Goal: Task Accomplishment & Management: Manage account settings

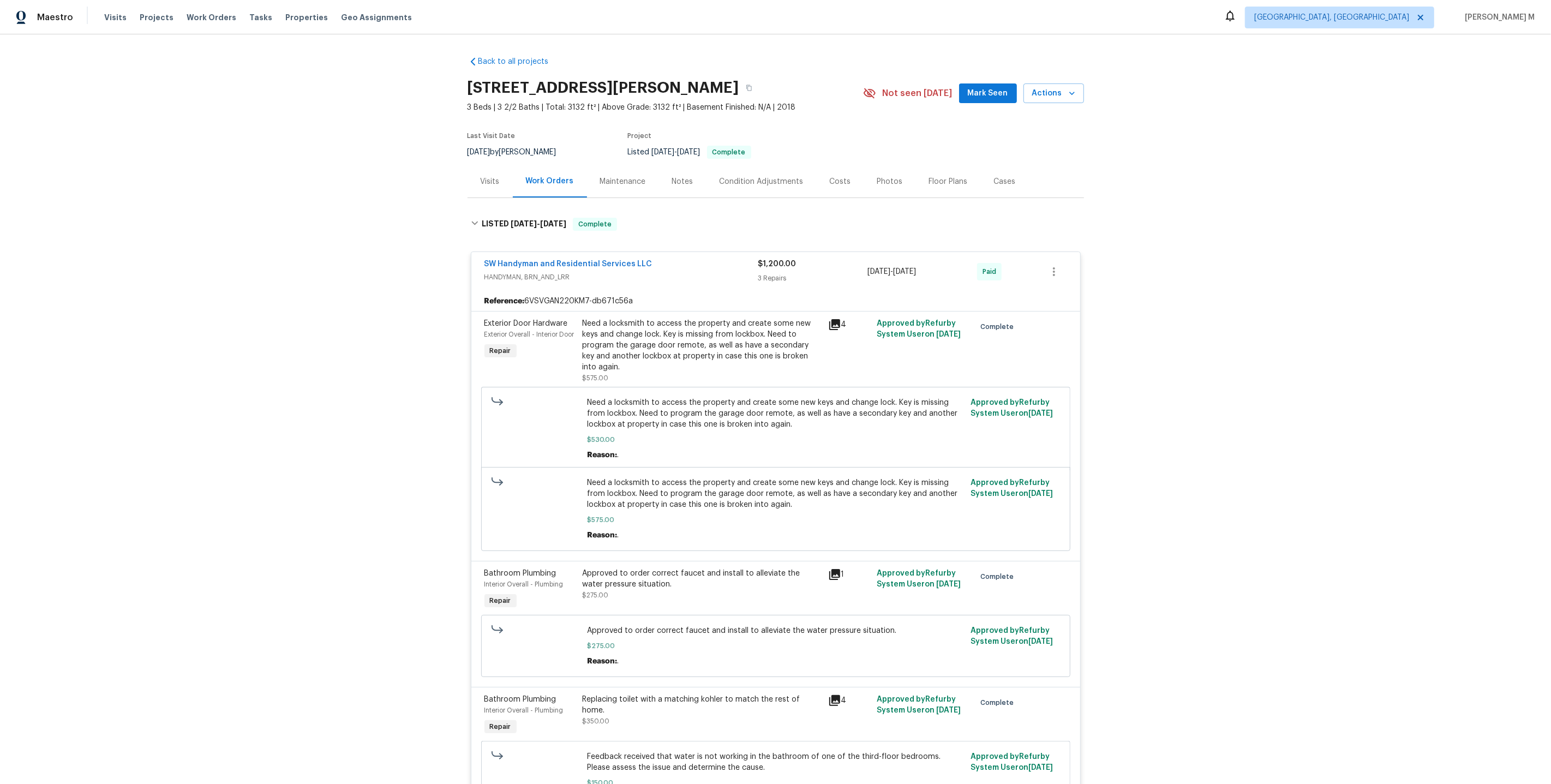
click at [811, 77] on div "917 Buchanan St, Indianapolis, IN 46203" at bounding box center [665, 88] width 396 height 28
click at [626, 168] on div "Maintenance" at bounding box center [623, 181] width 72 height 32
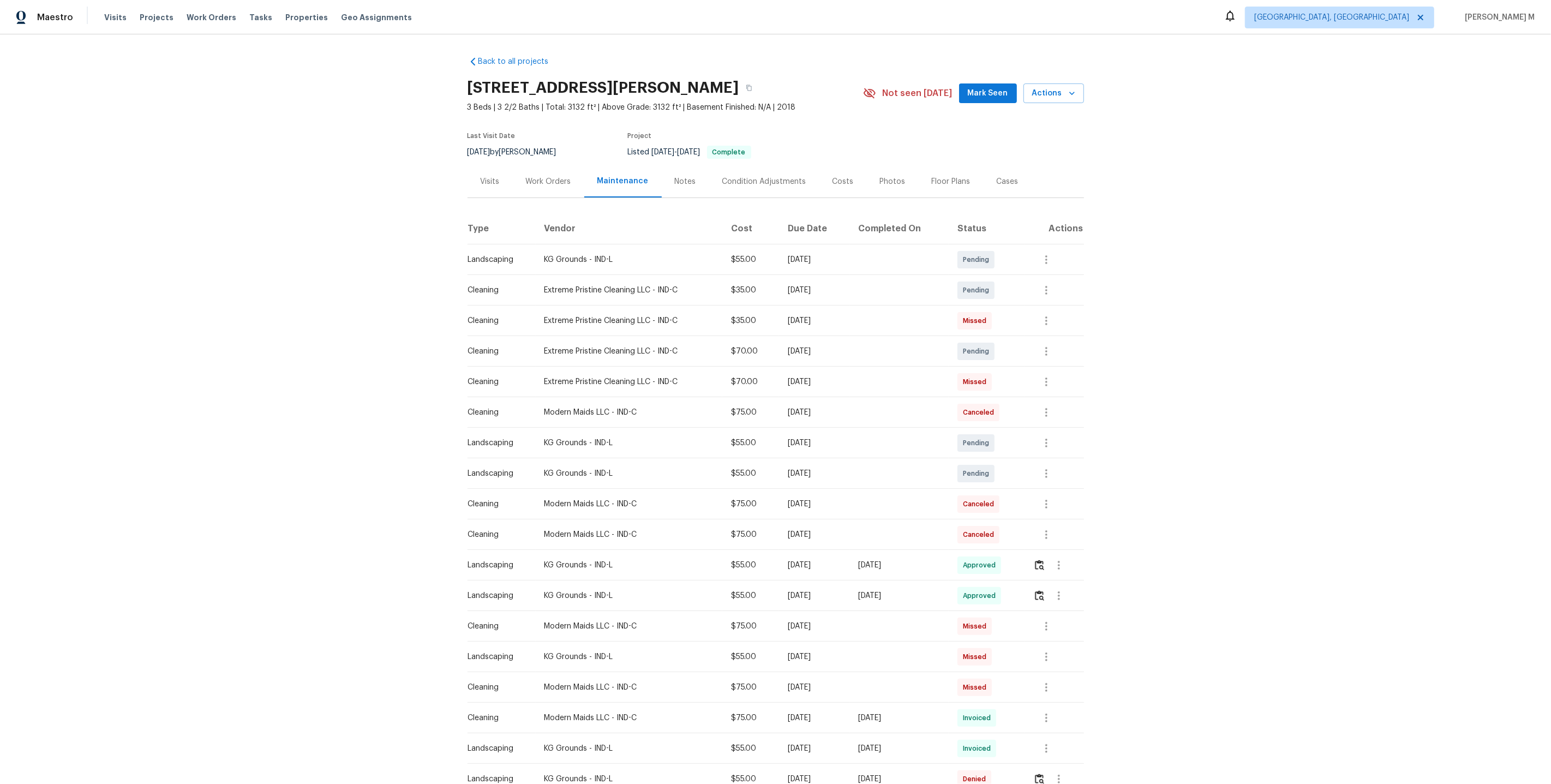
click at [811, 146] on div "Listed 7/31/2025 - 9/12/2025 Complete" at bounding box center [733, 152] width 210 height 13
click at [542, 176] on div "Work Orders" at bounding box center [548, 181] width 45 height 11
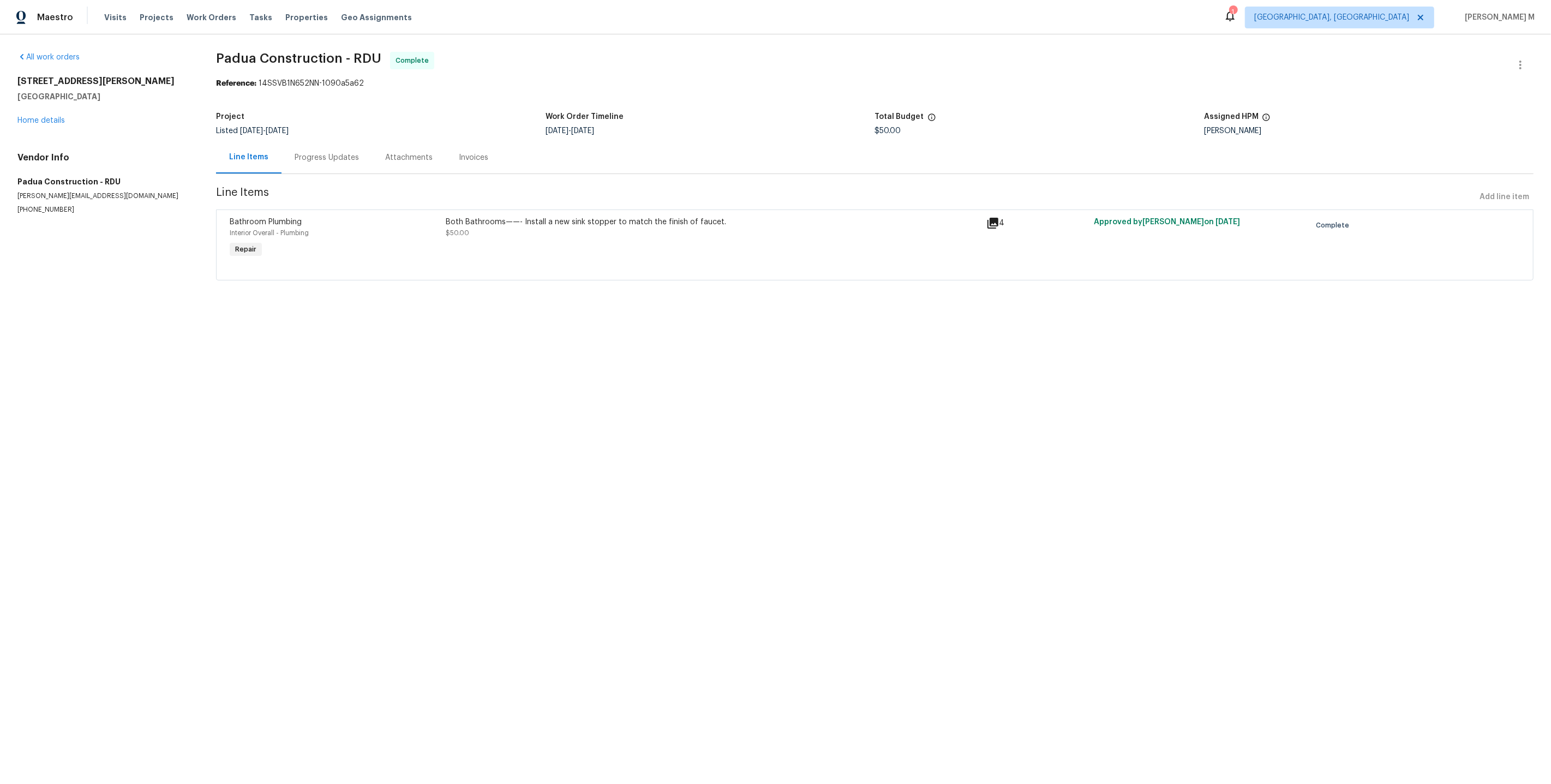
click at [456, 311] on html "Maestro Visits Projects Work Orders Tasks Properties Geo Assignments 1 Albuquer…" at bounding box center [775, 155] width 1551 height 311
click at [54, 117] on link "Home details" at bounding box center [41, 121] width 47 height 8
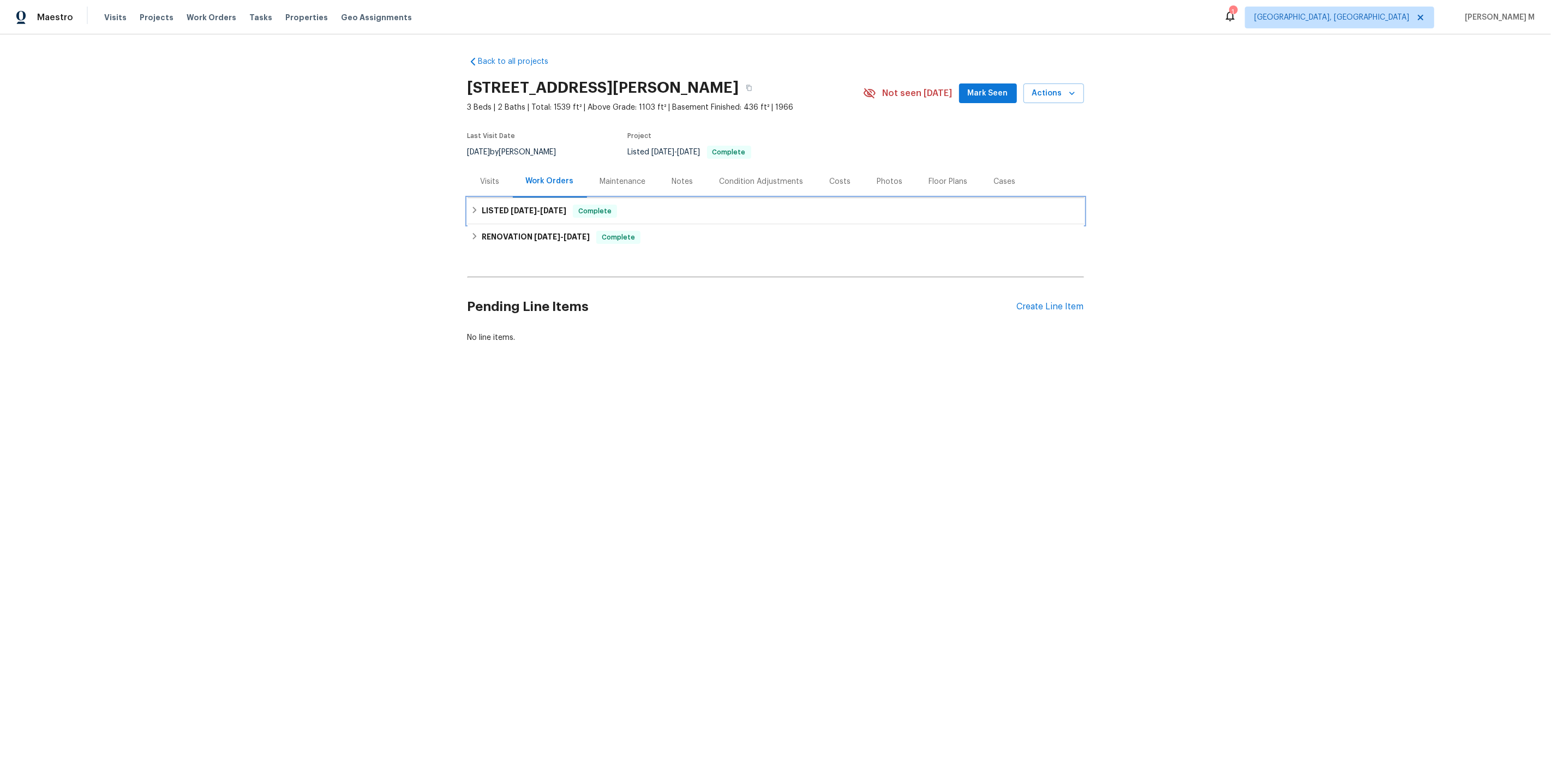
click at [505, 214] on div "LISTED [DATE] - [DATE] Complete" at bounding box center [776, 211] width 617 height 26
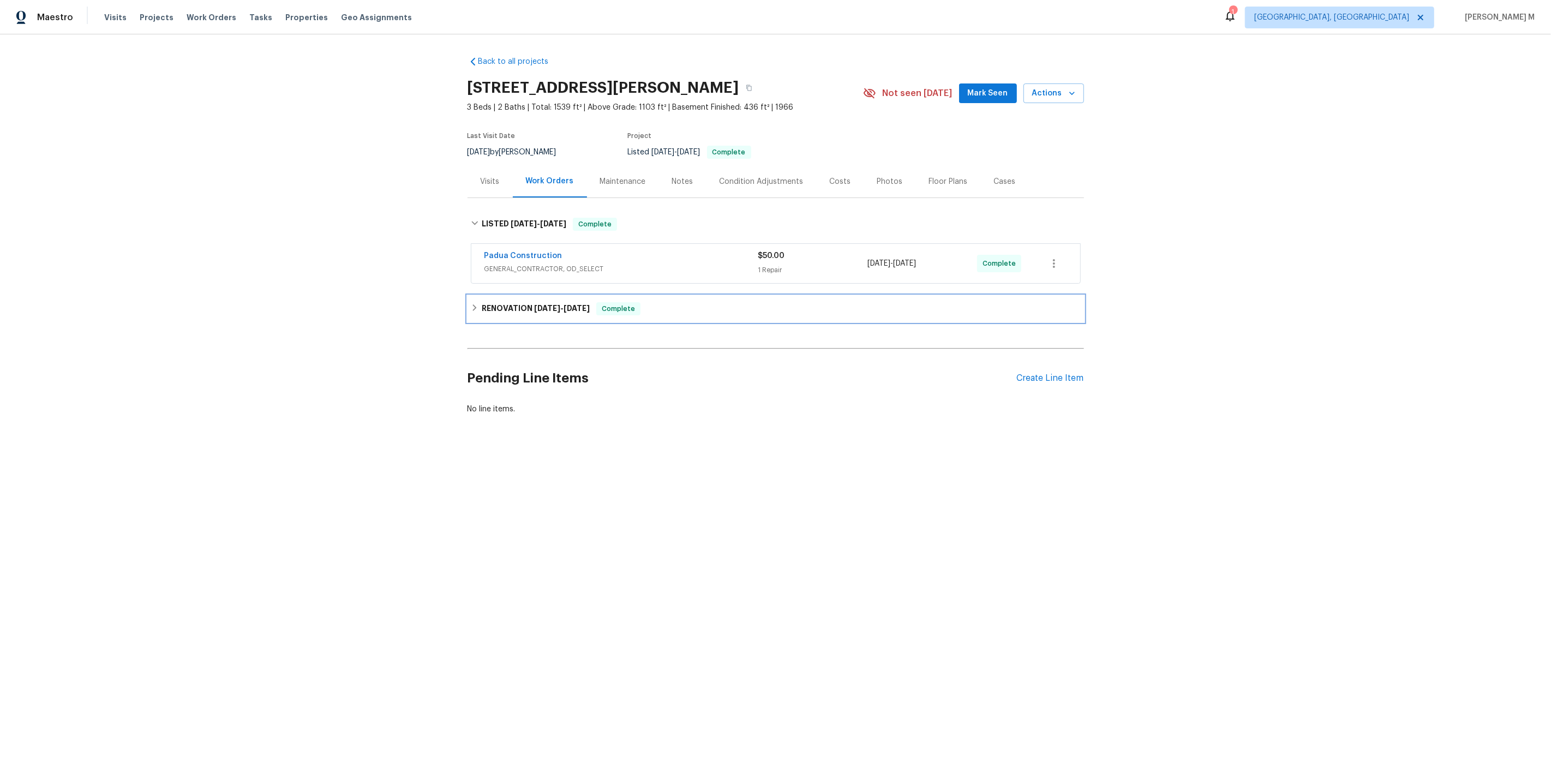
click at [524, 296] on div "RENOVATION 9/2/25 - 9/11/25 Complete" at bounding box center [776, 309] width 617 height 26
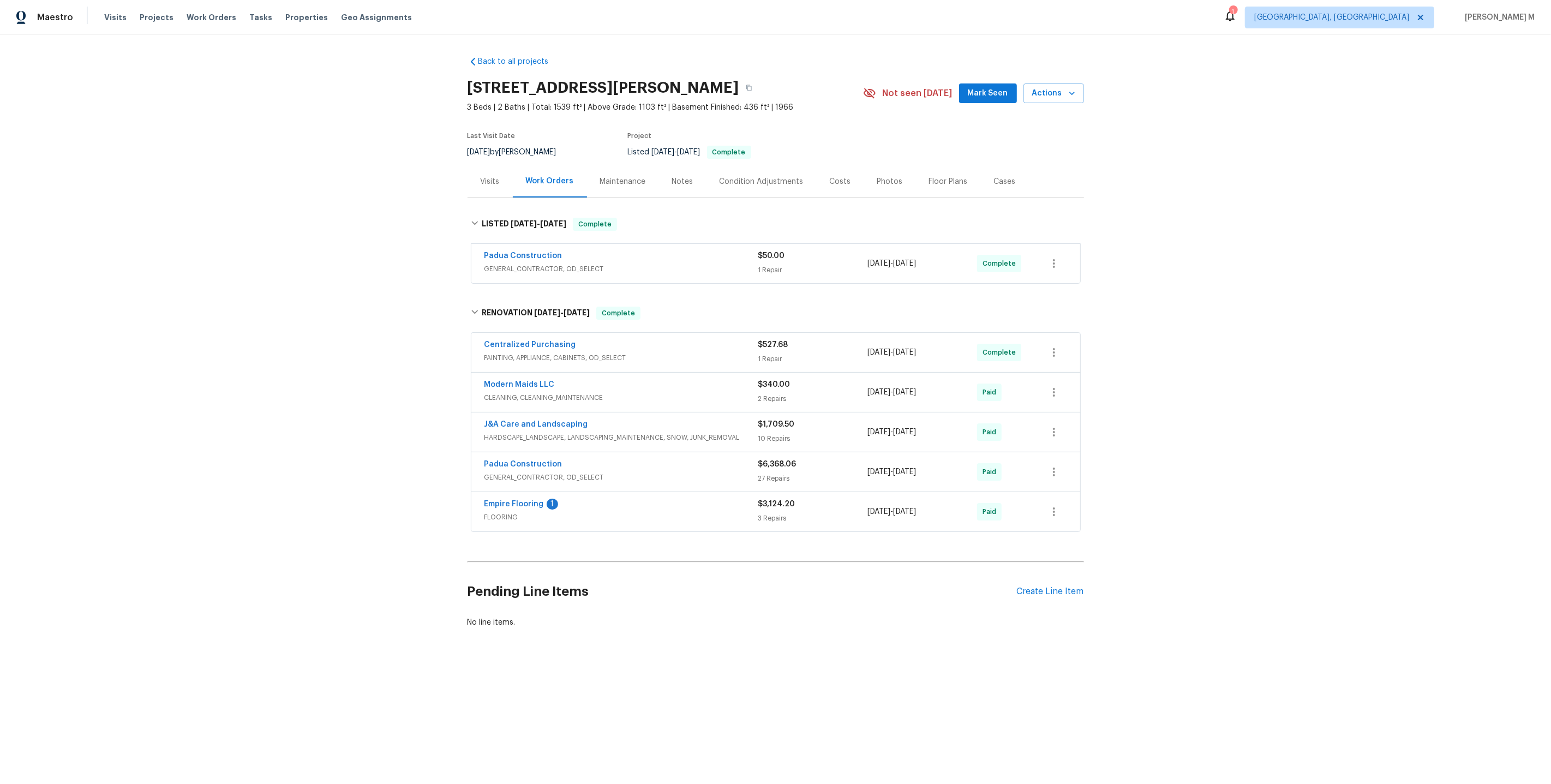
click at [527, 273] on div "Padua Construction GENERAL_CONTRACTOR, OD_SELECT $50.00 1 Repair 9/11/2025 - 9/…" at bounding box center [776, 263] width 609 height 39
click at [535, 268] on span "GENERAL_CONTRACTOR, OD_SELECT" at bounding box center [621, 268] width 274 height 11
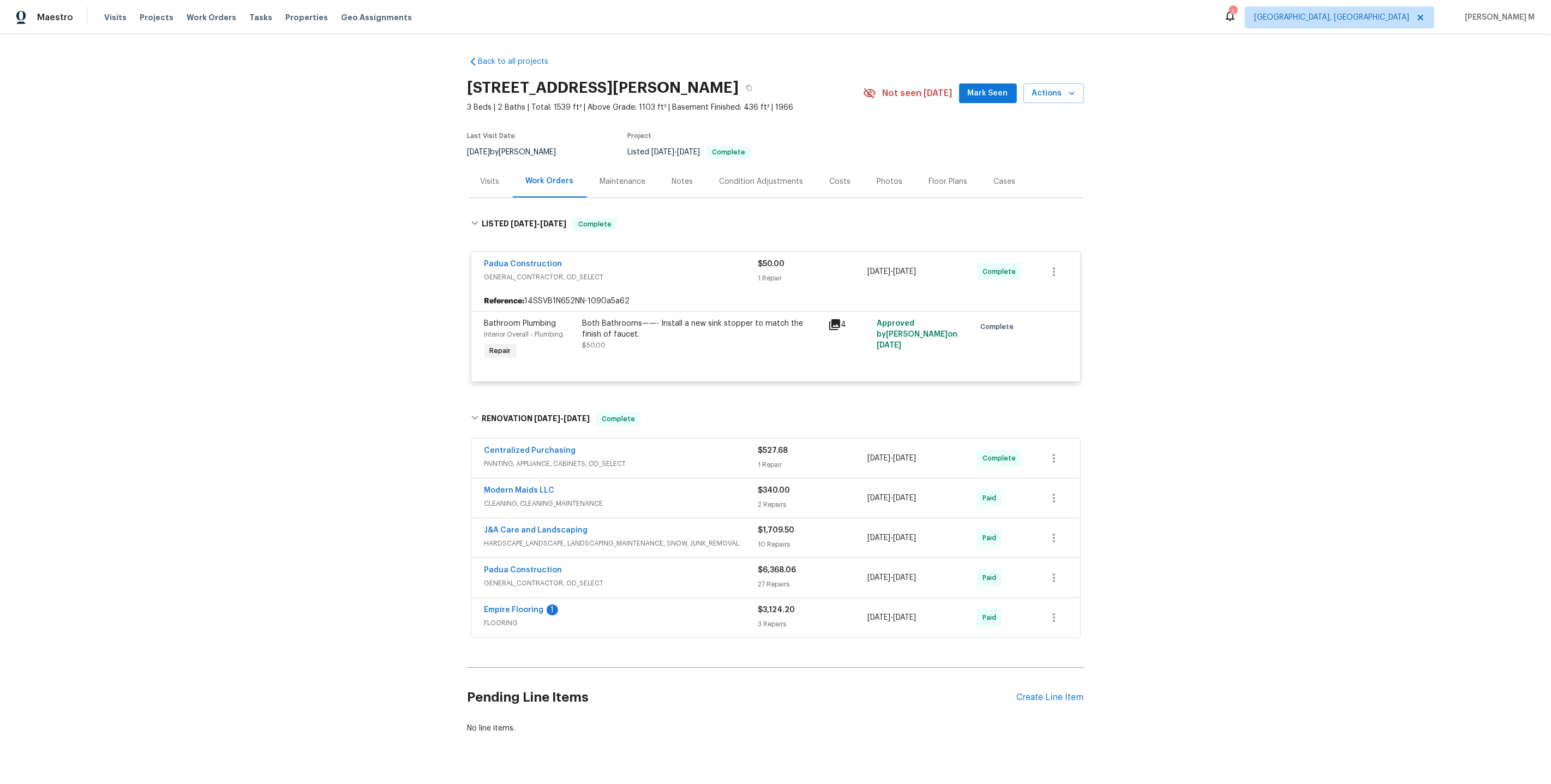
click at [1037, 672] on div "Pending Line Items Create Line Item" at bounding box center [776, 697] width 617 height 50
click at [1031, 692] on div "Create Line Item" at bounding box center [1050, 697] width 67 height 10
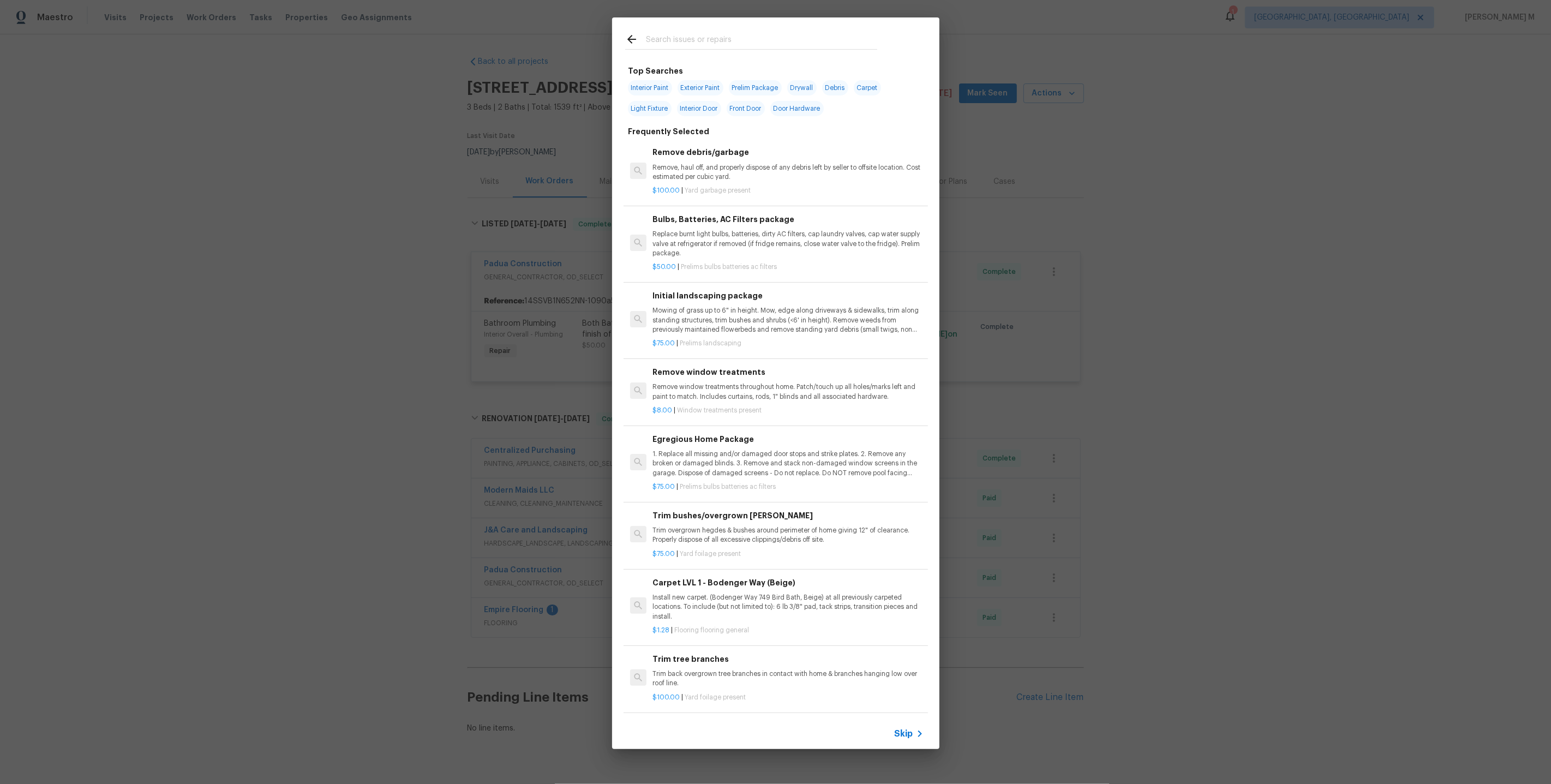
click at [899, 732] on span "Skip" at bounding box center [904, 734] width 19 height 11
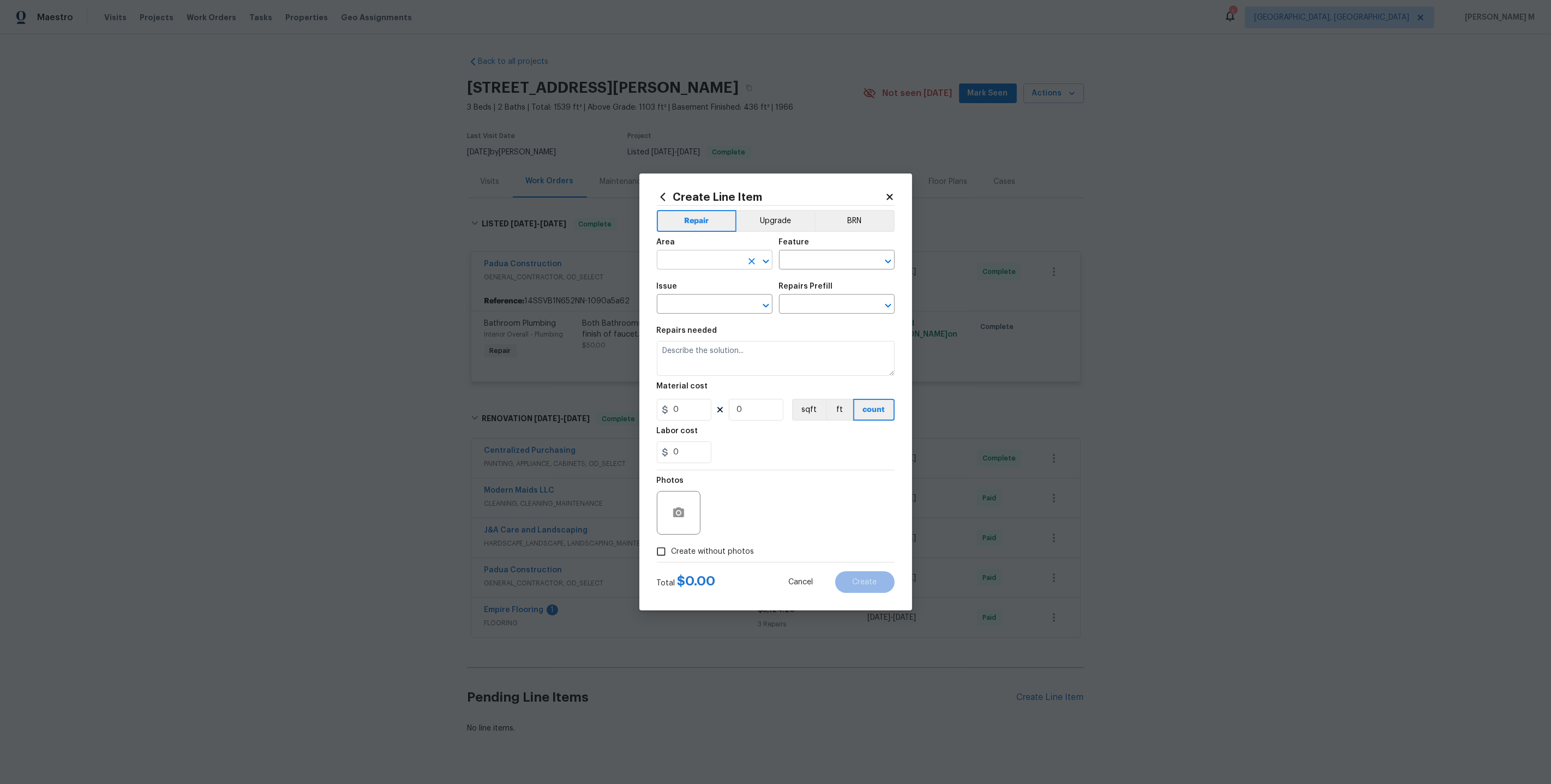
click at [711, 263] on input "text" at bounding box center [699, 261] width 85 height 17
type input "Duc"
click at [709, 292] on li "HVAC" at bounding box center [714, 290] width 117 height 18
type input "HVAC"
click at [817, 269] on input "text" at bounding box center [821, 261] width 85 height 17
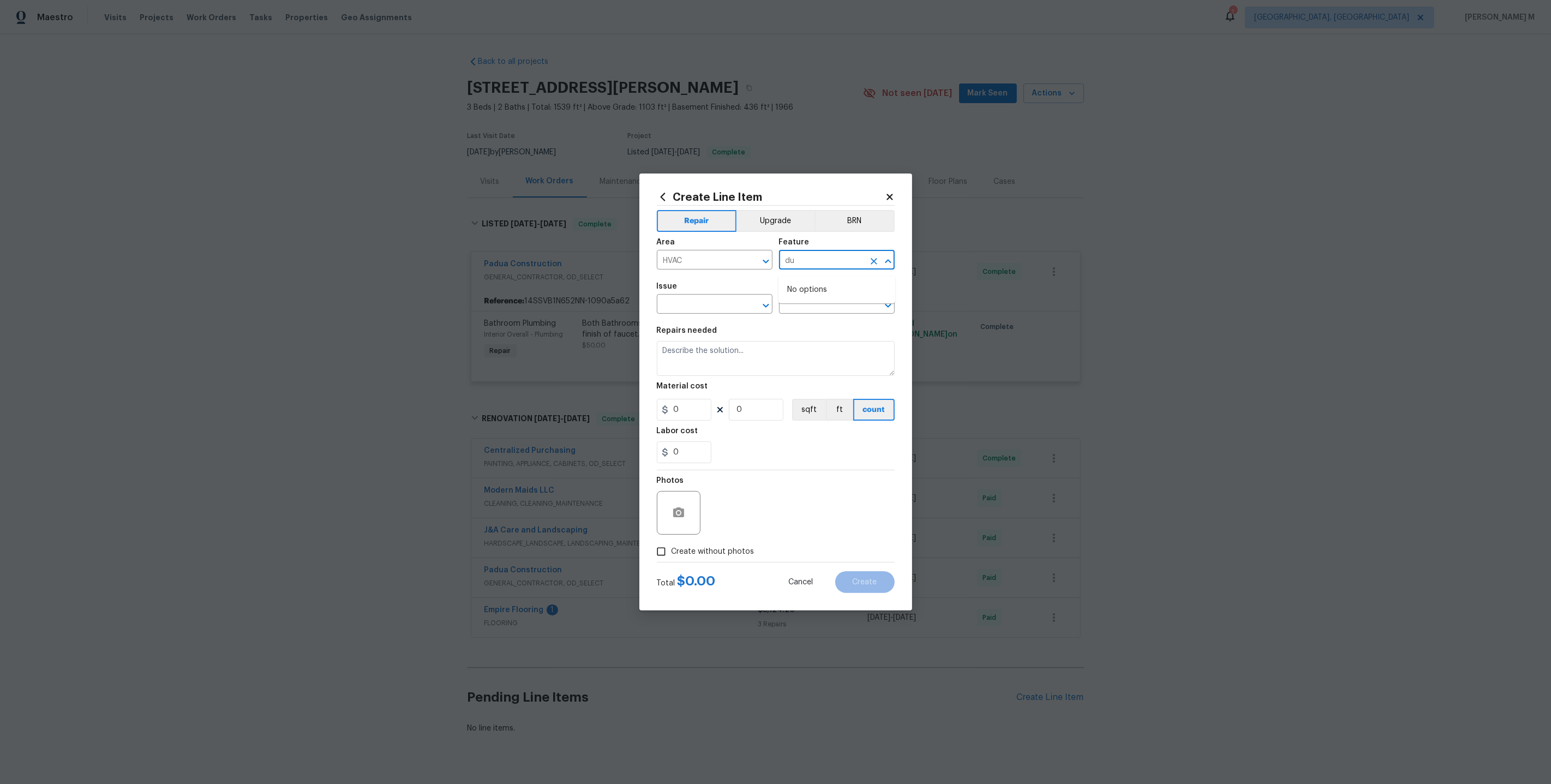
type input "d"
click at [818, 308] on li "HVAC" at bounding box center [837, 316] width 117 height 18
type input "HVAC"
click at [677, 300] on input "text" at bounding box center [699, 305] width 85 height 17
type input "D"
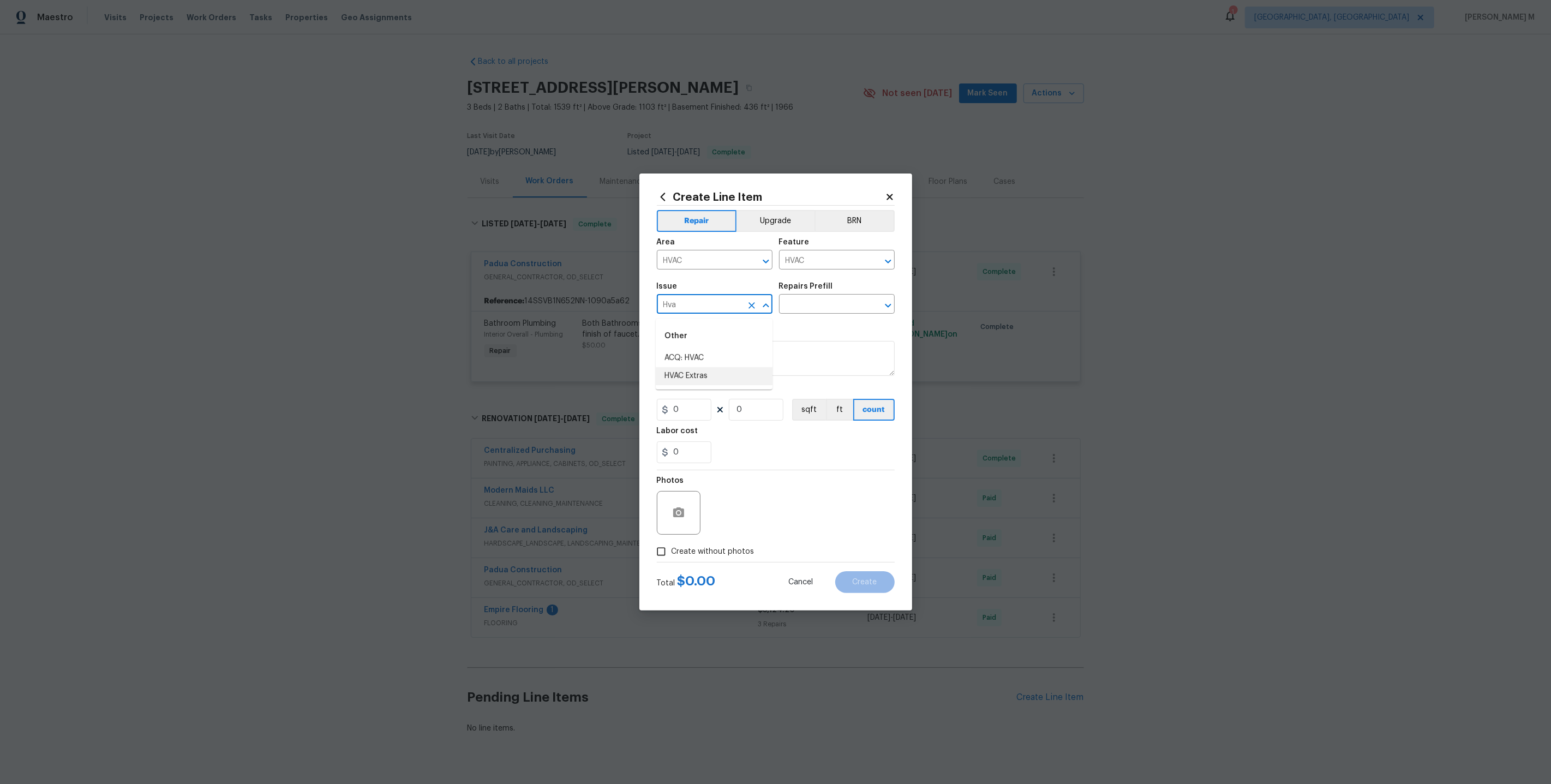
click at [704, 375] on li "HVAC Extras" at bounding box center [714, 376] width 117 height 18
type input "HVAC Extras"
click at [809, 309] on input "text" at bounding box center [821, 305] width 85 height 17
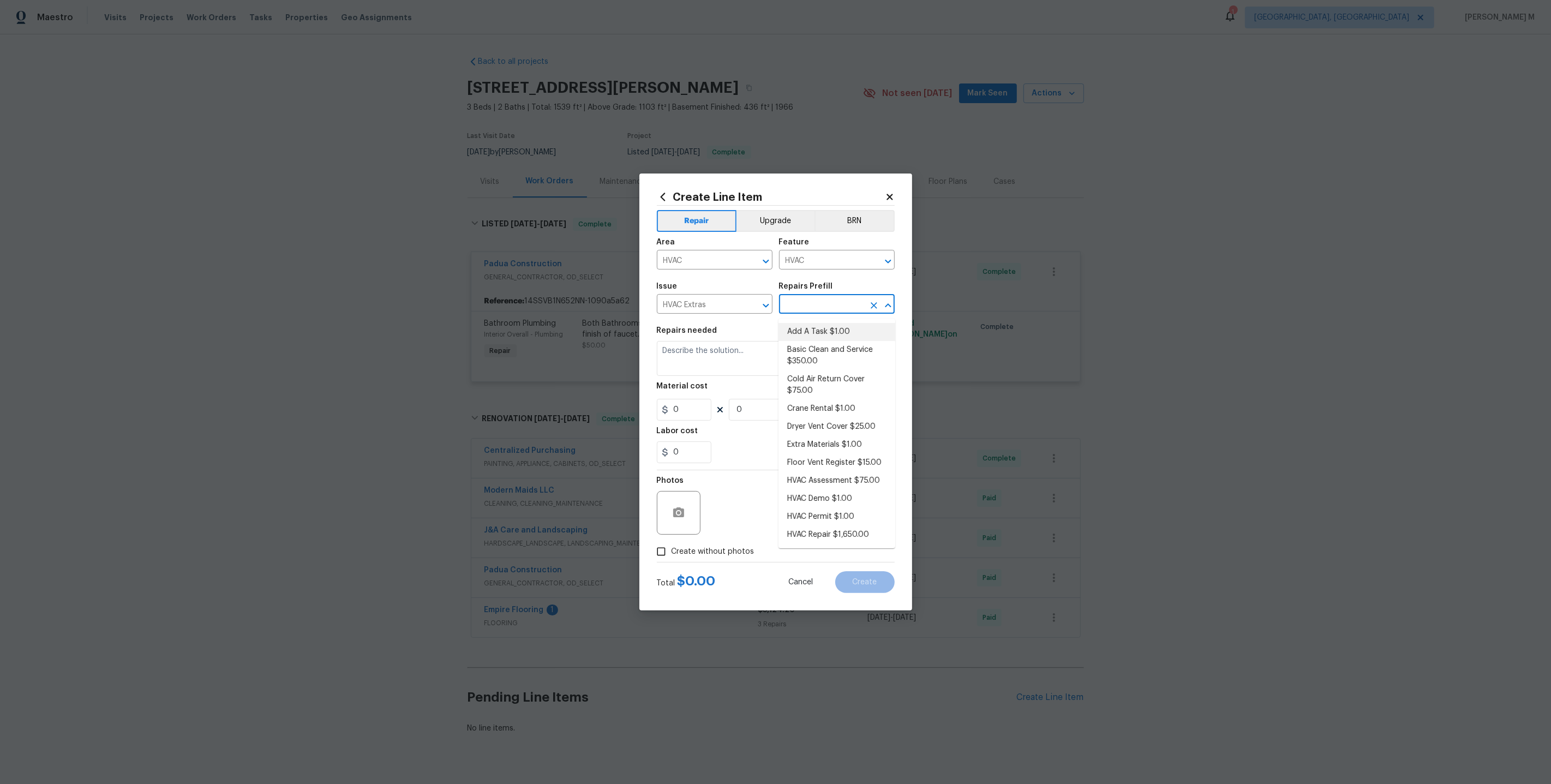
click at [821, 333] on li "Add A Task $1.00" at bounding box center [837, 332] width 117 height 18
type input "Add A Task $1.00"
type textarea "HPM to detail"
type input "1"
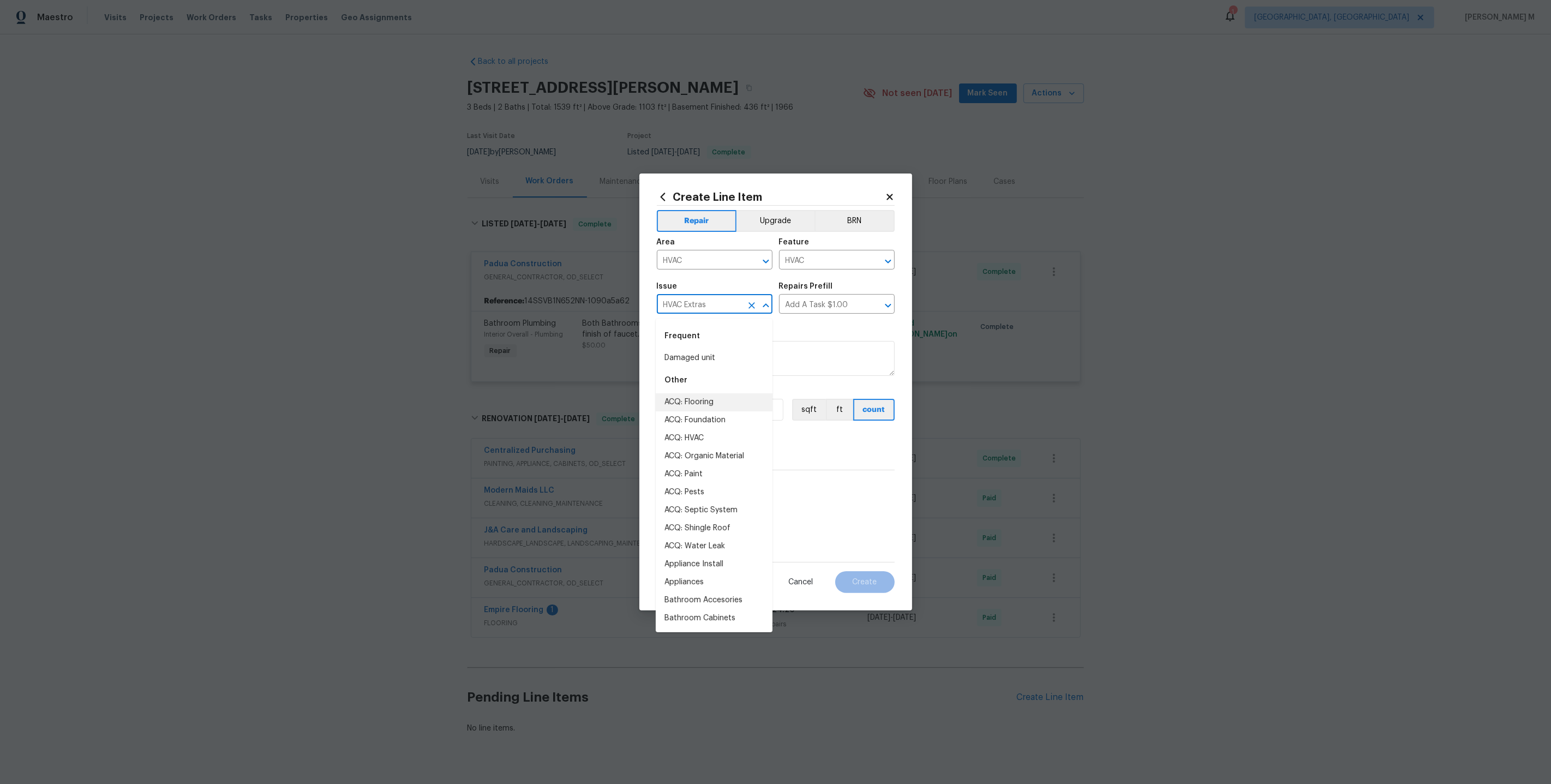
drag, startPoint x: 723, startPoint y: 306, endPoint x: 565, endPoint y: 305, distance: 158.0
click at [565, 306] on div "Create Line Item Repair Upgrade BRN Area HVAC ​ Feature HVAC ​ Issue HVAC Extra…" at bounding box center [775, 392] width 1551 height 784
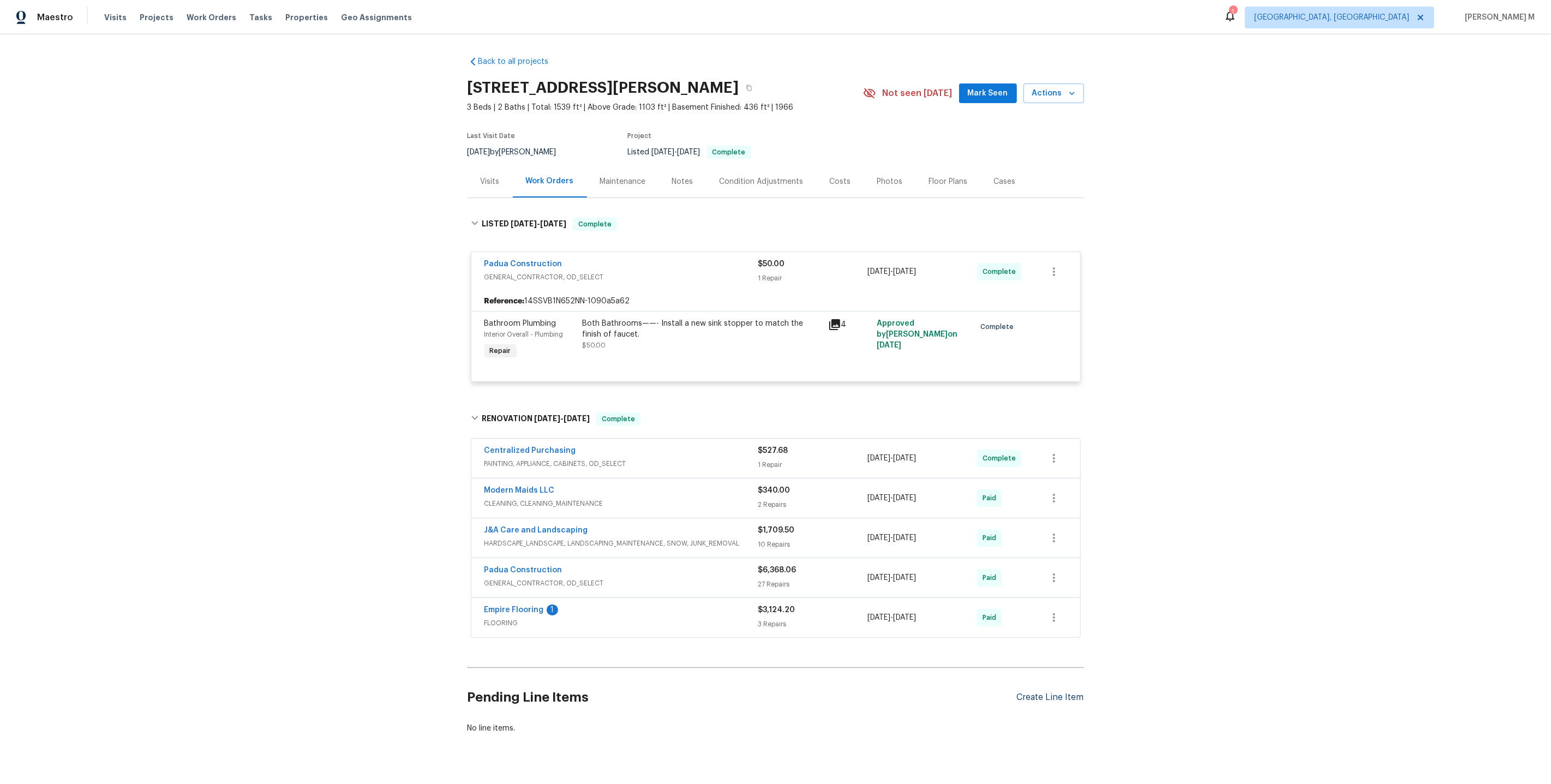
click at [1057, 692] on div "Create Line Item" at bounding box center [1050, 697] width 67 height 10
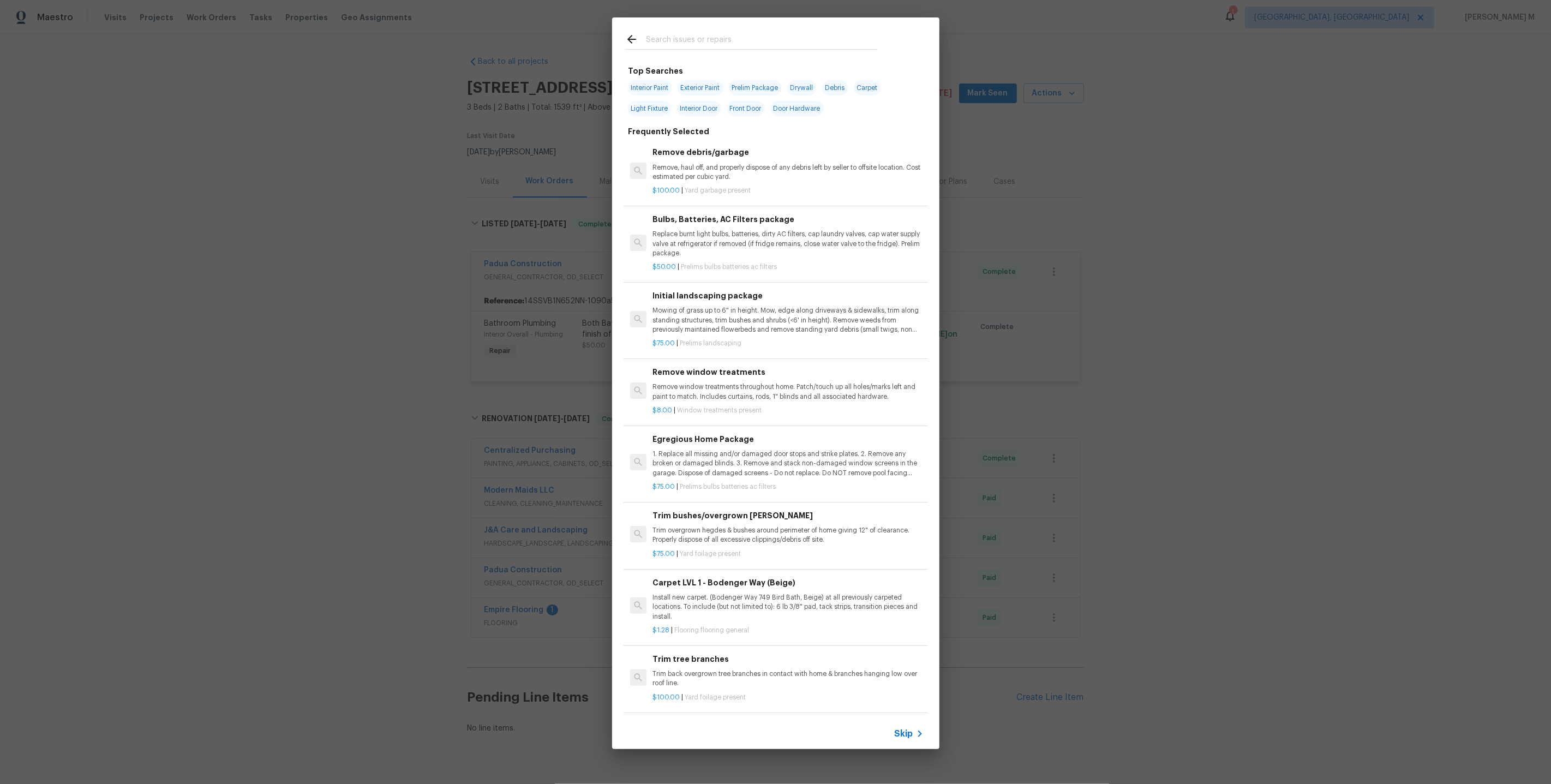
click at [904, 734] on span "Skip" at bounding box center [904, 734] width 19 height 11
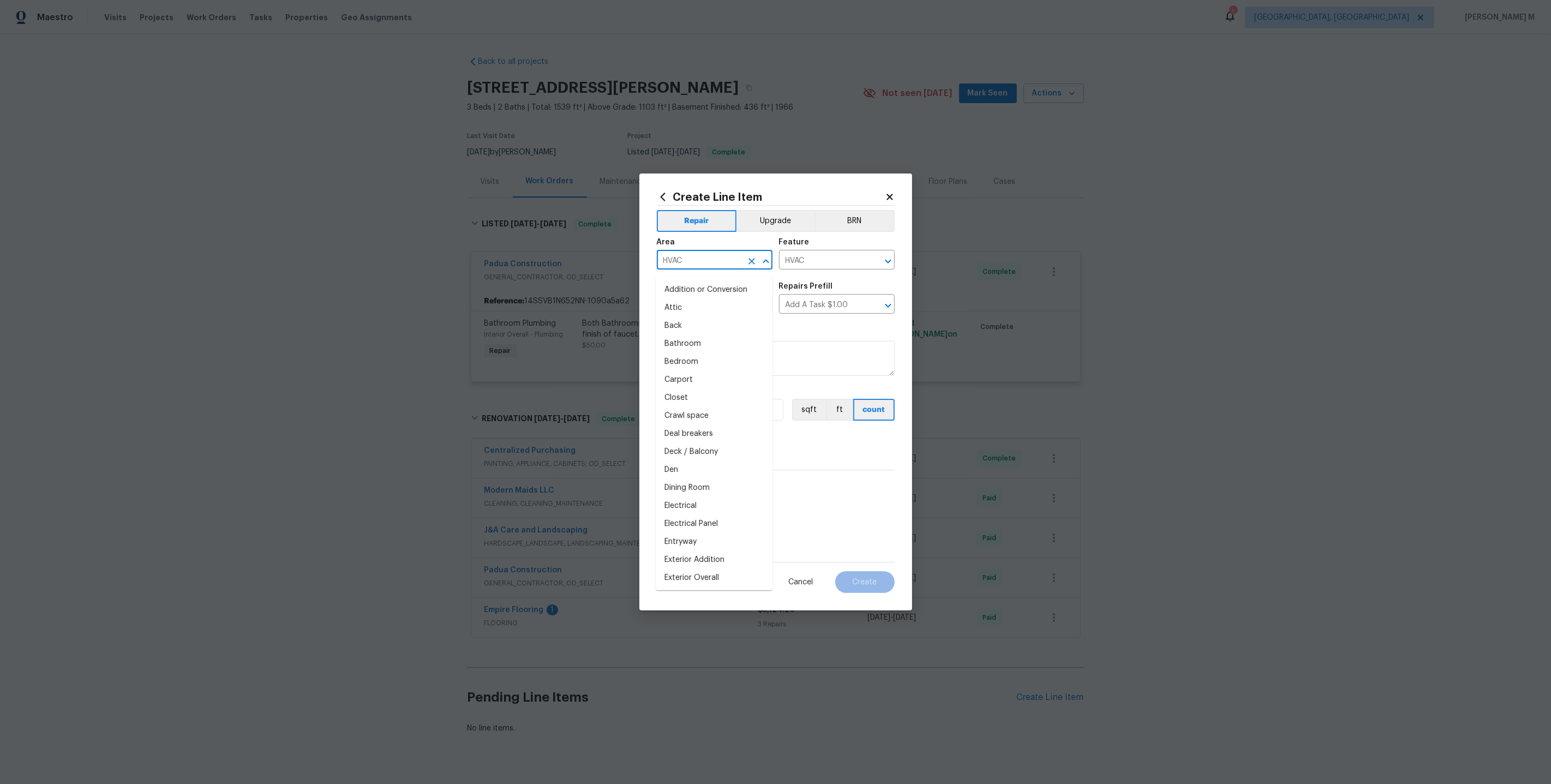
click at [714, 270] on input "HVAC" at bounding box center [699, 261] width 85 height 17
click at [718, 307] on li "Interior Overall" at bounding box center [714, 308] width 117 height 18
type input "Interior Overall"
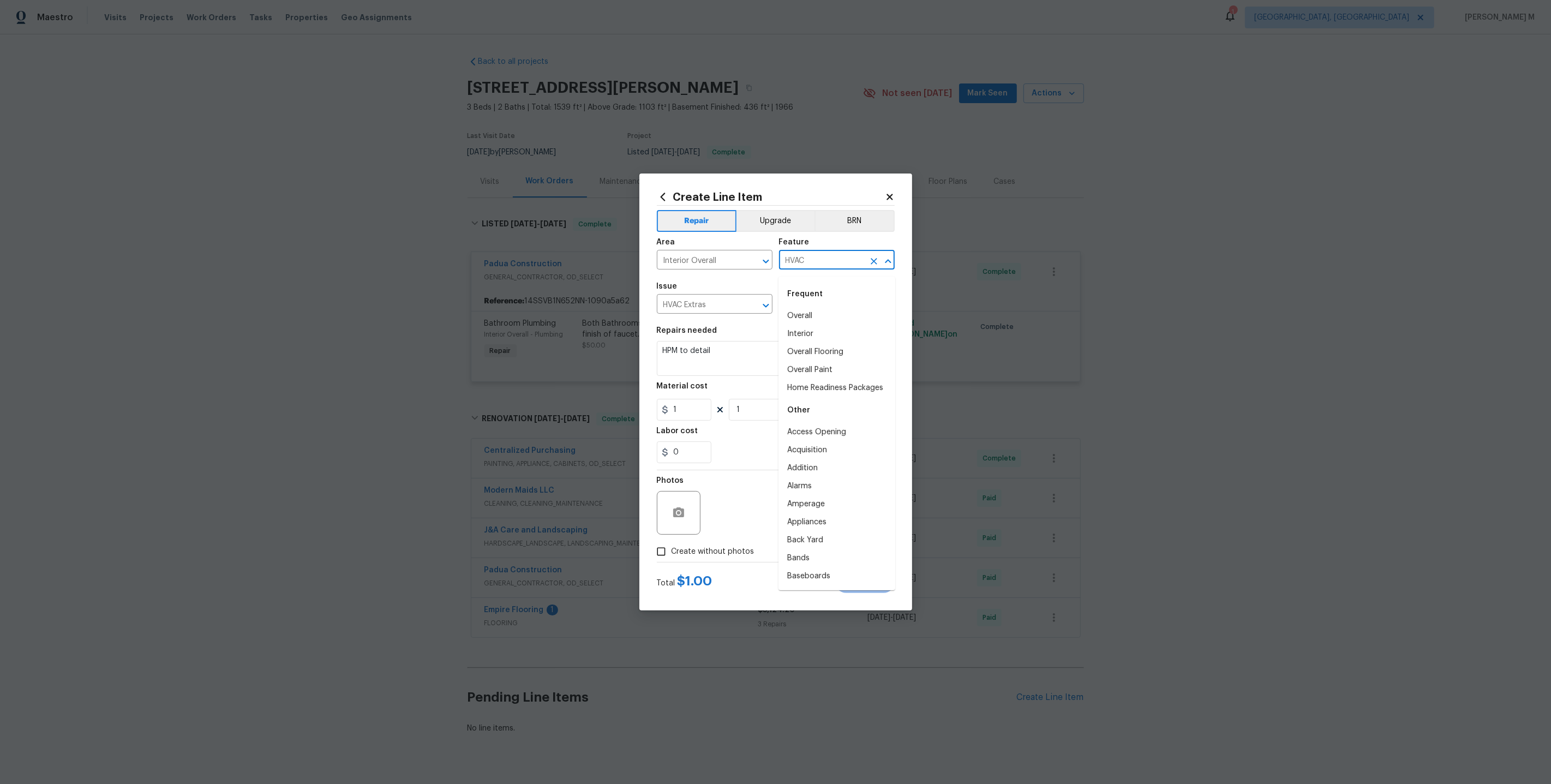
click at [806, 270] on input "HVAC" at bounding box center [821, 261] width 85 height 17
click at [821, 331] on li "Plumbing" at bounding box center [837, 334] width 117 height 18
type input "Plumbing"
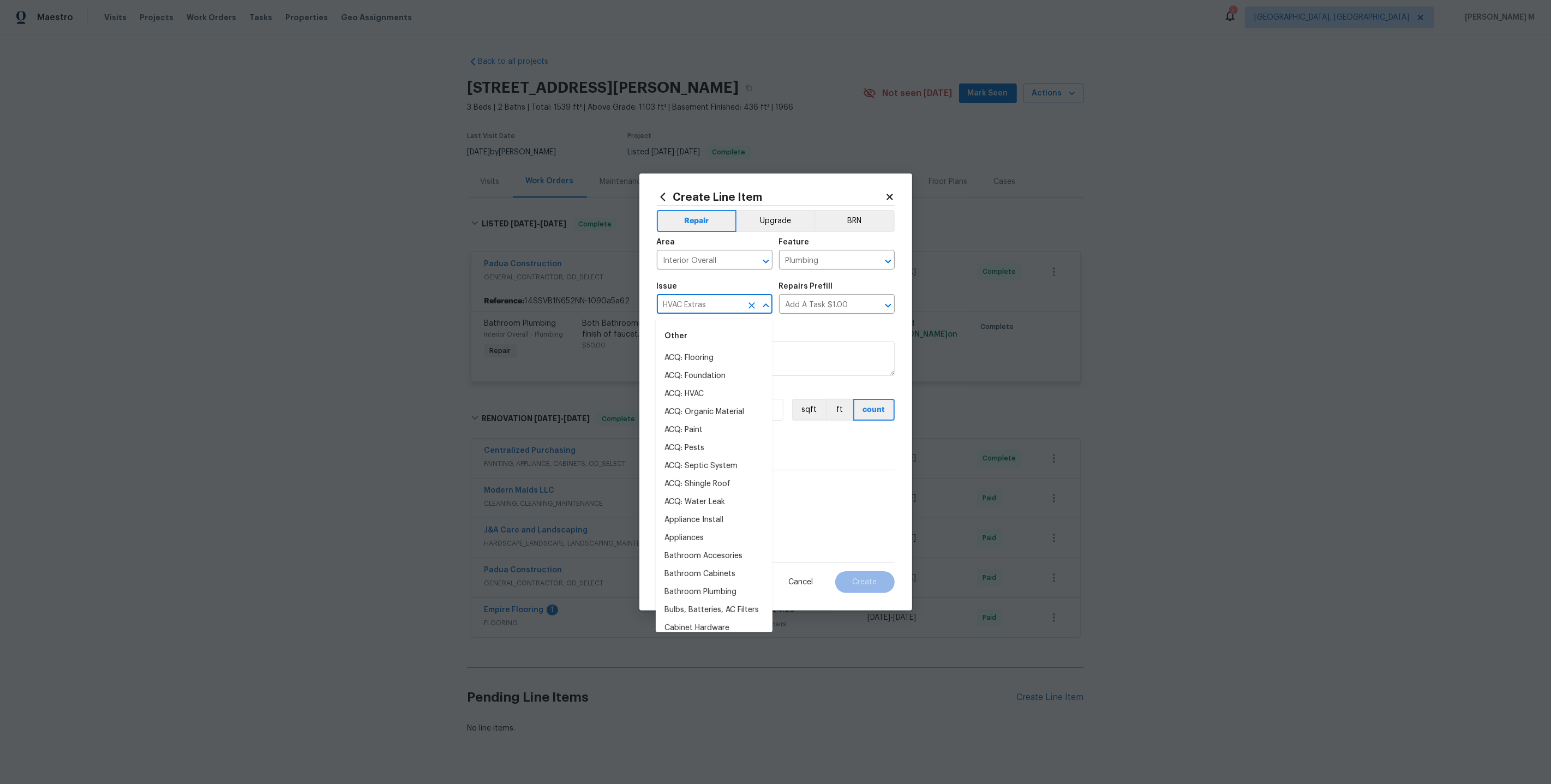
click at [716, 308] on input "HVAC Extras" at bounding box center [699, 305] width 85 height 17
click at [718, 374] on li "General Plumbing" at bounding box center [714, 376] width 117 height 18
type input "General Plumbing"
click at [808, 309] on input "text" at bounding box center [821, 305] width 85 height 17
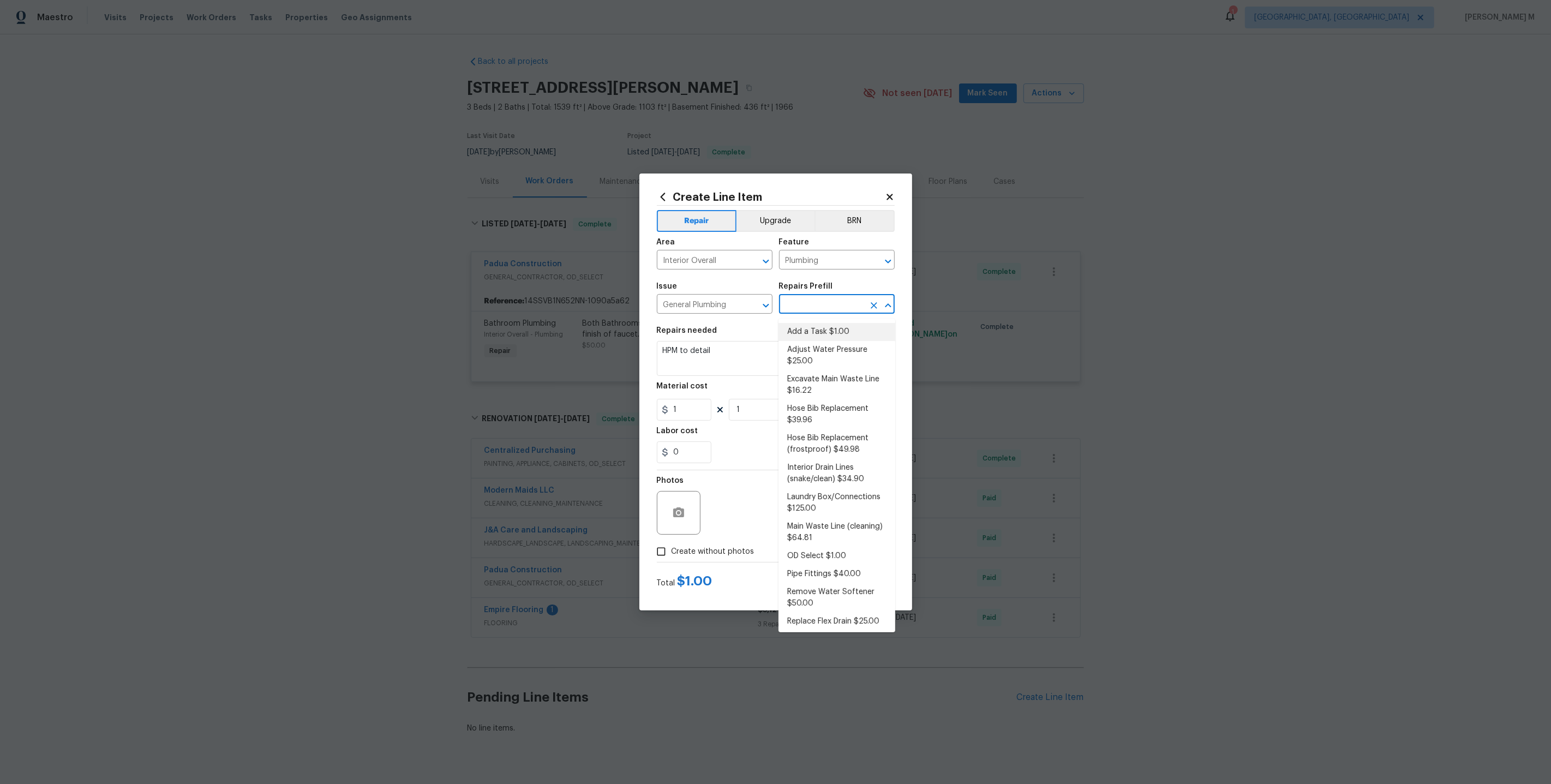
click at [814, 330] on li "Add a Task $1.00" at bounding box center [837, 332] width 117 height 18
type input "Add a Task $1.00"
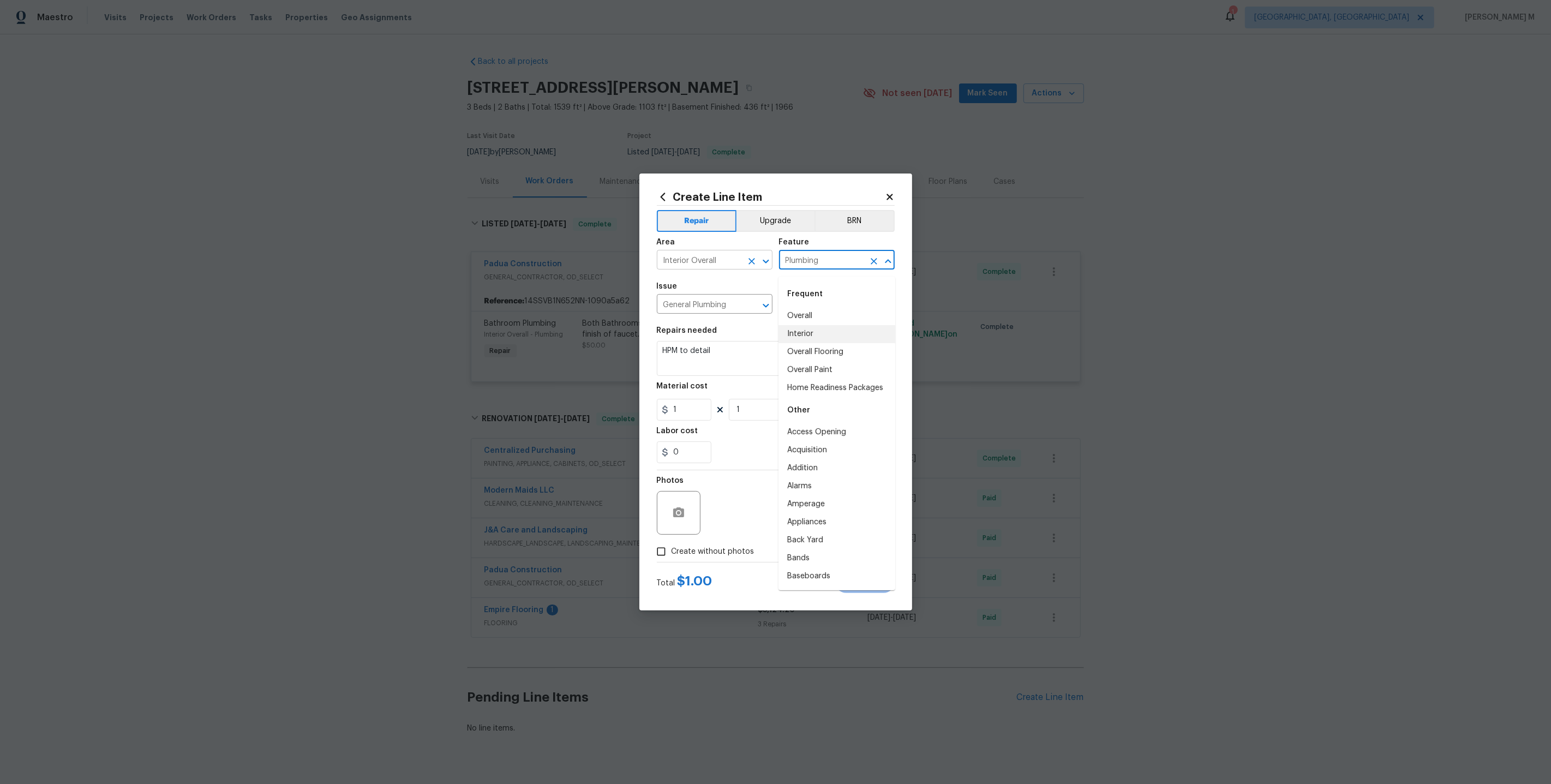
drag, startPoint x: 836, startPoint y: 263, endPoint x: 725, endPoint y: 263, distance: 111.0
click at [725, 263] on div "Area Interior Overall ​ Feature Plumbing ​" at bounding box center [776, 254] width 238 height 44
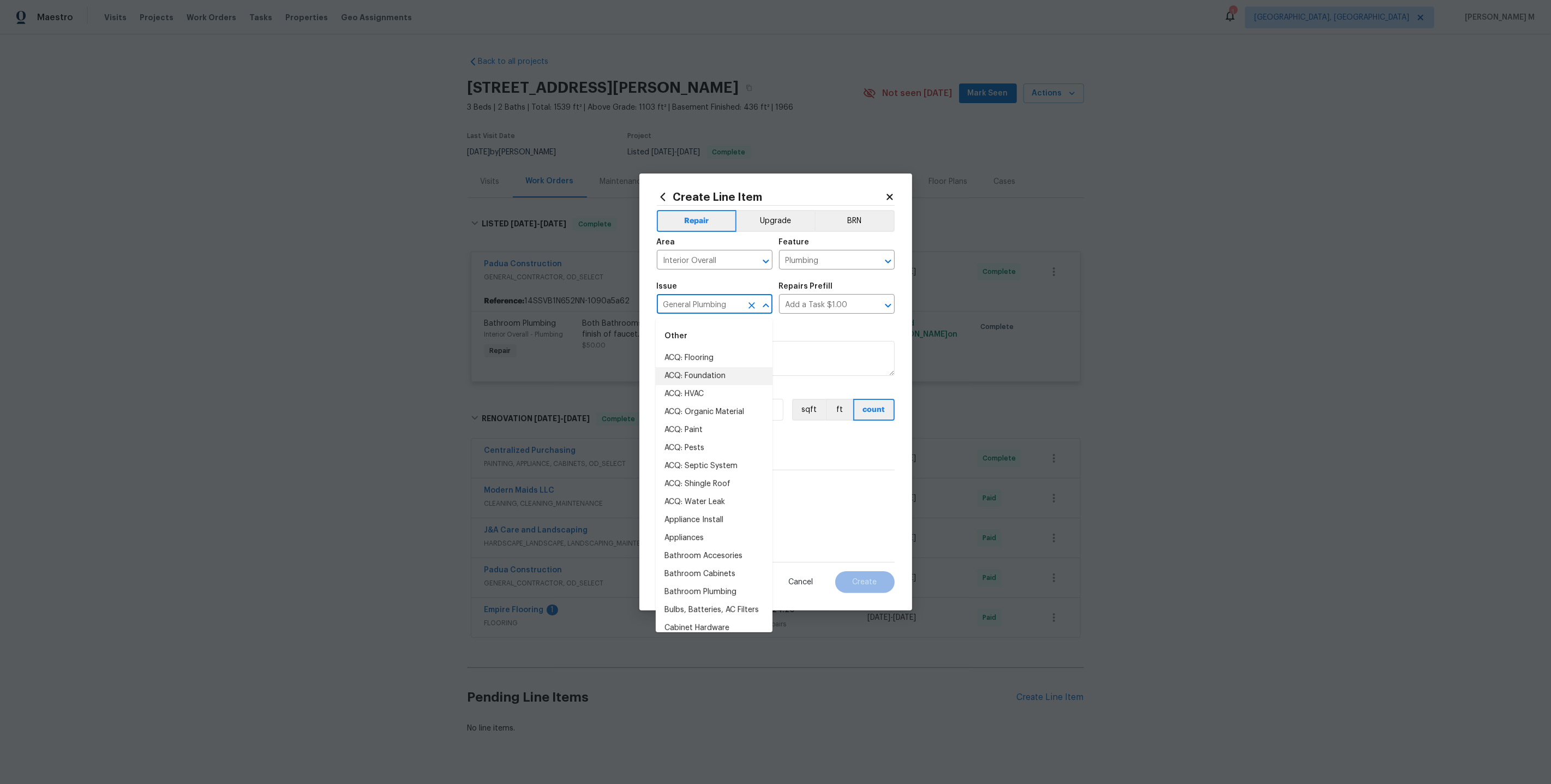
click at [701, 314] on input "General Plumbing" at bounding box center [699, 305] width 85 height 17
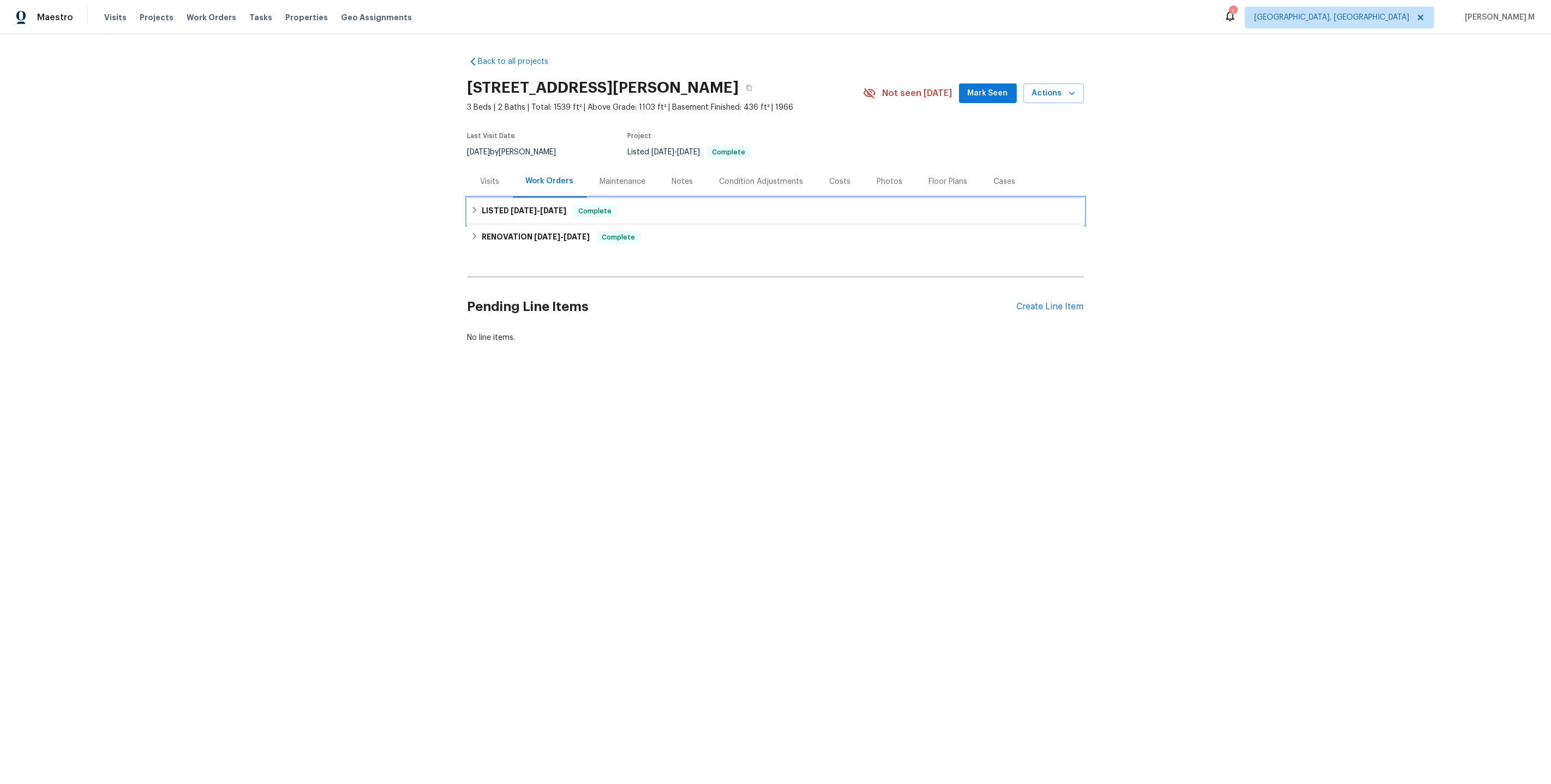
click at [523, 213] on div "LISTED 9/11/25 - 9/14/25 Complete" at bounding box center [776, 211] width 617 height 26
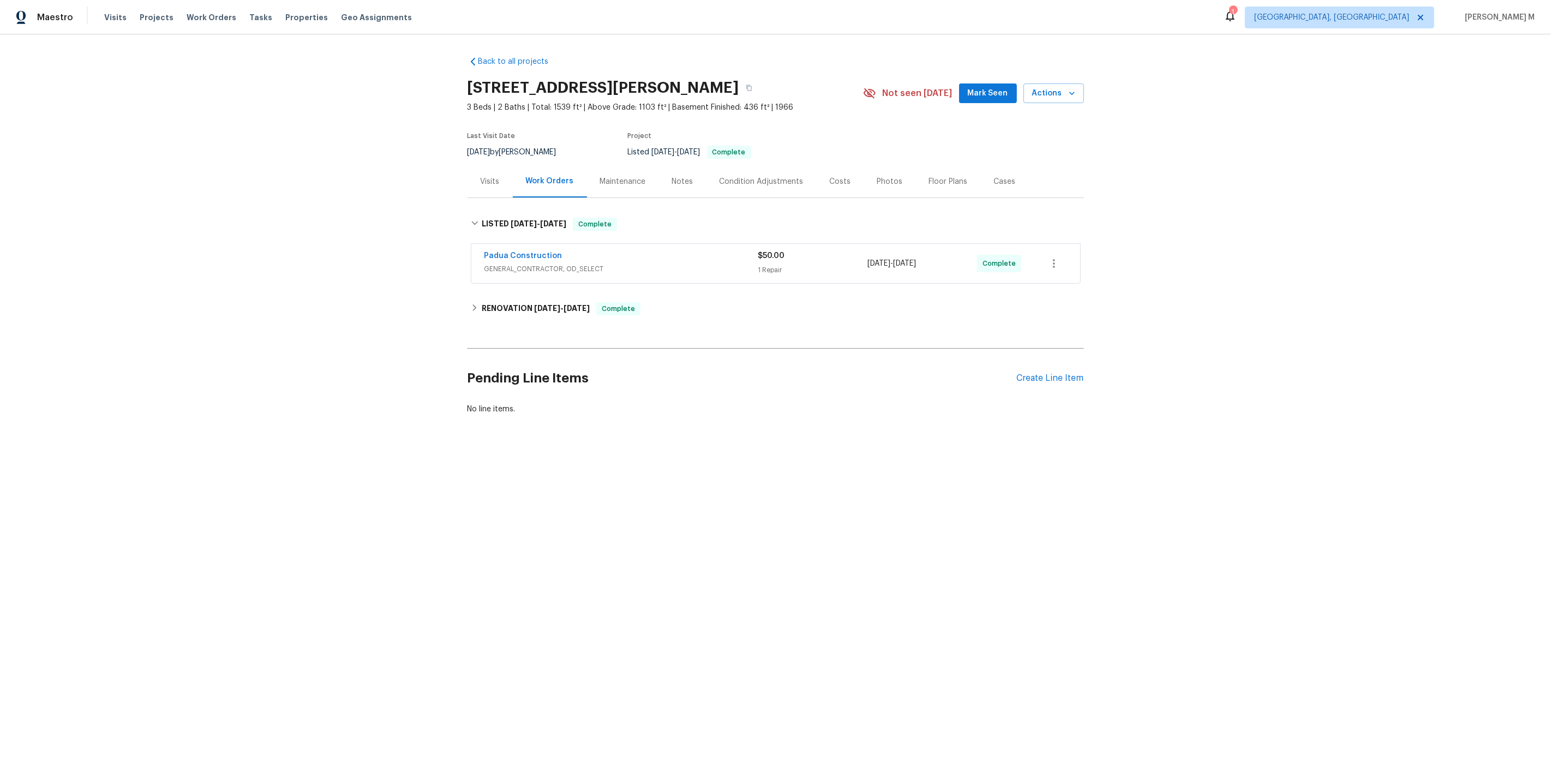
click at [520, 263] on span "GENERAL_CONTRACTOR, OD_SELECT" at bounding box center [621, 268] width 274 height 11
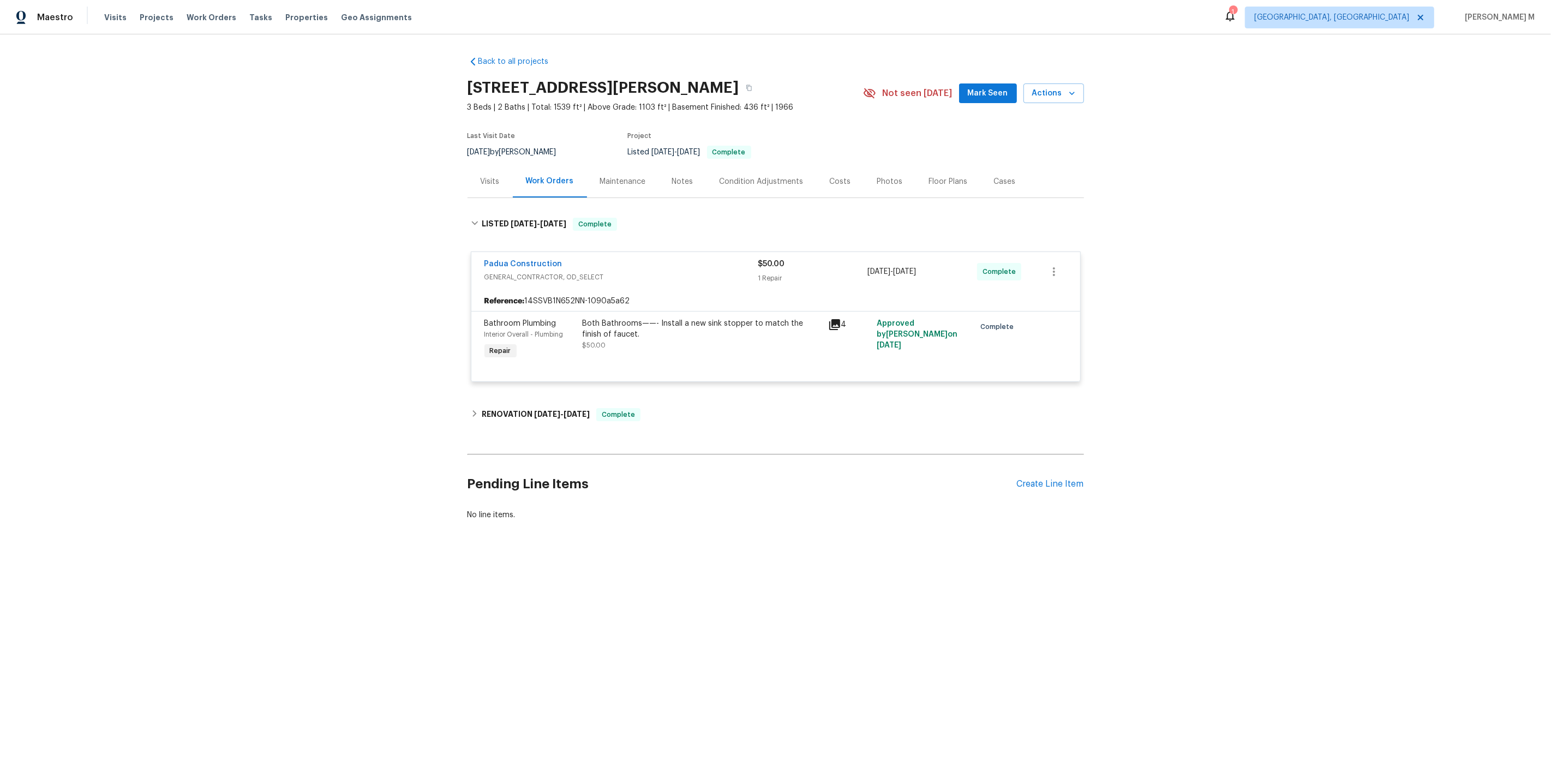
click at [543, 390] on div "Back to all projects 1007 Vass Rd, Spring Lake, NC 28390 3 Beds | 2 Baths | Tot…" at bounding box center [776, 288] width 617 height 482
click at [543, 410] on span "9/2/25" at bounding box center [547, 414] width 26 height 8
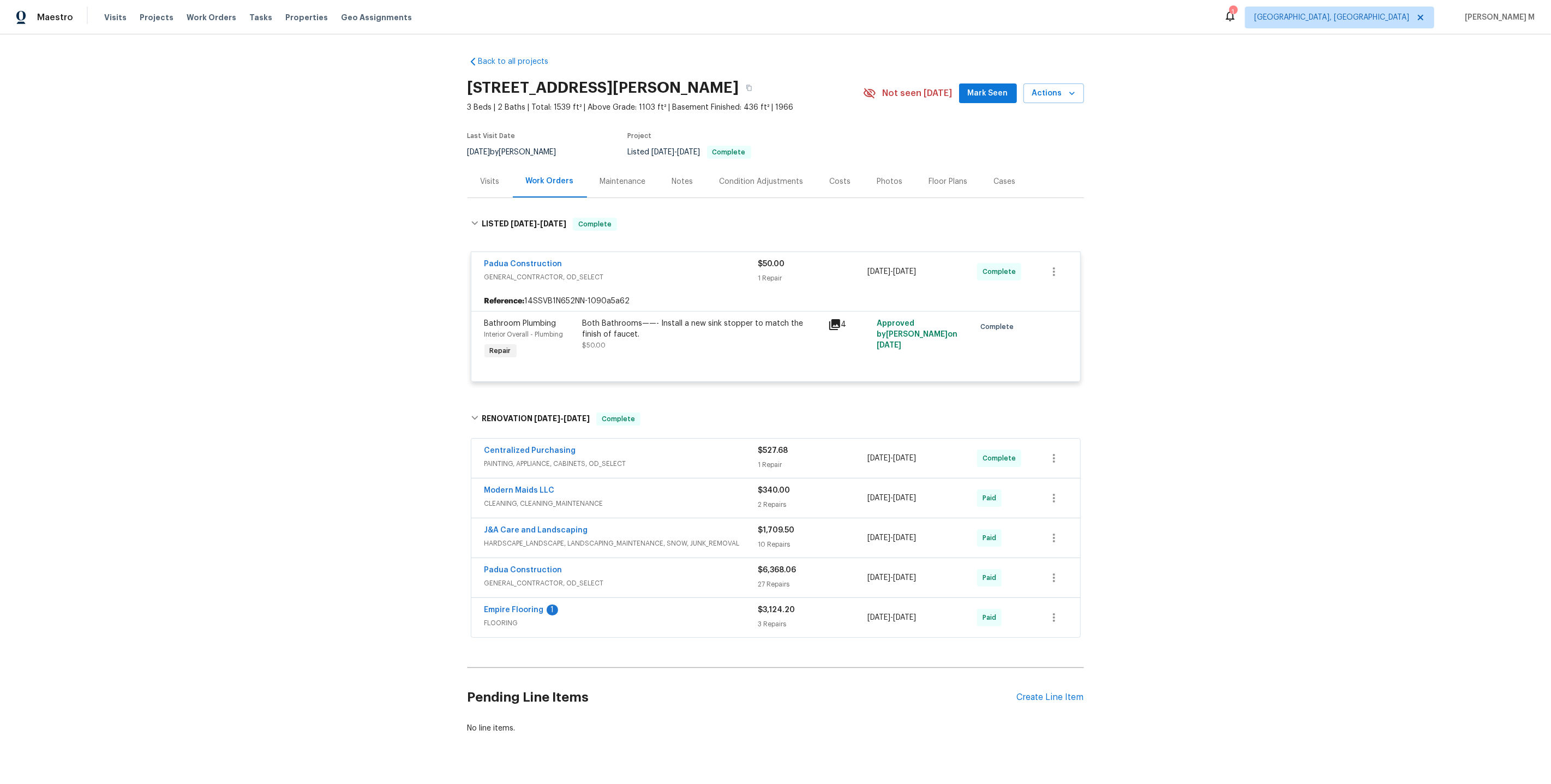
click at [704, 334] on div "Both Bathrooms——- Install a new sink stopper to match the finish of faucet. $50…" at bounding box center [702, 334] width 239 height 33
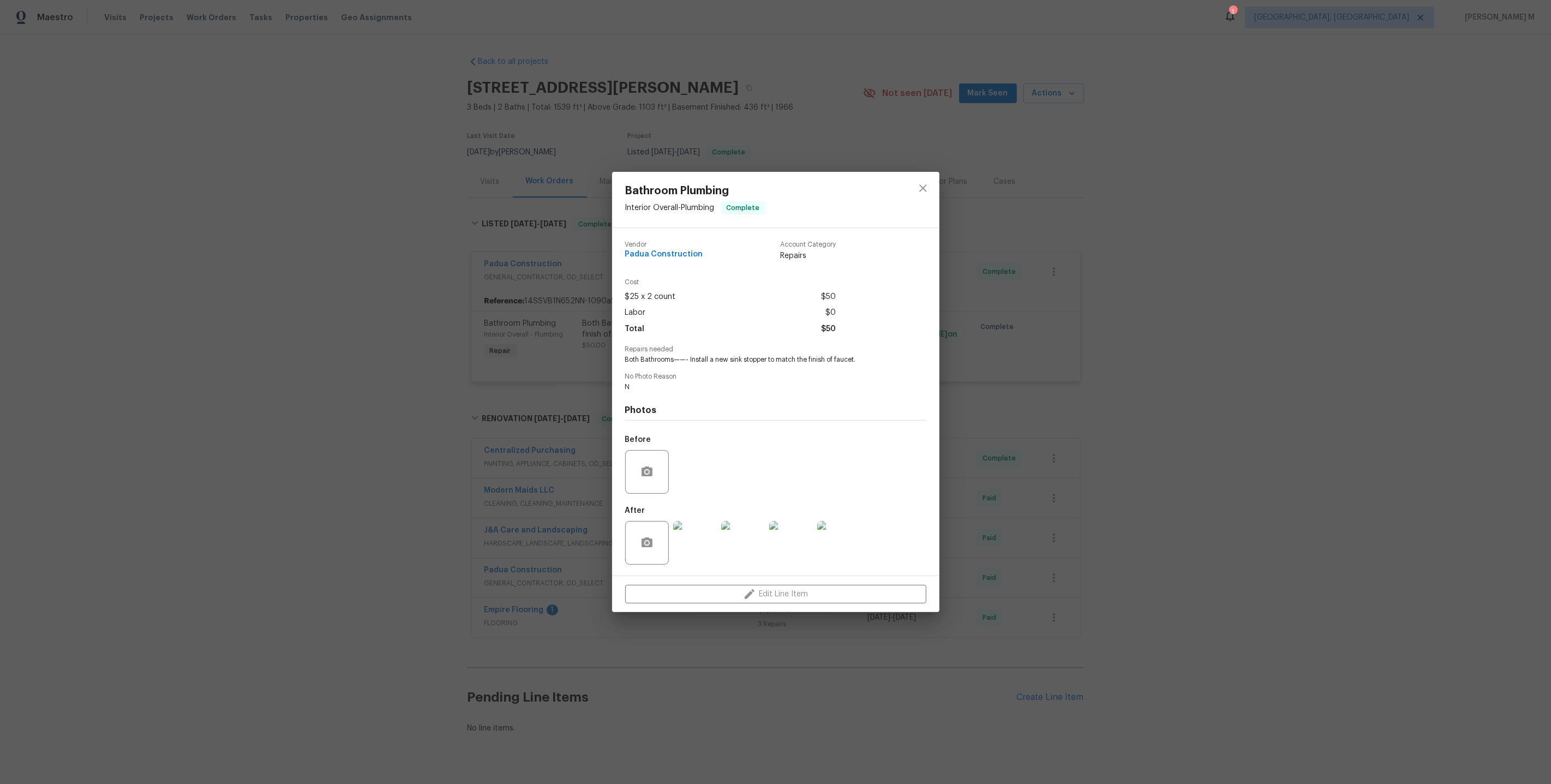
click at [691, 534] on img at bounding box center [695, 542] width 43 height 43
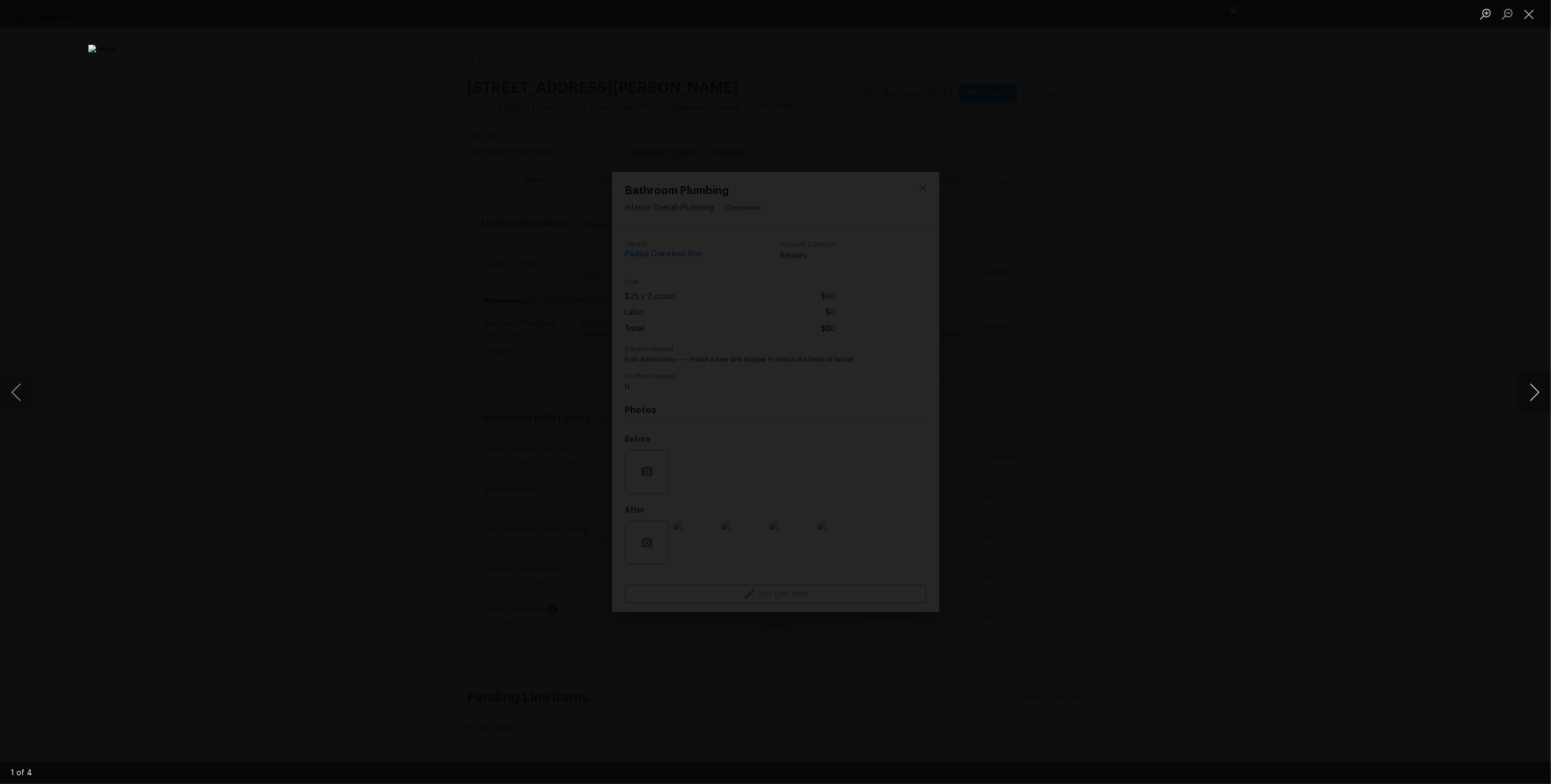
click at [1525, 390] on button "Next image" at bounding box center [1534, 392] width 33 height 43
click at [1525, 391] on button "Next image" at bounding box center [1534, 392] width 33 height 43
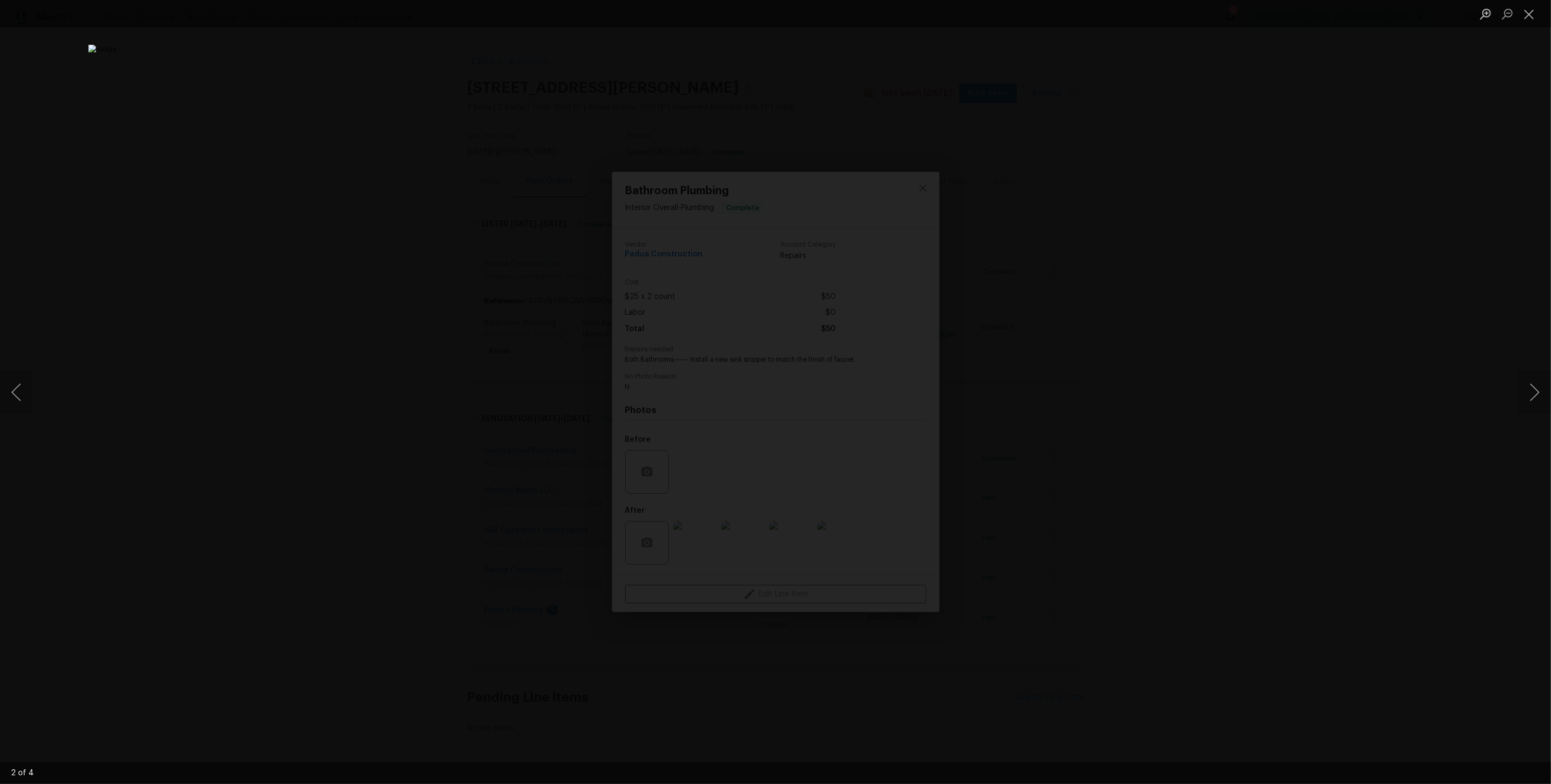
click at [1285, 235] on div "Lightbox" at bounding box center [775, 392] width 1551 height 784
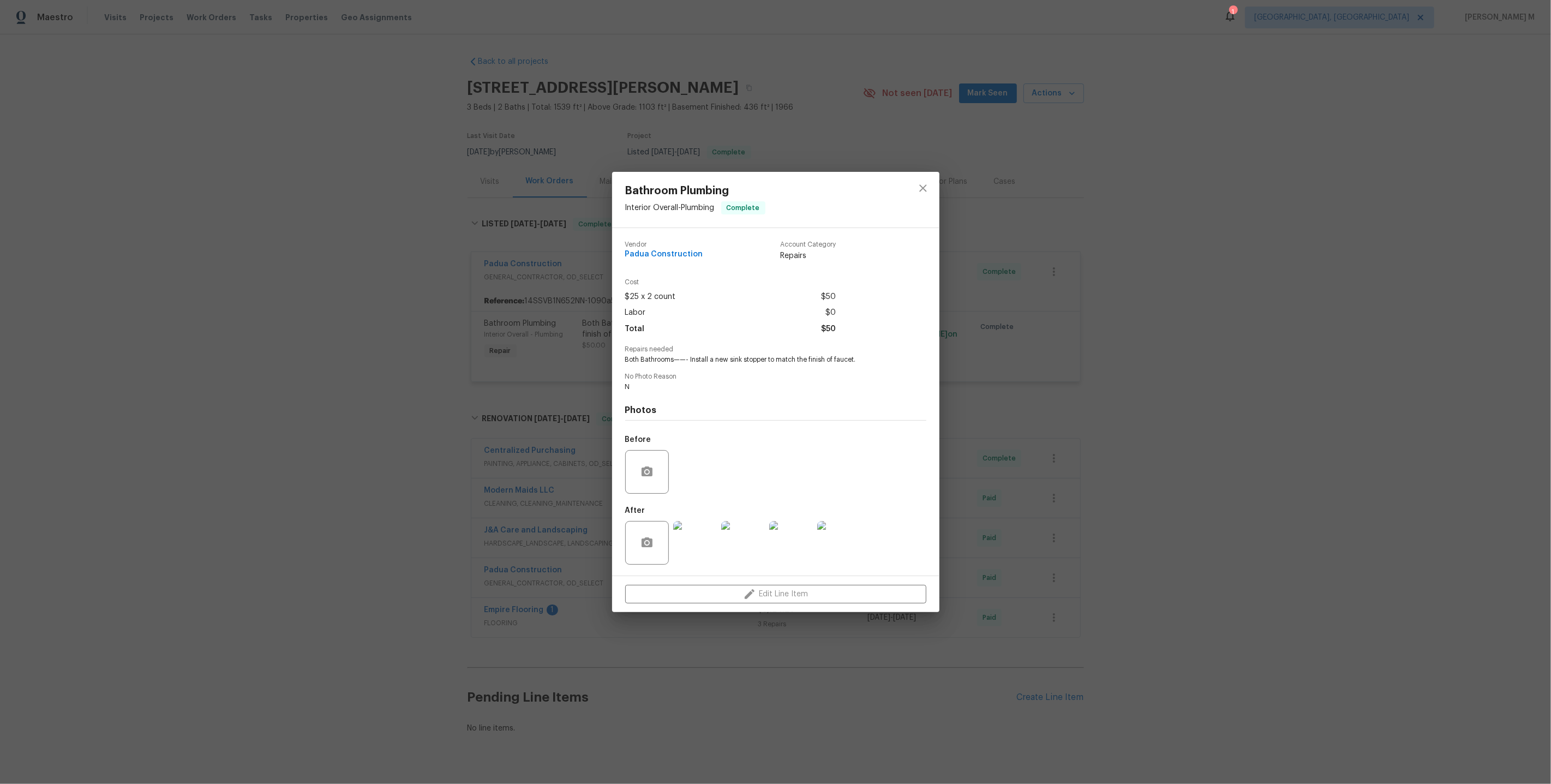
click at [1113, 261] on div "Bathroom Plumbing Interior Overall - Plumbing Complete Vendor Padua Constructio…" at bounding box center [775, 392] width 1551 height 784
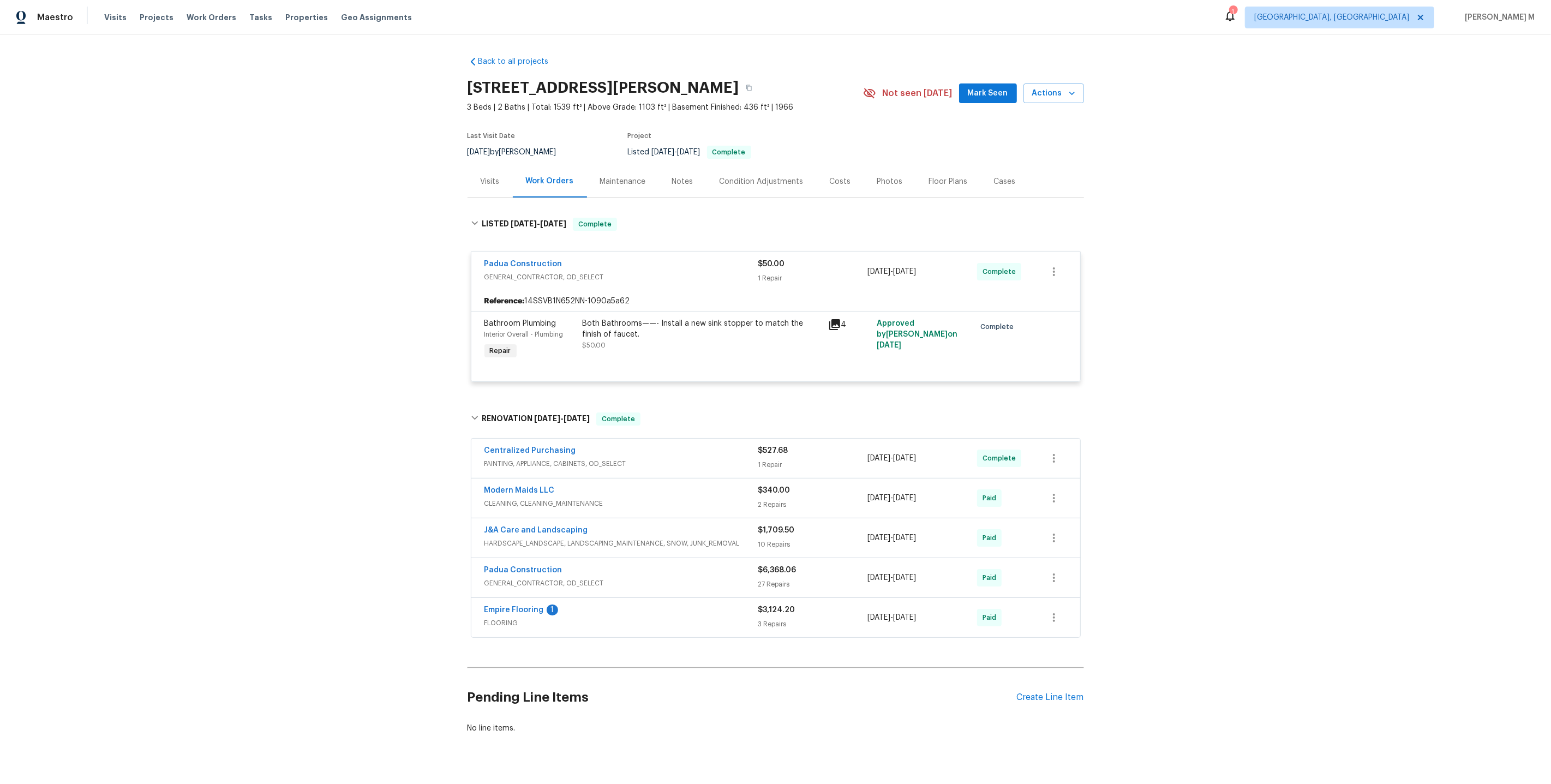
click at [543, 578] on span "GENERAL_CONTRACTOR, OD_SELECT" at bounding box center [621, 583] width 274 height 11
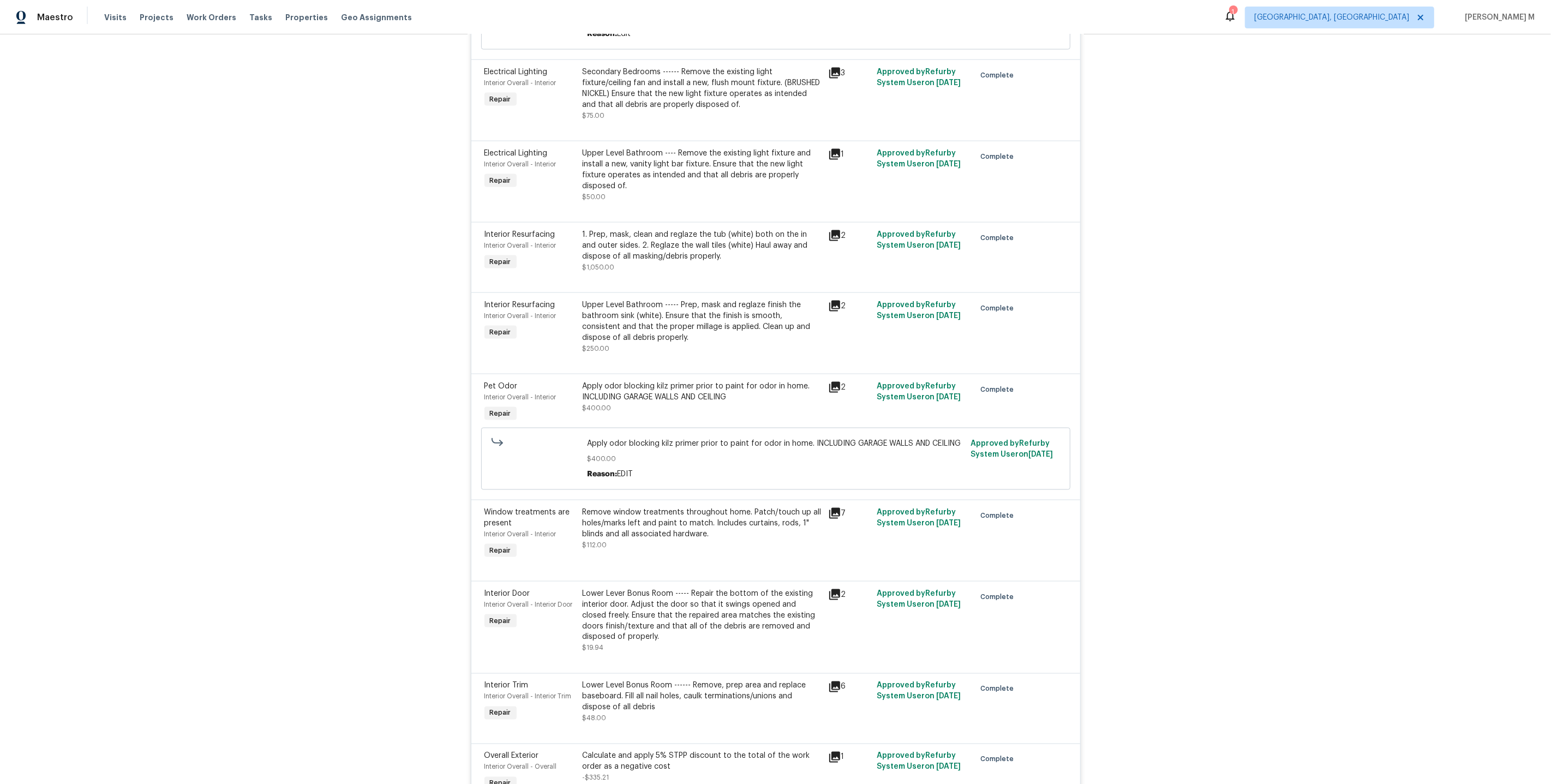
scroll to position [1731, 0]
click at [701, 296] on div "Upper Level Bathroom ----- Prep, mask and reglaze finish the bathroom sink (whi…" at bounding box center [702, 318] width 239 height 43
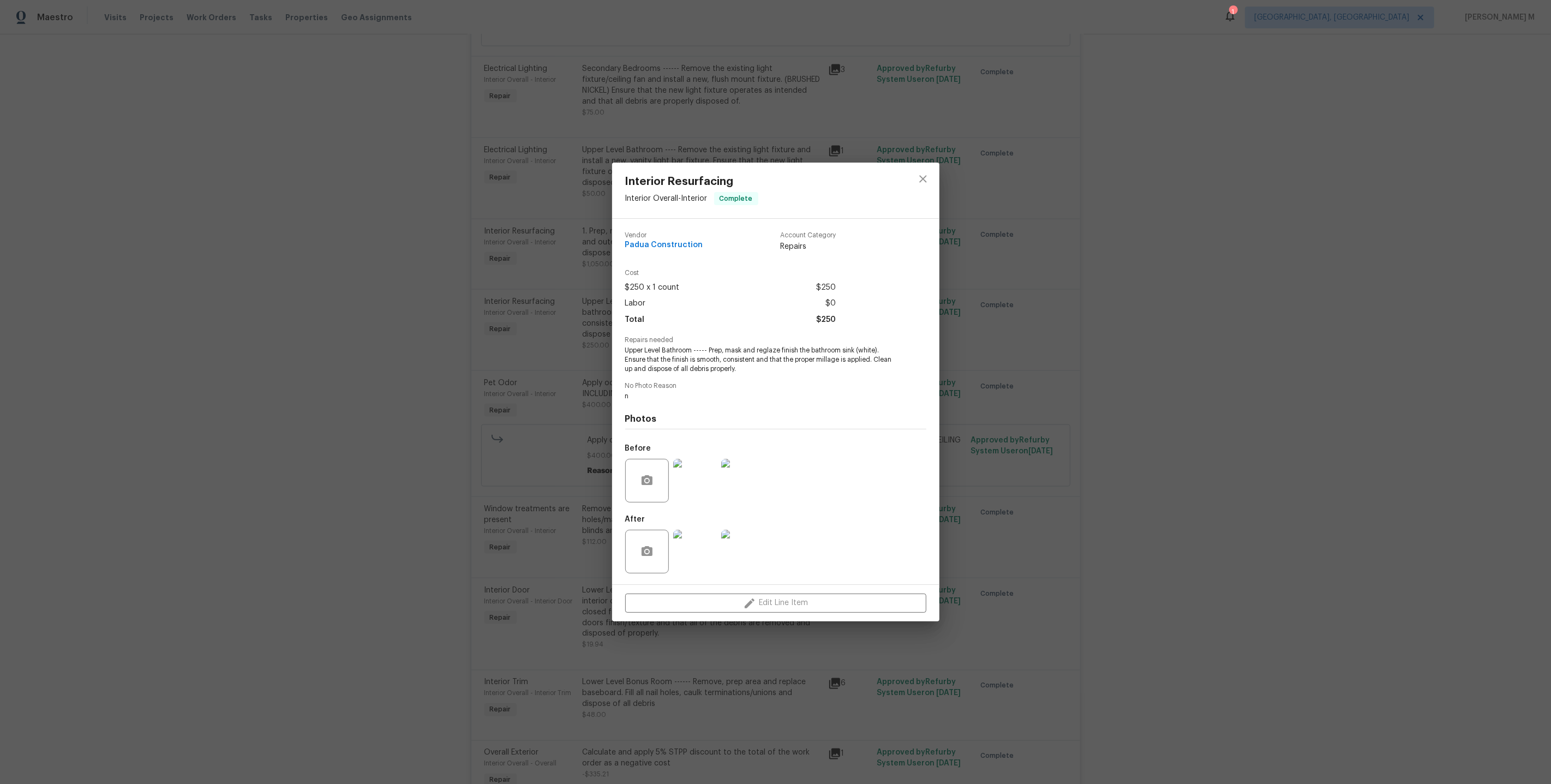
click at [695, 472] on img at bounding box center [695, 480] width 43 height 43
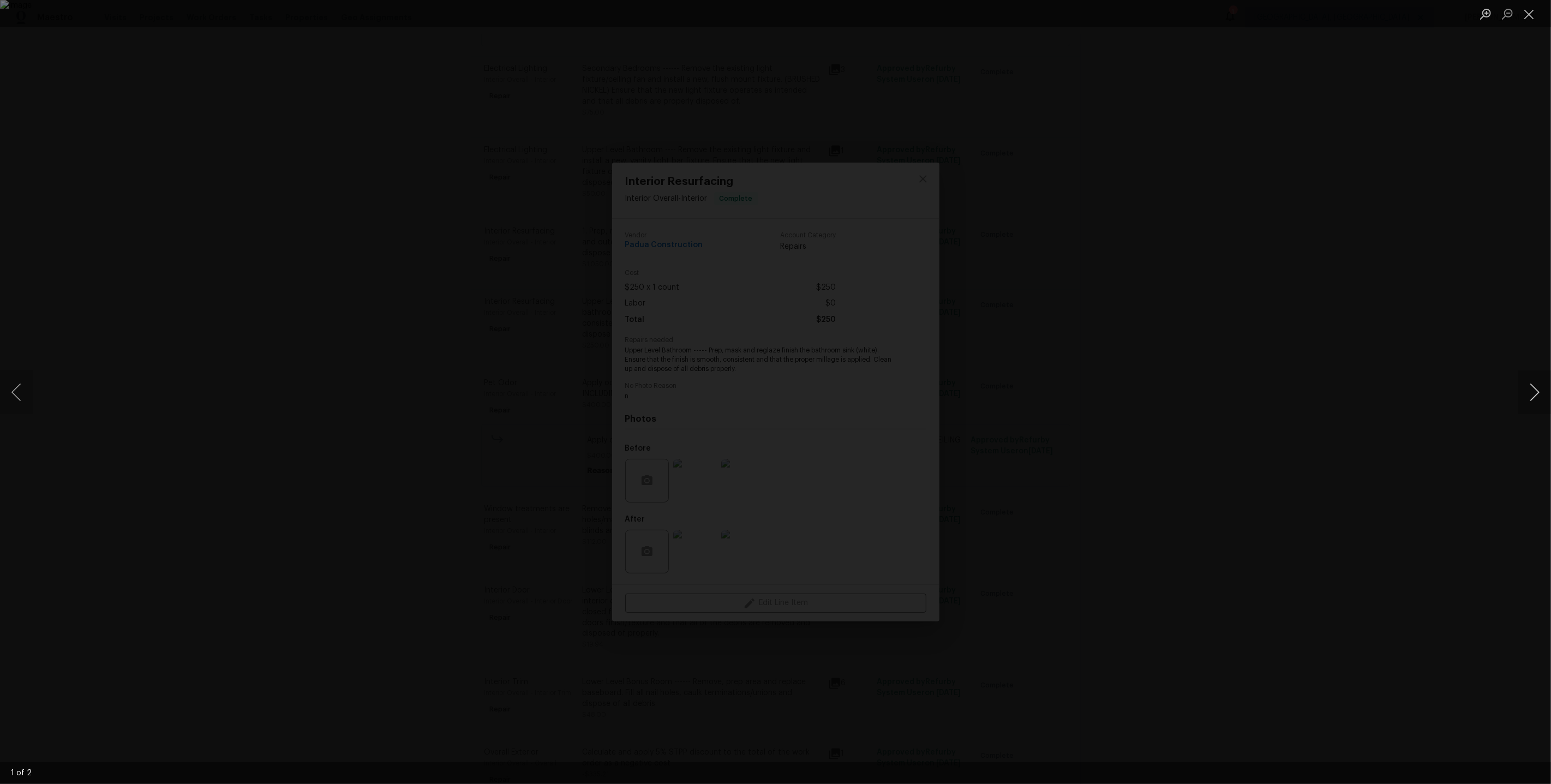
click at [1525, 392] on button "Next image" at bounding box center [1534, 392] width 33 height 43
click at [1428, 300] on div "Lightbox" at bounding box center [775, 392] width 1551 height 784
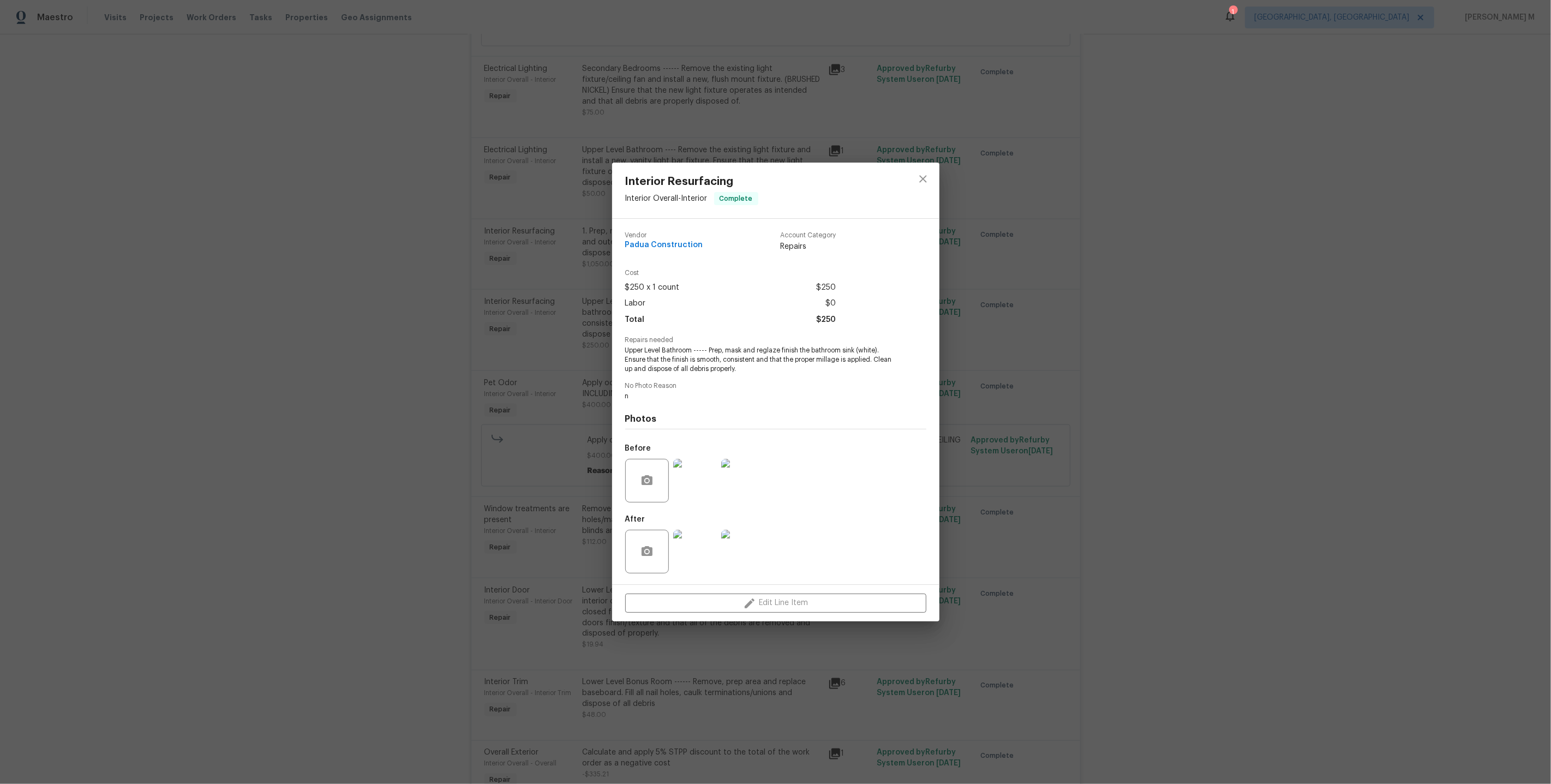
click at [699, 548] on img at bounding box center [695, 551] width 43 height 43
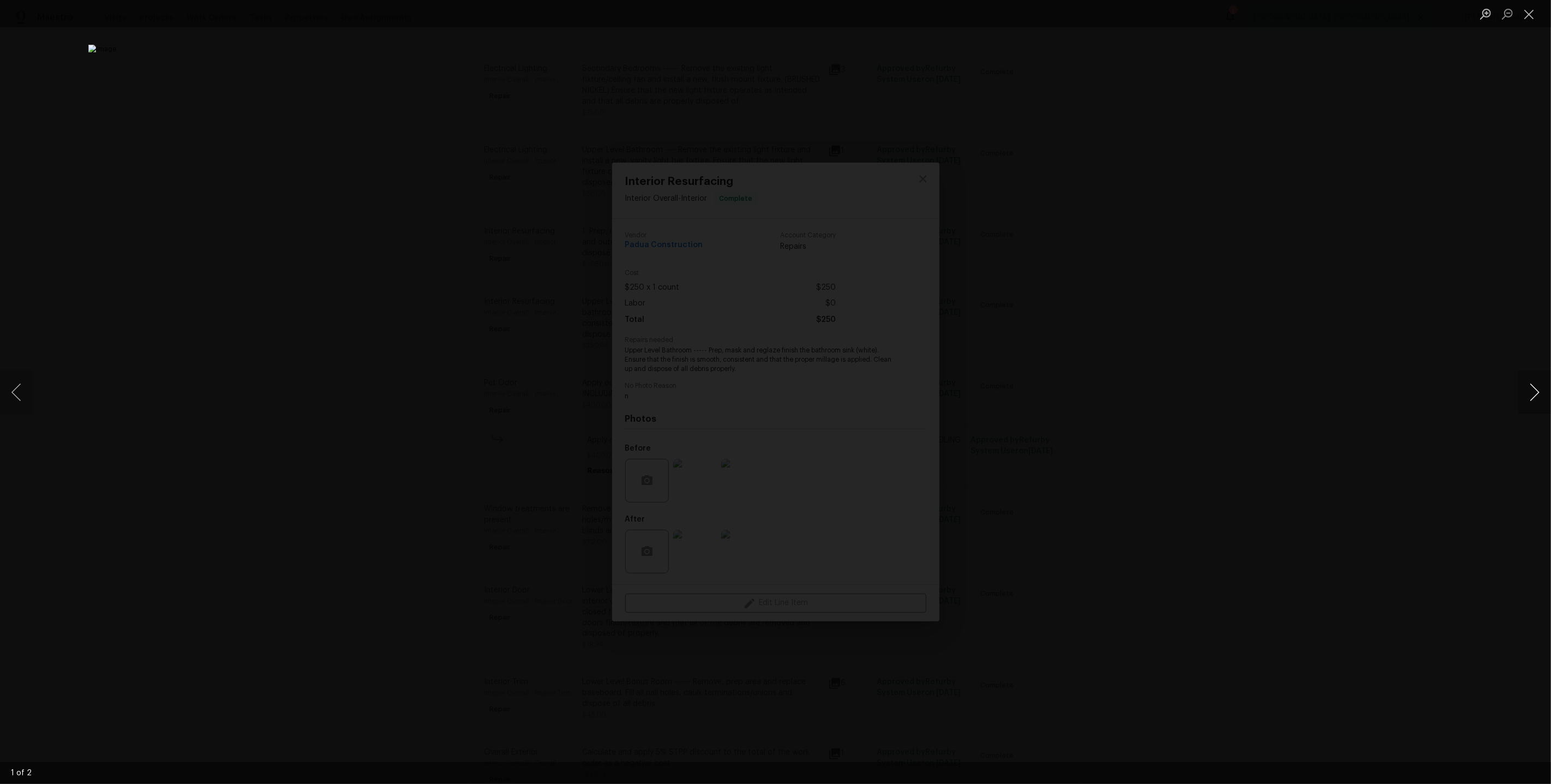
click at [1533, 397] on button "Next image" at bounding box center [1534, 392] width 33 height 43
click at [1411, 263] on div "Lightbox" at bounding box center [775, 392] width 1551 height 784
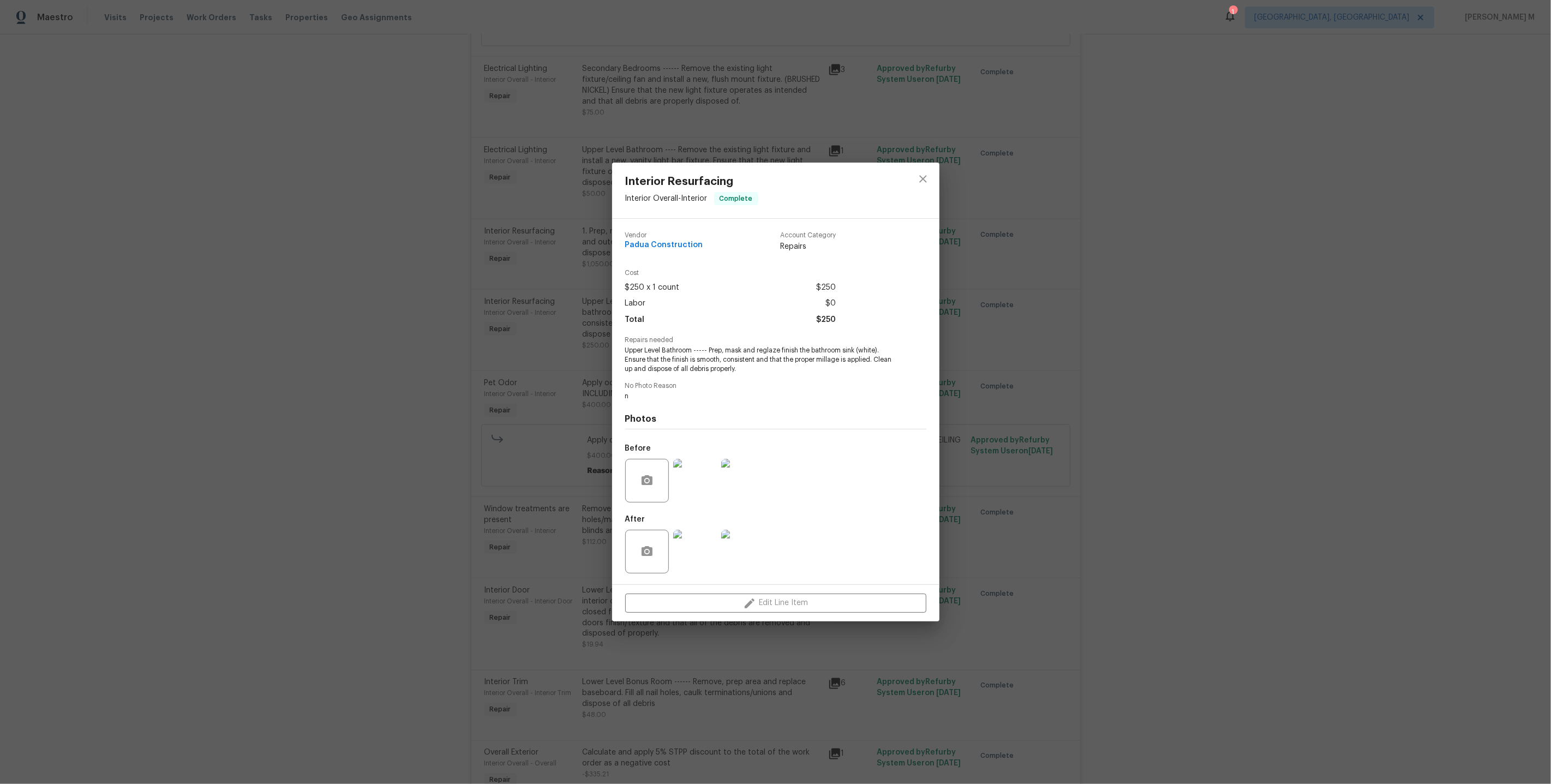
click at [1284, 269] on div "Interior Resurfacing Interior Overall - Interior Complete Vendor Padua Construc…" at bounding box center [775, 392] width 1551 height 784
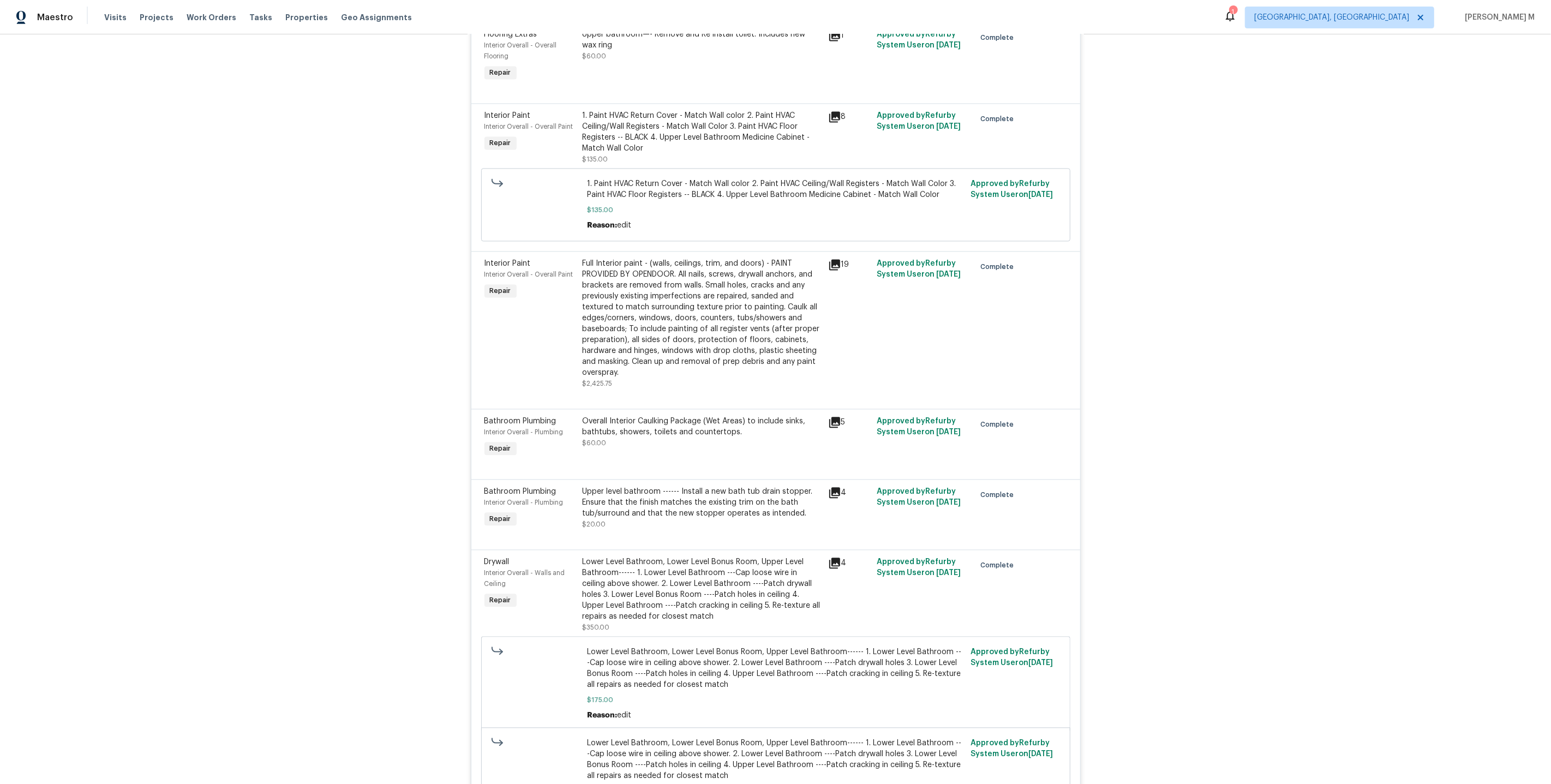
scroll to position [2577, 0]
click at [677, 414] on div "Overall Interior Caulking Package (Wet Areas) to include sinks, bathtubs, showe…" at bounding box center [702, 430] width 239 height 33
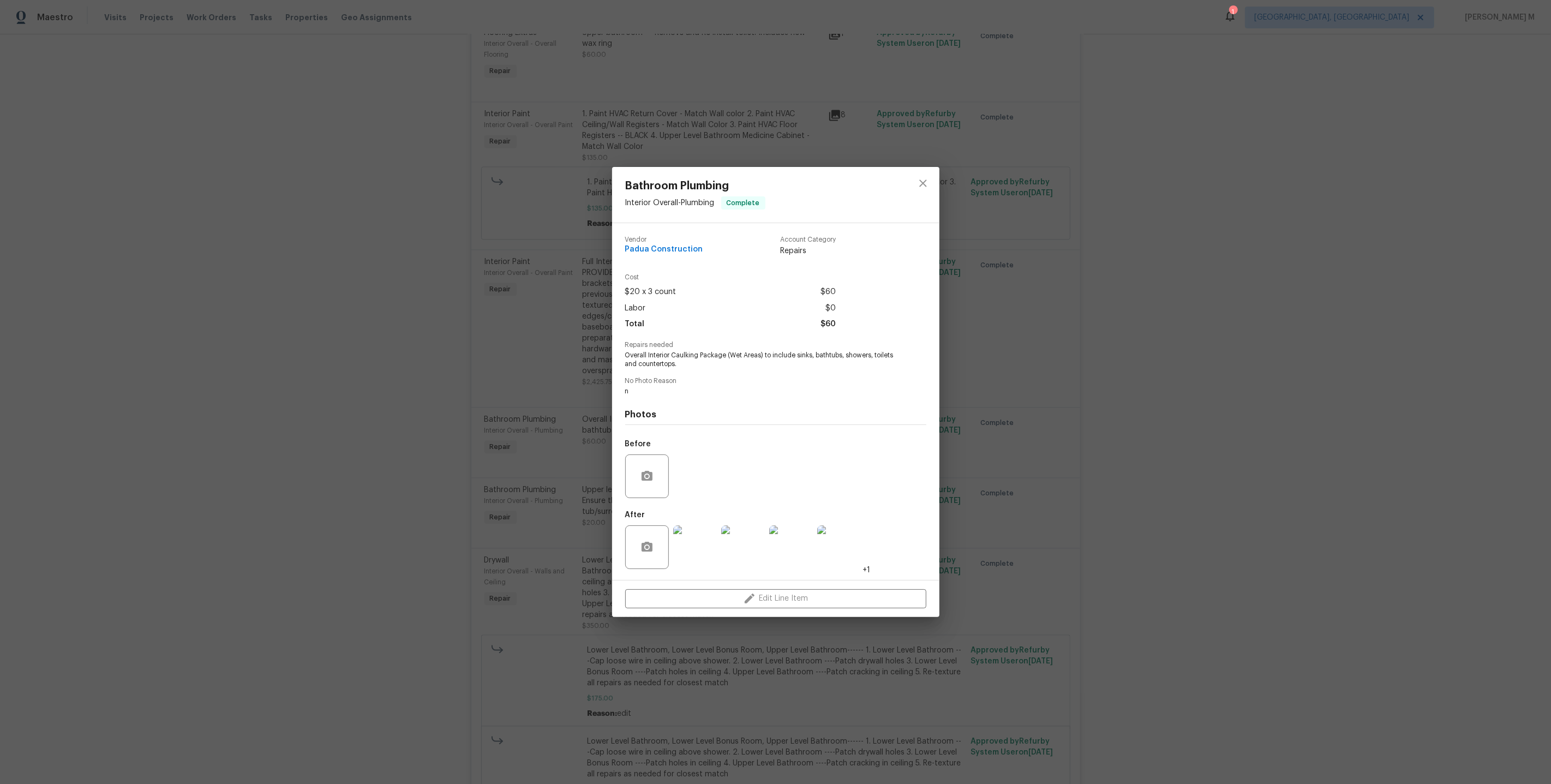
click at [698, 534] on img at bounding box center [695, 547] width 43 height 43
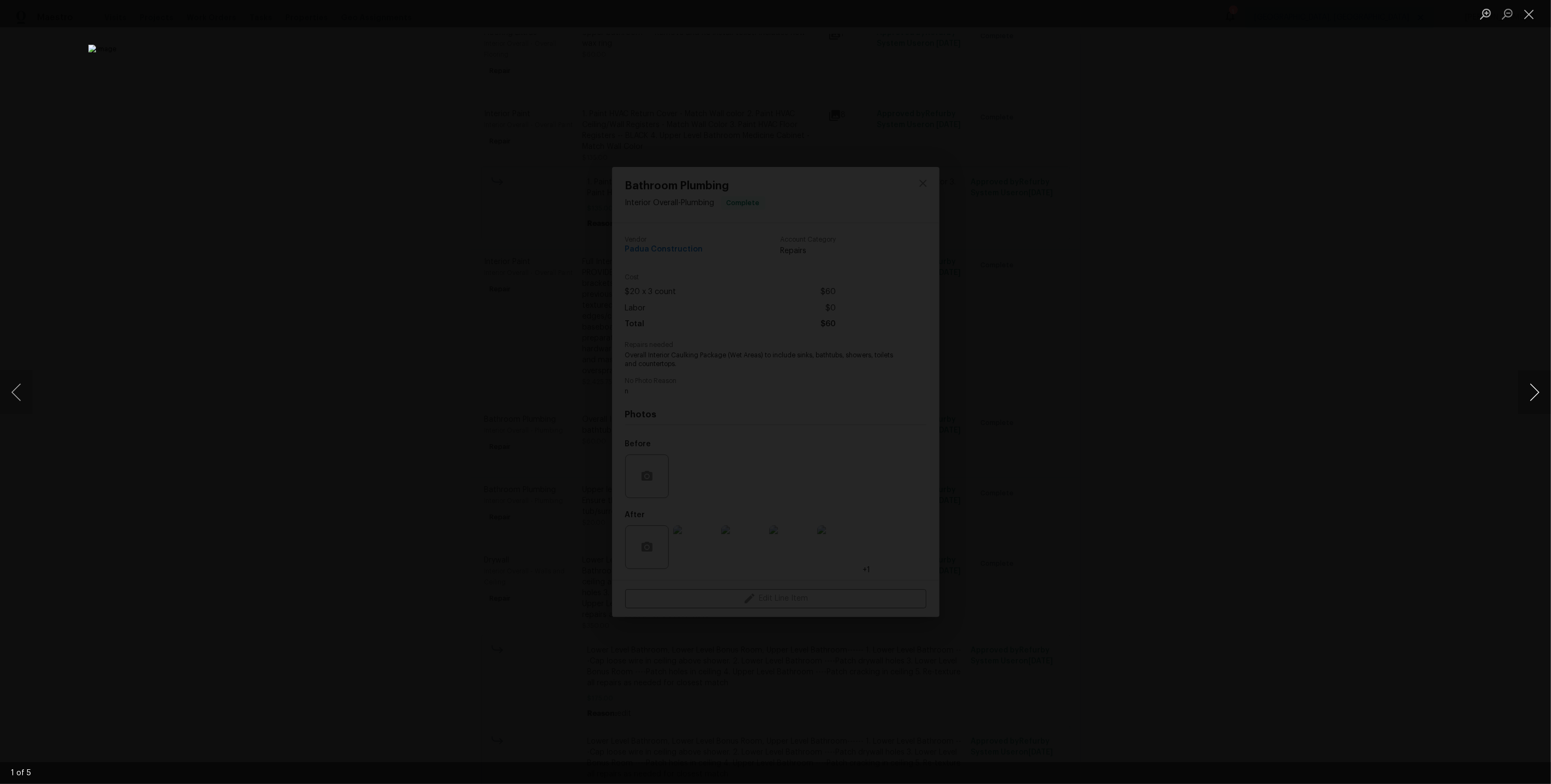
click at [1539, 395] on button "Next image" at bounding box center [1534, 392] width 33 height 43
click at [1295, 268] on div "Lightbox" at bounding box center [775, 392] width 1551 height 784
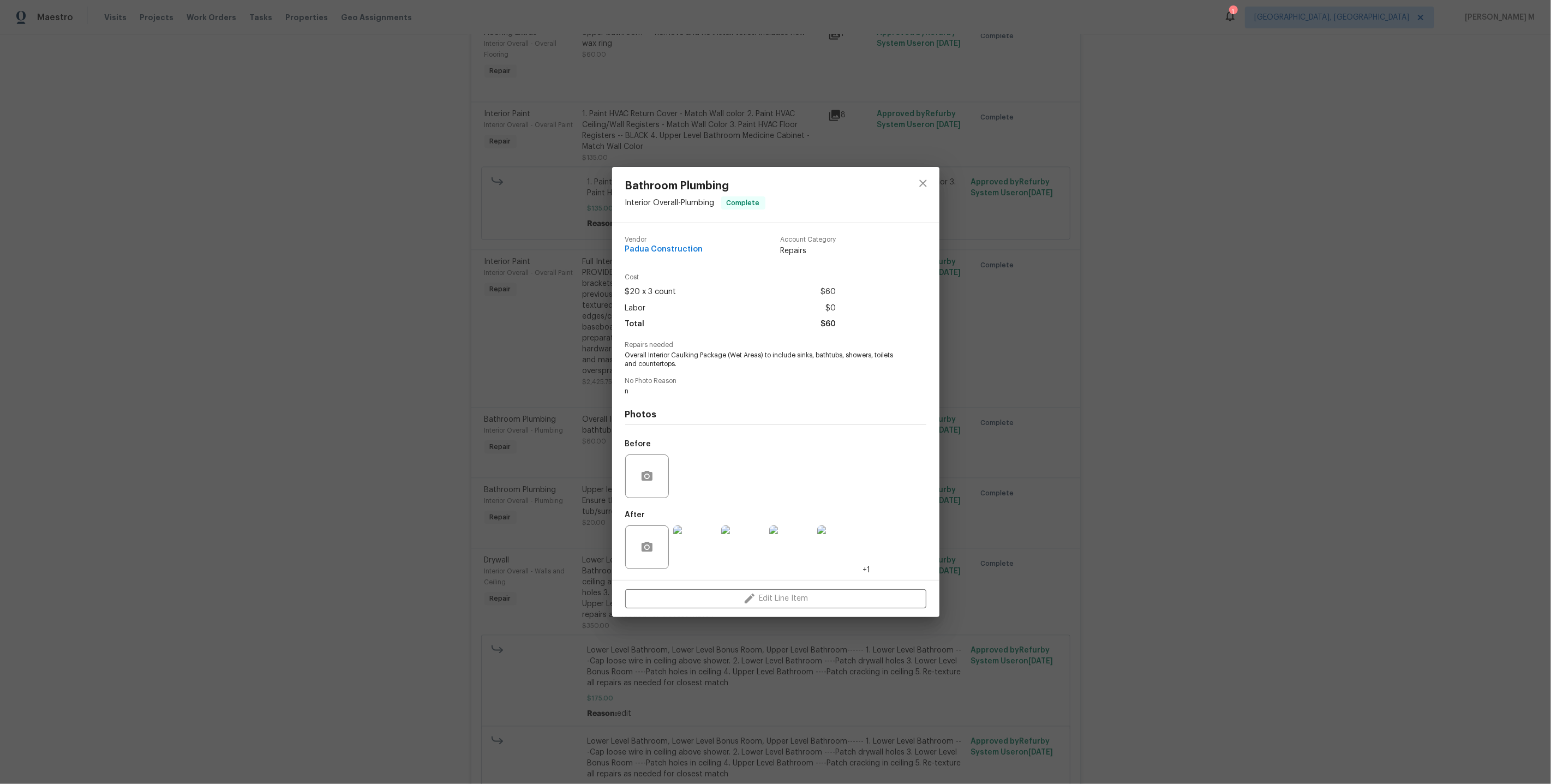
click at [1069, 222] on div "Bathroom Plumbing Interior Overall - Plumbing Complete Vendor Padua Constructio…" at bounding box center [775, 392] width 1551 height 784
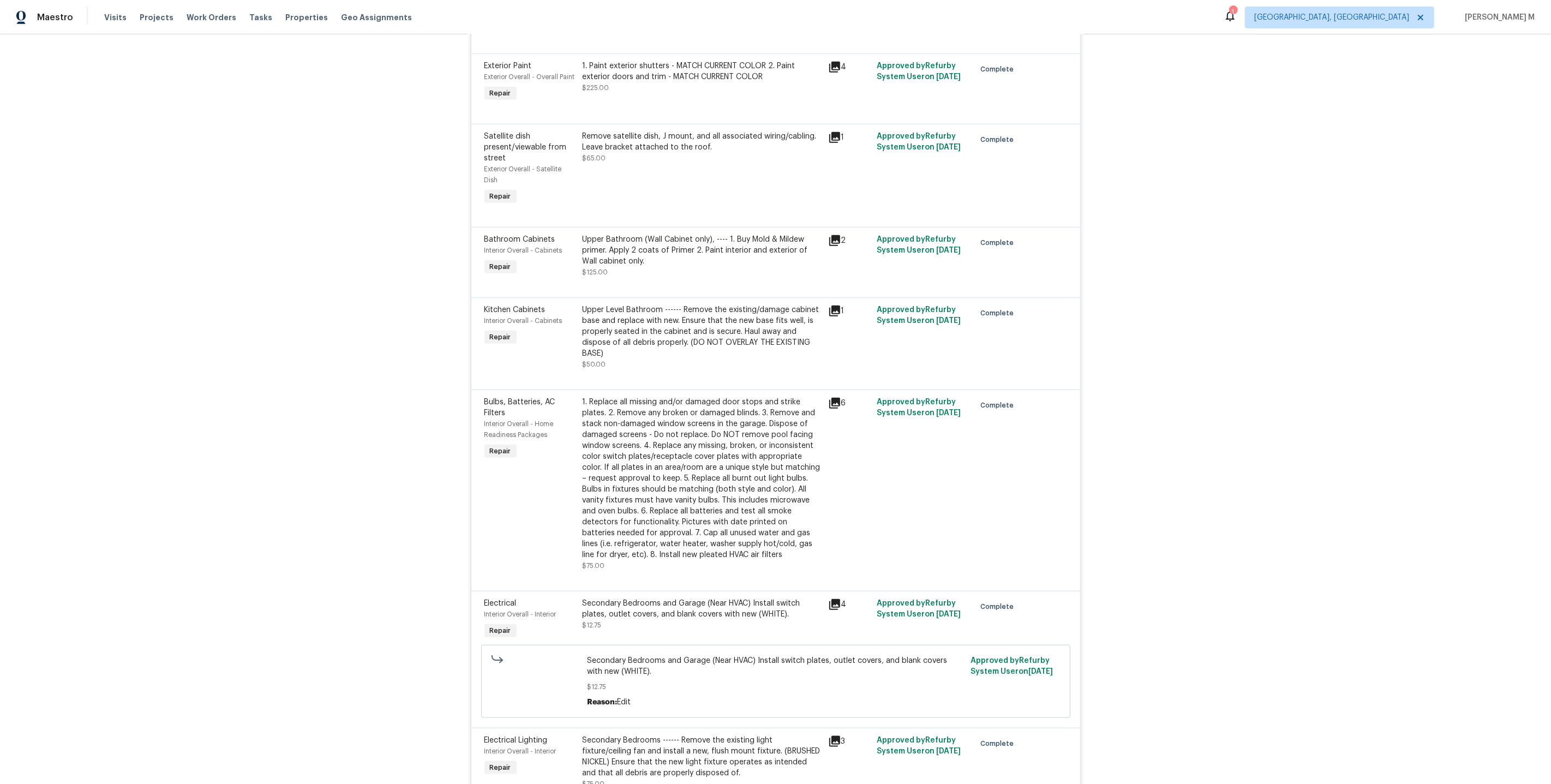
scroll to position [82, 0]
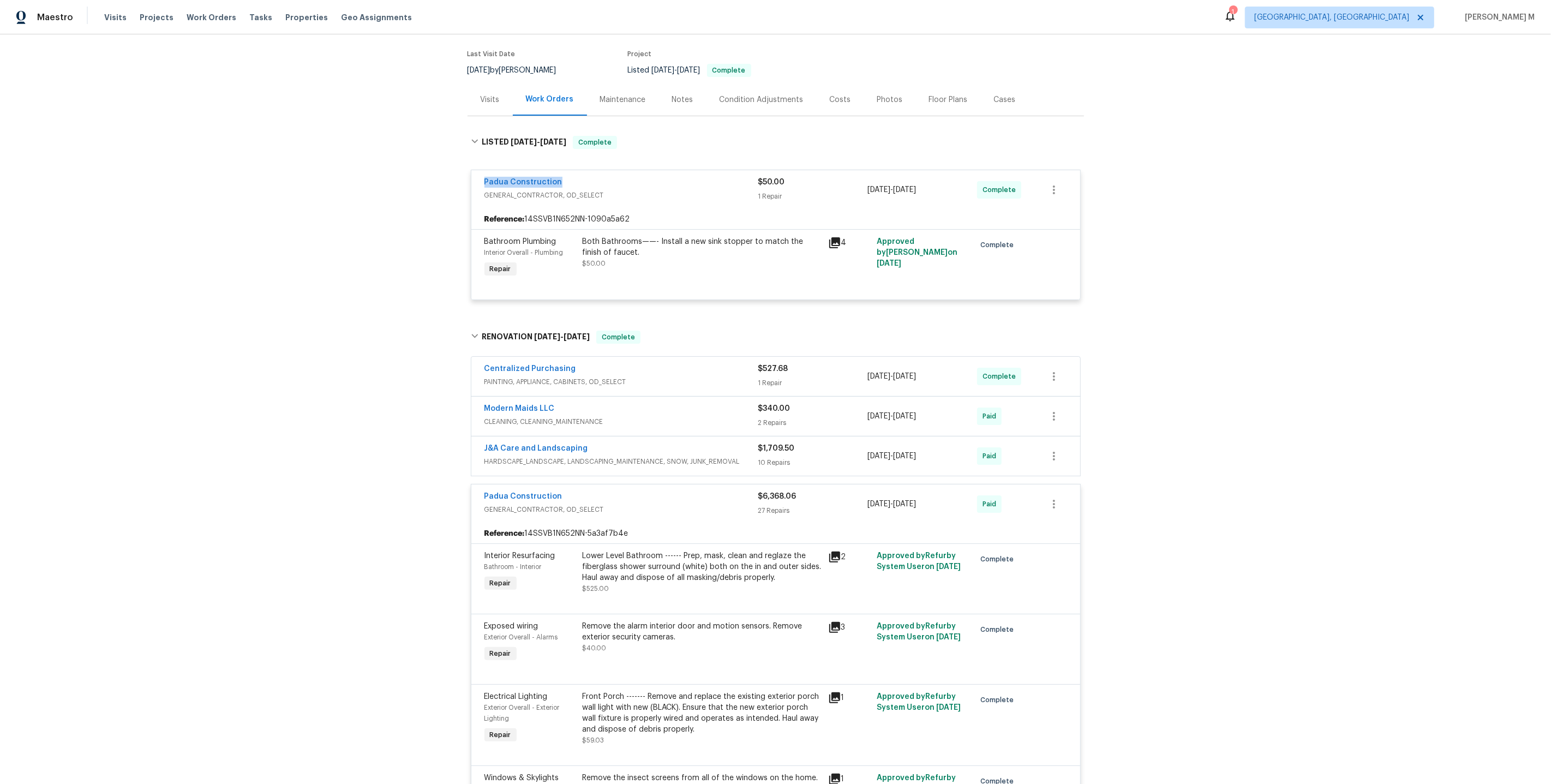
drag, startPoint x: 571, startPoint y: 180, endPoint x: 407, endPoint y: 179, distance: 164.0
click at [407, 179] on div "Back to all projects 1007 Vass Rd, Spring Lake, NC 28390 3 Beds | 2 Baths | Tot…" at bounding box center [775, 409] width 1551 height 749
copy link "Padua Construction"
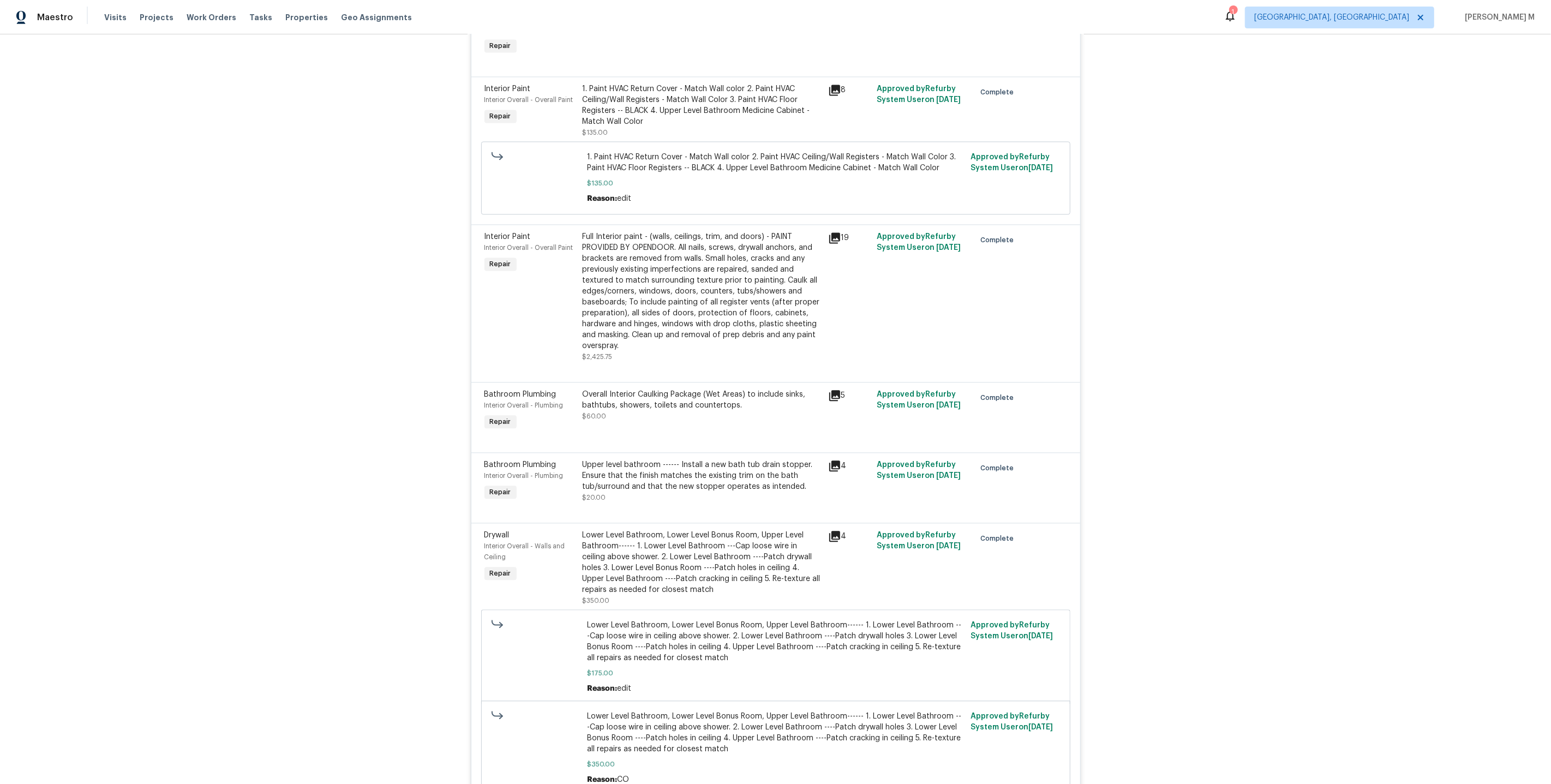
scroll to position [2758, 0]
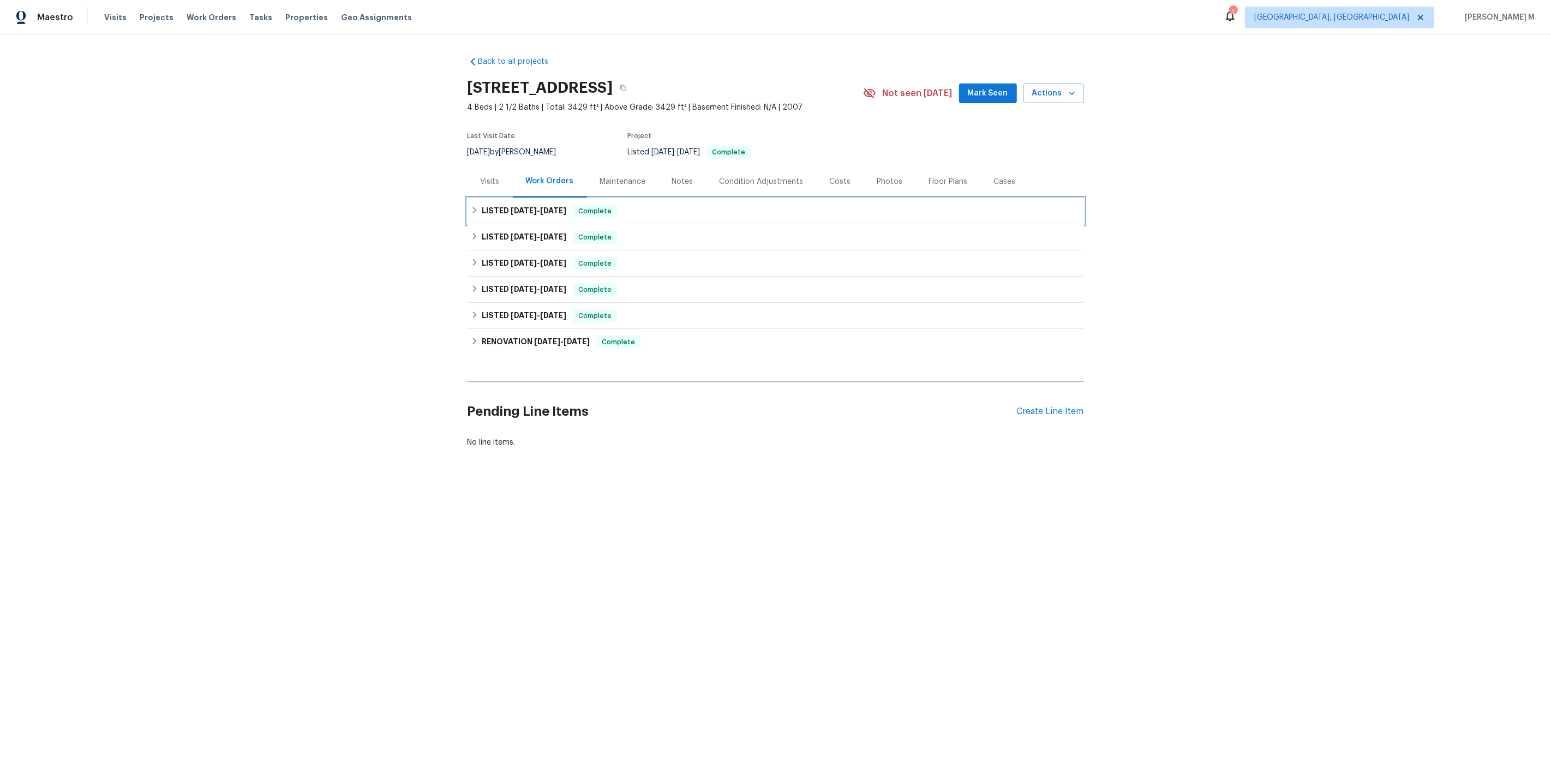
click at [503, 206] on h6 "LISTED 9/8/25 - 9/12/25" at bounding box center [524, 211] width 84 height 13
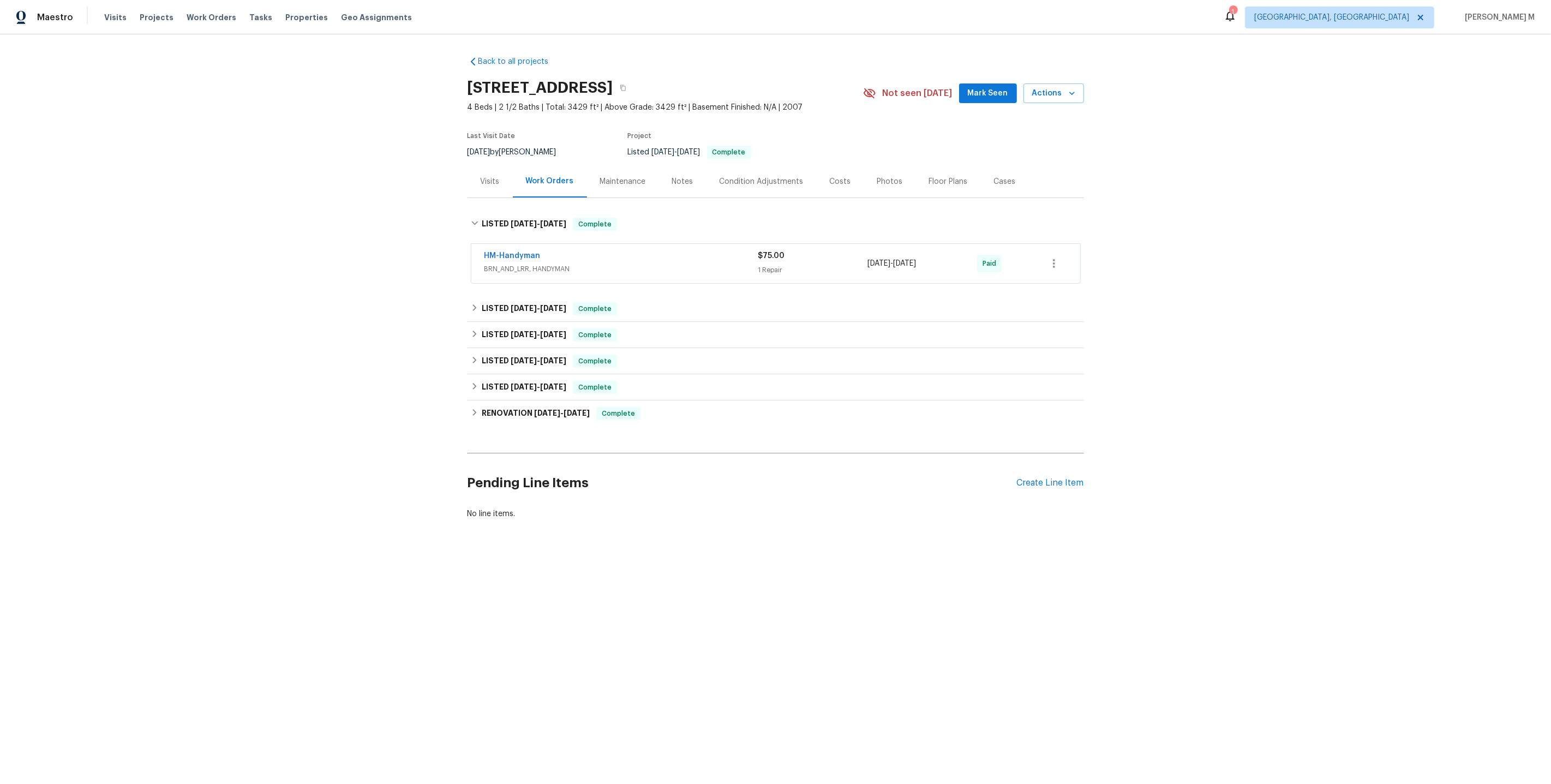
click at [502, 275] on div "HM-Handyman BRN_AND_LRR, HANDYMAN $75.00 1 Repair 9/10/2025 - 9/12/2025 Paid" at bounding box center [776, 263] width 609 height 39
click at [521, 263] on span "BRN_AND_LRR, HANDYMAN" at bounding box center [621, 268] width 274 height 11
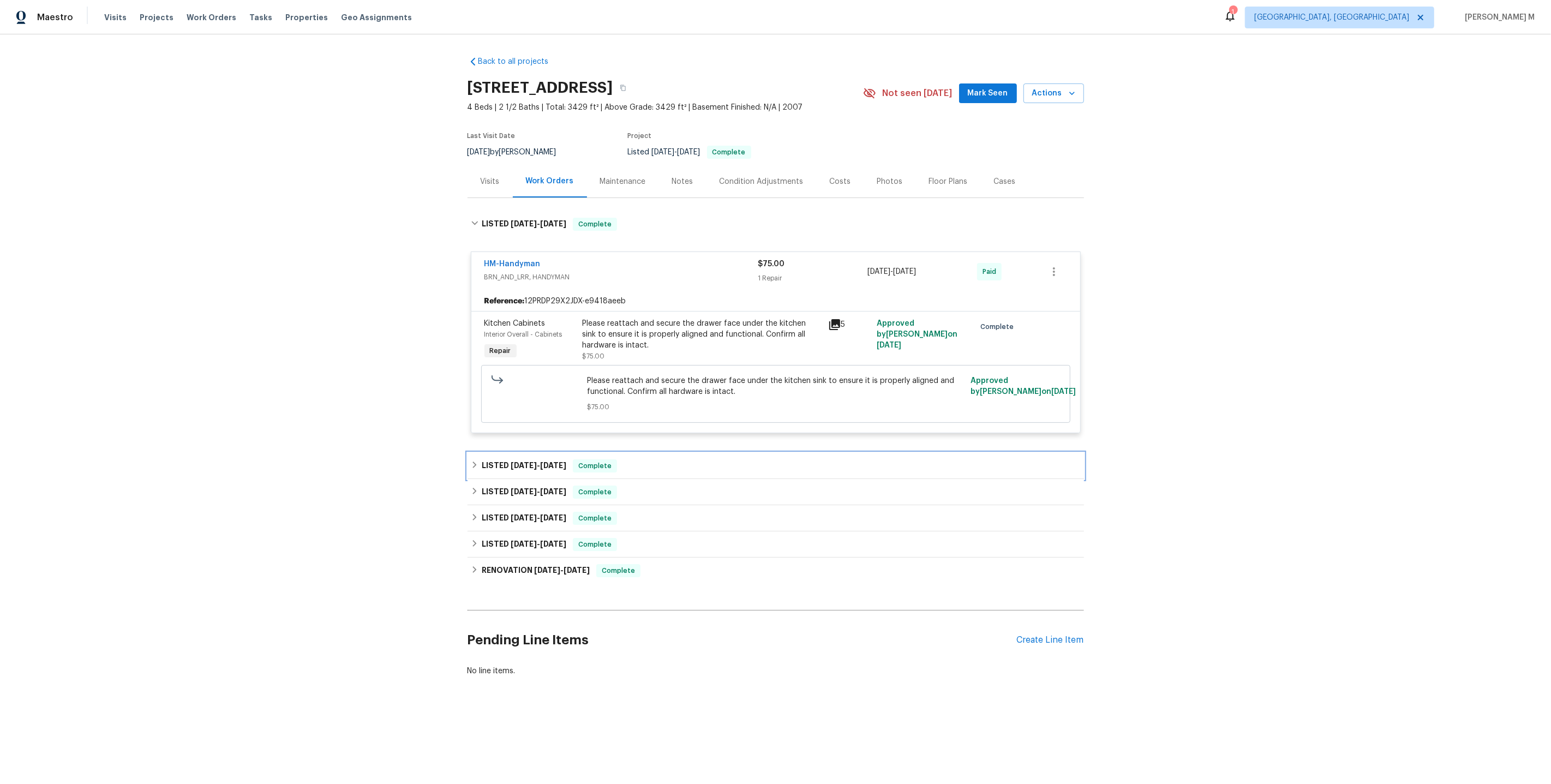
click at [531, 461] on span "6/16/25" at bounding box center [523, 465] width 26 height 8
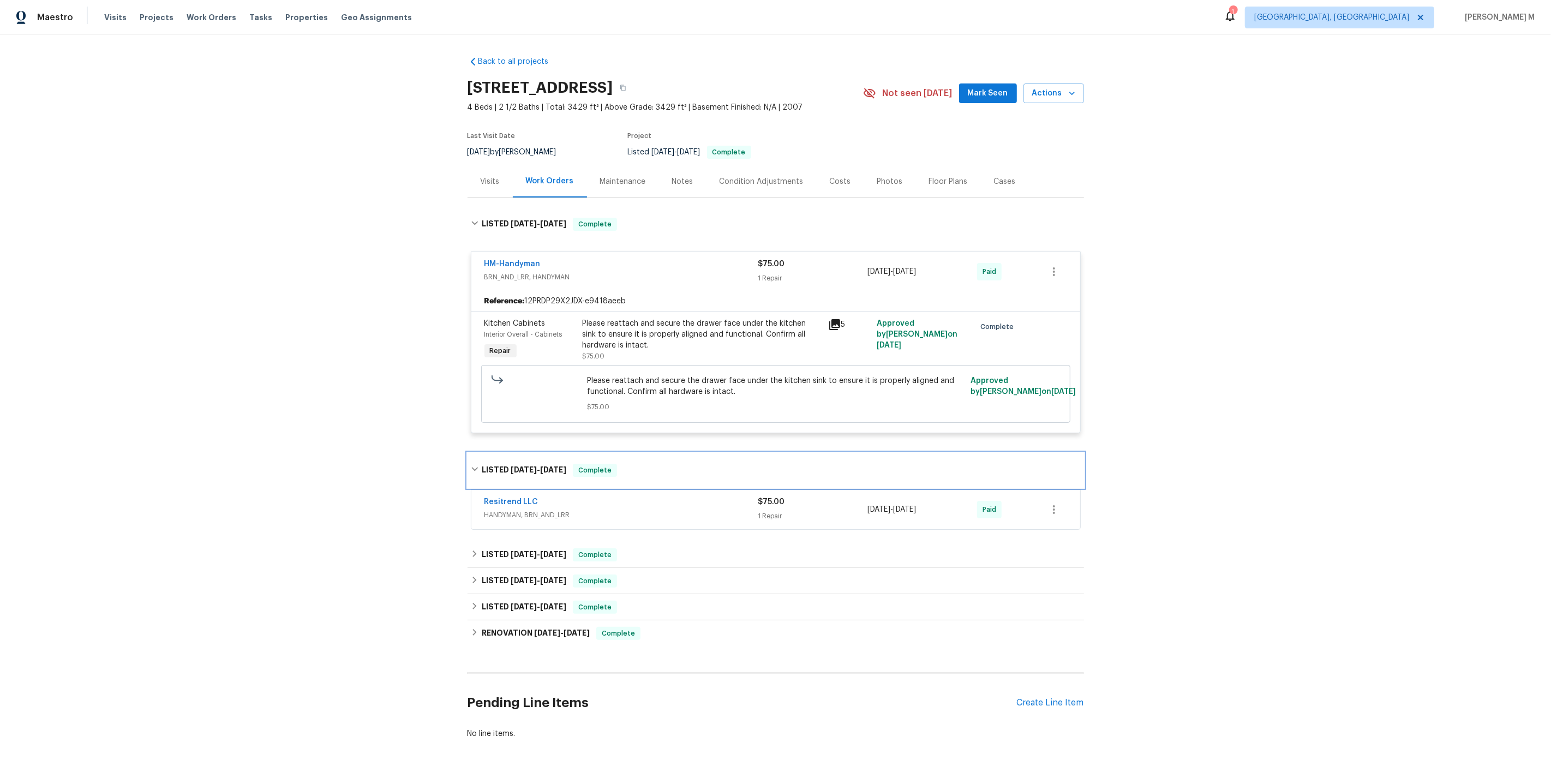
scroll to position [12, 0]
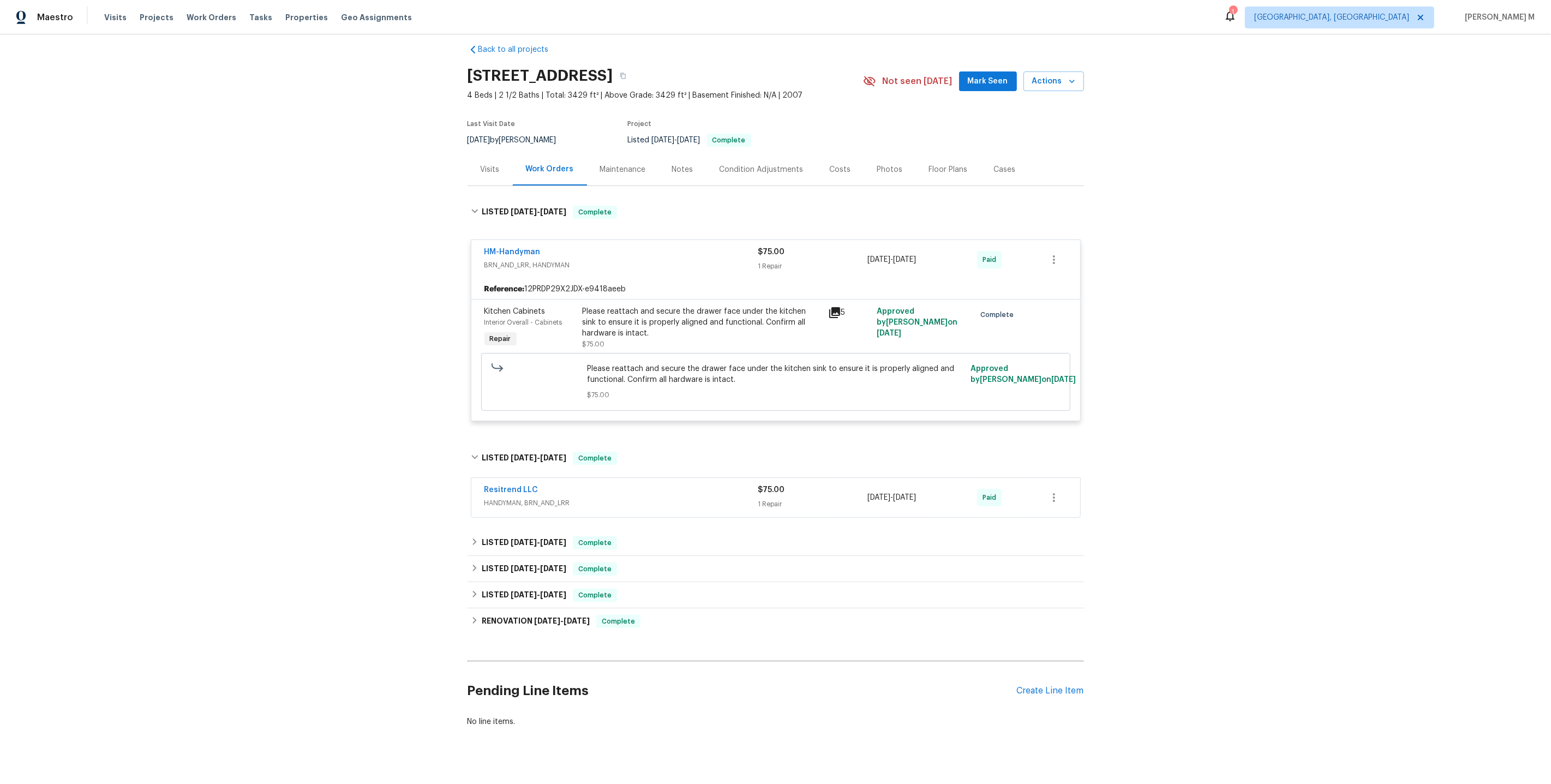
click at [509, 500] on div "Resitrend LLC HANDYMAN, BRN_AND_LRR $75.00 1 Repair 6/16/2025 - 6/17/2025 Paid" at bounding box center [776, 497] width 609 height 39
click at [524, 498] on span "HANDYMAN, BRN_AND_LRR" at bounding box center [621, 503] width 274 height 11
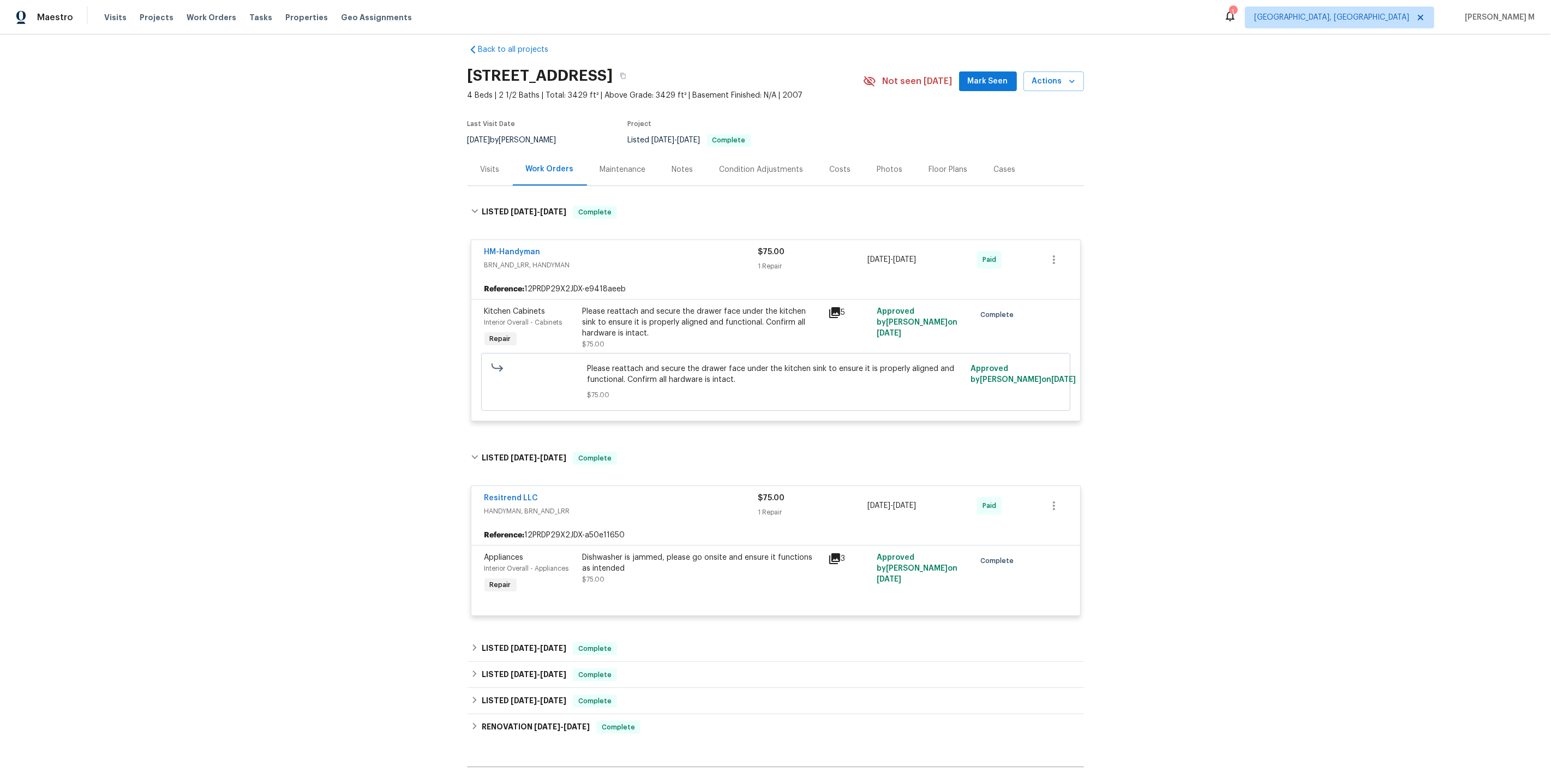
scroll to position [116, 0]
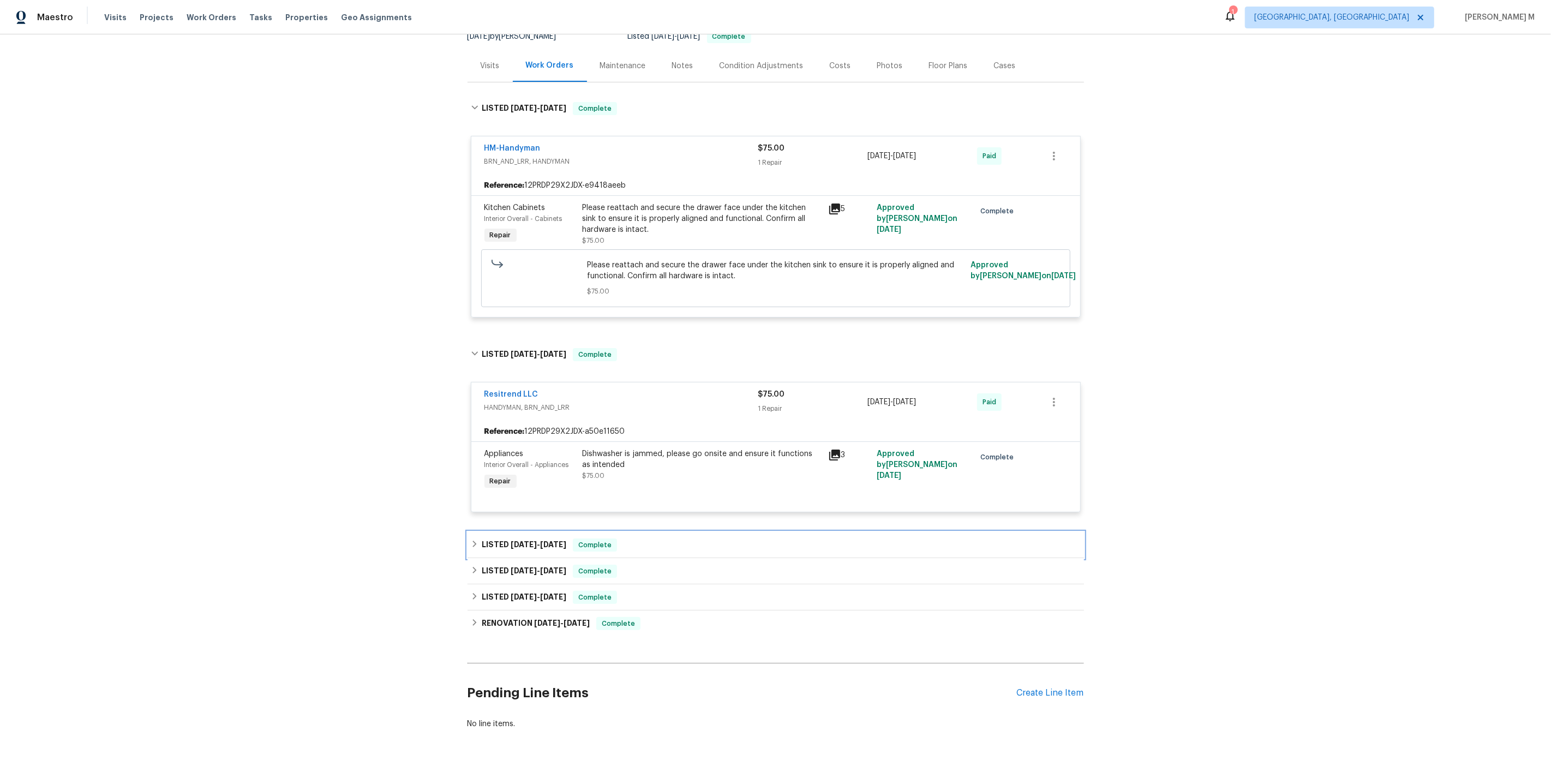
click at [527, 541] on span "5/9/25" at bounding box center [523, 544] width 26 height 8
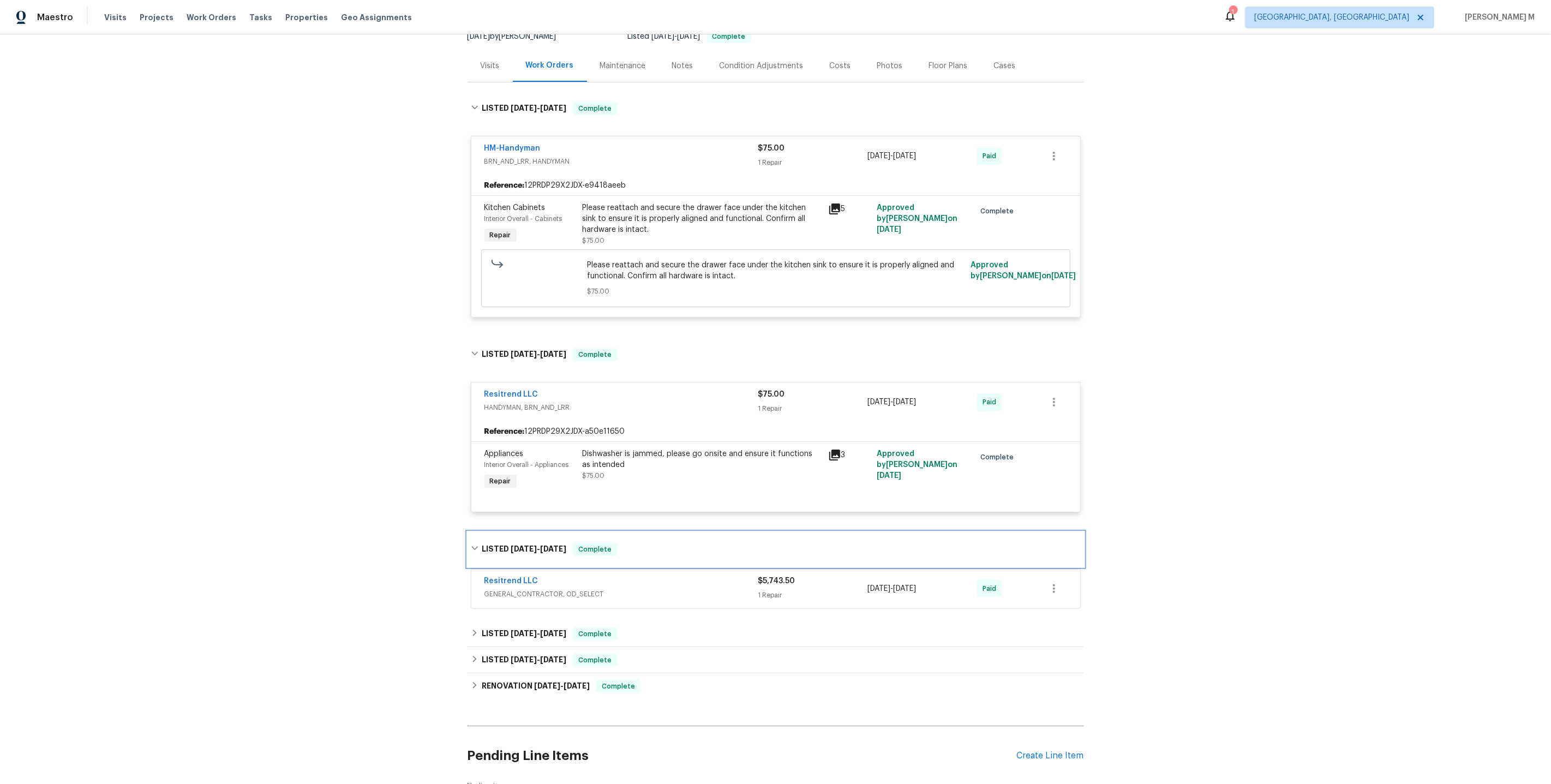
scroll to position [177, 0]
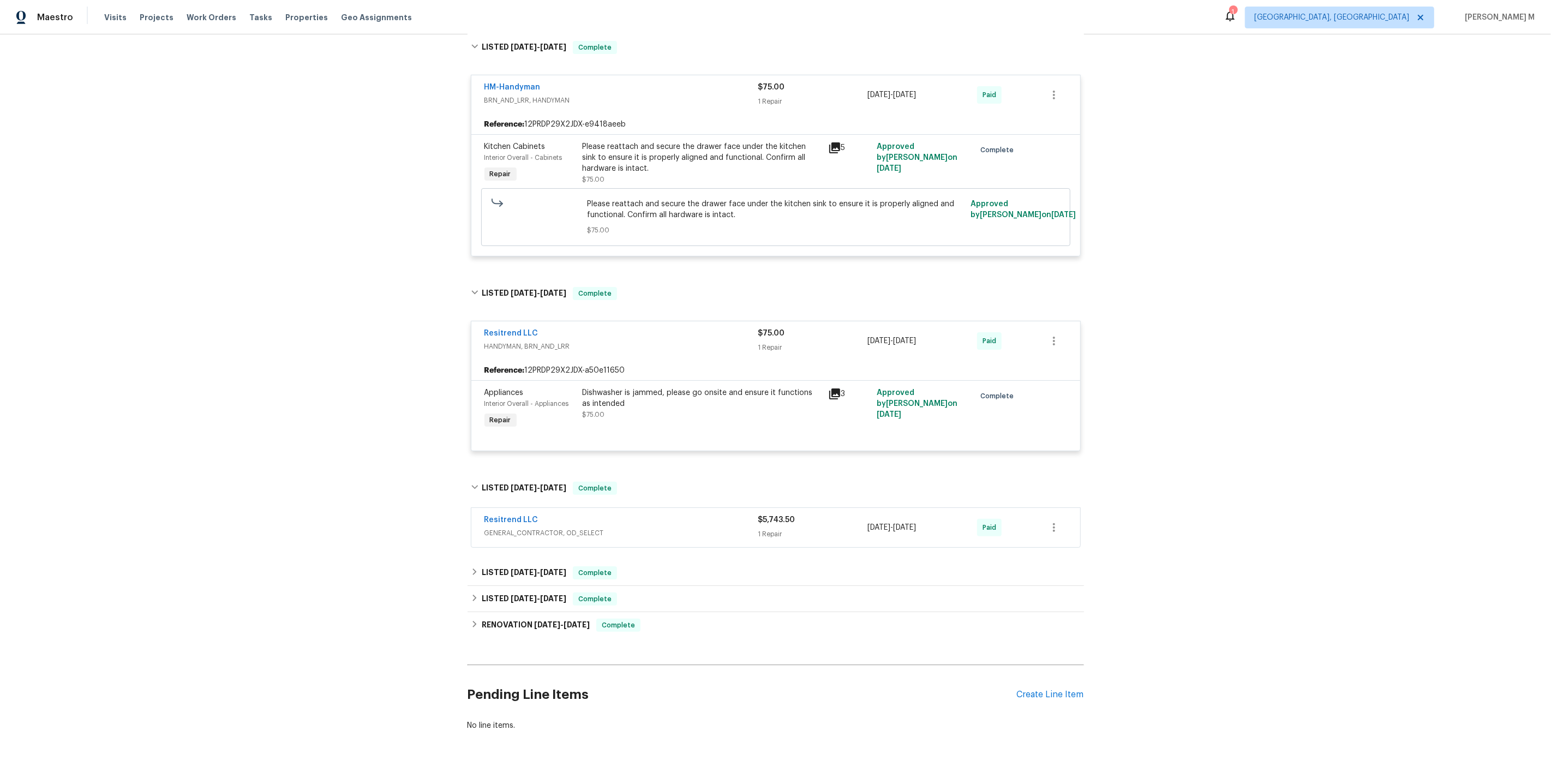
click at [516, 527] on span "GENERAL_CONTRACTOR, OD_SELECT" at bounding box center [621, 532] width 274 height 11
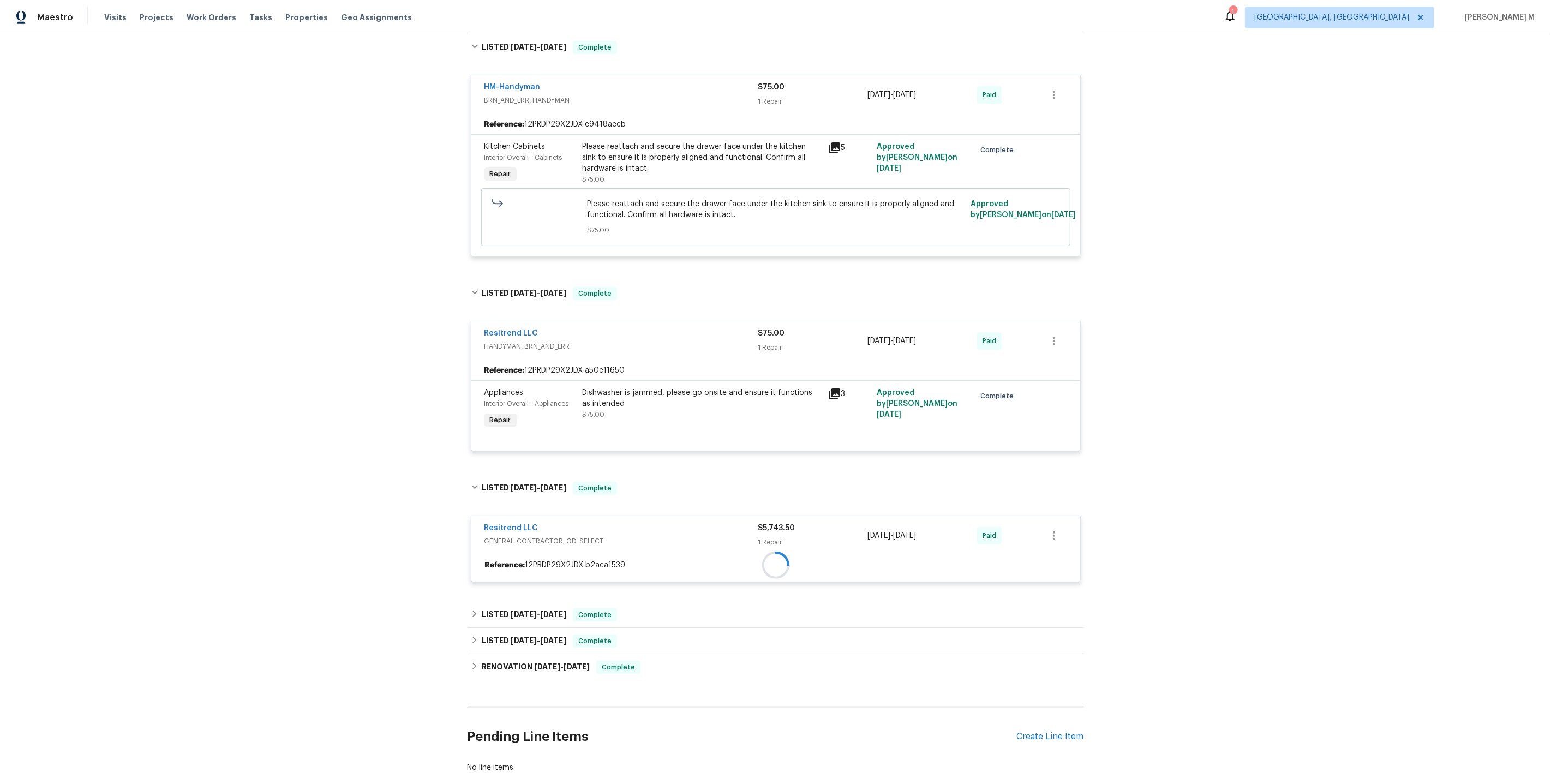
scroll to position [217, 0]
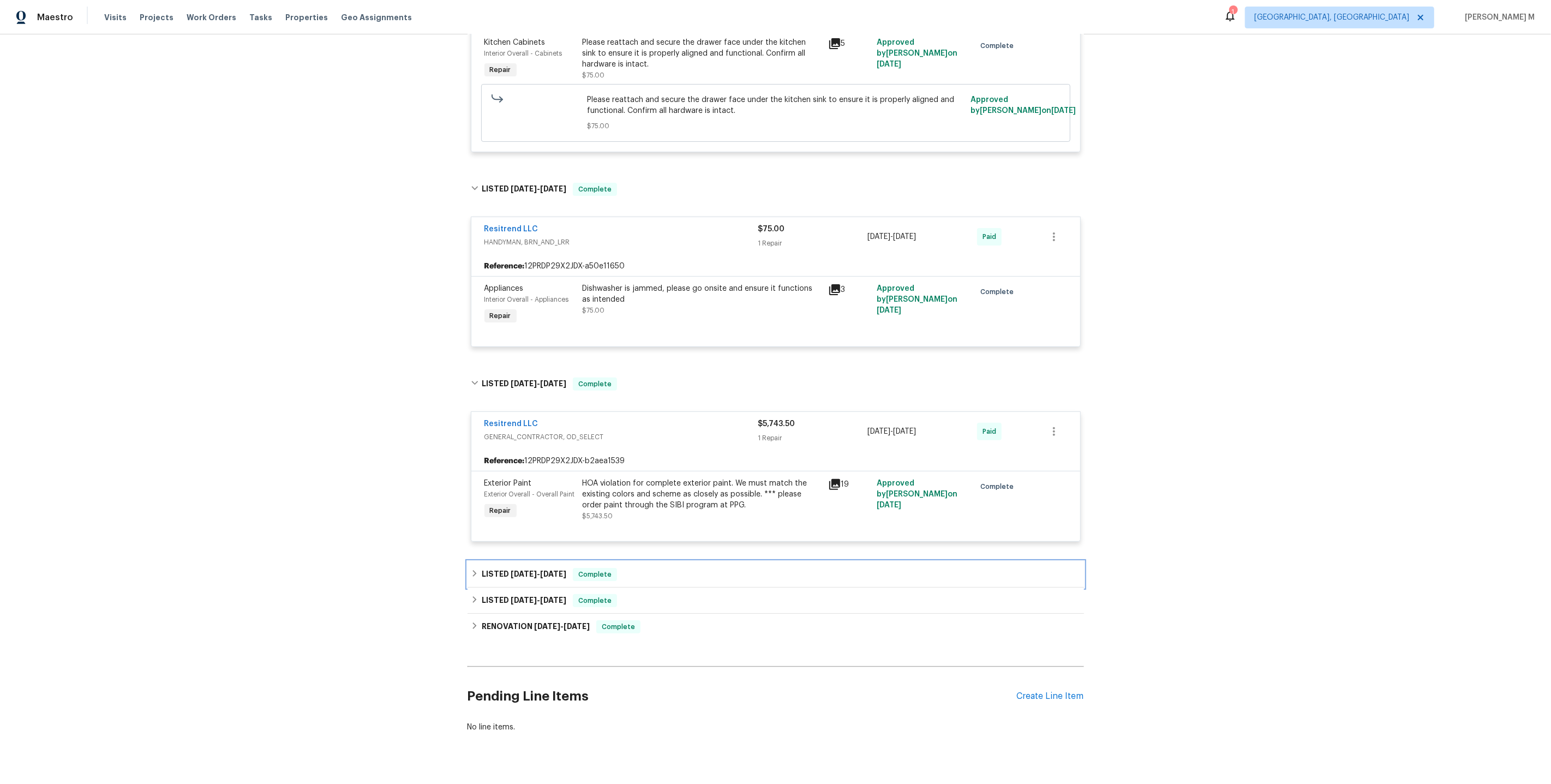
click at [531, 561] on div "LISTED 4/9/25 - 4/12/25 Complete" at bounding box center [776, 574] width 617 height 26
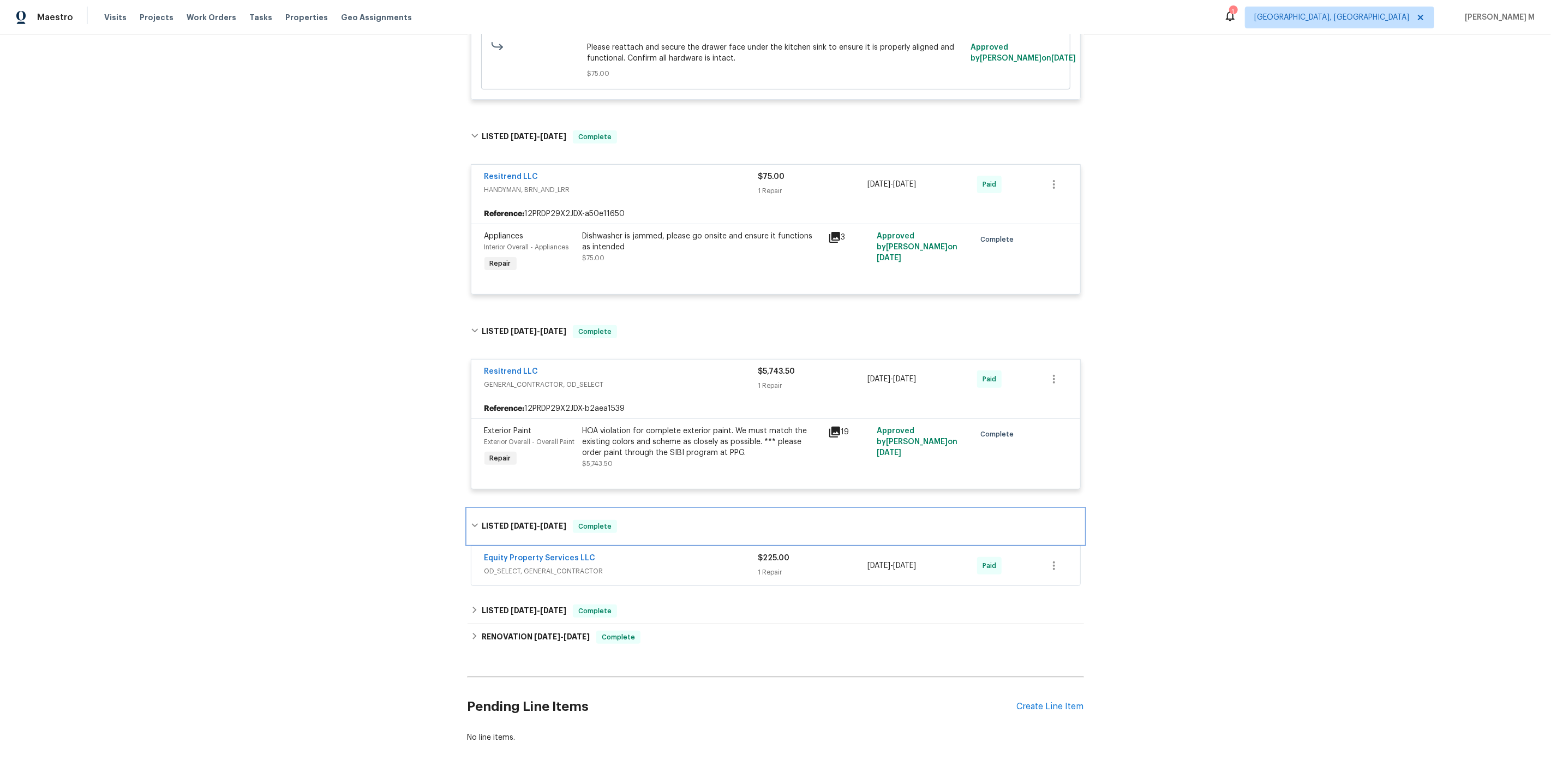
scroll to position [341, 0]
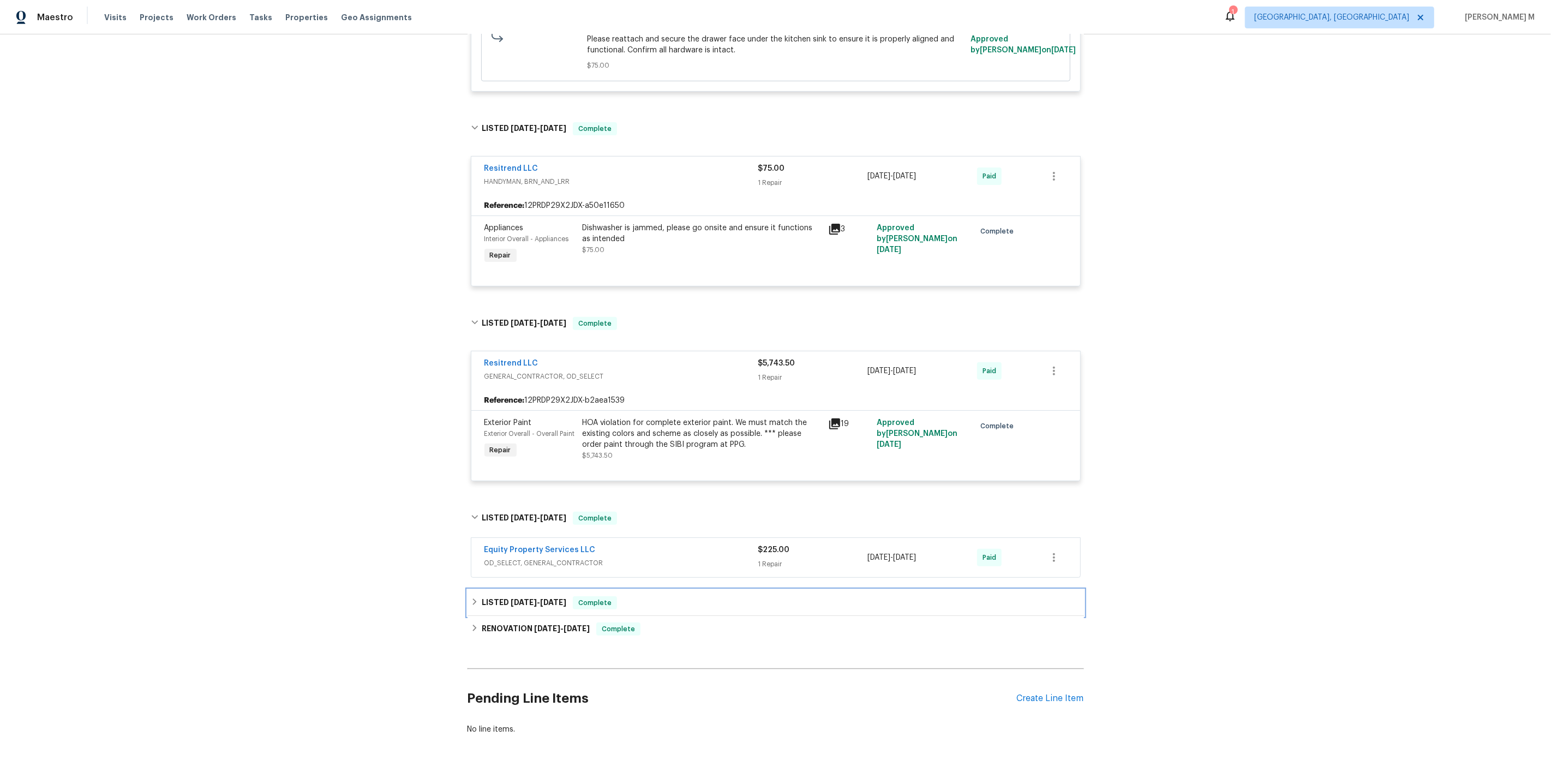
click at [518, 598] on span "1/22/25" at bounding box center [523, 602] width 26 height 8
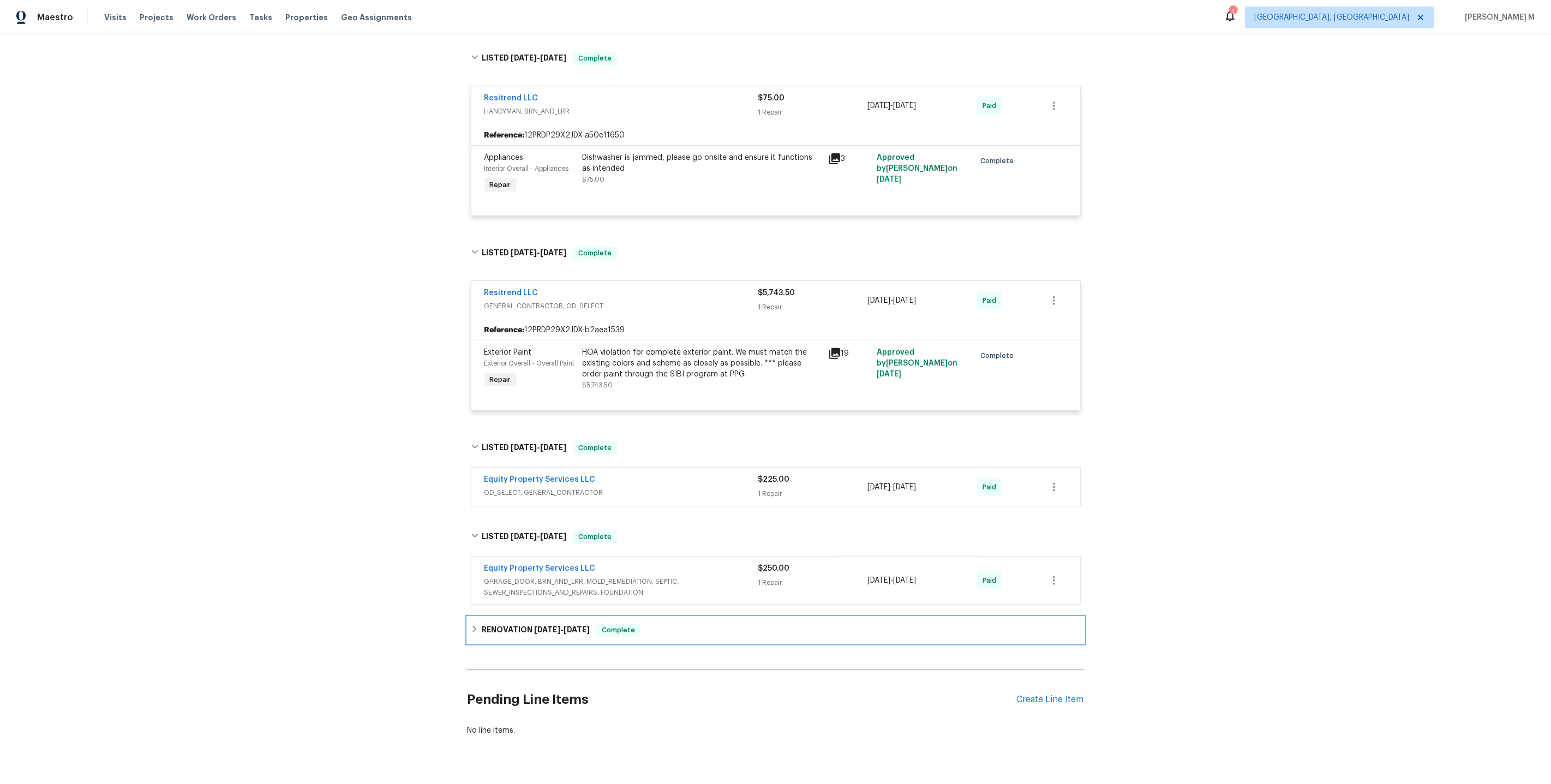
click at [505, 624] on h6 "RENOVATION 1/6/25 - 1/17/25" at bounding box center [536, 630] width 108 height 13
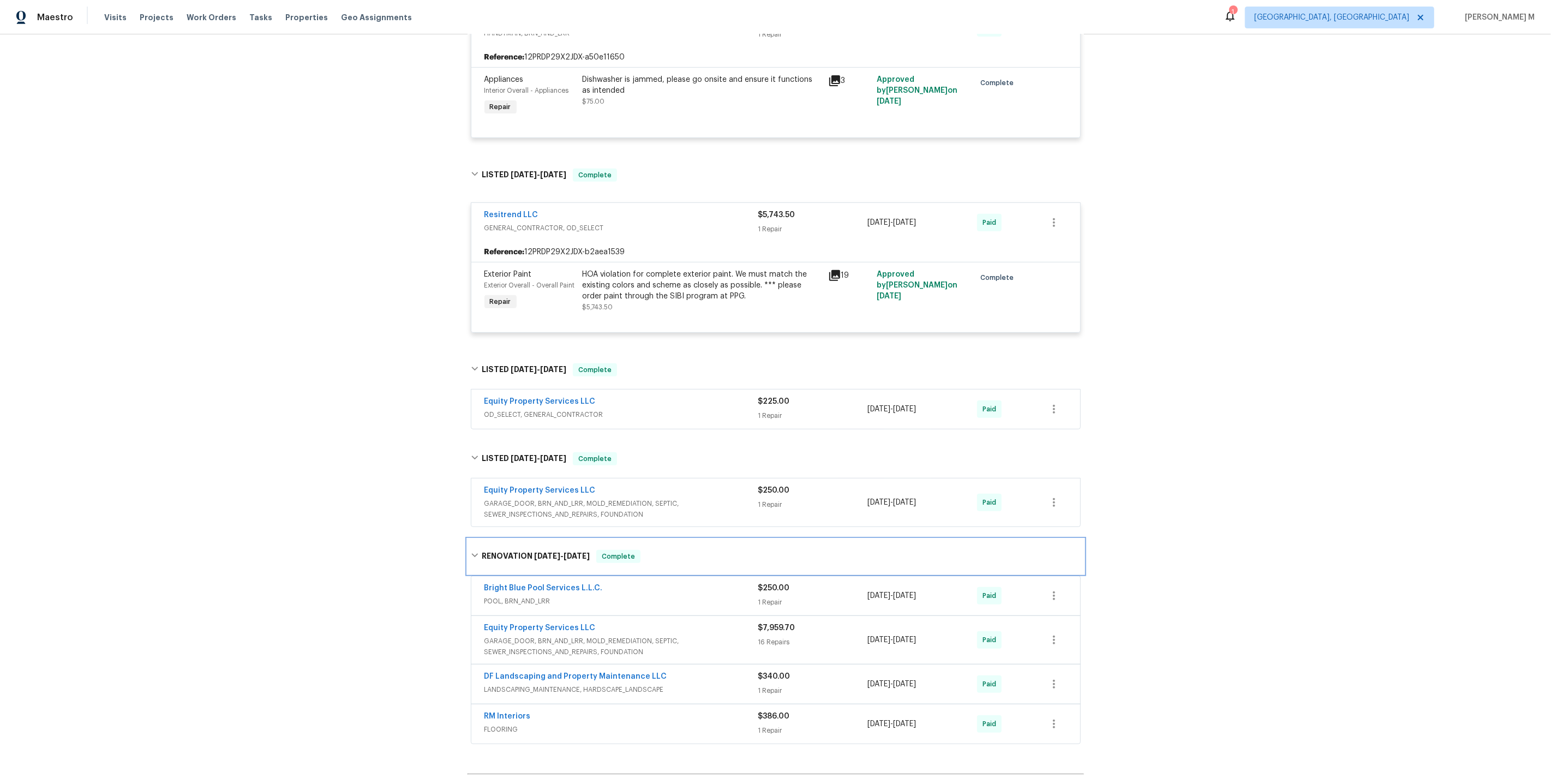
scroll to position [588, 0]
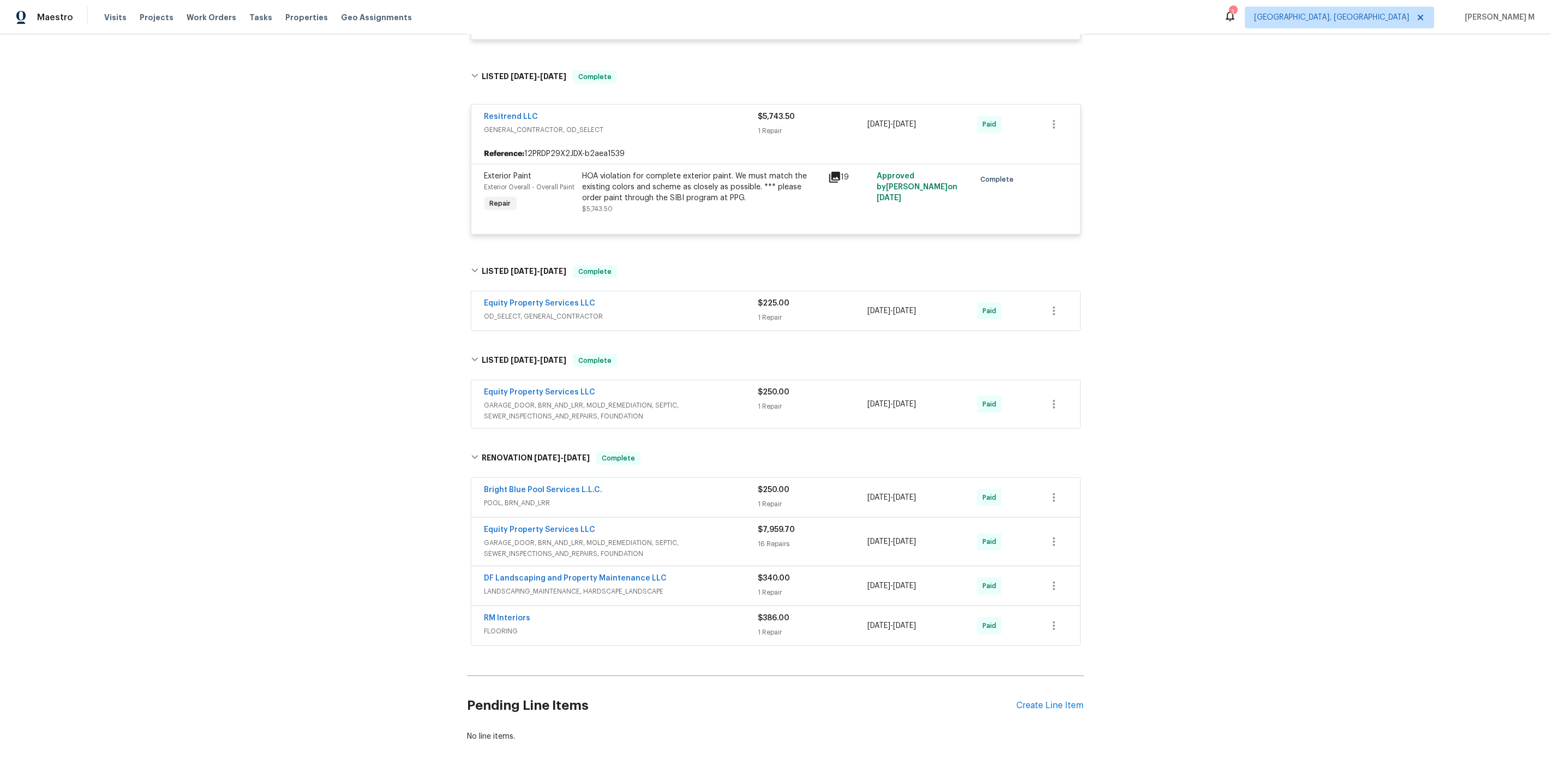
click at [588, 400] on span "GARAGE_DOOR, BRN_AND_LRR, MOLD_REMEDIATION, SEPTIC, SEWER_INSPECTIONS_AND_REPAI…" at bounding box center [621, 411] width 274 height 22
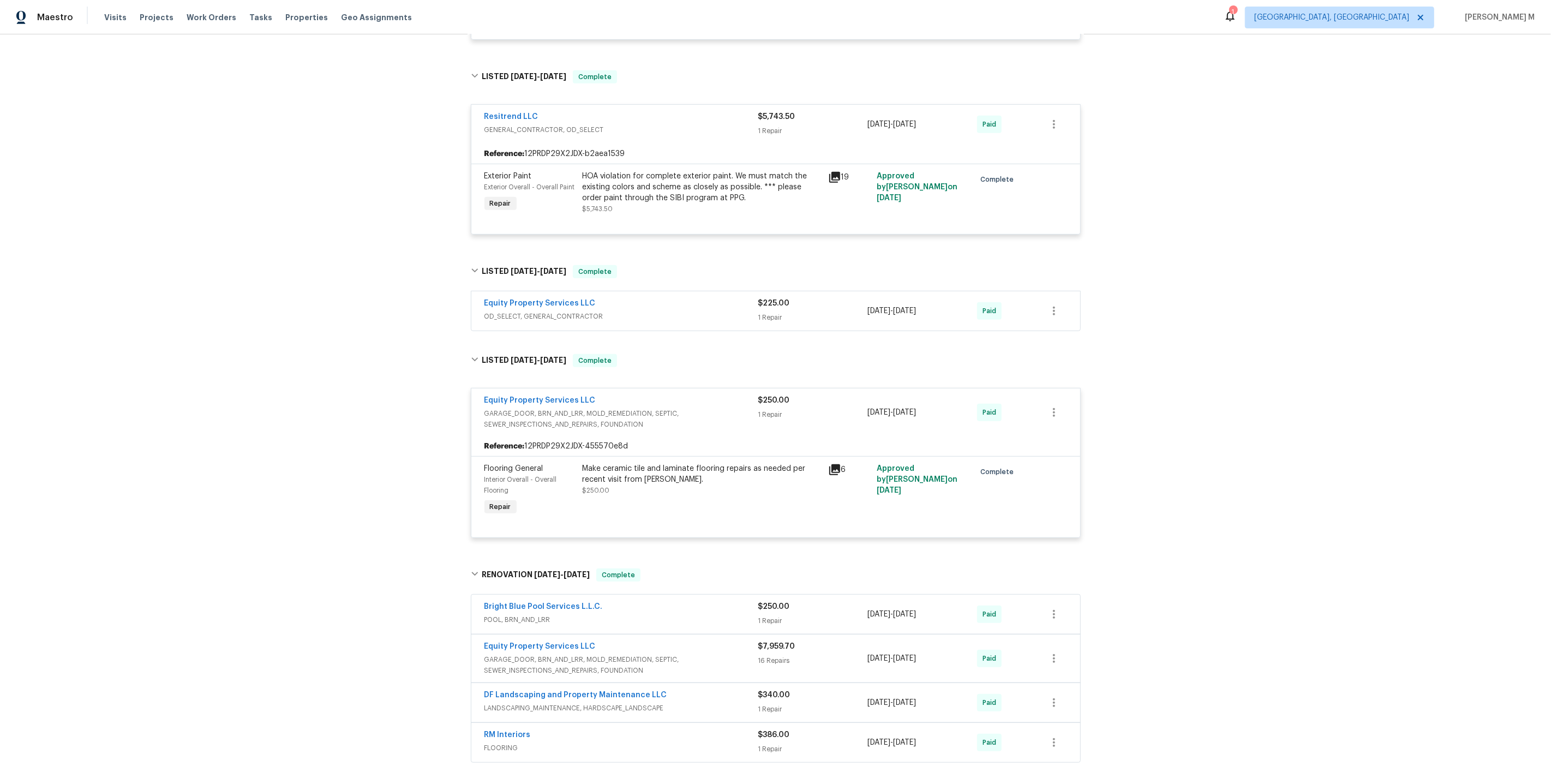
click at [560, 654] on span "GARAGE_DOOR, BRN_AND_LRR, MOLD_REMEDIATION, SEPTIC, SEWER_INSPECTIONS_AND_REPAI…" at bounding box center [621, 665] width 274 height 22
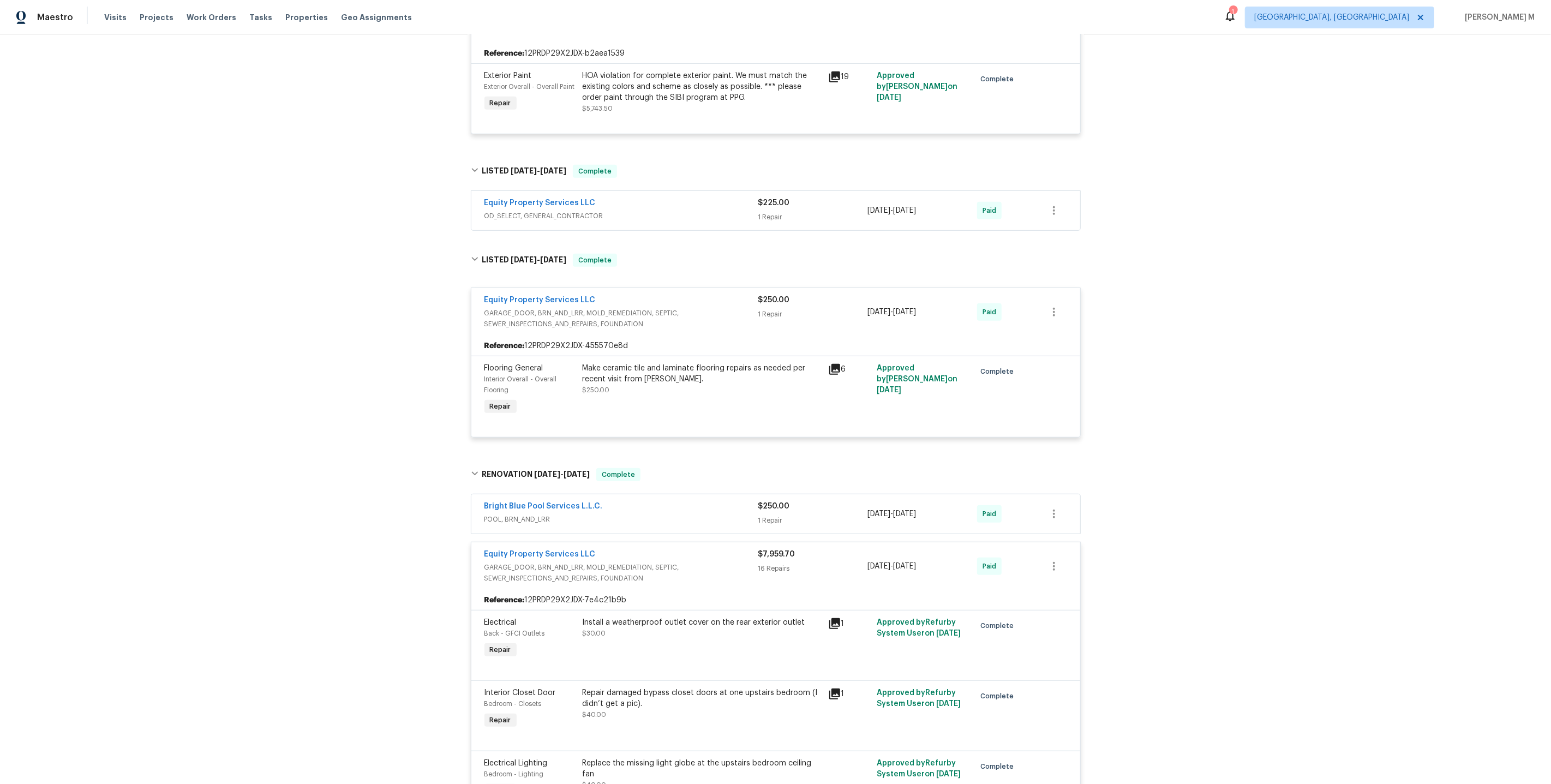
scroll to position [0, 0]
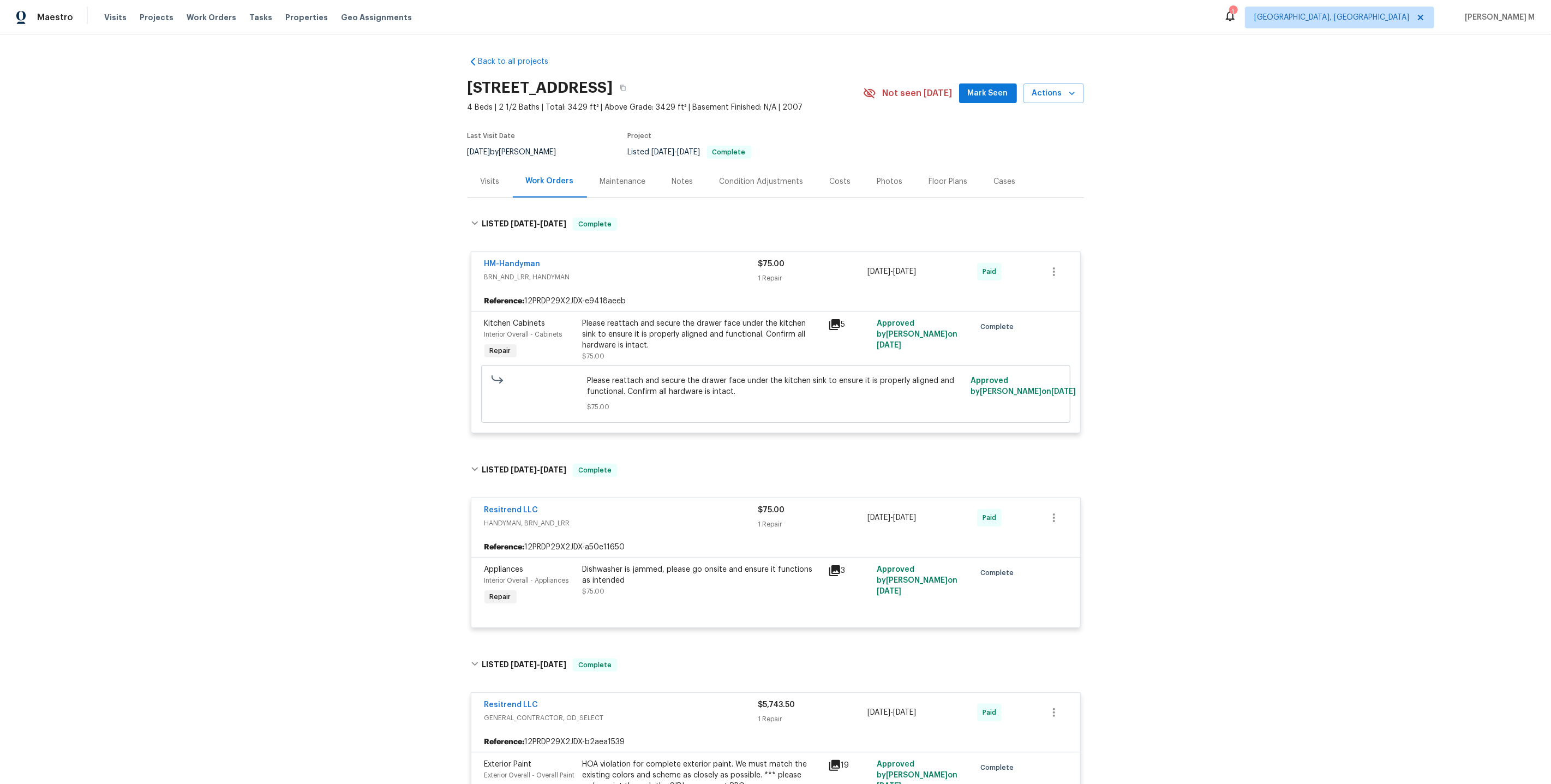
click at [605, 176] on div "Maintenance" at bounding box center [623, 181] width 46 height 11
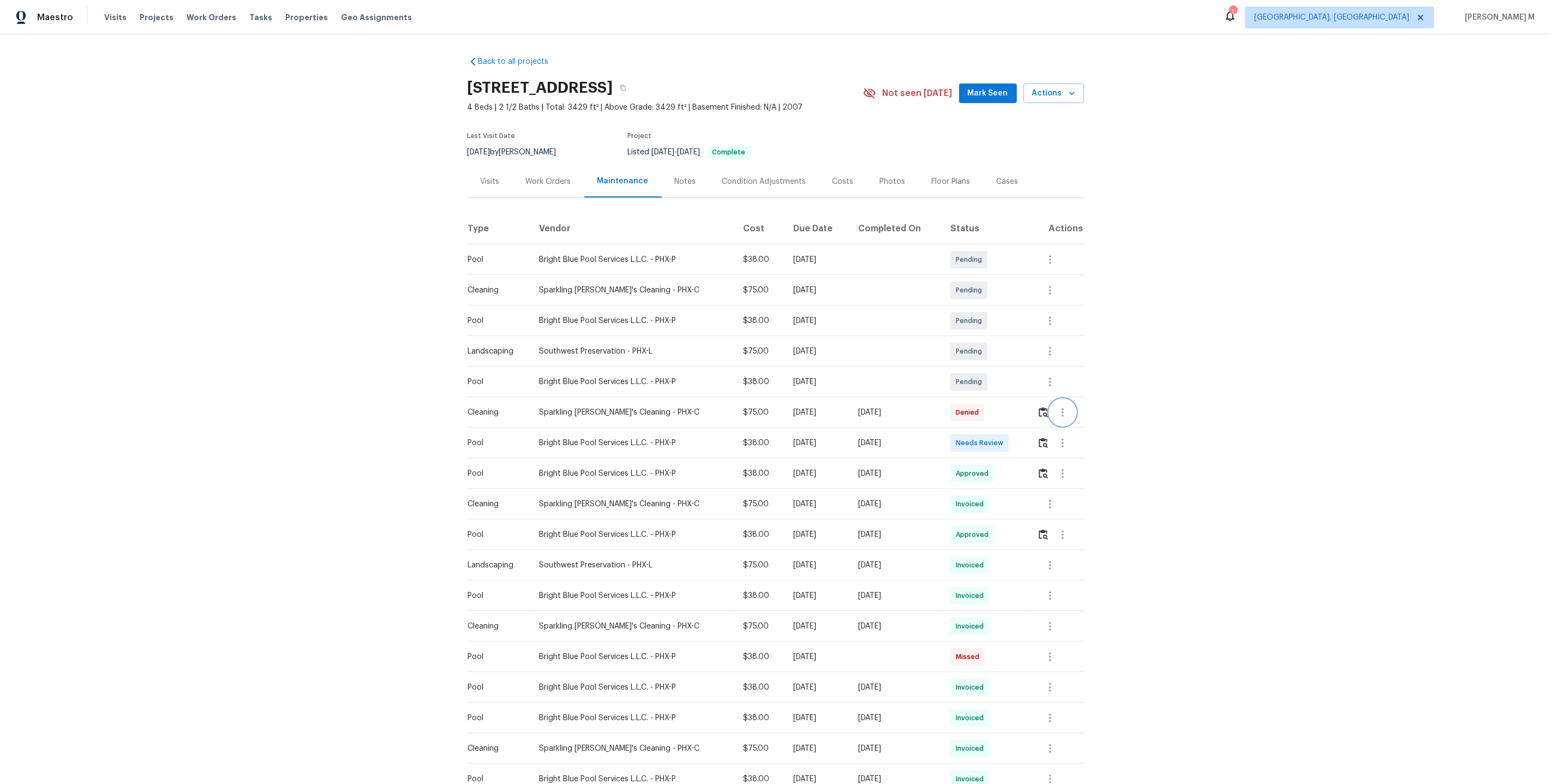
click at [1058, 408] on icon "button" at bounding box center [1063, 412] width 13 height 13
click at [1058, 408] on li "Message vendor" at bounding box center [1088, 407] width 77 height 18
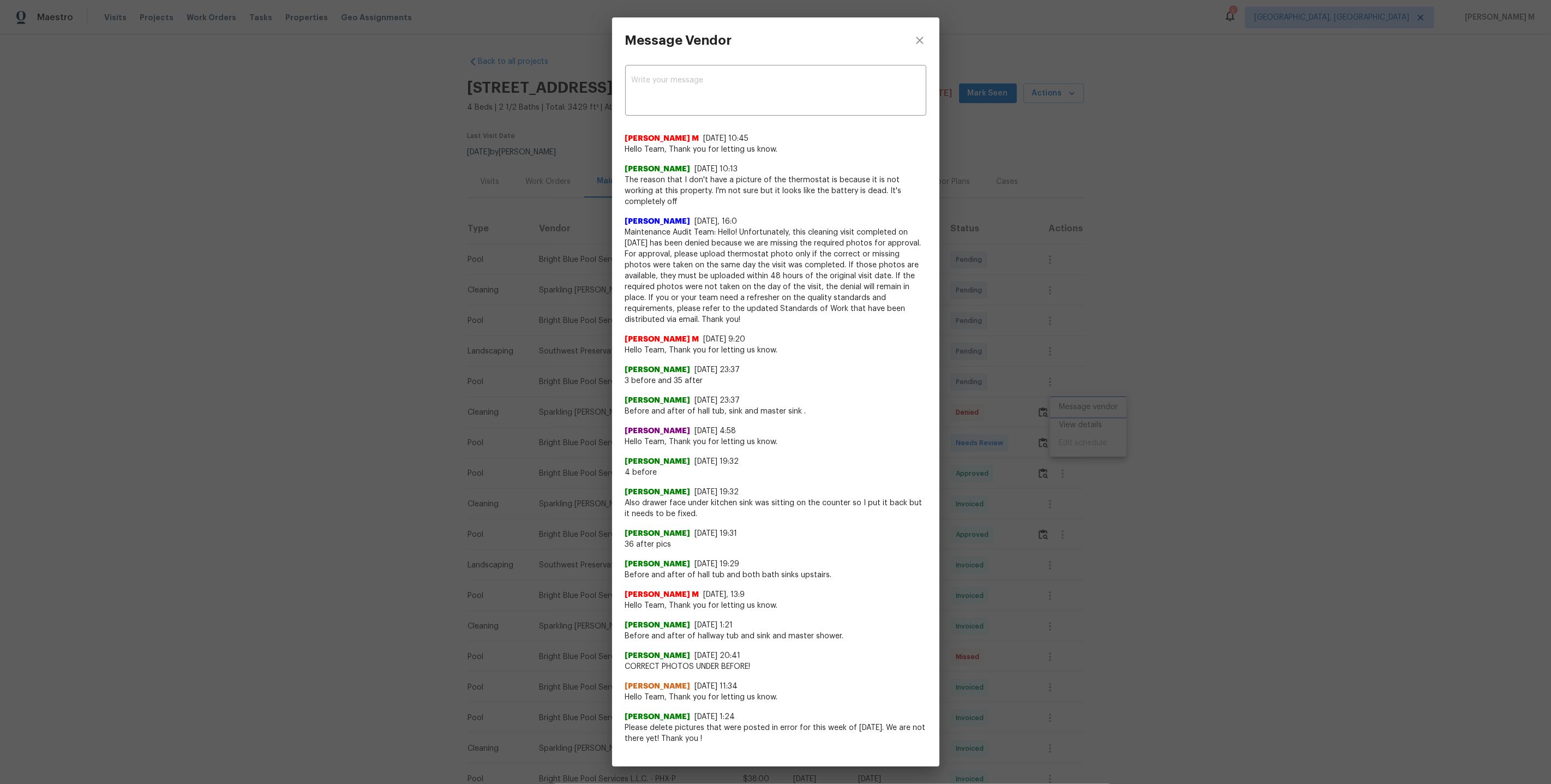
click at [1127, 475] on div "Message Vendor x ​ Manikandan M 9/21/25, 10:45 Hello Team, Thank you for lettin…" at bounding box center [775, 392] width 1551 height 784
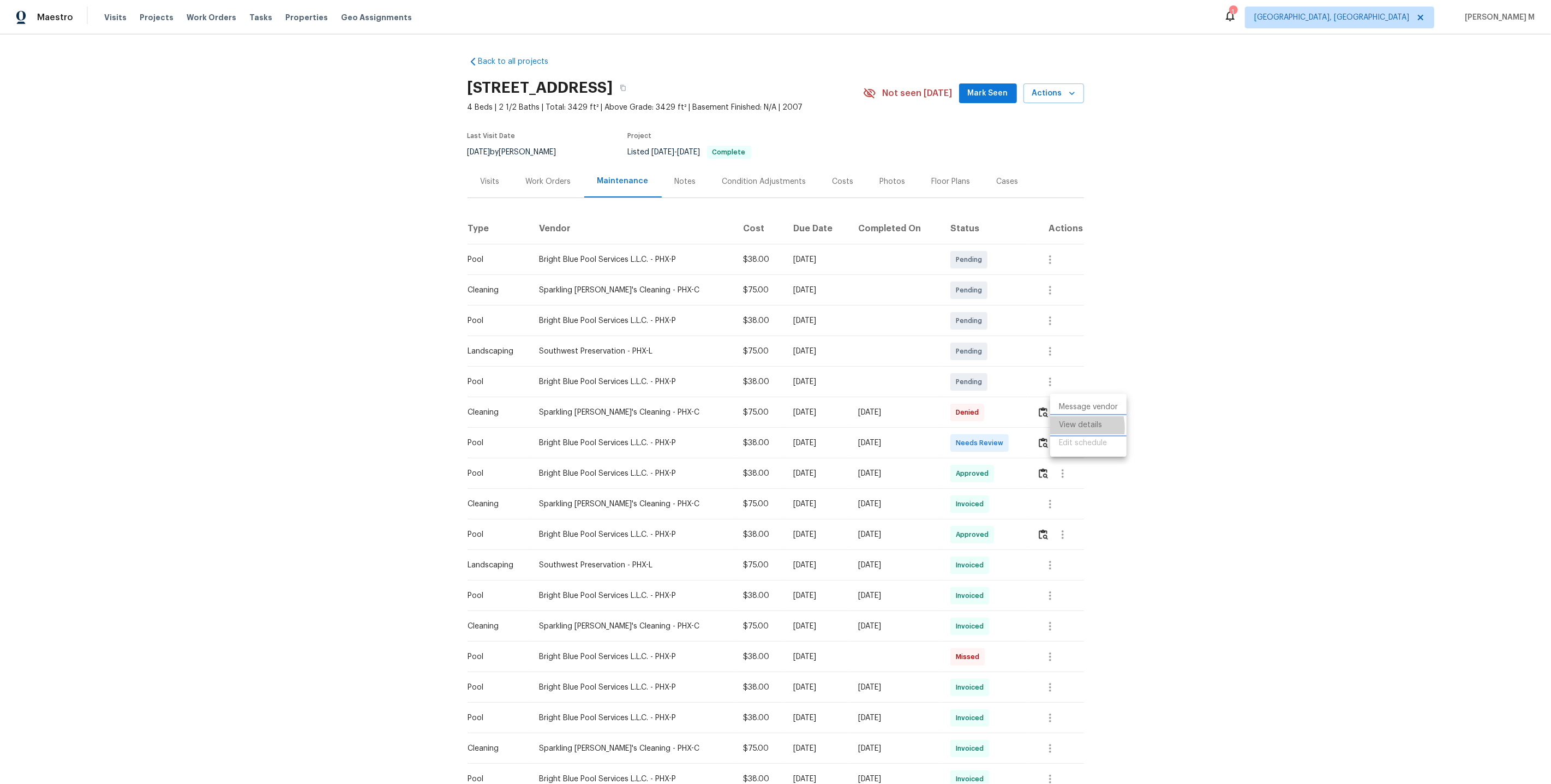
click at [1072, 427] on li "View details" at bounding box center [1088, 425] width 77 height 18
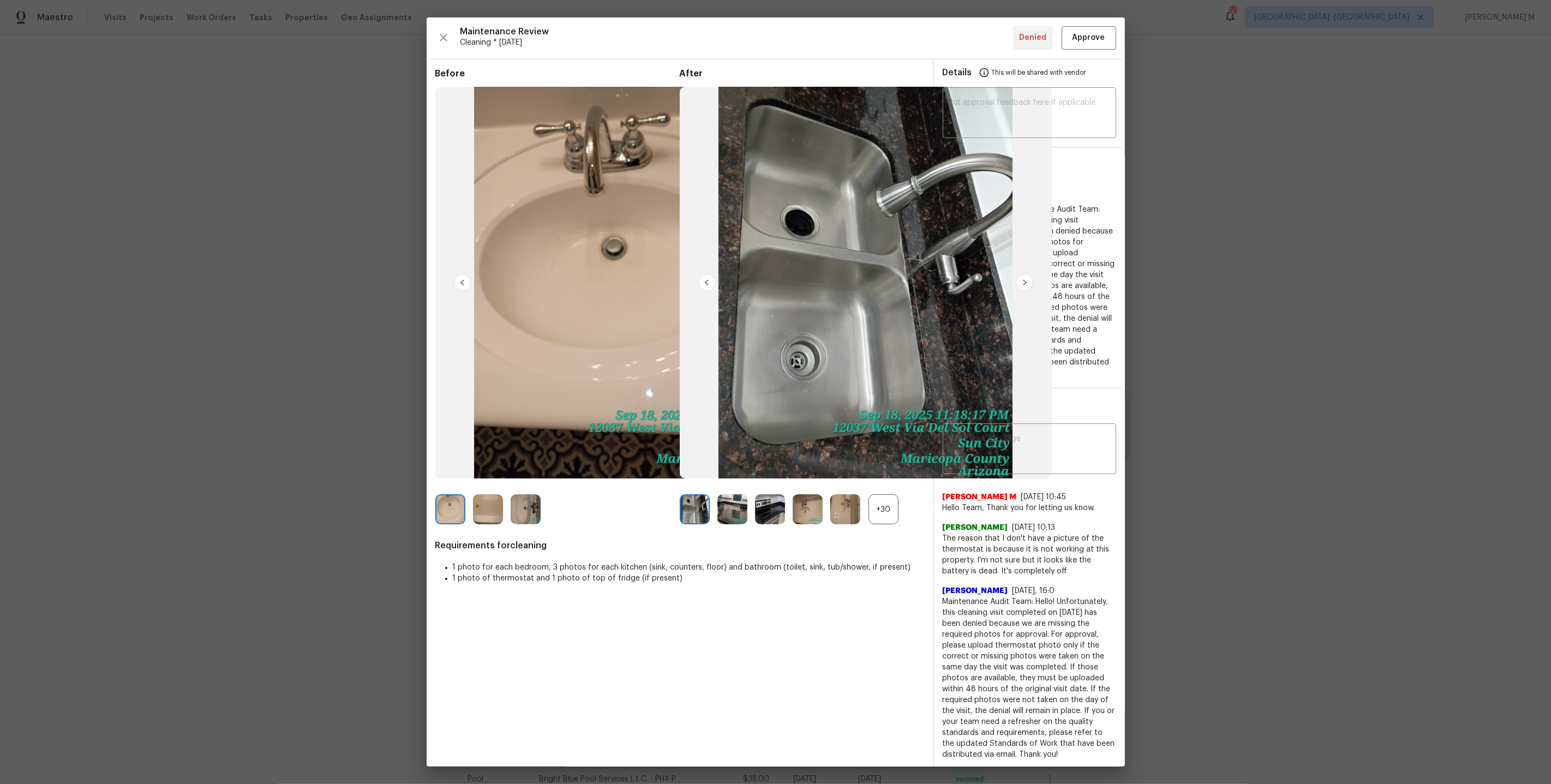
click at [885, 509] on div "+30" at bounding box center [883, 509] width 30 height 30
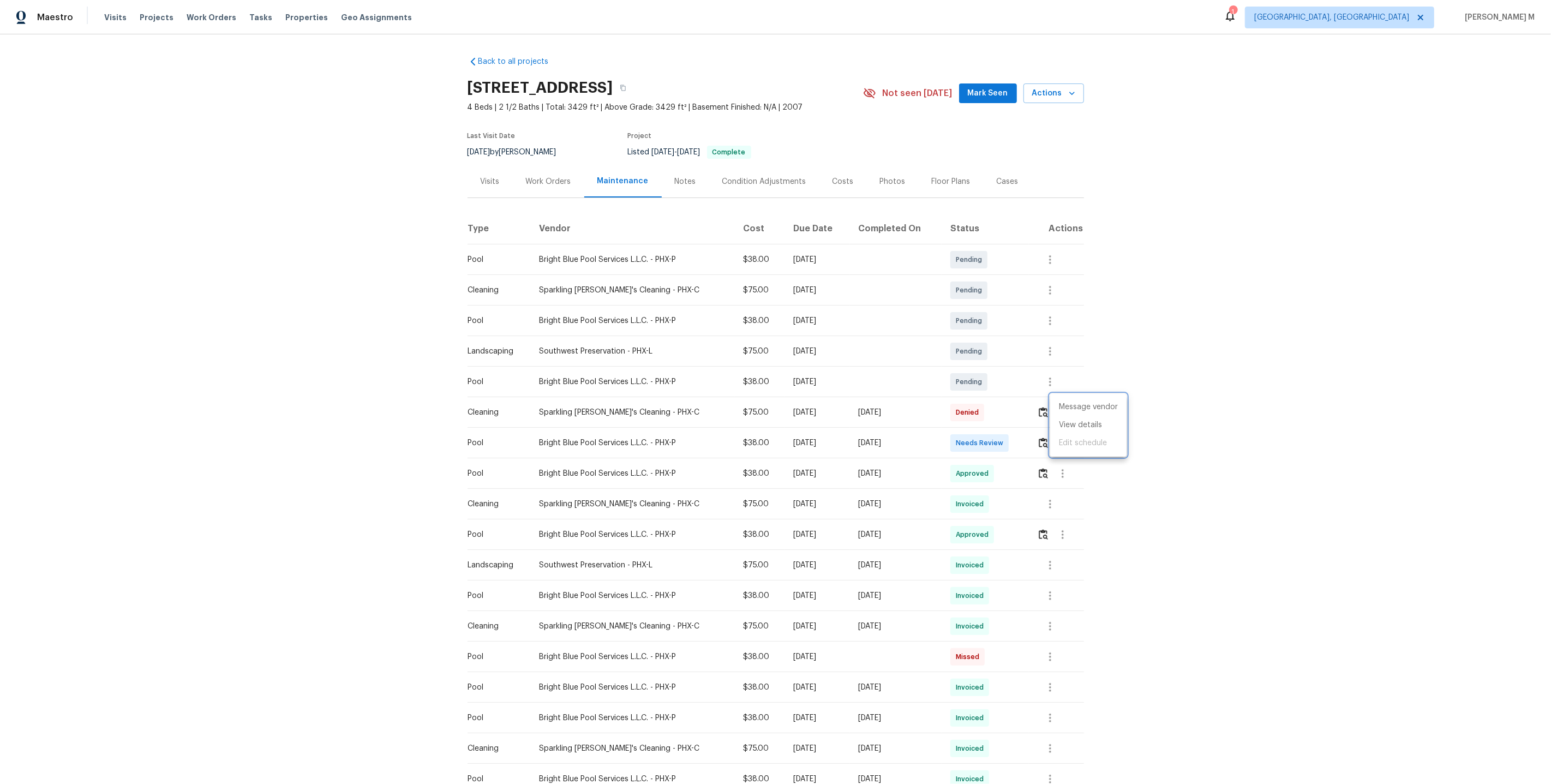
click at [977, 442] on div at bounding box center [775, 392] width 1551 height 784
click at [1060, 470] on icon "button" at bounding box center [1063, 473] width 13 height 13
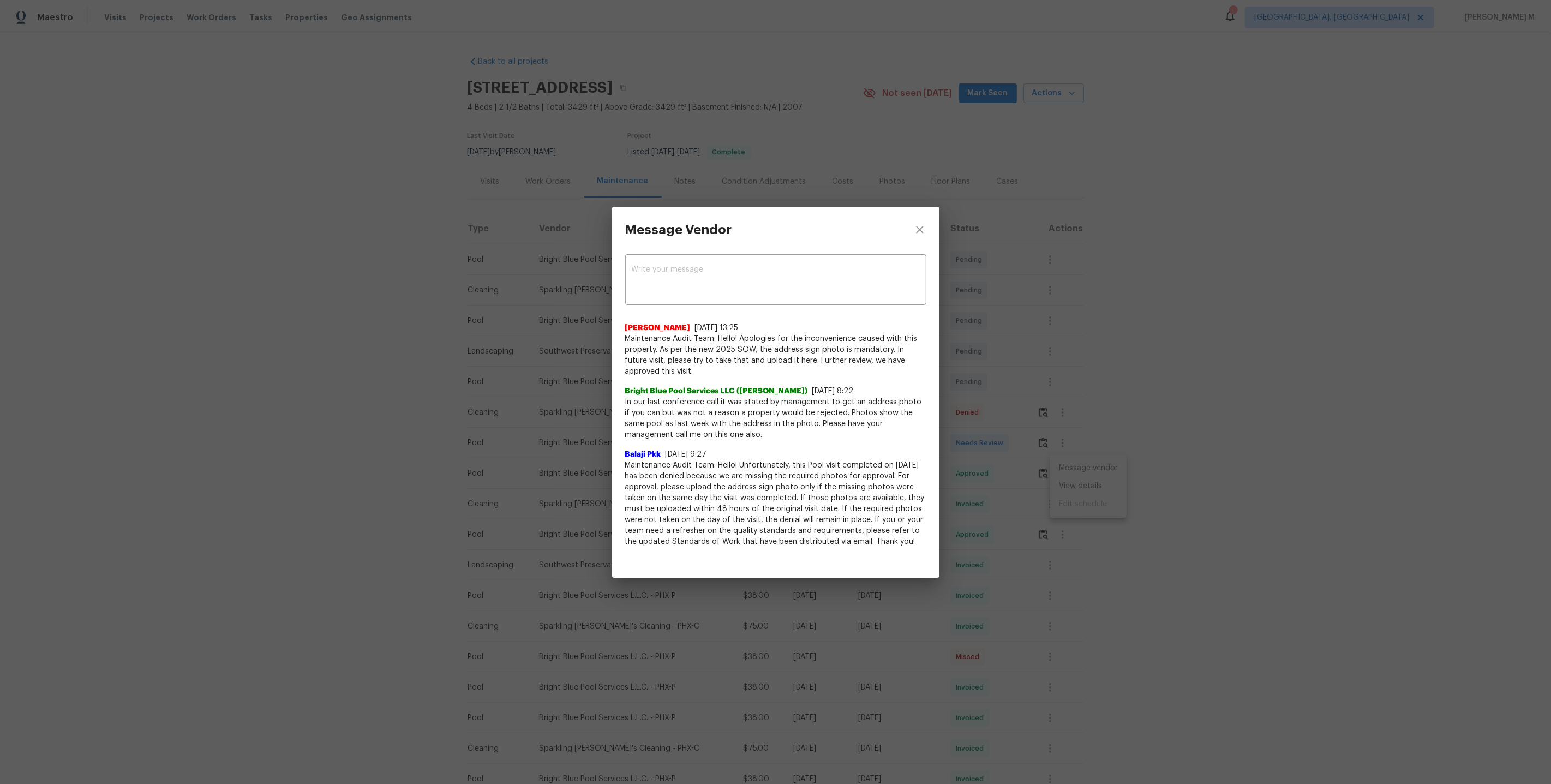
click at [732, 417] on span "In our last conference call it was stated by management to get an address photo…" at bounding box center [775, 419] width 301 height 43
click at [1081, 429] on div "Message Vendor x ​ Praveenkumar Sundaramurthy 7/14/25, 13:25 Maintenance Audit …" at bounding box center [775, 392] width 1551 height 784
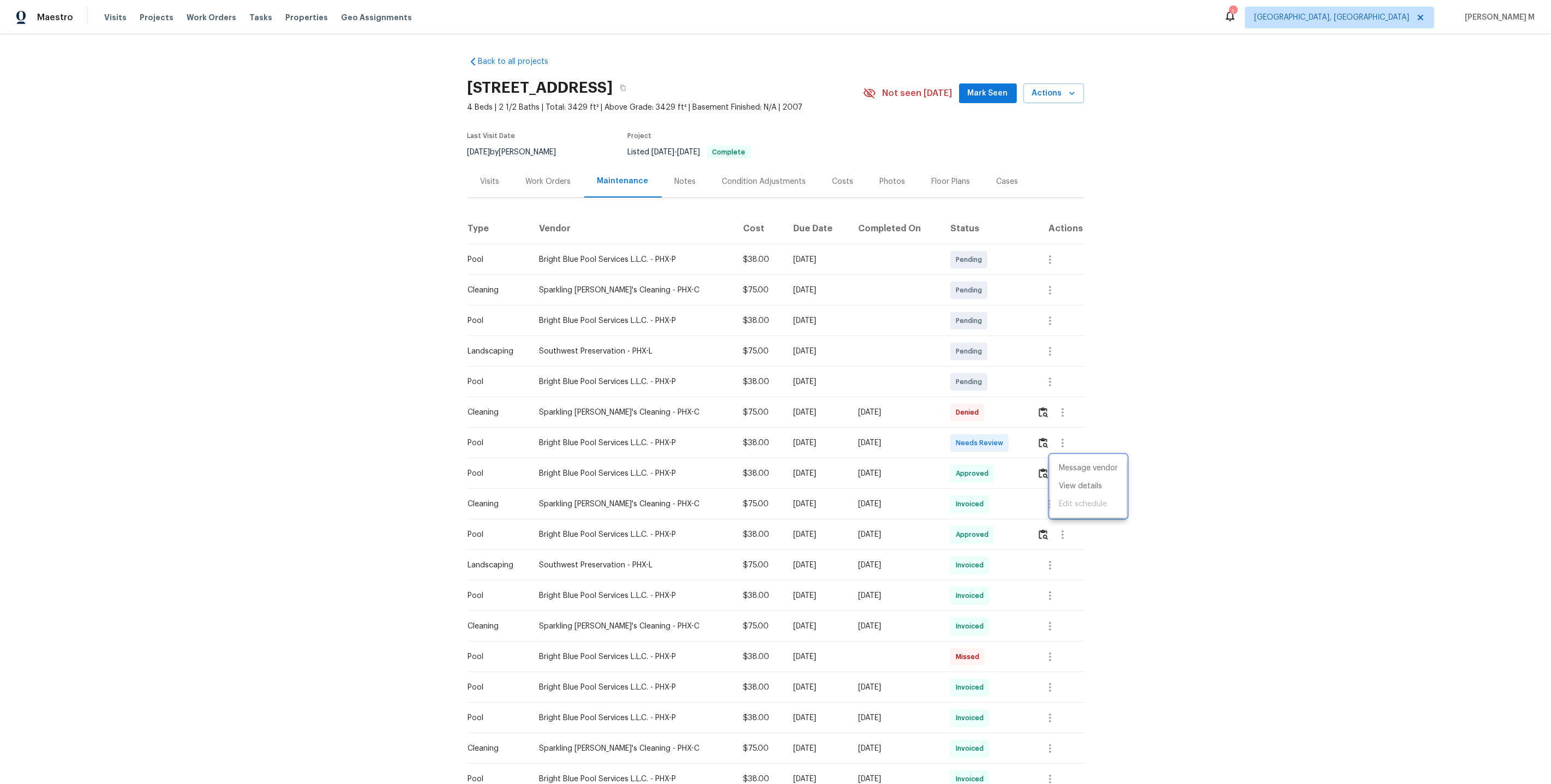
click at [1066, 372] on div at bounding box center [775, 392] width 1551 height 784
click at [1066, 411] on icon "button" at bounding box center [1063, 412] width 13 height 13
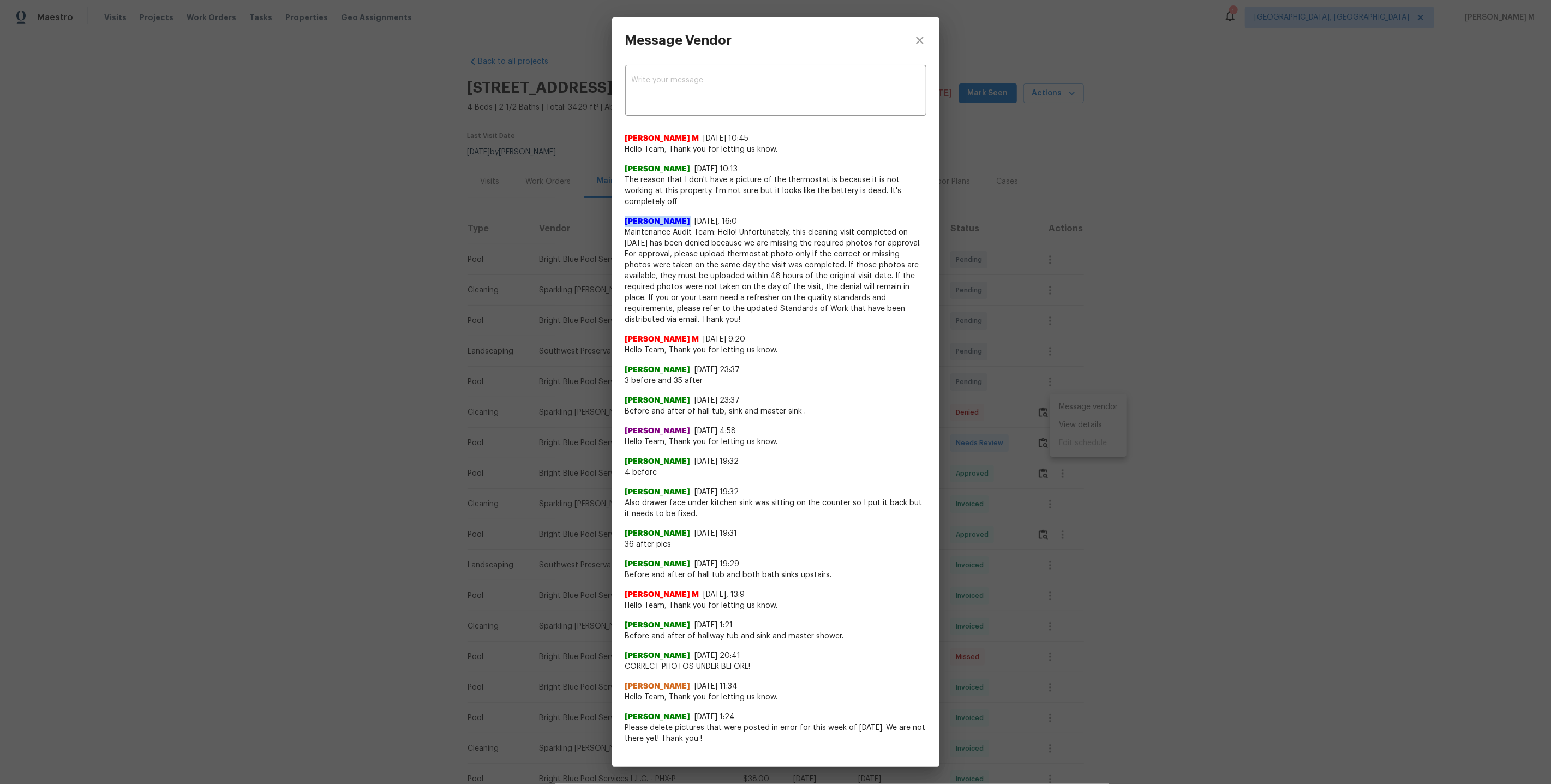
drag, startPoint x: 621, startPoint y: 203, endPoint x: 699, endPoint y: 208, distance: 78.2
click at [699, 208] on div "x ​ Manikandan M 9/21/25, 10:45 Hello Team, Thank you for letting us know. Aman…" at bounding box center [776, 406] width 327 height 686
copy span "Archana Chinnaiya"
click at [1013, 304] on div "Message Vendor x ​ Manikandan M 9/21/25, 10:45 Hello Team, Thank you for lettin…" at bounding box center [775, 392] width 1551 height 784
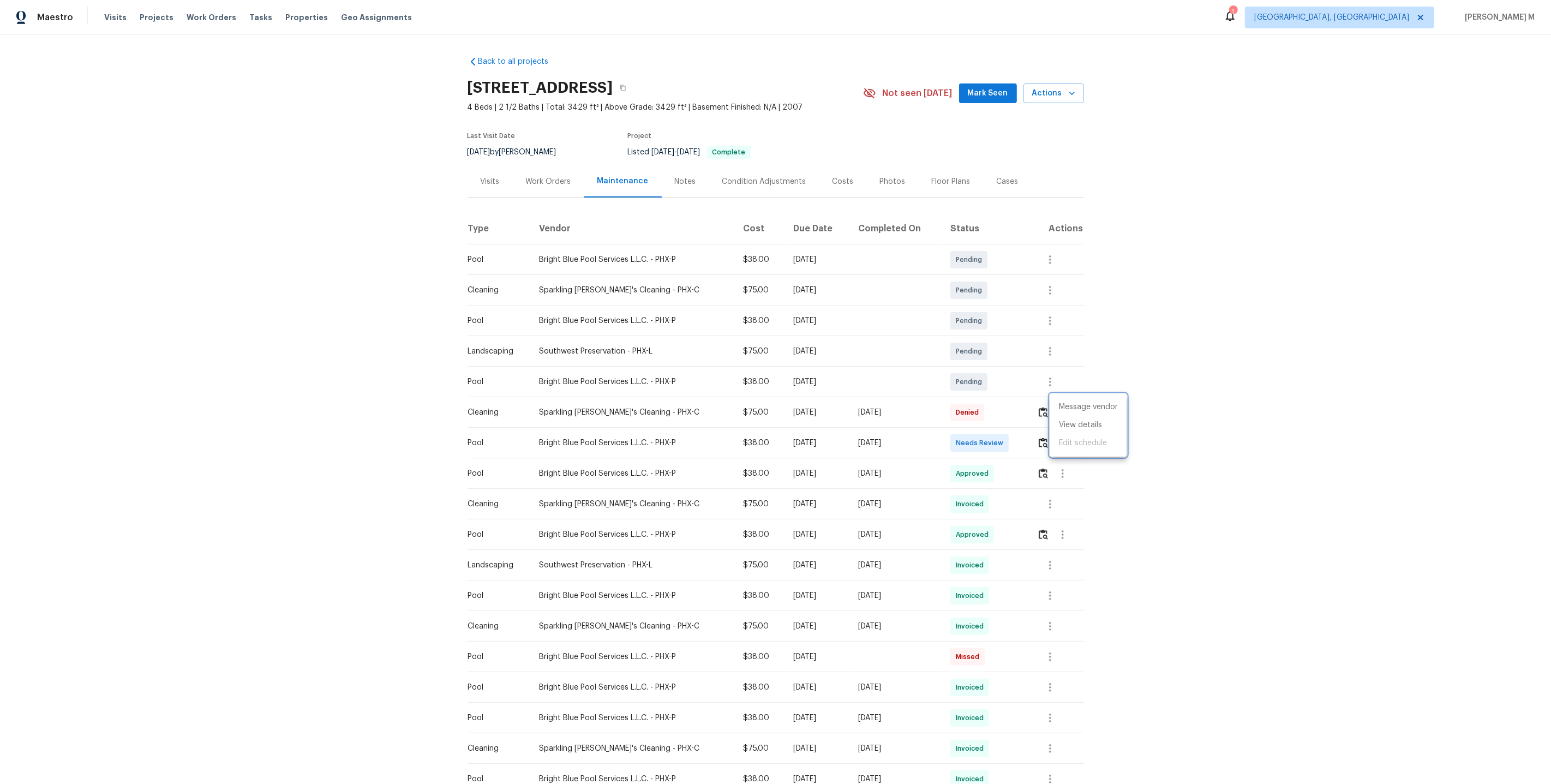
click at [573, 151] on div at bounding box center [775, 392] width 1551 height 784
click at [555, 183] on div "Work Orders" at bounding box center [548, 181] width 72 height 32
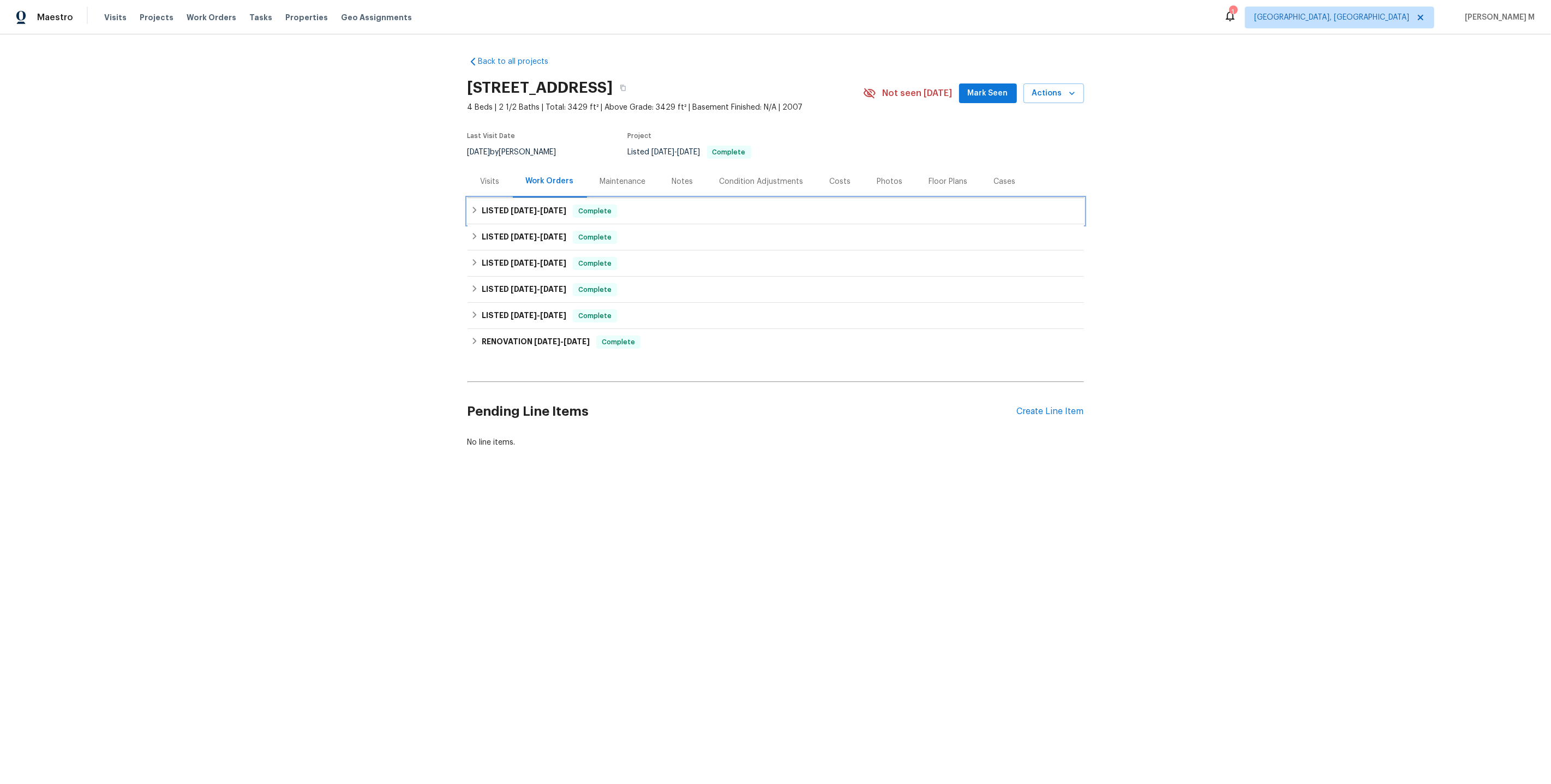
click at [542, 207] on span "9/12/25" at bounding box center [553, 211] width 26 height 8
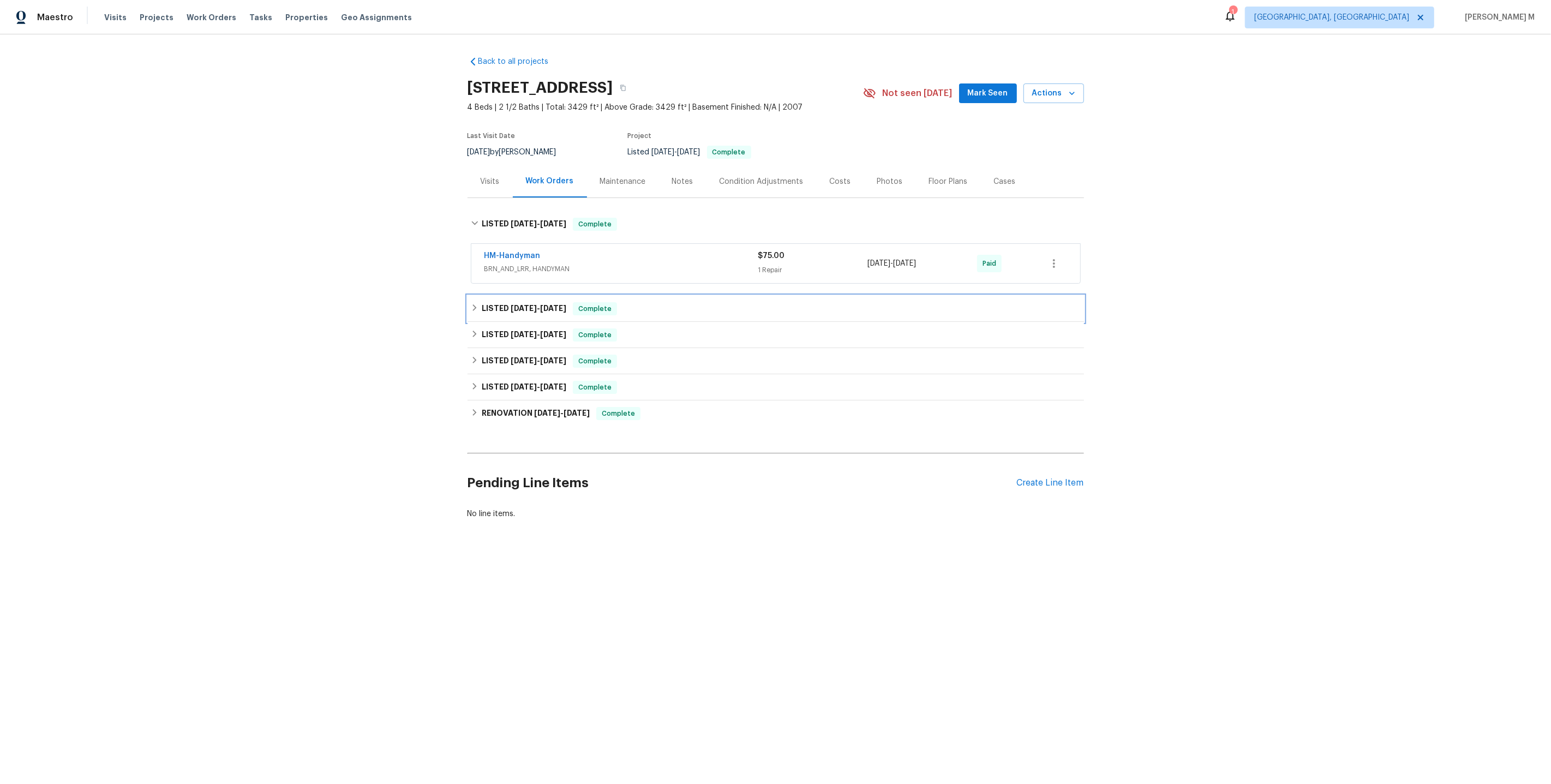
click at [523, 304] on span "6/16/25" at bounding box center [523, 308] width 26 height 8
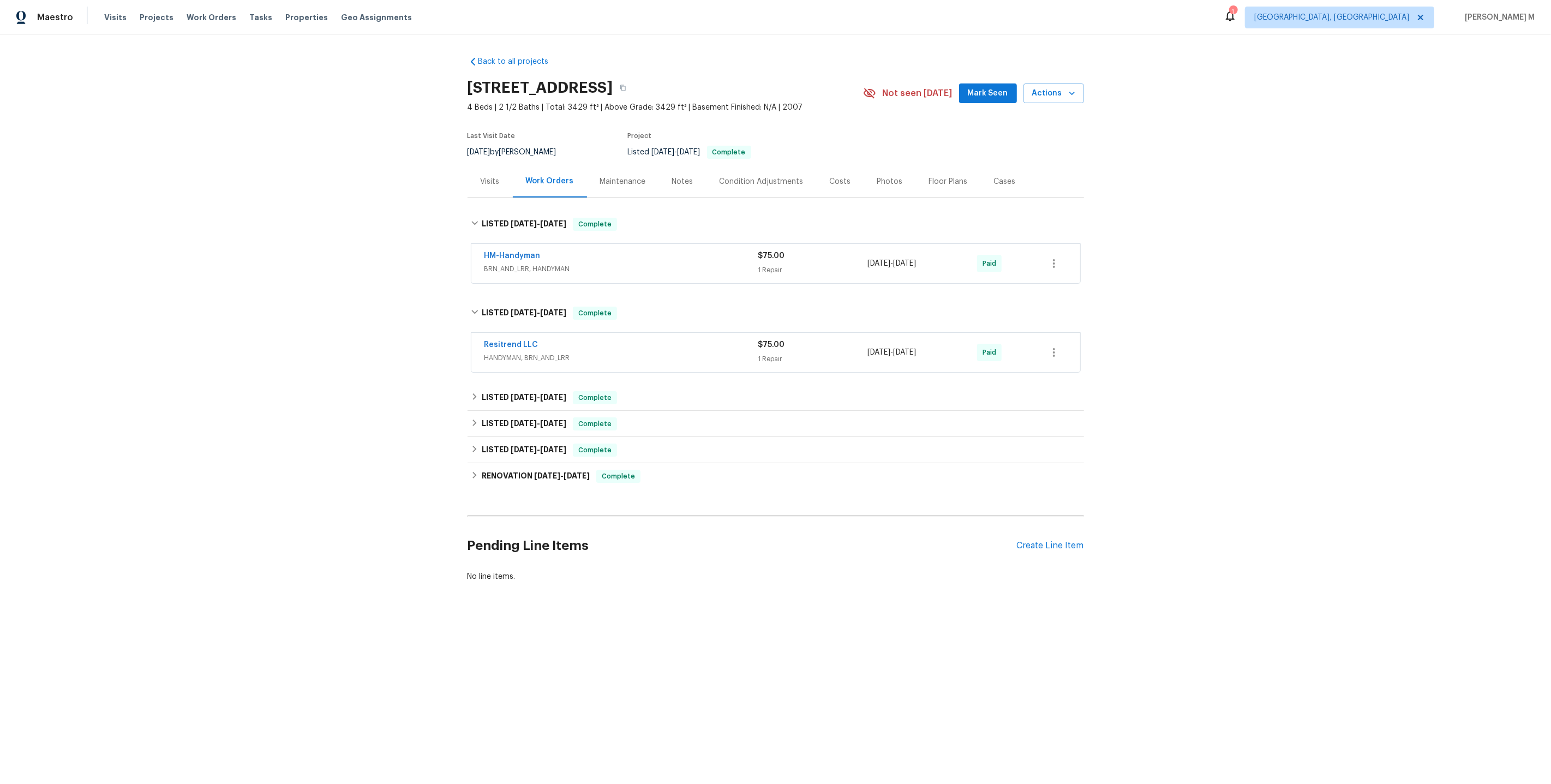
click at [531, 263] on span "BRN_AND_LRR, HANDYMAN" at bounding box center [621, 268] width 274 height 11
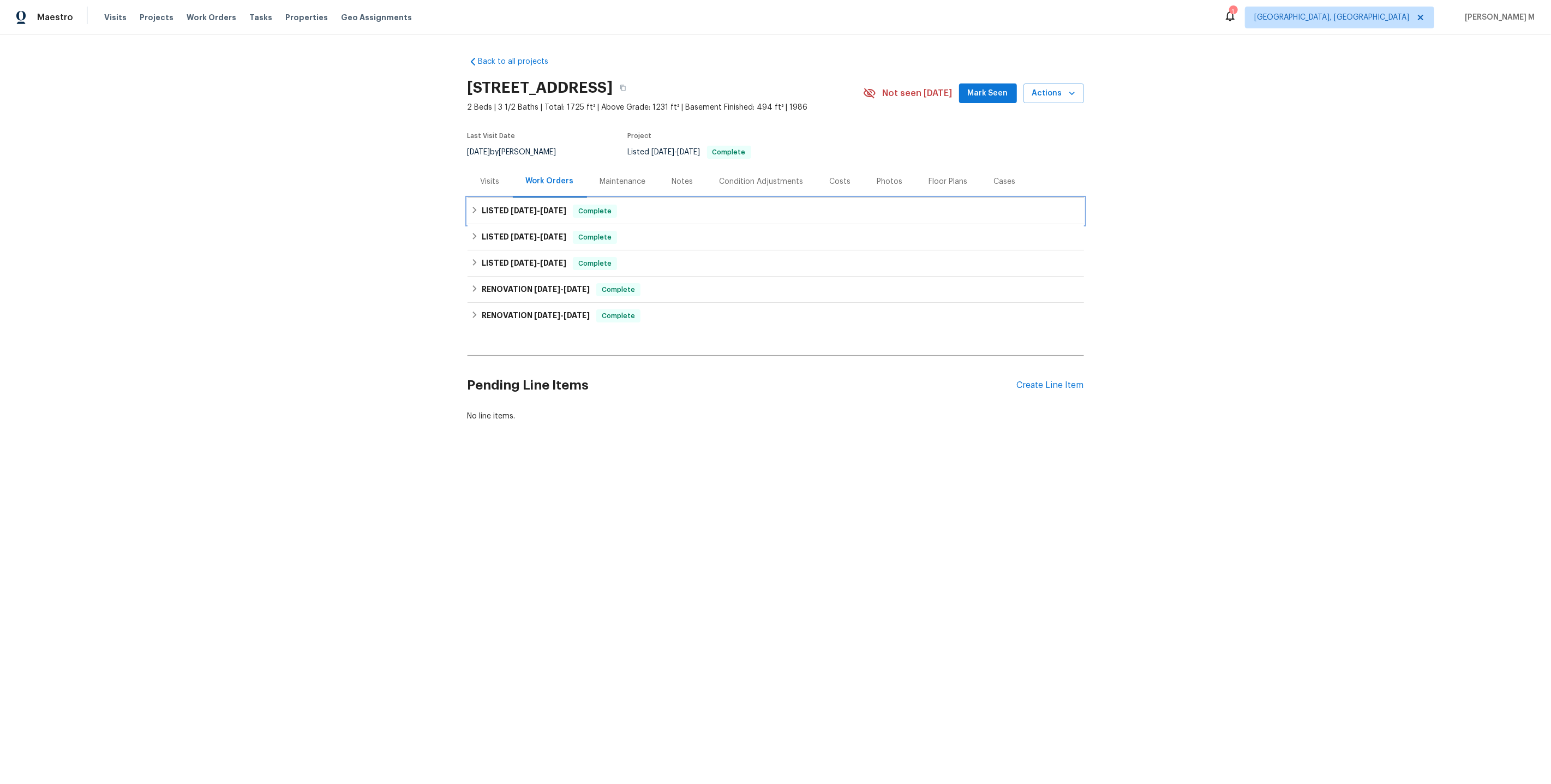
click at [516, 215] on div "LISTED [DATE] - [DATE] Complete" at bounding box center [776, 211] width 617 height 26
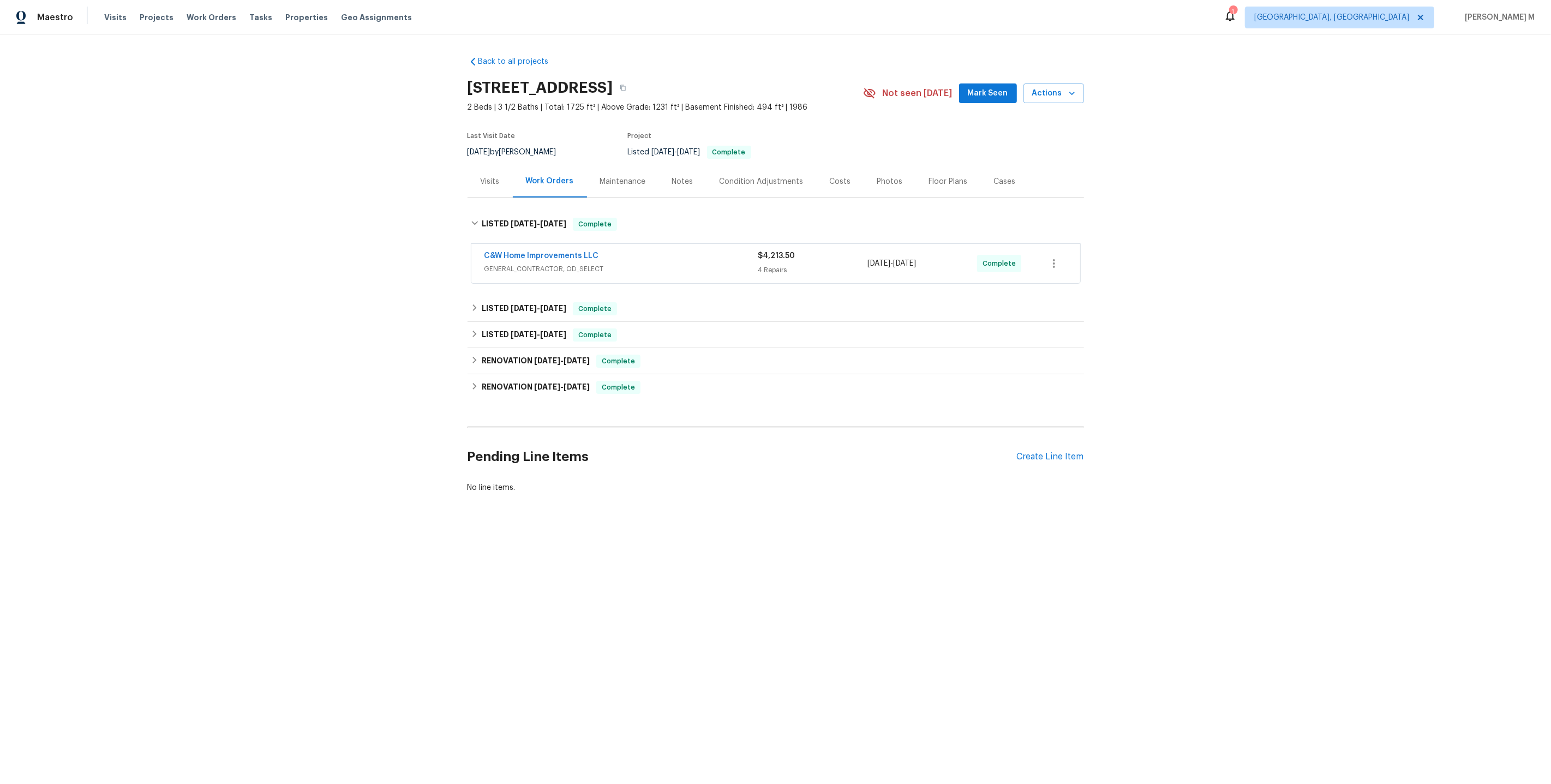
click at [512, 263] on span "GENERAL_CONTRACTOR, OD_SELECT" at bounding box center [621, 268] width 274 height 11
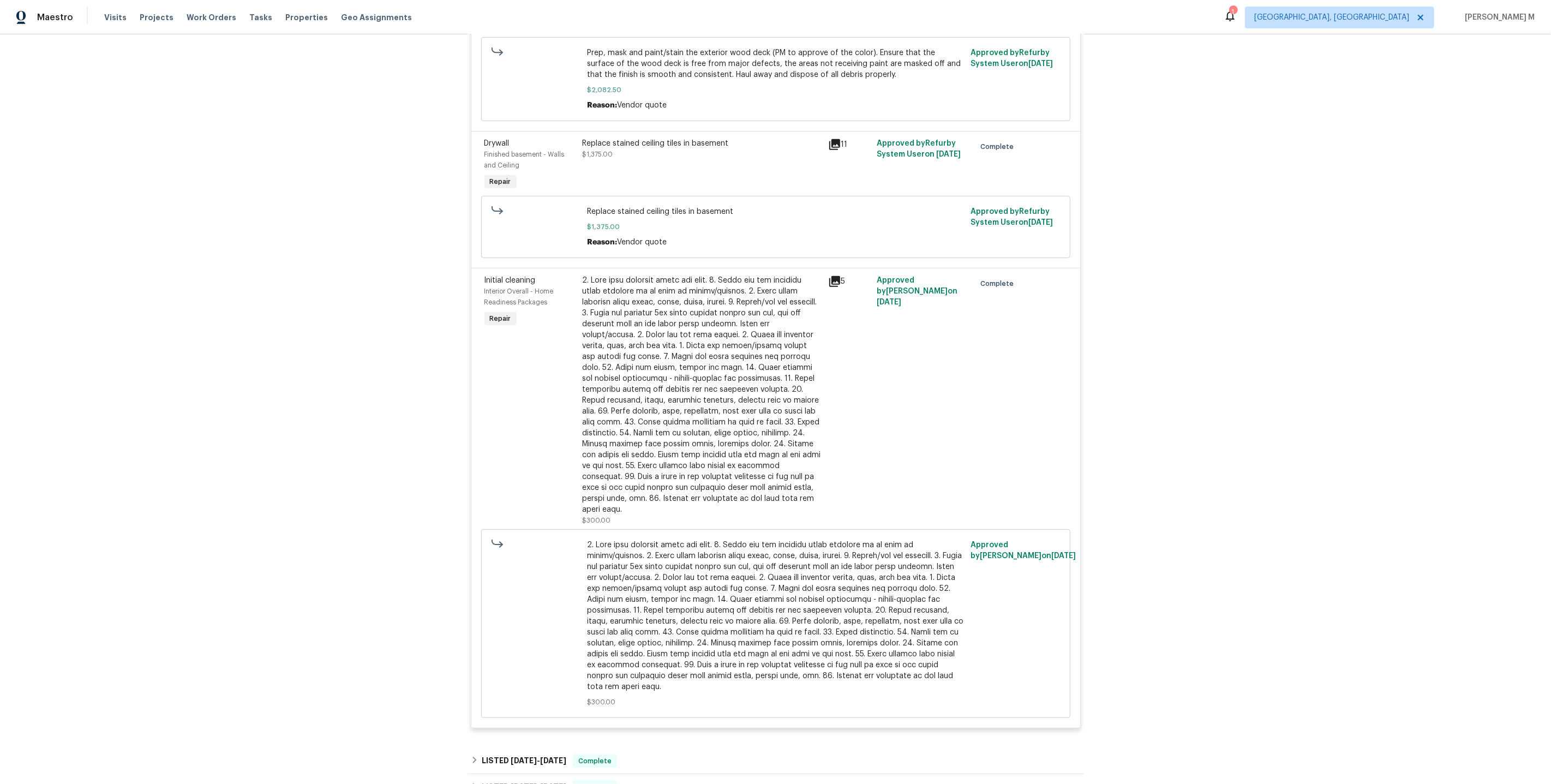
scroll to position [674, 0]
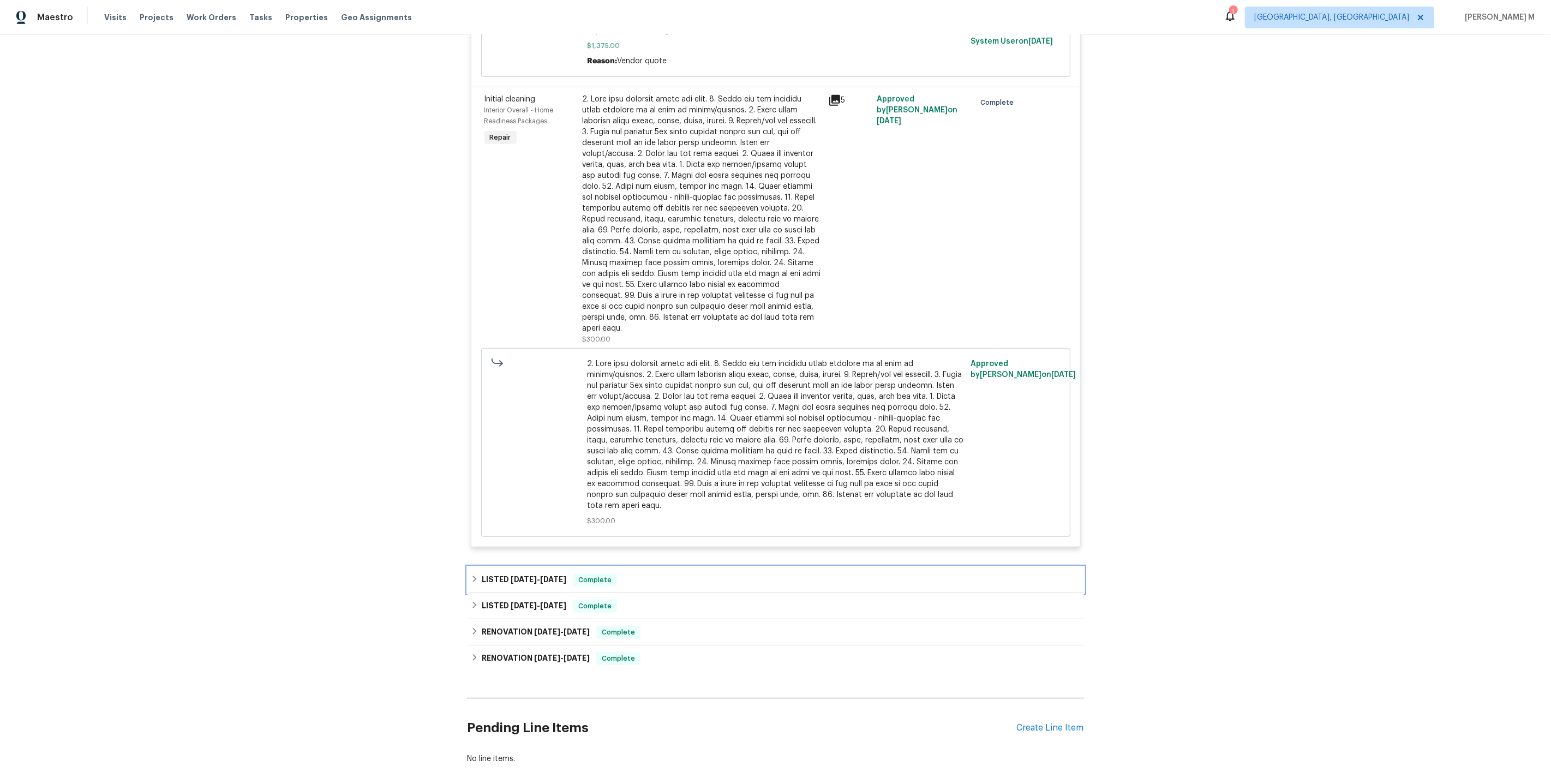
click at [527, 576] on span "[DATE]" at bounding box center [523, 580] width 26 height 8
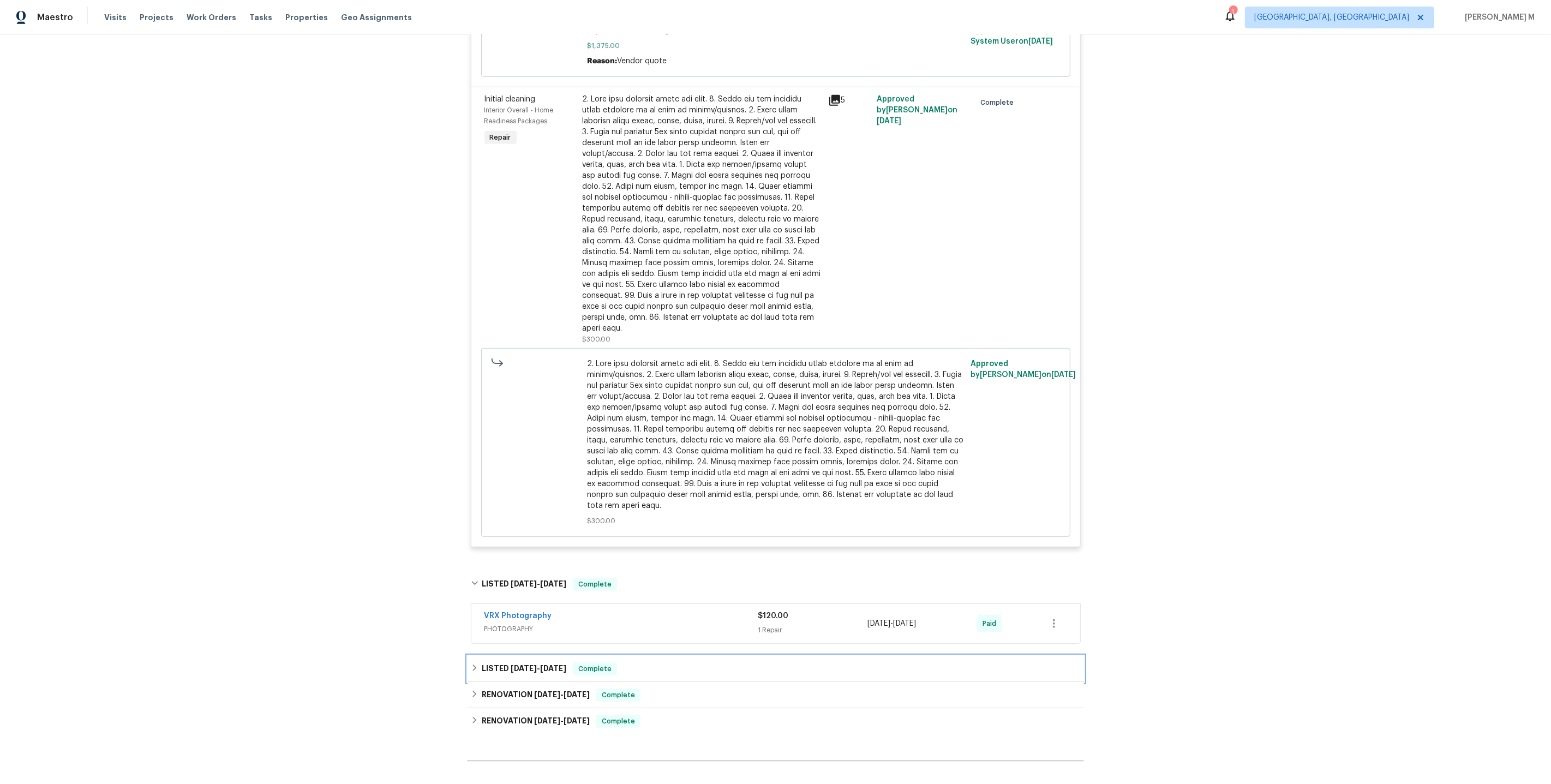
click at [504, 662] on h6 "LISTED [DATE] - [DATE]" at bounding box center [524, 668] width 84 height 13
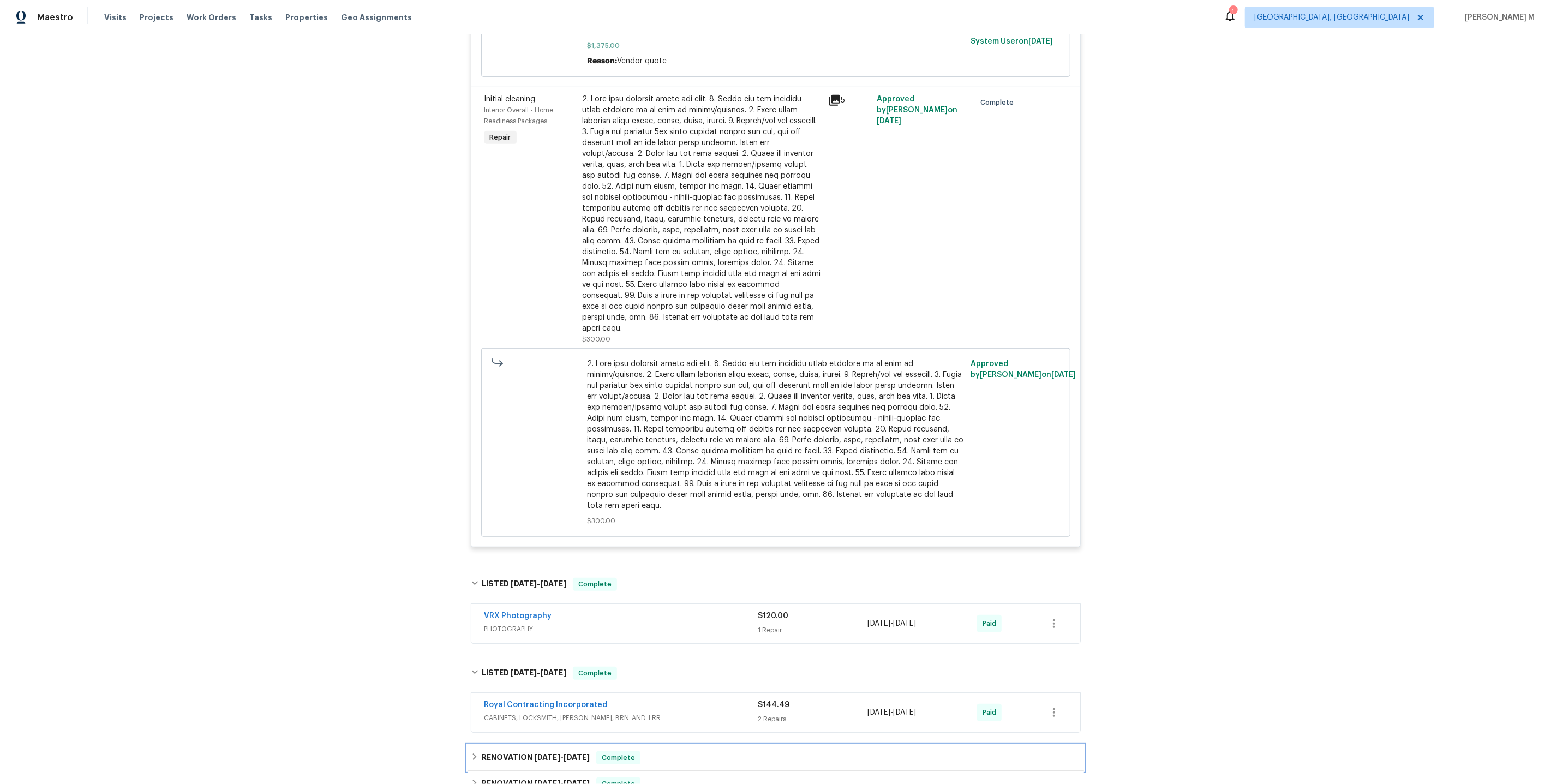
click at [536, 744] on div "RENOVATION [DATE] - [DATE] Complete" at bounding box center [776, 757] width 617 height 26
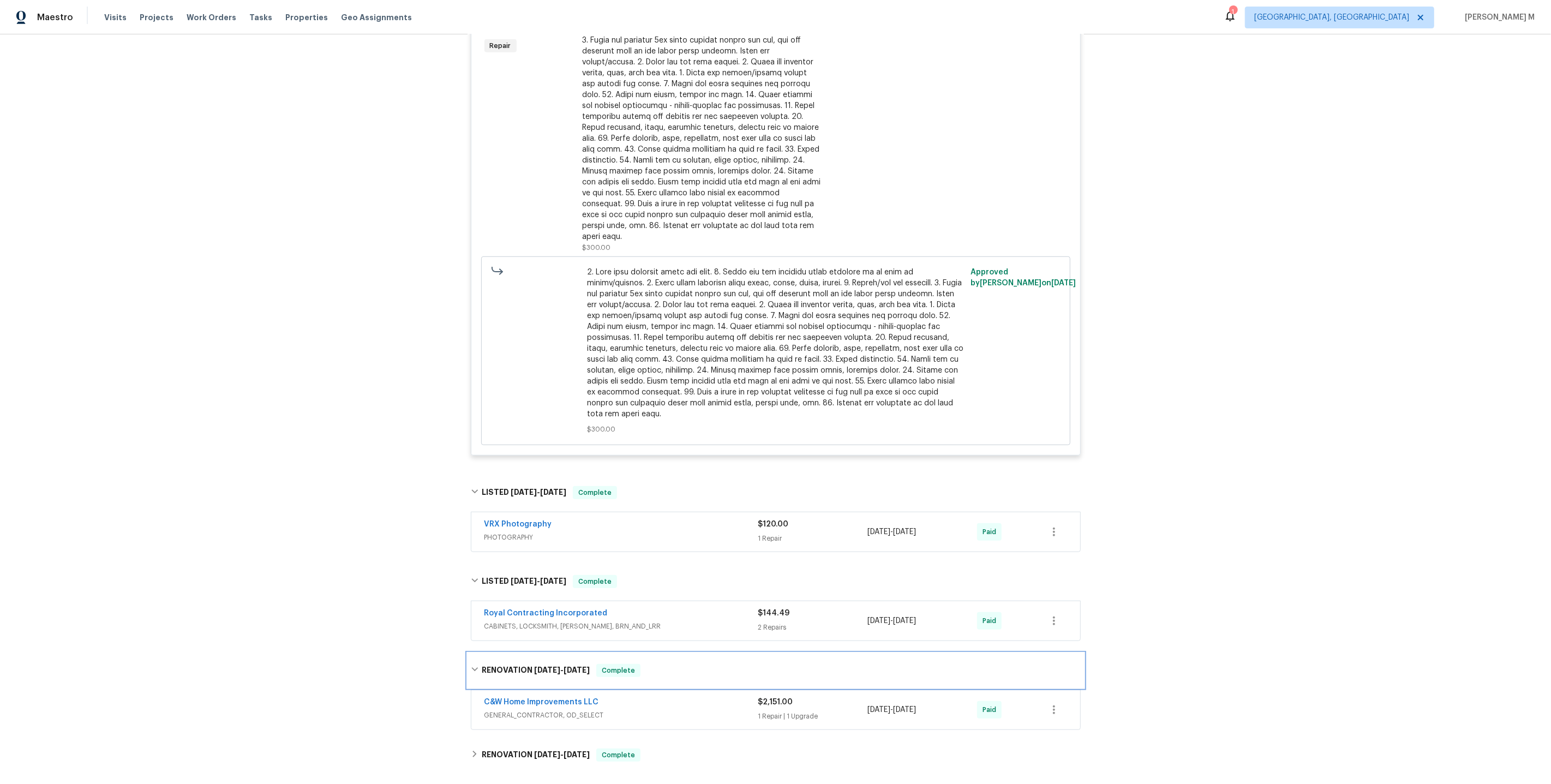
scroll to position [857, 0]
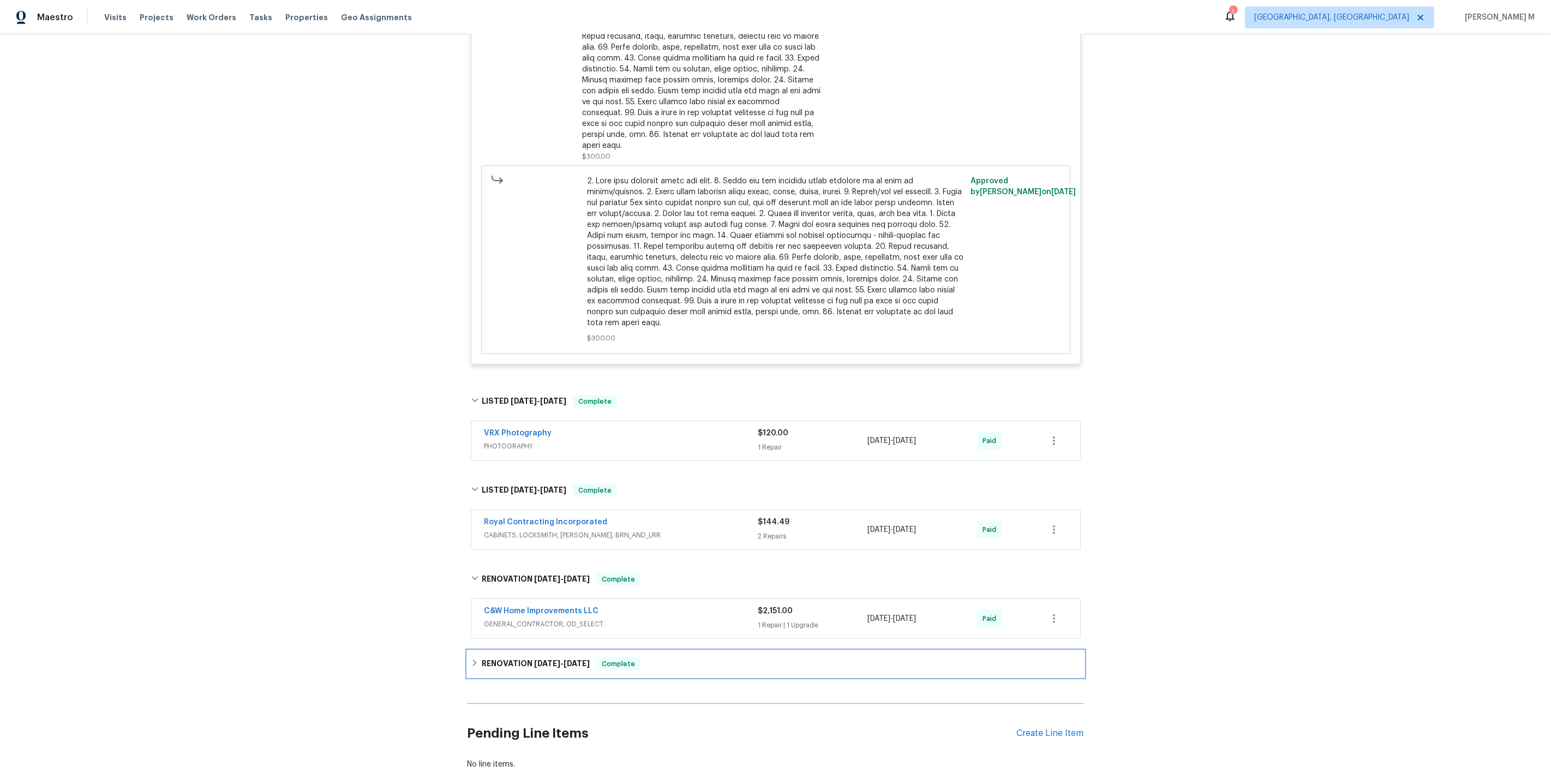
click at [539, 657] on h6 "RENOVATION [DATE] - [DATE]" at bounding box center [536, 664] width 108 height 13
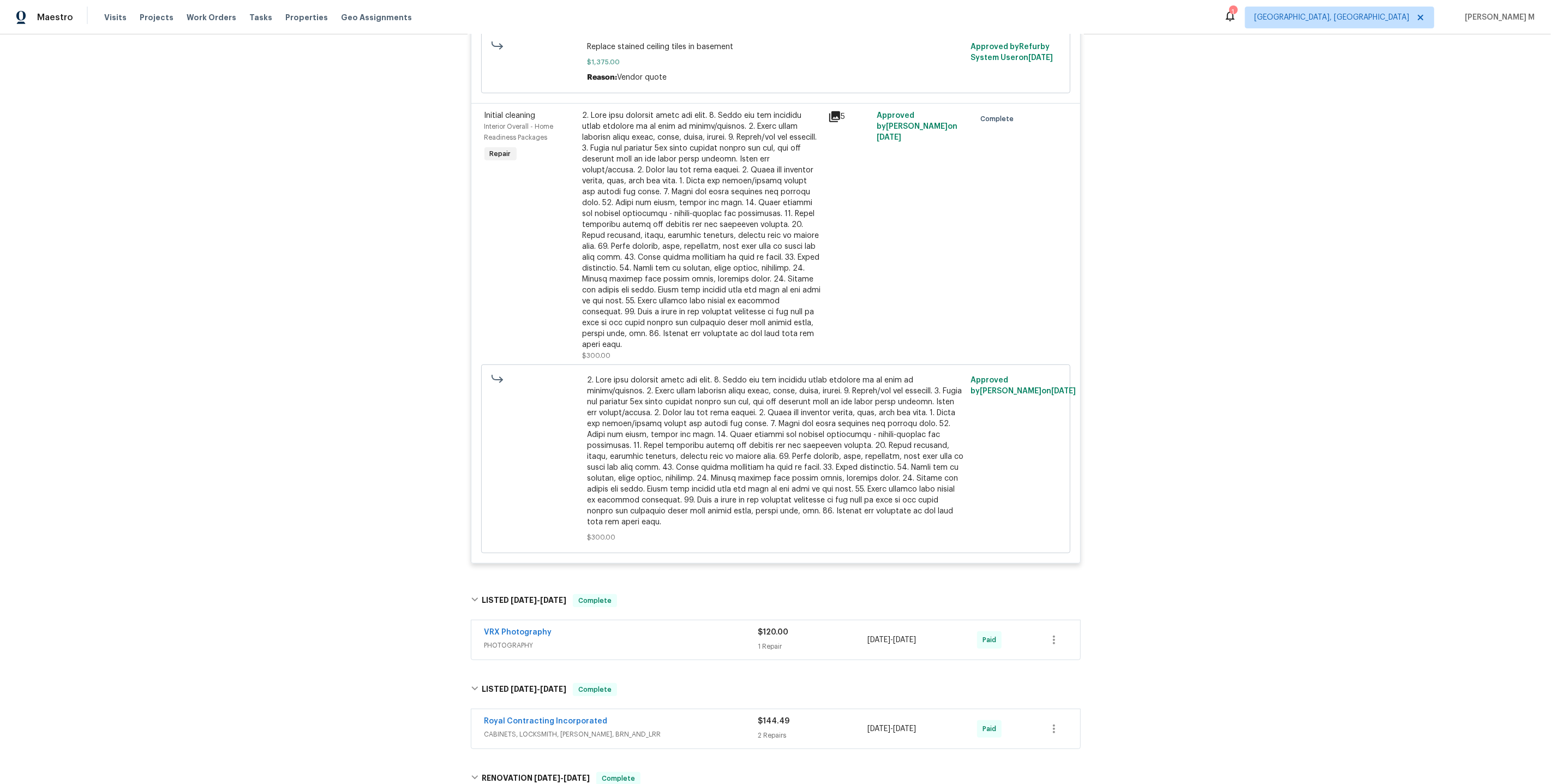
scroll to position [0, 0]
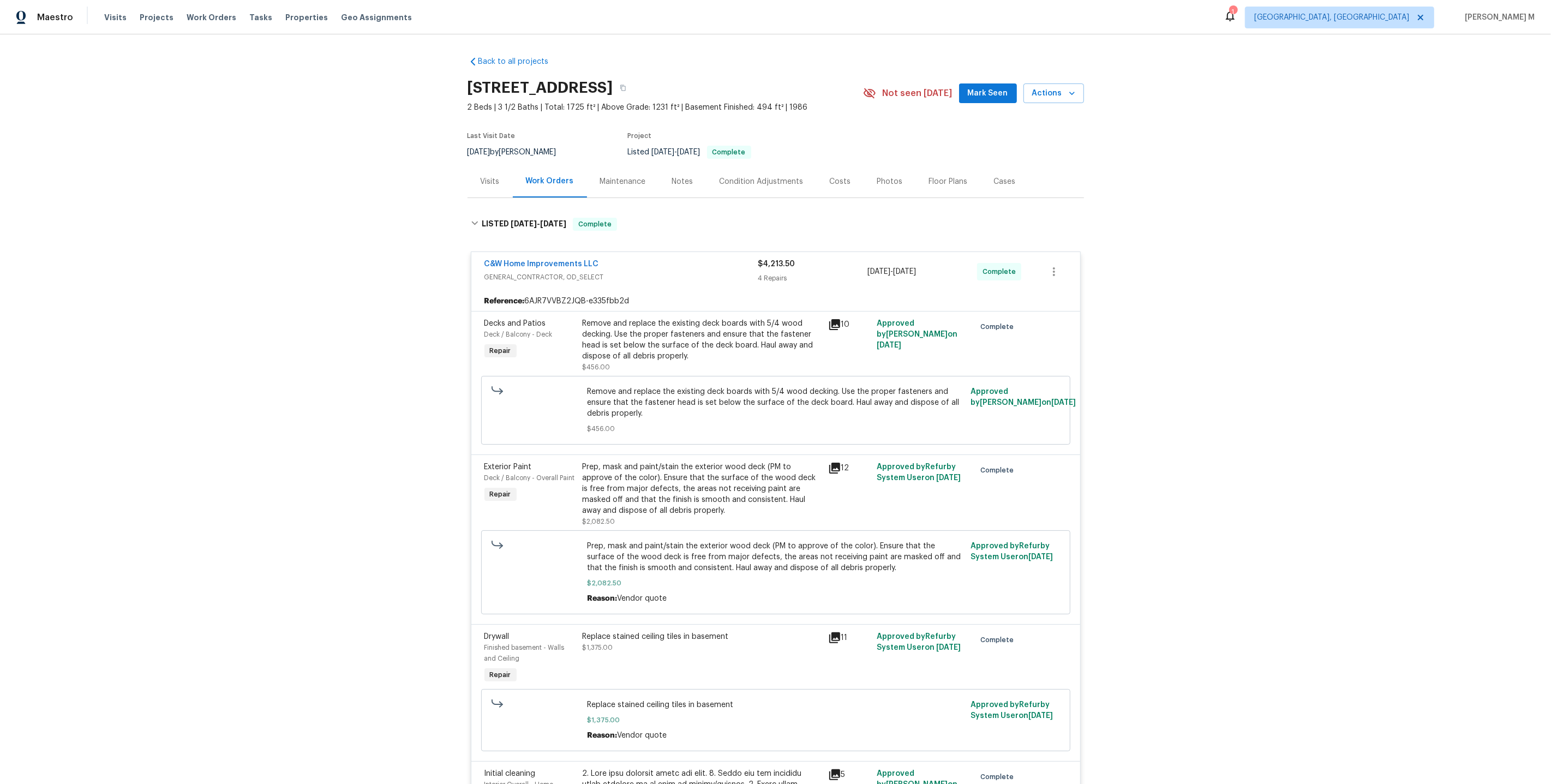
click at [981, 181] on div "Cases" at bounding box center [1005, 181] width 48 height 32
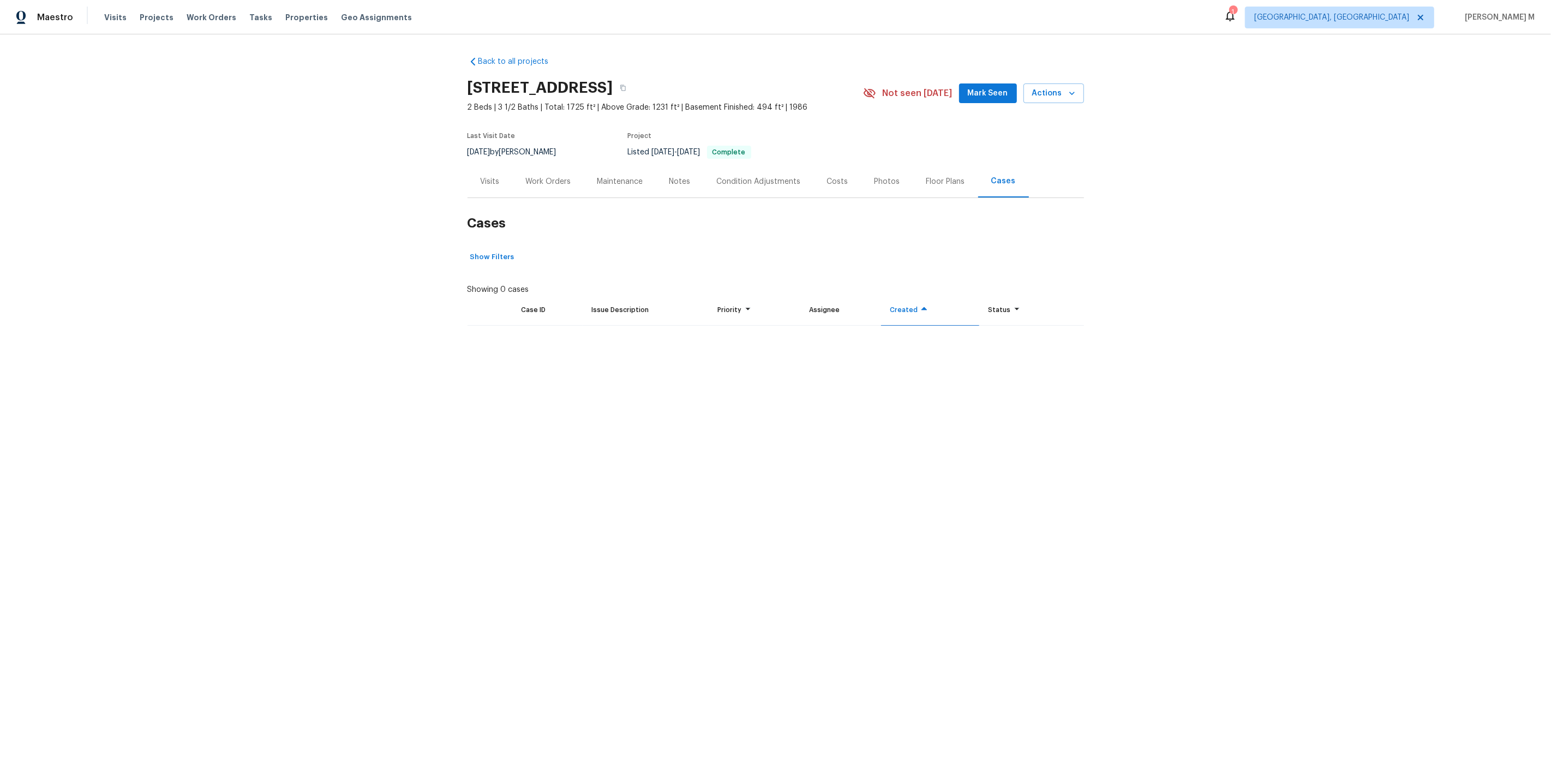
click at [939, 181] on div "Floor Plans" at bounding box center [945, 181] width 39 height 11
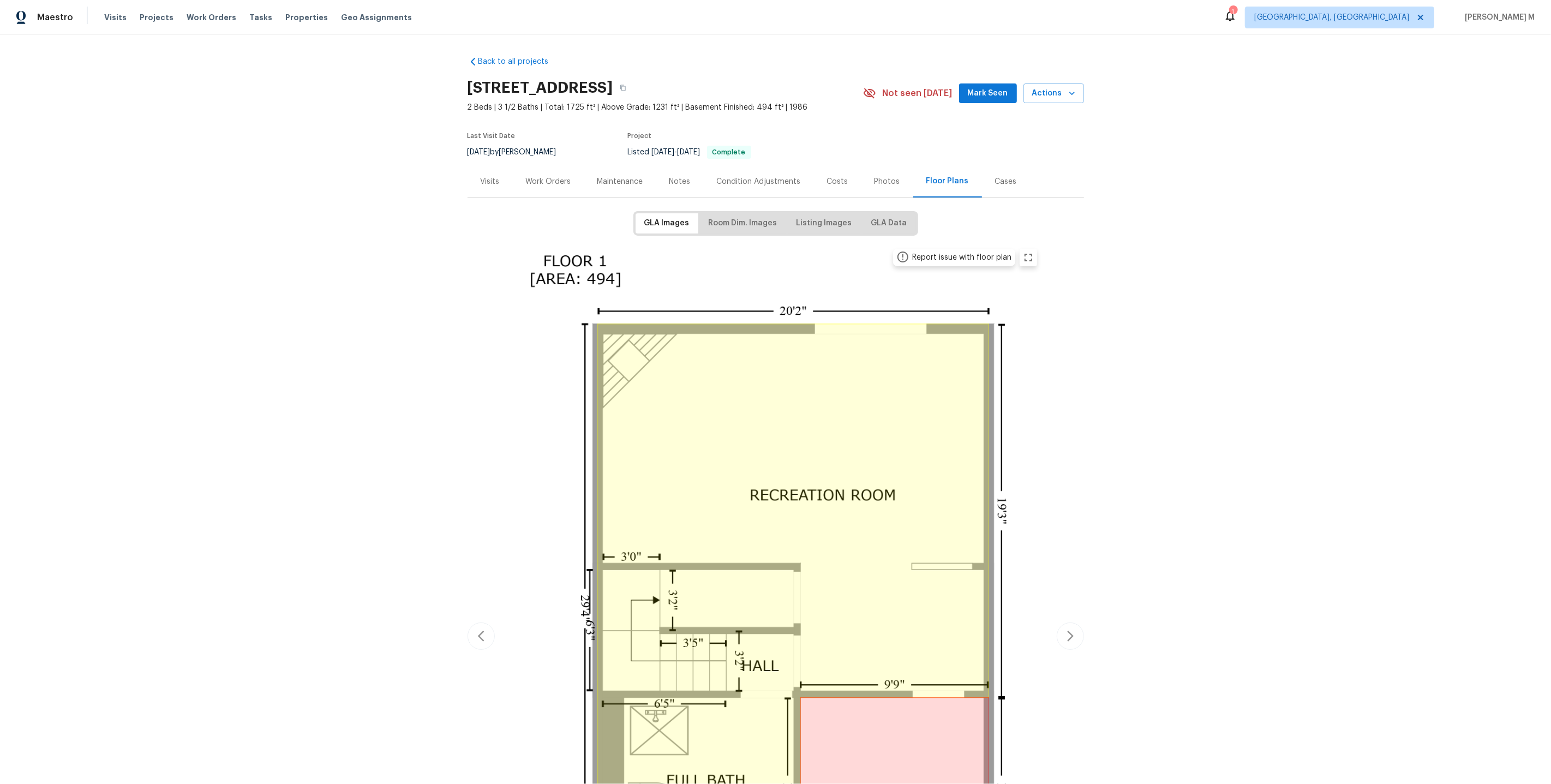
click at [536, 176] on div "Work Orders" at bounding box center [548, 181] width 45 height 11
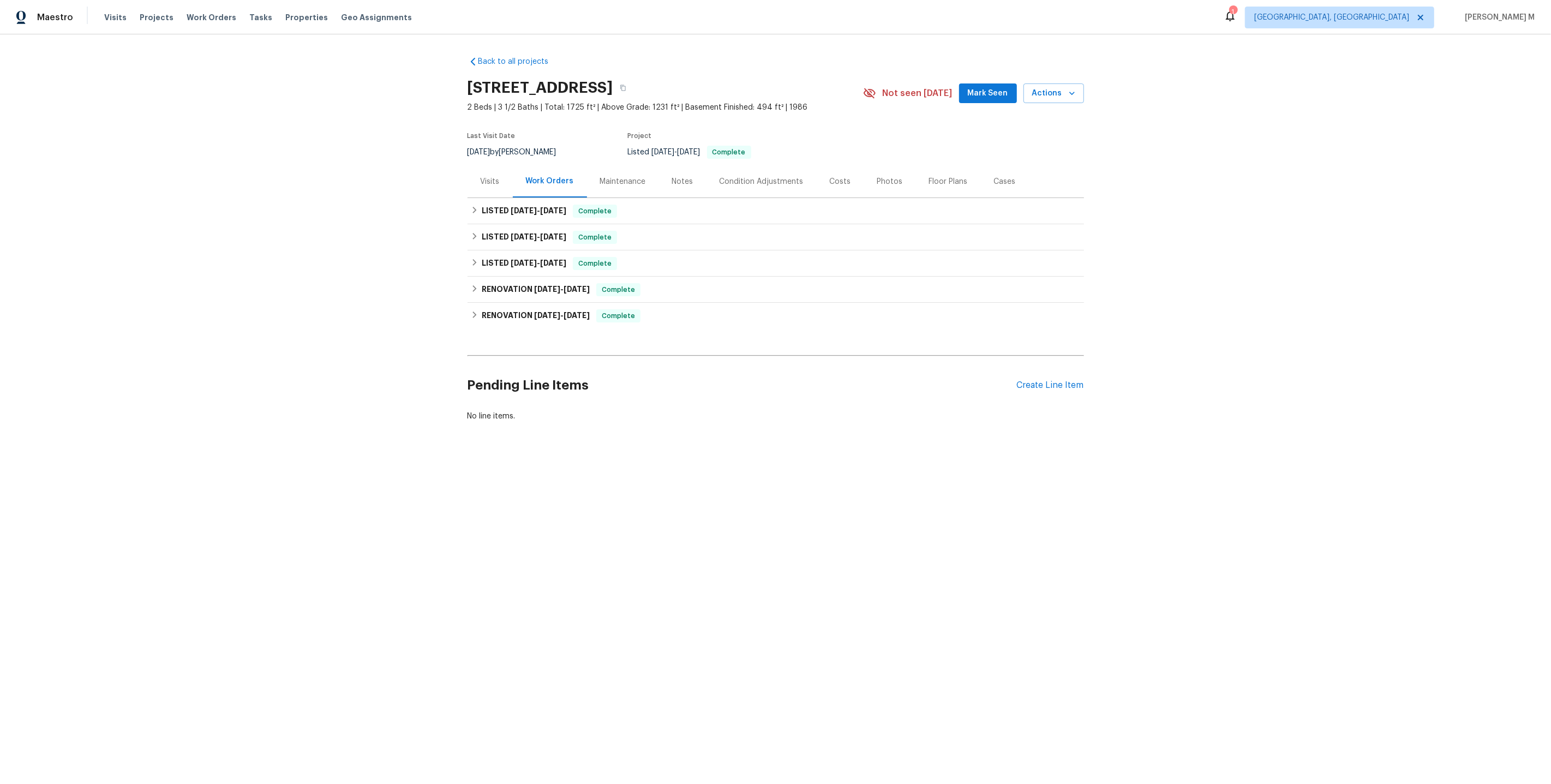
click at [1084, 382] on div "Back to all projects [STREET_ADDRESS] 2 Beds | 3 1/2 Baths | Total: 1725 ft² | …" at bounding box center [775, 265] width 1551 height 461
click at [1067, 382] on div "Pending Line Items Create Line Item" at bounding box center [776, 385] width 617 height 50
click at [1056, 380] on div "Create Line Item" at bounding box center [1050, 385] width 67 height 10
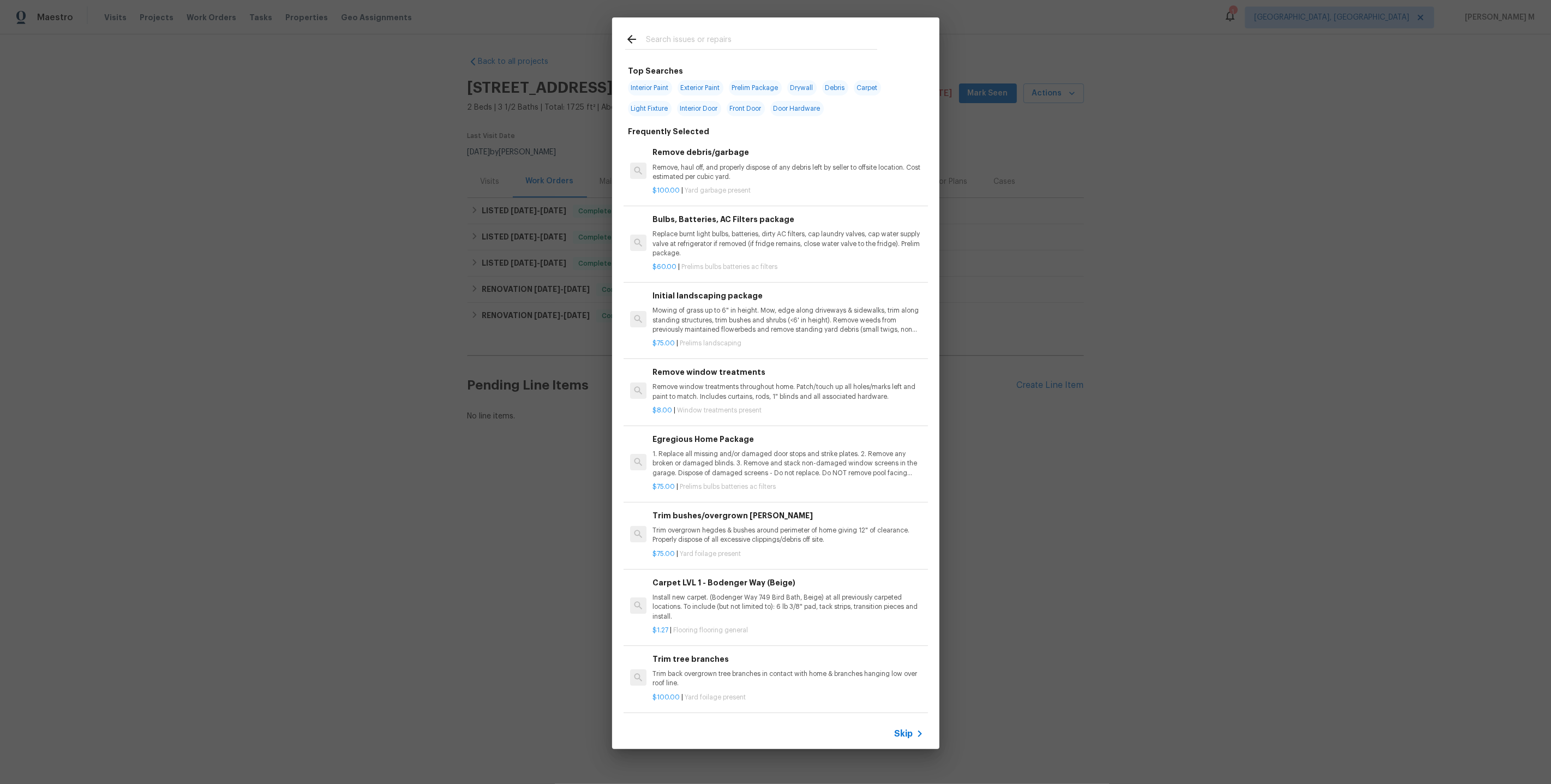
click at [901, 739] on span "Skip" at bounding box center [904, 734] width 19 height 11
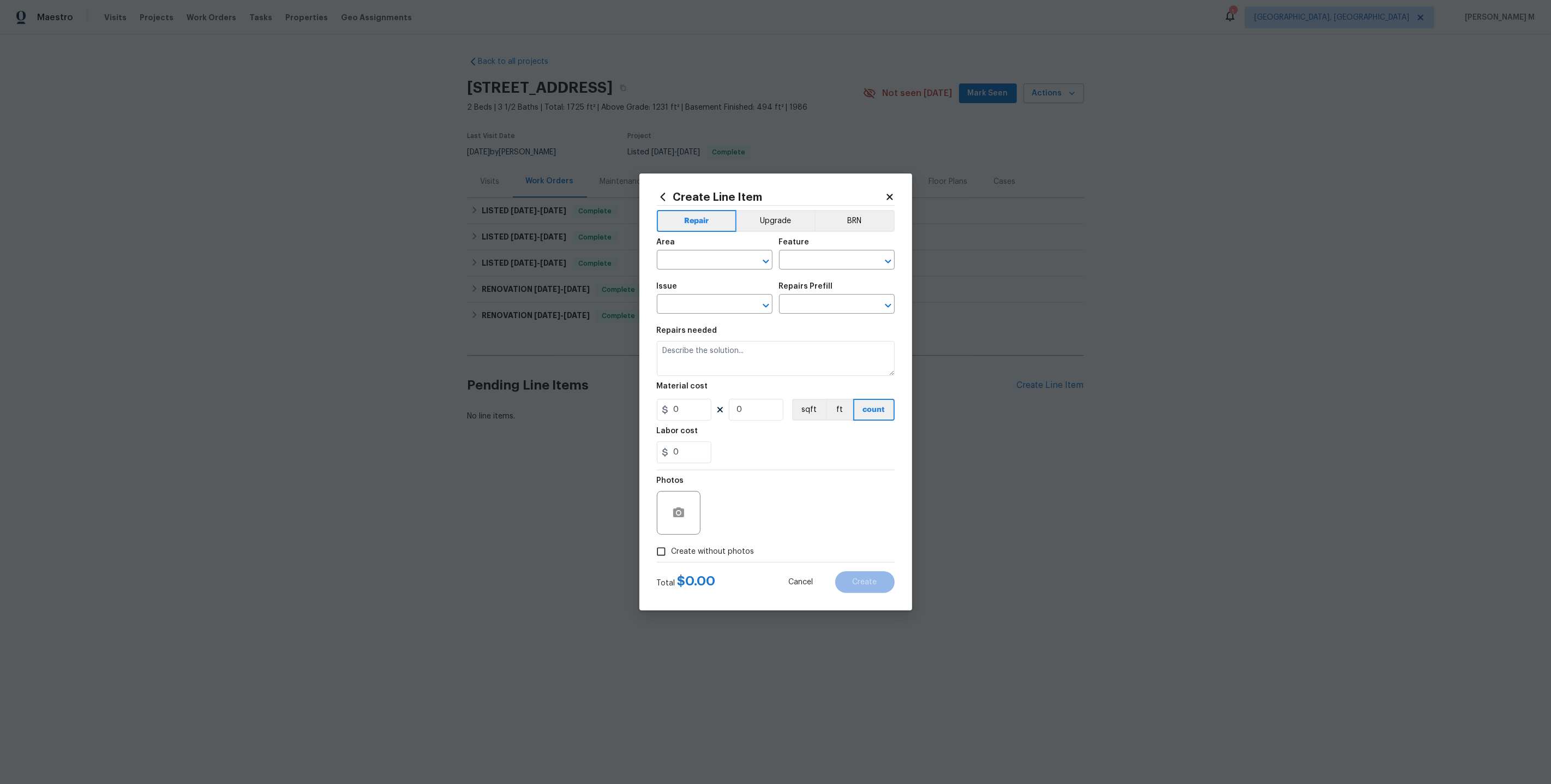
click at [686, 242] on span "Area ​" at bounding box center [714, 254] width 116 height 44
click at [686, 263] on input "text" at bounding box center [699, 261] width 85 height 17
click at [720, 289] on li "Finished basement" at bounding box center [714, 290] width 117 height 18
type input "Finished basement"
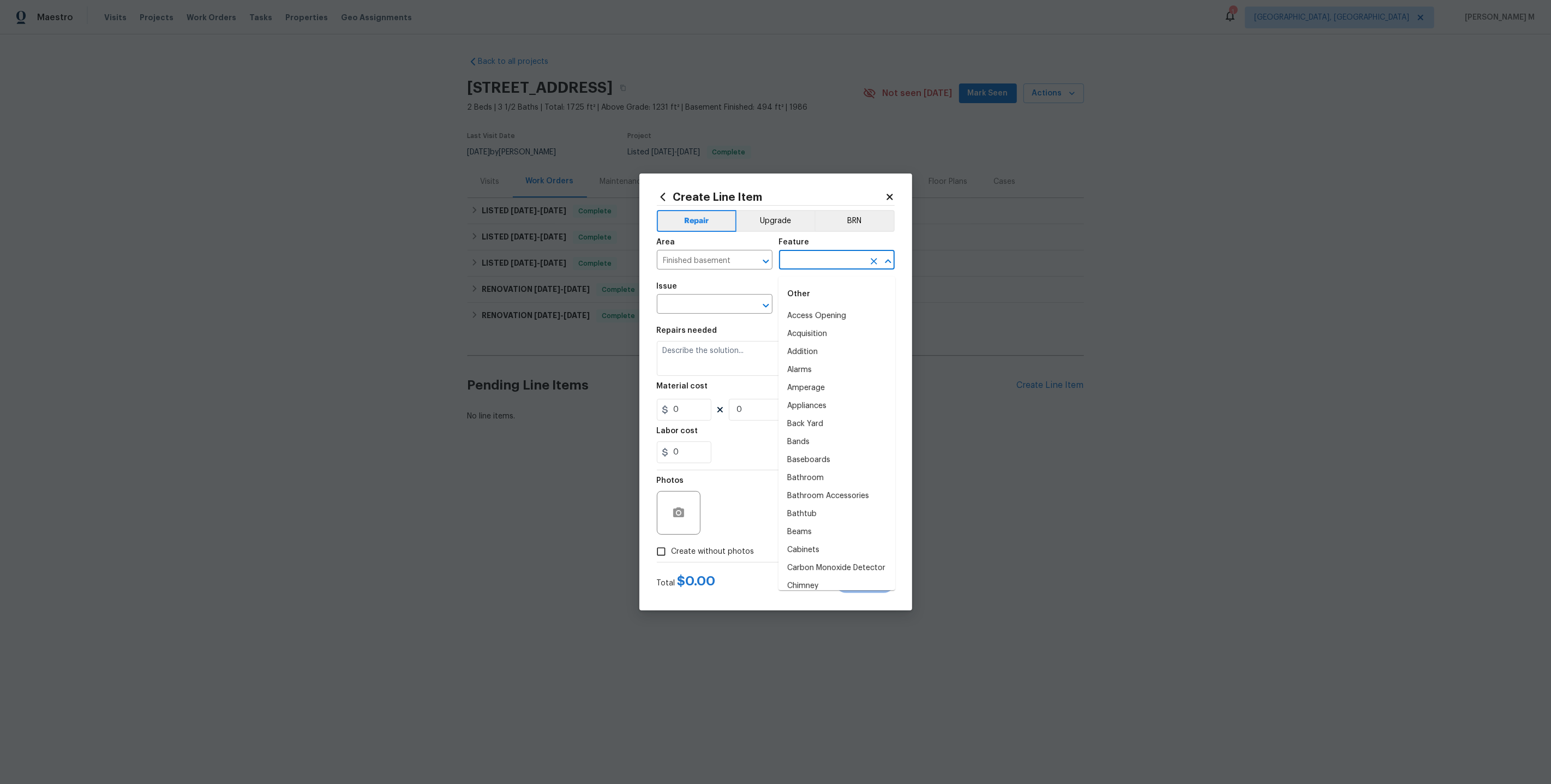
click at [789, 270] on input "text" at bounding box center [821, 261] width 85 height 17
click at [808, 330] on li "Lighting" at bounding box center [837, 334] width 117 height 18
type input "Lighting"
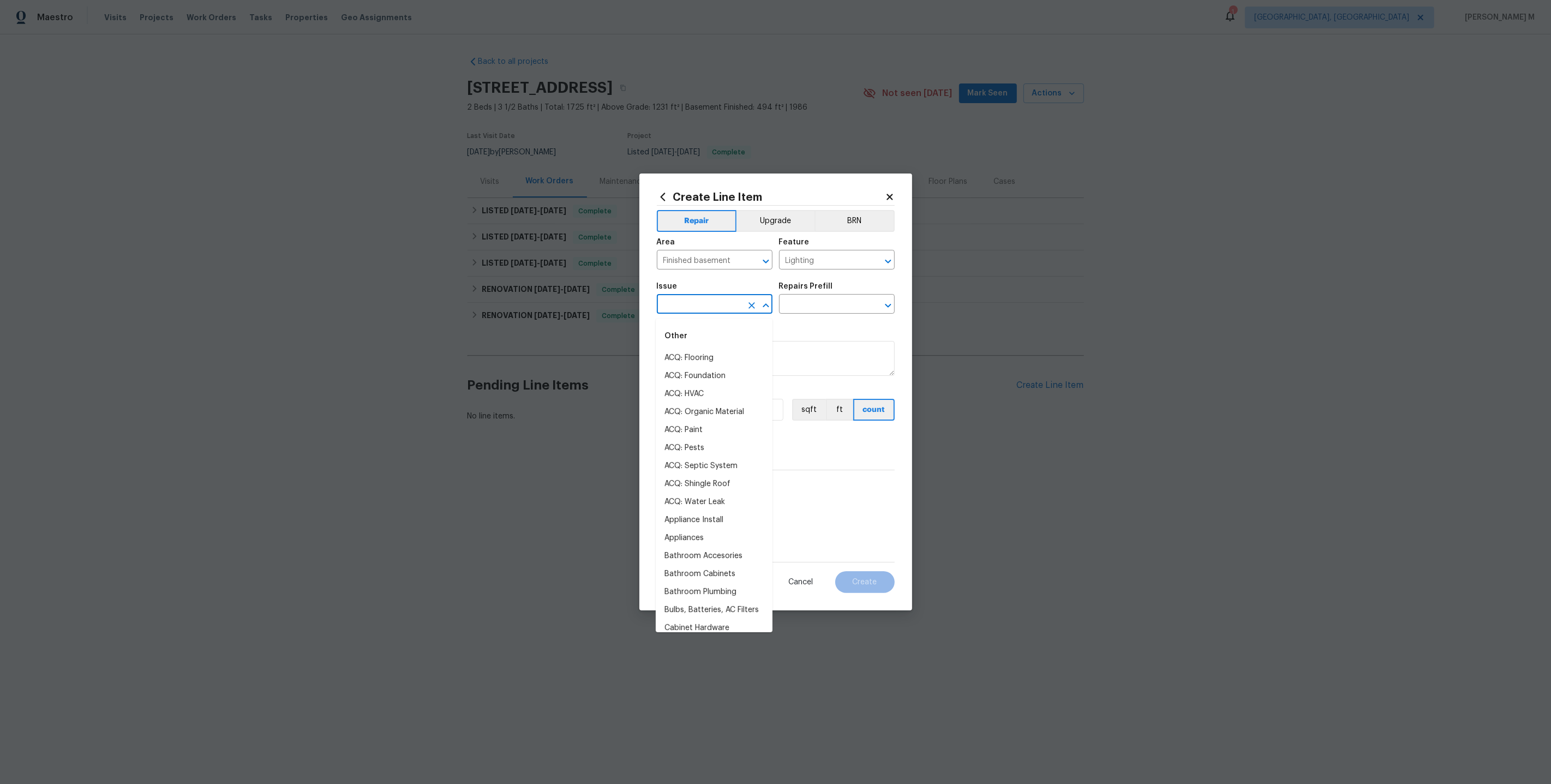
click at [675, 303] on input "text" at bounding box center [699, 305] width 85 height 17
click at [691, 372] on li "Electrical Lighting" at bounding box center [714, 376] width 117 height 18
type input "Electrical Lighting"
click at [806, 309] on input "text" at bounding box center [821, 305] width 85 height 17
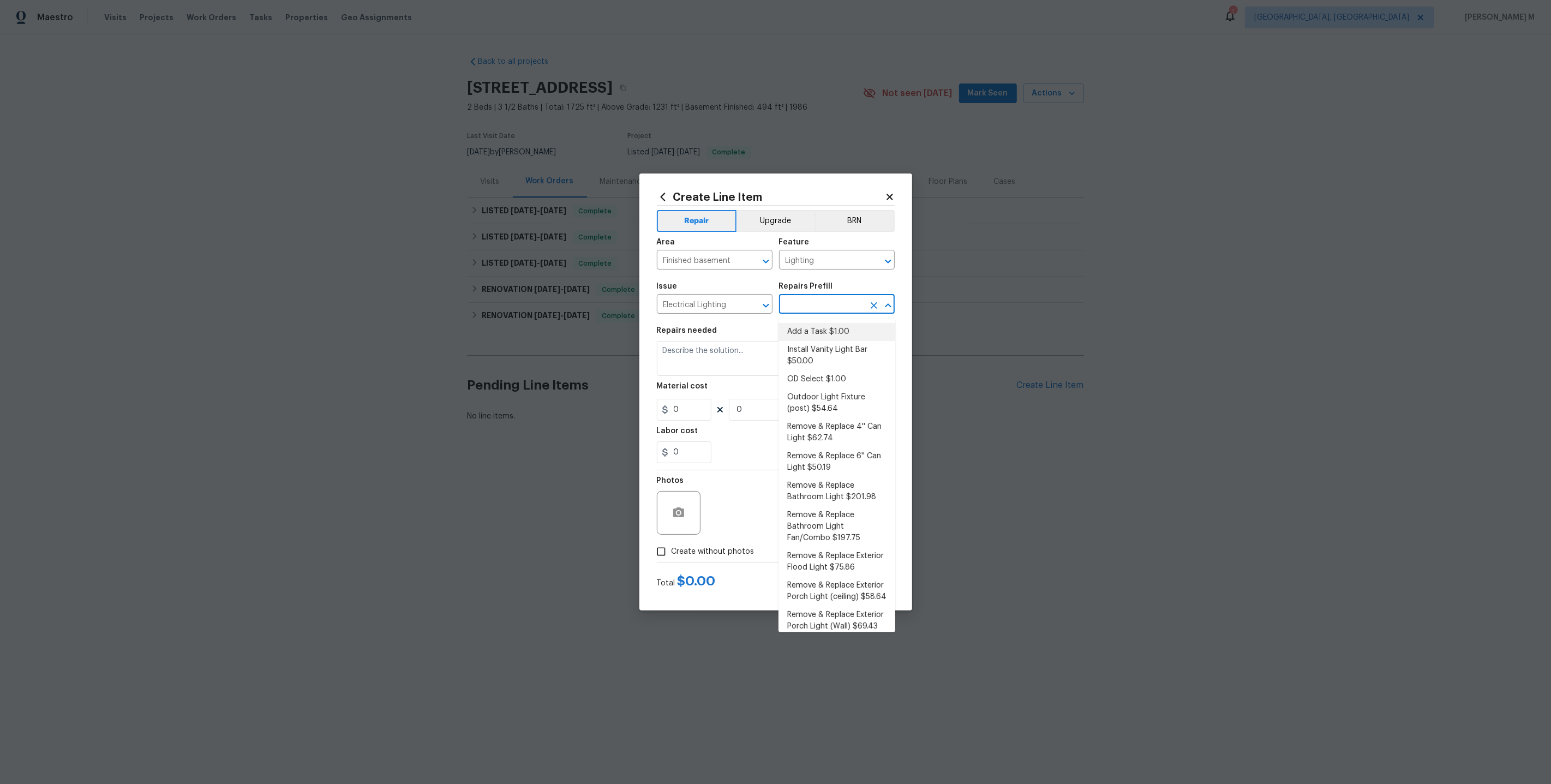
click at [837, 332] on li "Add a Task $1.00" at bounding box center [837, 332] width 117 height 18
type input "Add a Task $1.00"
type textarea "HPM to detail"
type input "1"
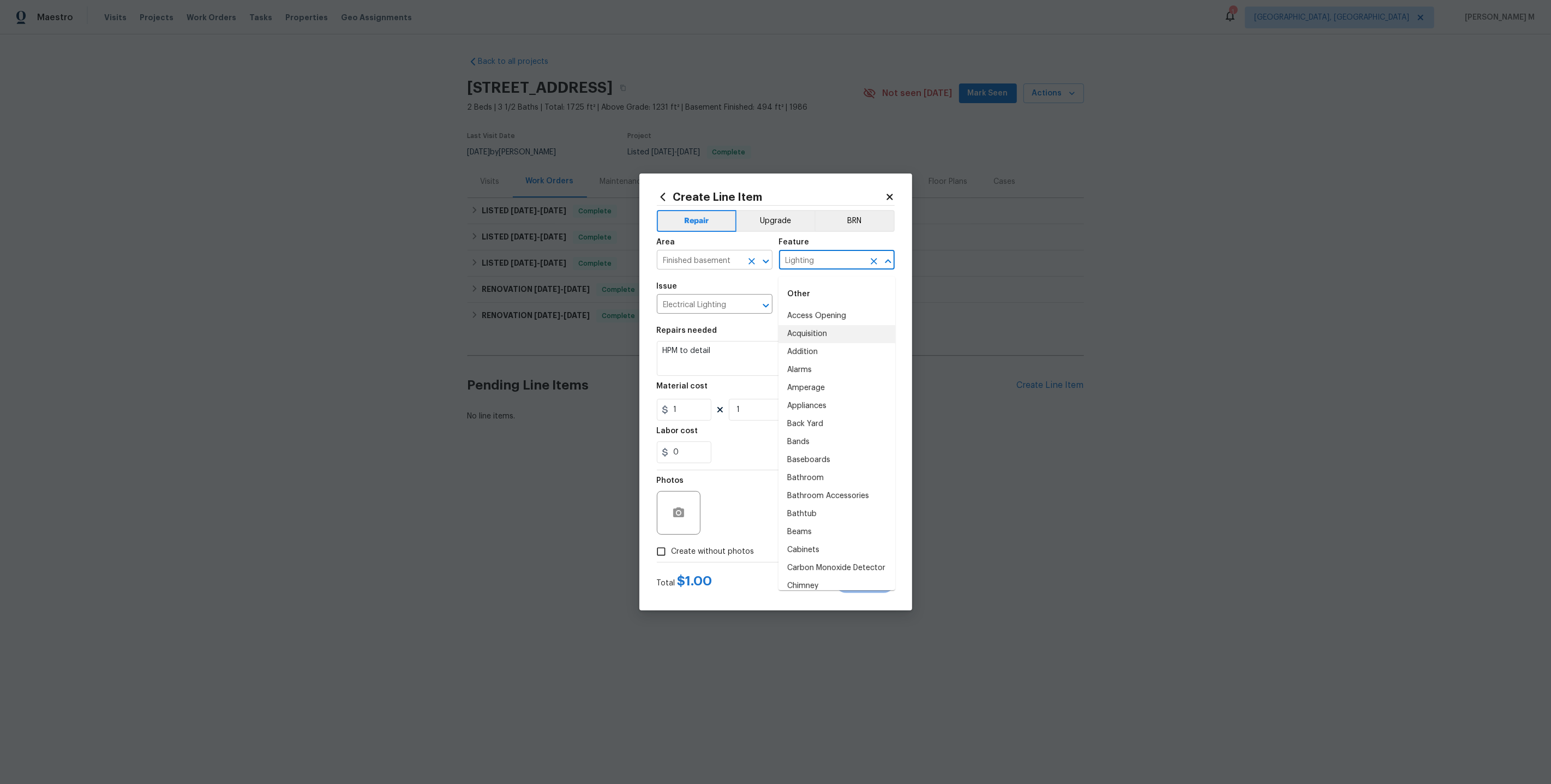
drag, startPoint x: 819, startPoint y: 266, endPoint x: 670, endPoint y: 266, distance: 149.0
click at [670, 266] on div "Area Finished basement ​ Feature Lighting ​" at bounding box center [776, 254] width 238 height 44
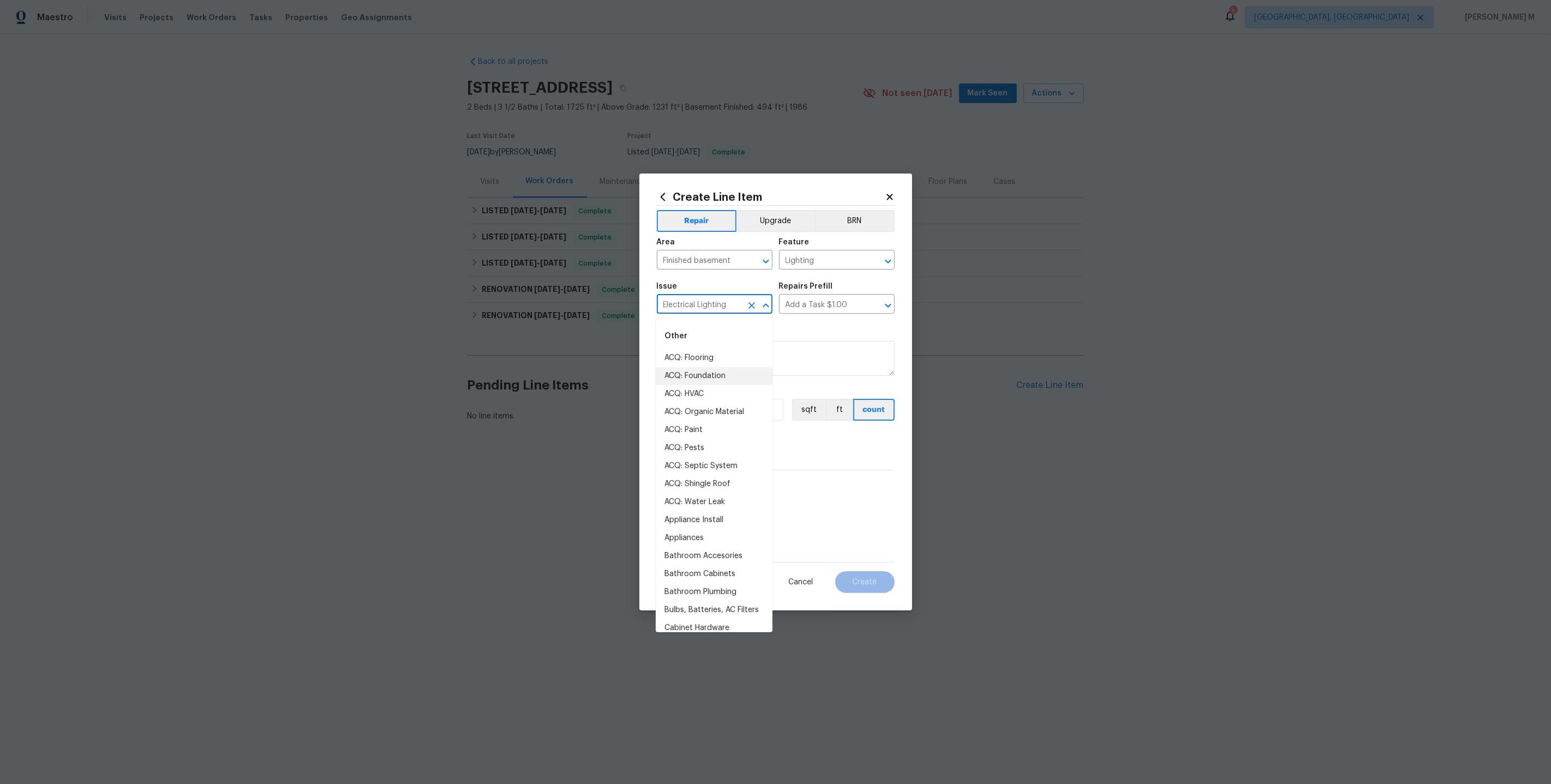
drag, startPoint x: 731, startPoint y: 309, endPoint x: 435, endPoint y: 309, distance: 296.0
click at [435, 309] on div "Create Line Item Repair Upgrade BRN Area Finished basement ​ Feature Lighting ​…" at bounding box center [775, 392] width 1551 height 784
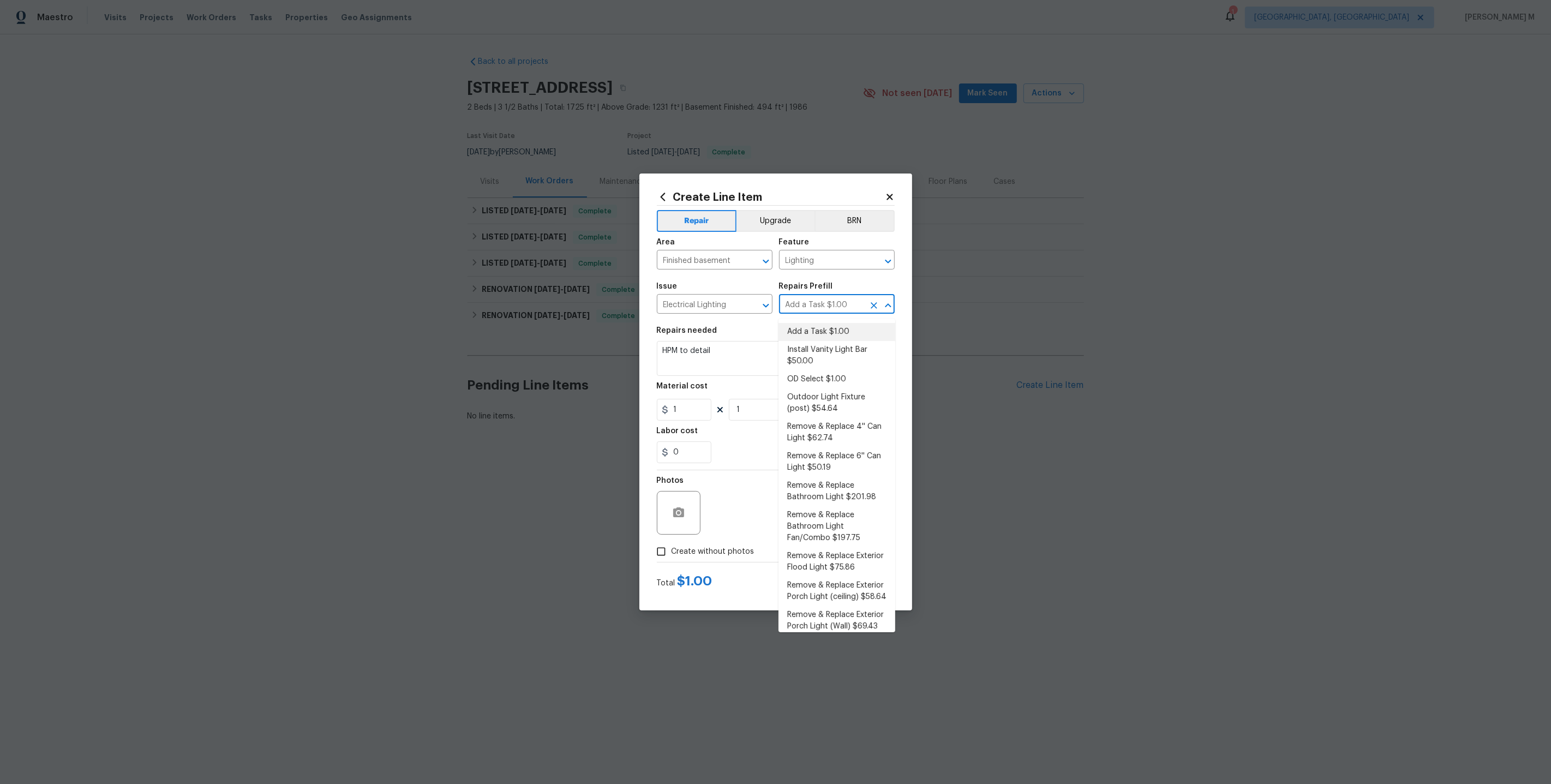
click at [793, 300] on input "Add a Task $1.00" at bounding box center [821, 305] width 85 height 17
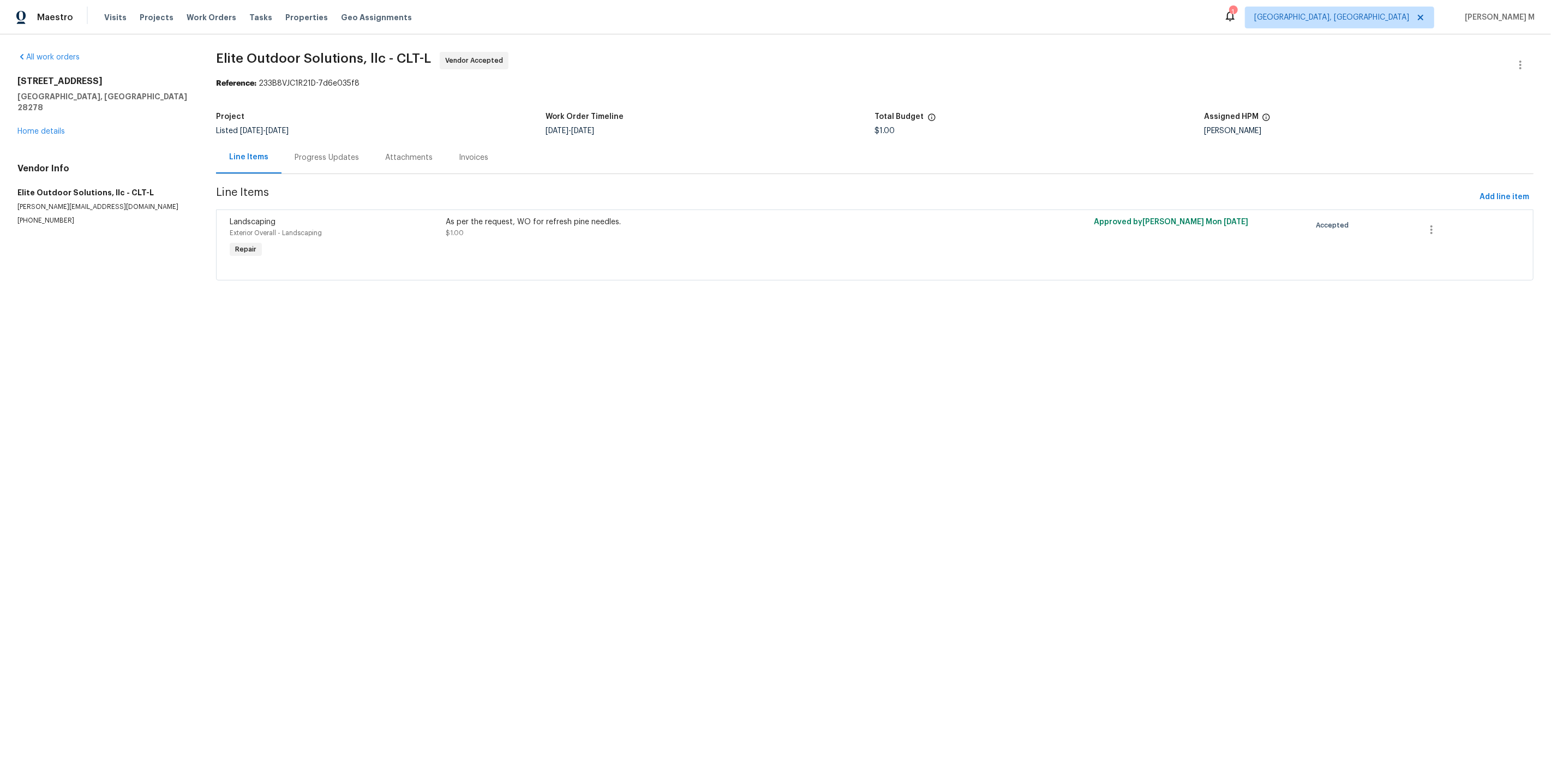
click at [313, 155] on div "Progress Updates" at bounding box center [327, 157] width 65 height 11
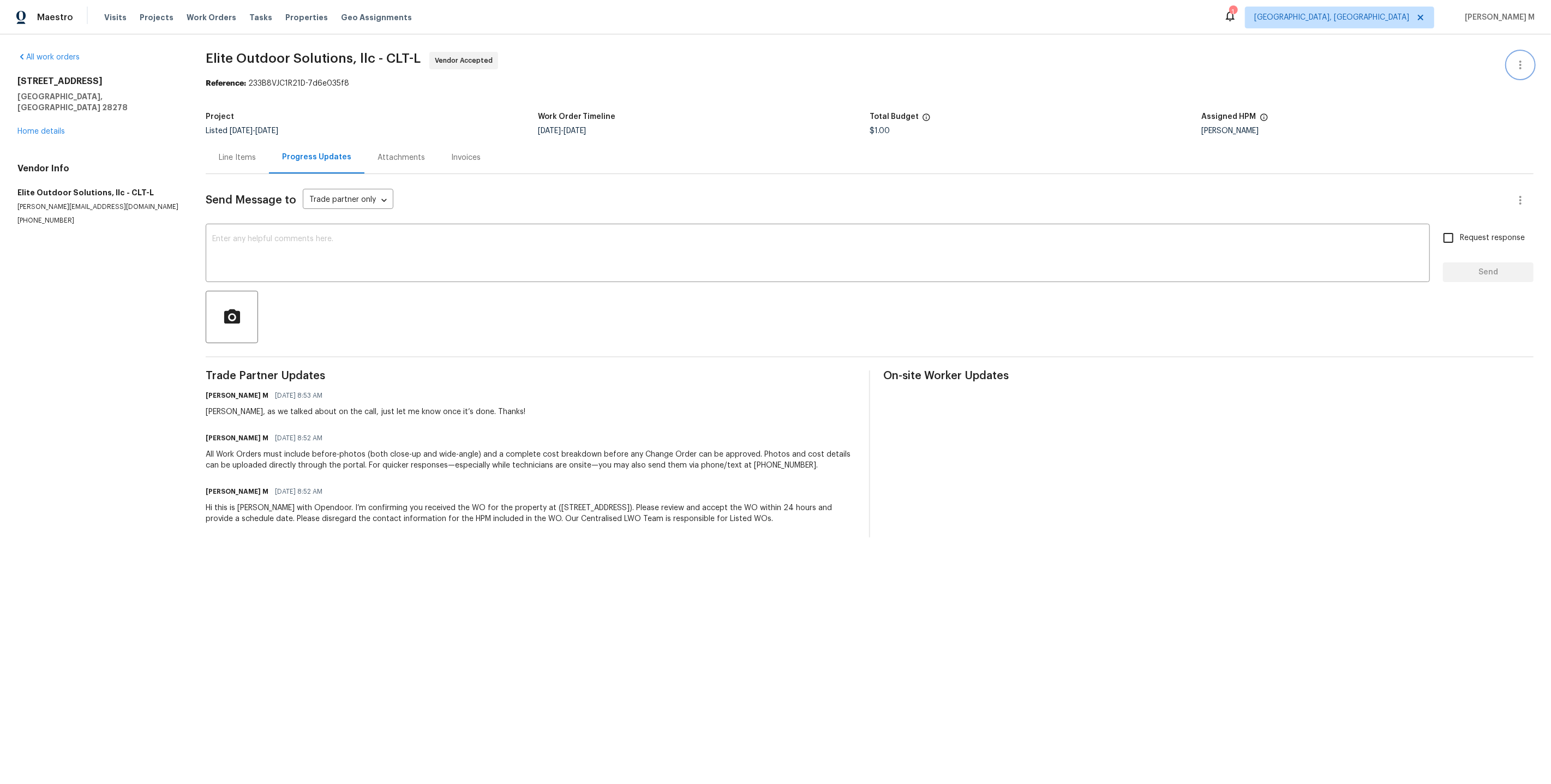
click at [1526, 67] on icon "button" at bounding box center [1520, 65] width 13 height 13
click at [1522, 63] on li "Edit" at bounding box center [1491, 63] width 118 height 18
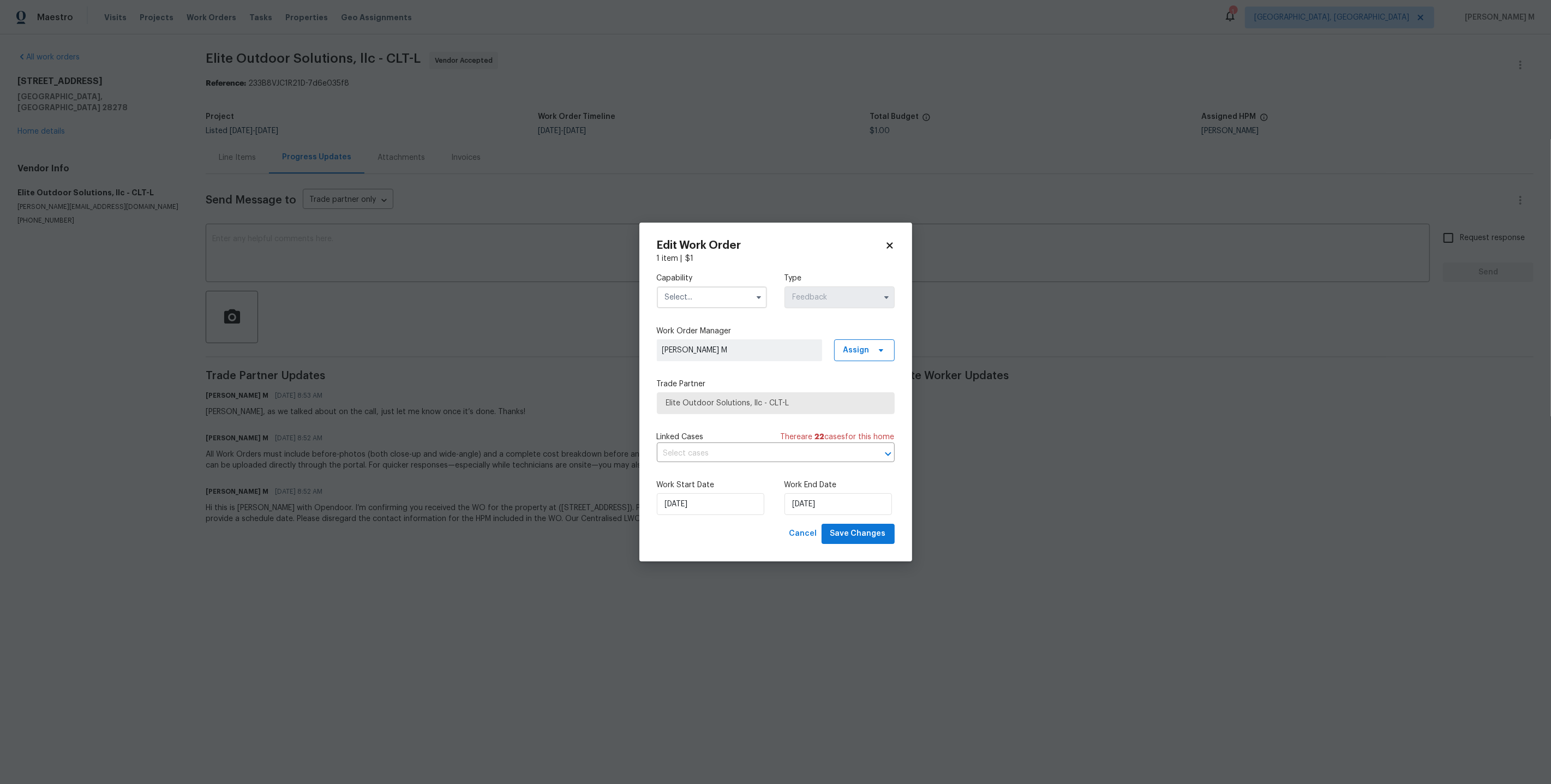
click at [675, 302] on input "text" at bounding box center [712, 297] width 110 height 22
click at [698, 448] on div "General Contractor" at bounding box center [711, 457] width 106 height 20
type input "General Contractor"
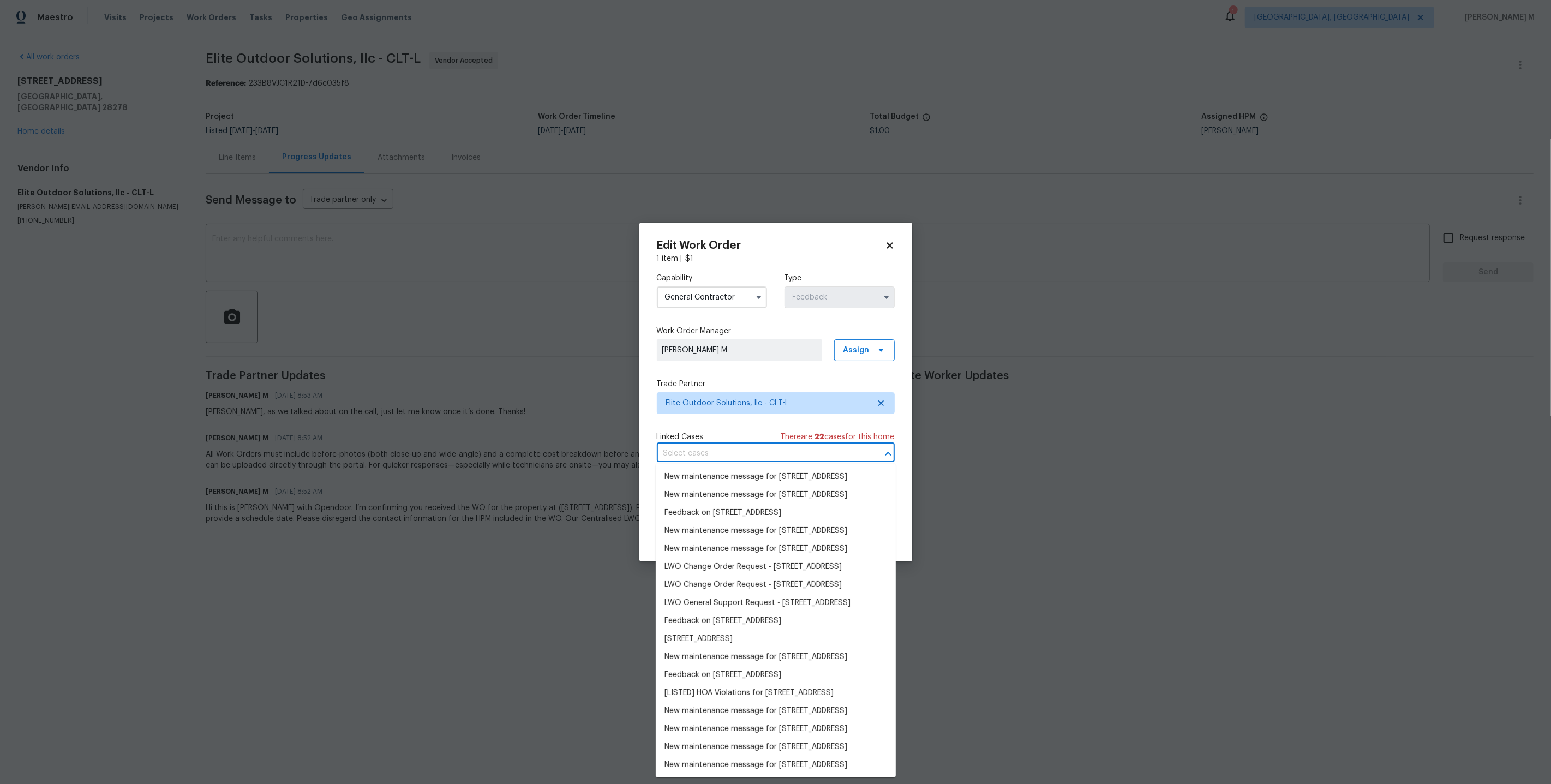
click at [695, 448] on input "text" at bounding box center [760, 454] width 207 height 17
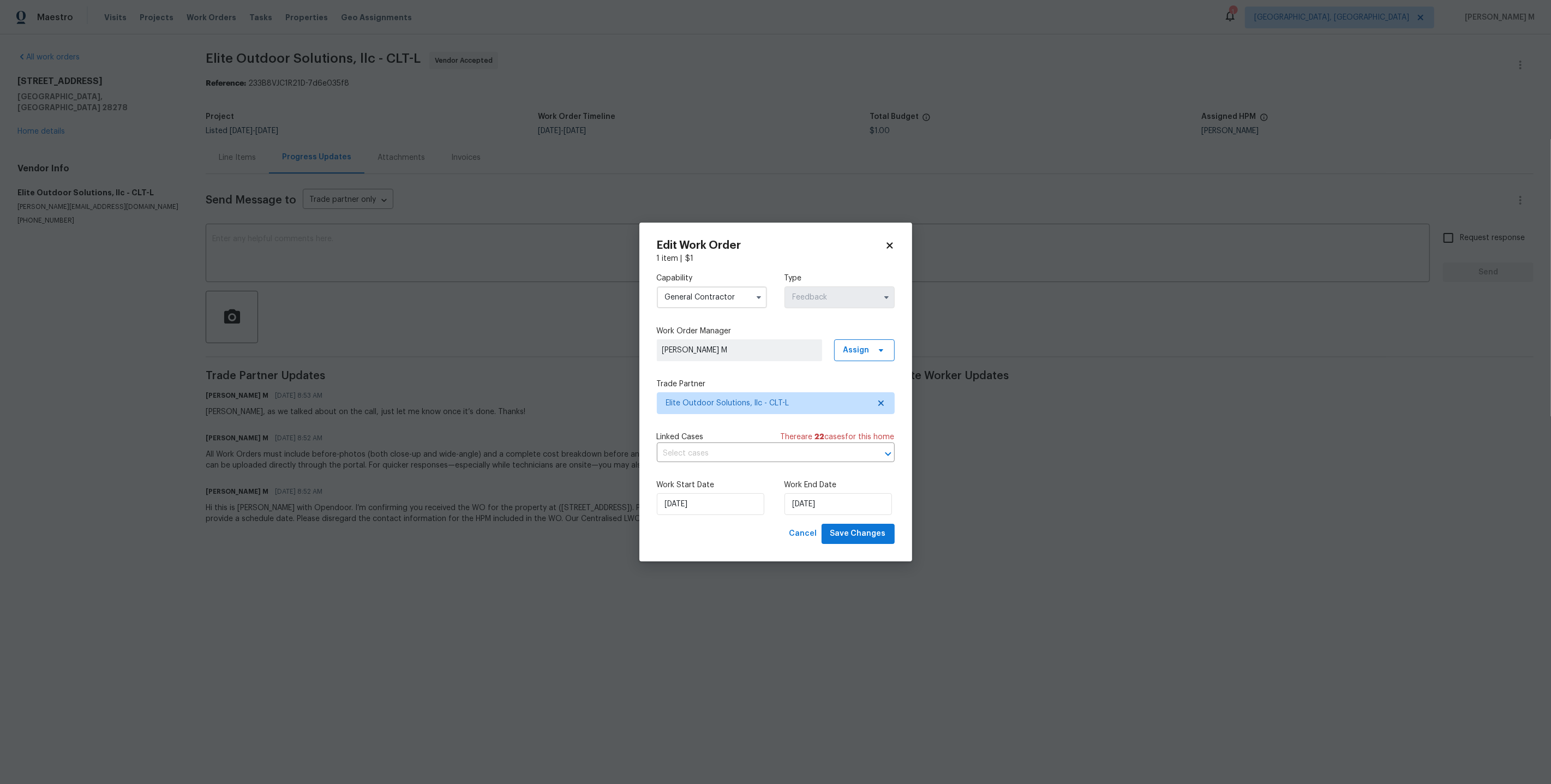
click at [717, 428] on div "Capability General Contractor Type Feedback Work Order Manager Vignesh M Assign…" at bounding box center [776, 394] width 238 height 259
click at [693, 507] on input "19/09/2025" at bounding box center [711, 504] width 107 height 22
click at [671, 455] on div "22" at bounding box center [674, 456] width 17 height 15
type input "22/09/2025"
click at [816, 496] on input "22/09/2025" at bounding box center [838, 504] width 107 height 22
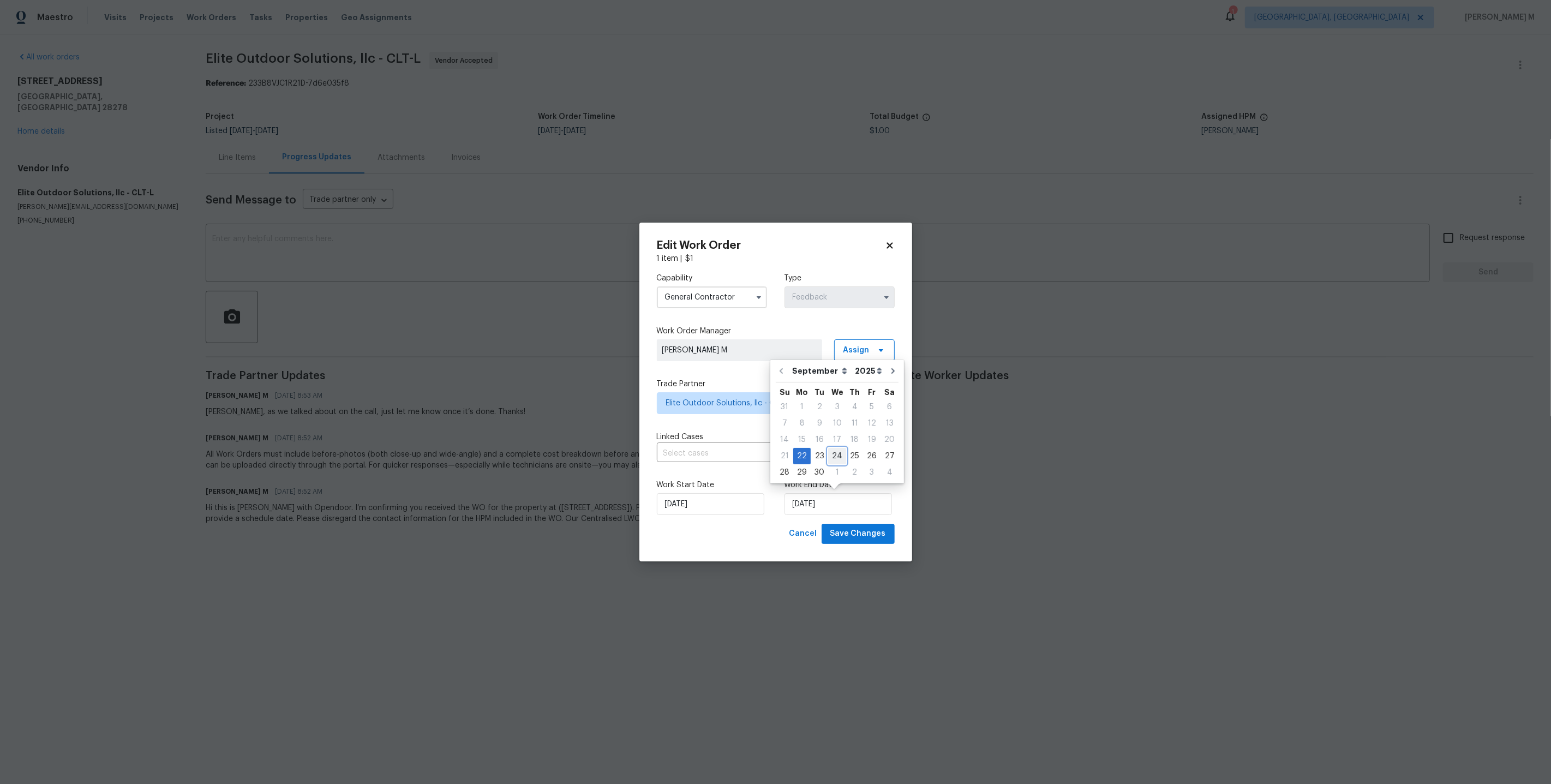
click at [837, 459] on div "24" at bounding box center [837, 456] width 18 height 15
type input "24/09/2025"
click at [843, 531] on span "Save Changes" at bounding box center [858, 534] width 56 height 13
click at [1058, 440] on body "Maestro Visits Projects Work Orders Tasks Properties Geo Assignments 1 Albuquer…" at bounding box center [775, 277] width 1551 height 555
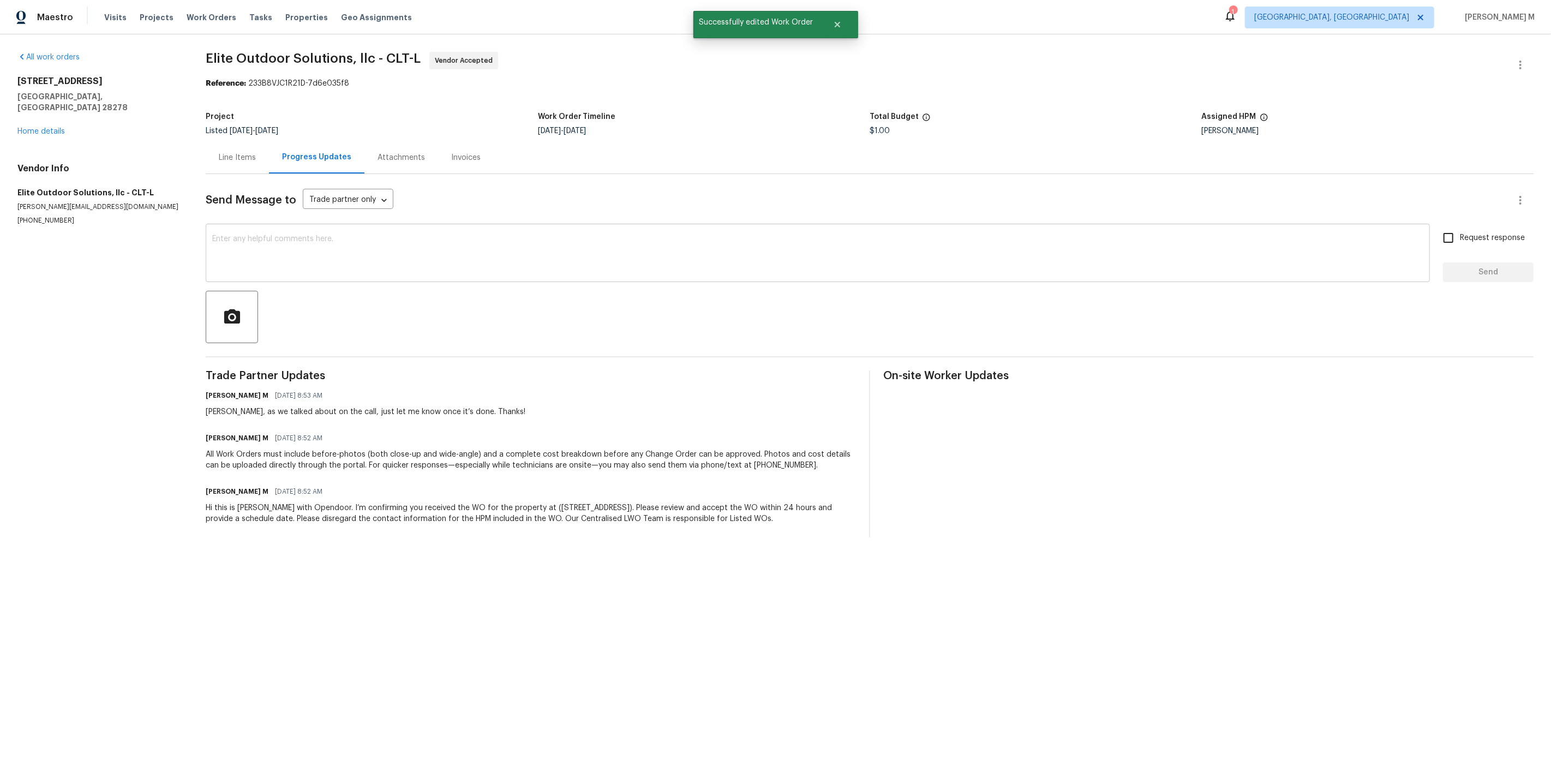
click at [398, 245] on textarea at bounding box center [817, 254] width 1211 height 38
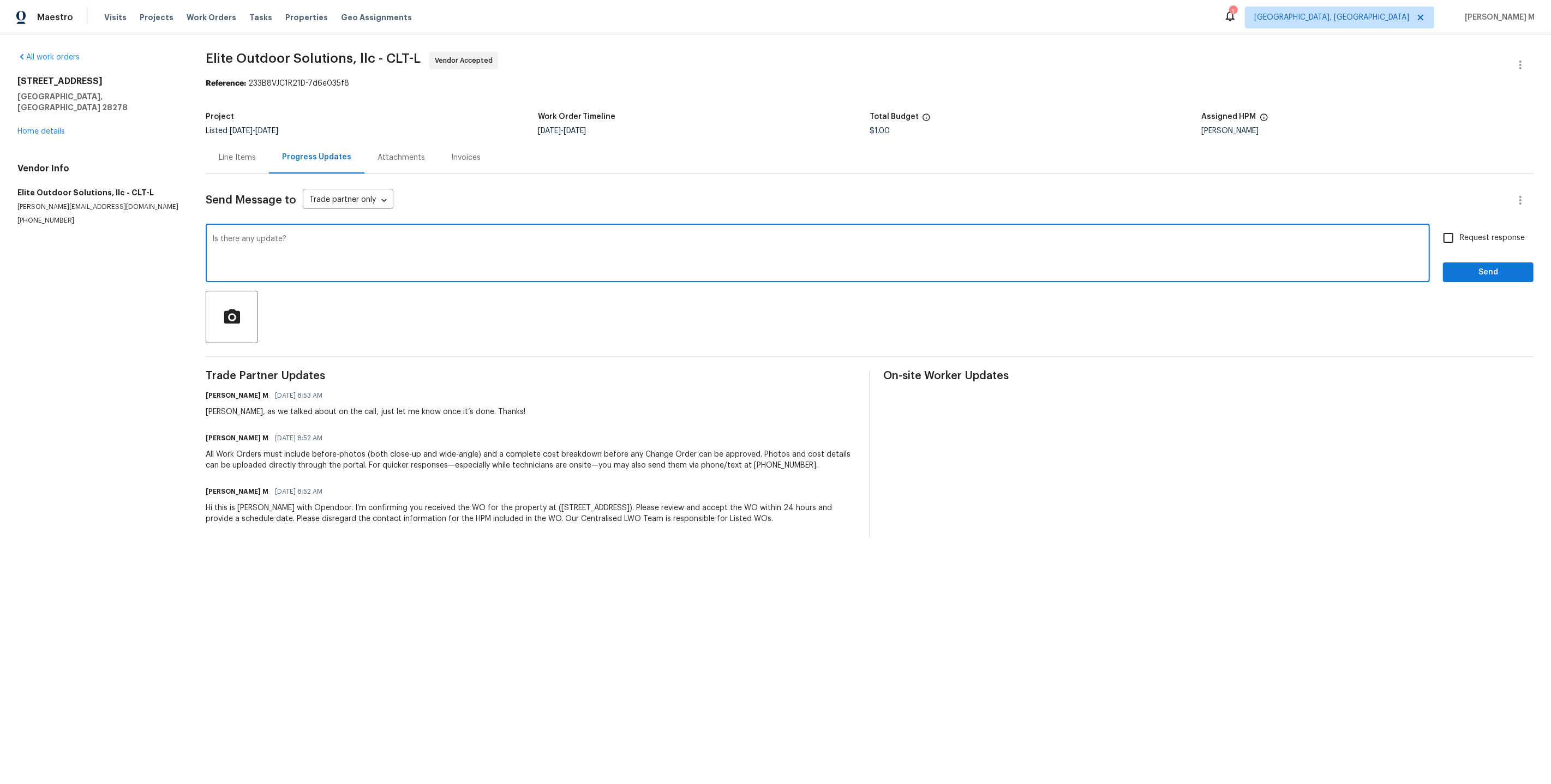
type textarea "Is there any update?"
click at [1470, 236] on label "Request response" at bounding box center [1480, 238] width 88 height 23
click at [1460, 236] on input "Request response" at bounding box center [1448, 238] width 23 height 23
checkbox input "true"
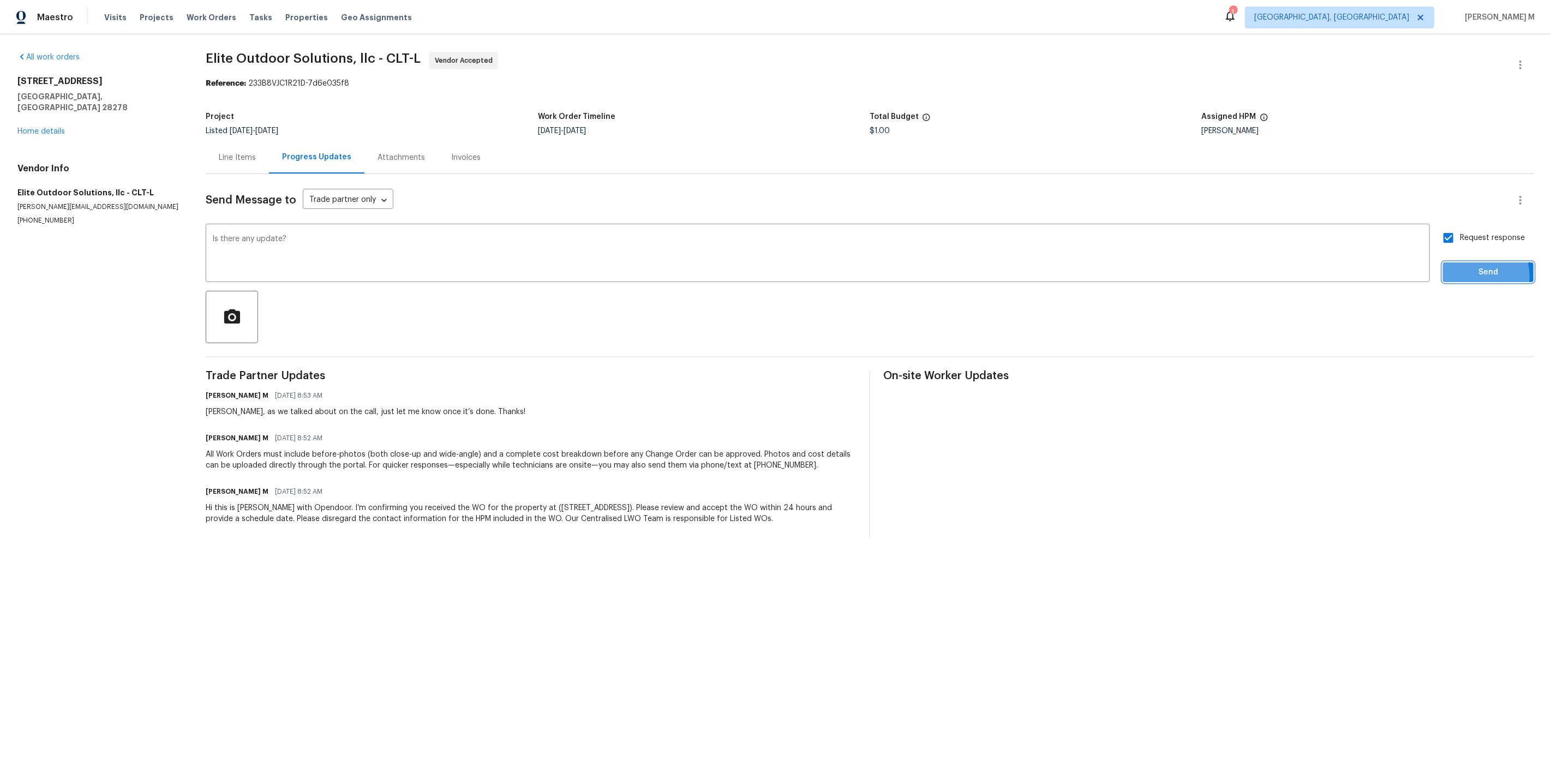
click at [1472, 270] on span "Send" at bounding box center [1488, 272] width 73 height 13
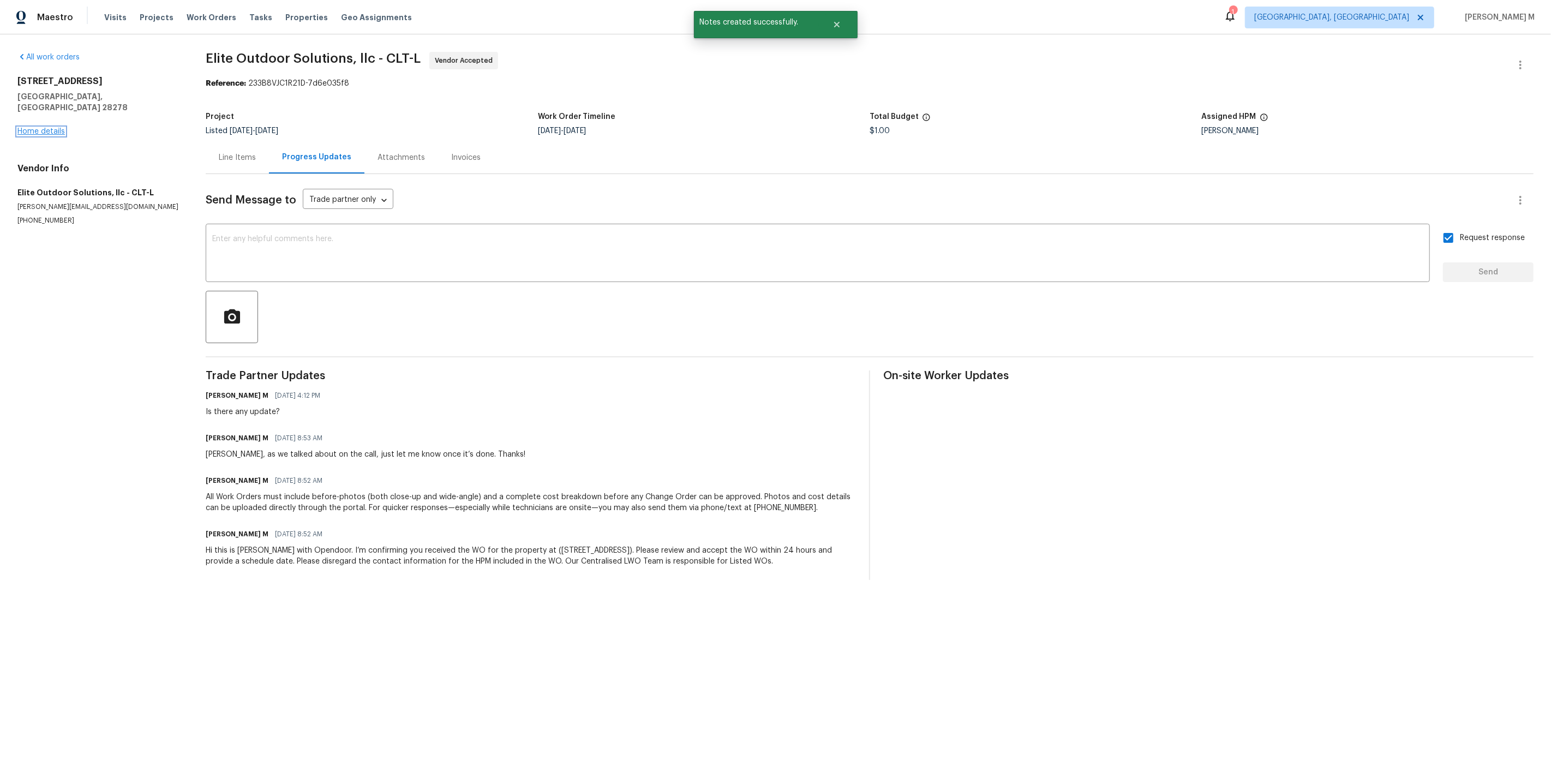
click at [43, 128] on link "Home details" at bounding box center [41, 132] width 47 height 8
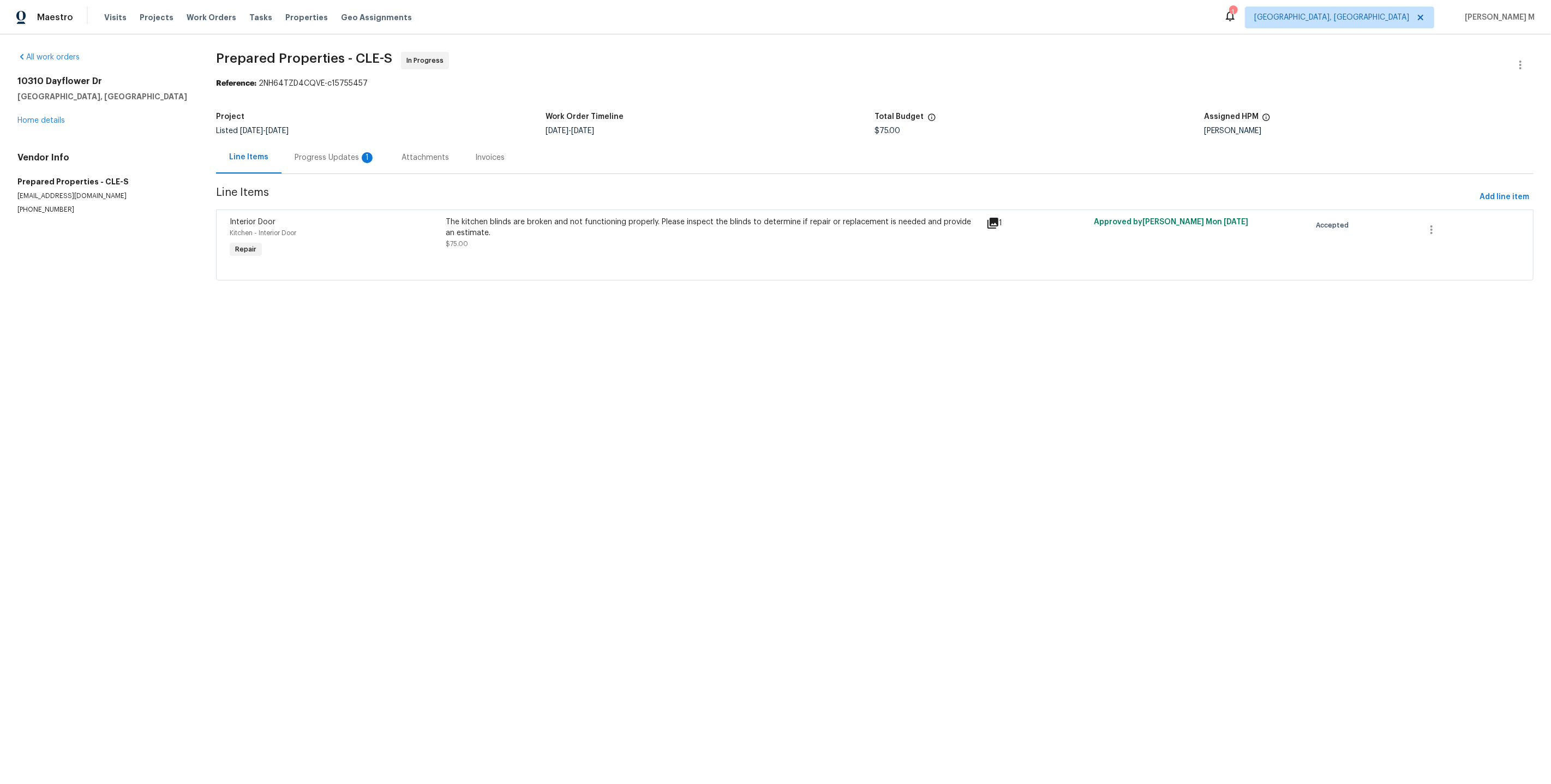
click at [348, 162] on div "Progress Updates 1" at bounding box center [334, 157] width 107 height 32
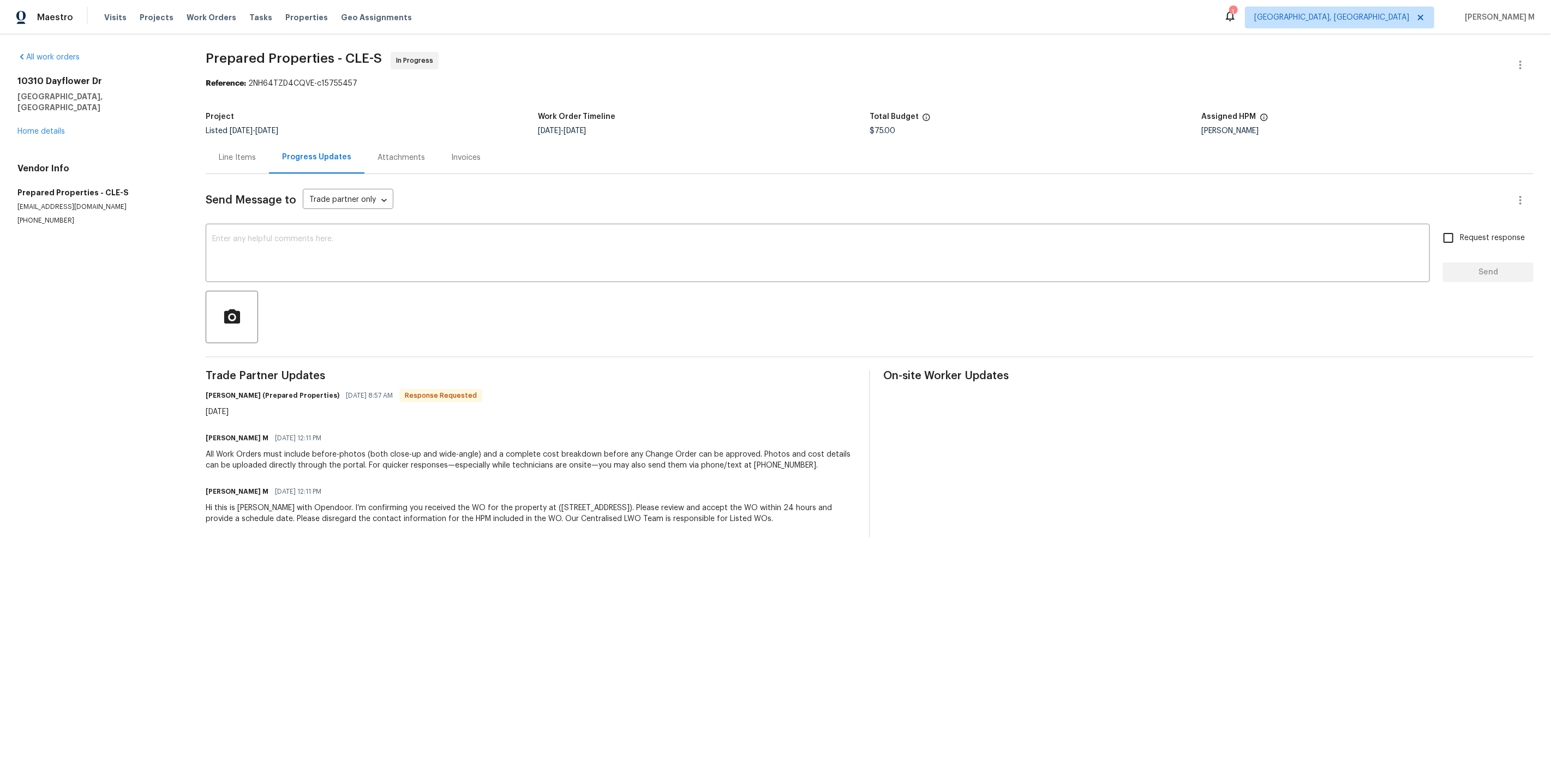
click at [344, 281] on div "Send Message to Trade partner only Trade partner only ​ x ​ Request response Se…" at bounding box center [870, 355] width 1328 height 364
click at [329, 267] on div "x ​" at bounding box center [818, 254] width 1224 height 56
click at [39, 128] on link "Home details" at bounding box center [41, 132] width 47 height 8
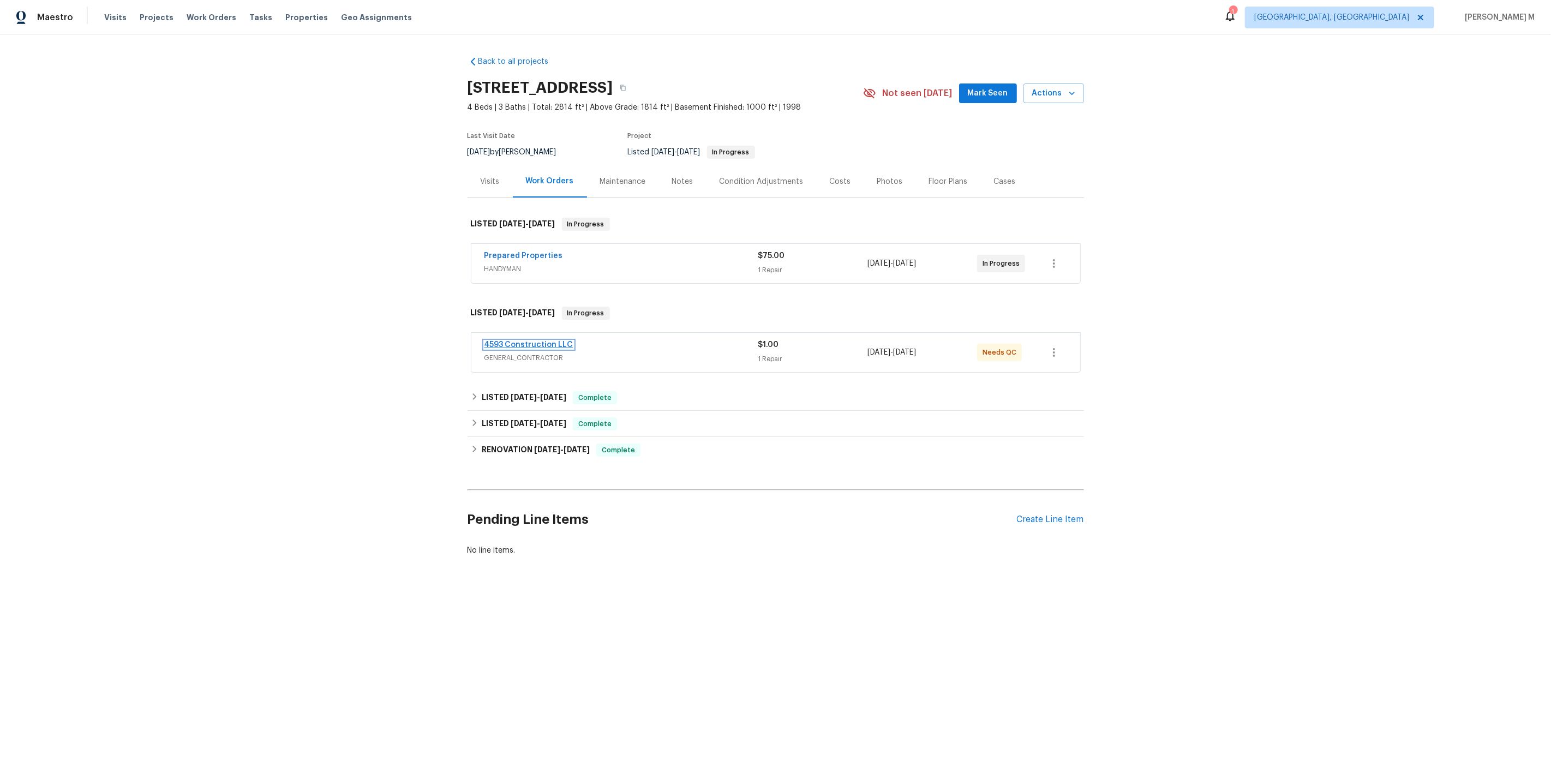
click at [527, 341] on link "4593 Construction LLC" at bounding box center [529, 345] width 89 height 8
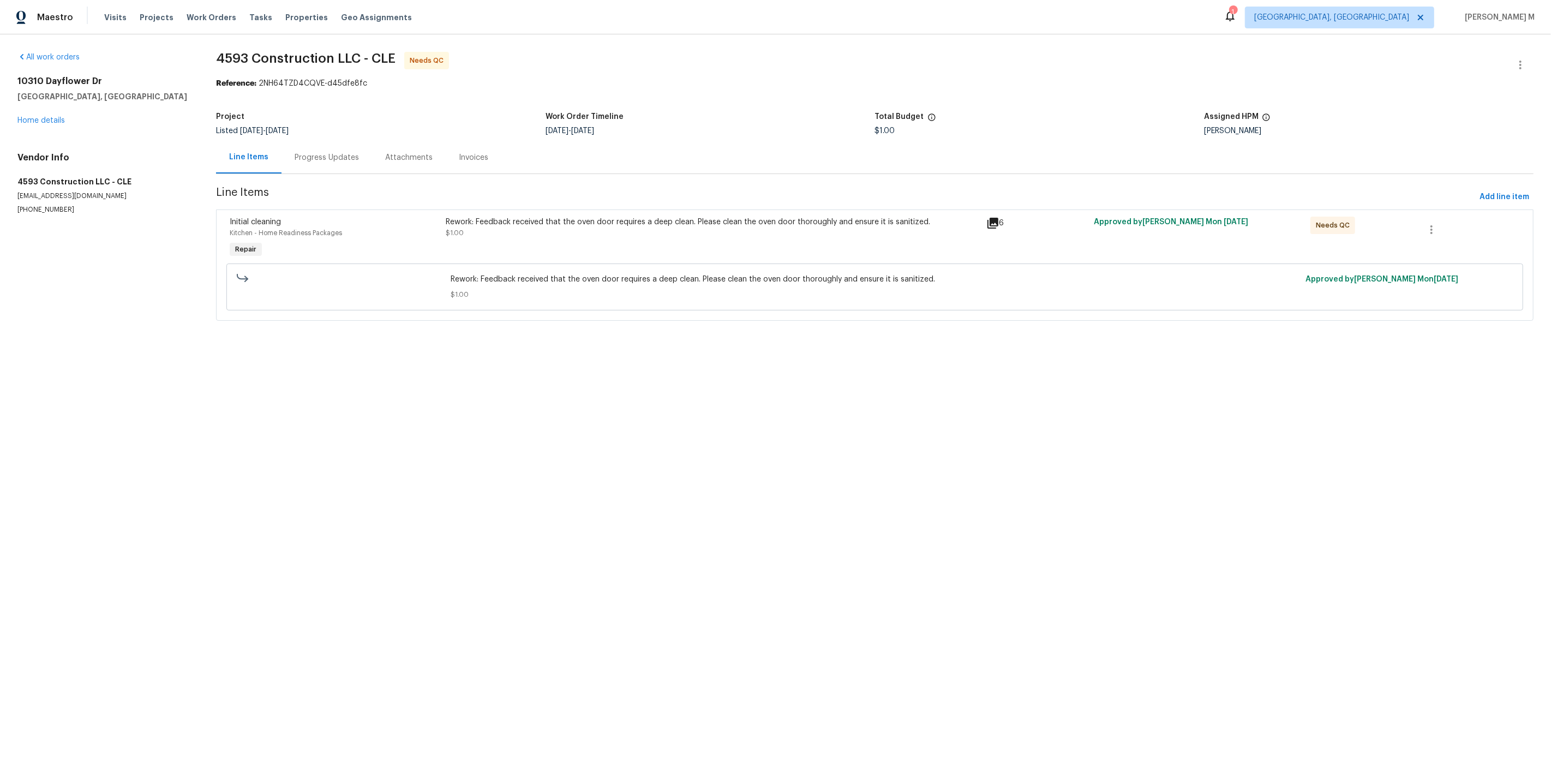
click at [294, 158] on div "Progress Updates" at bounding box center [327, 157] width 91 height 32
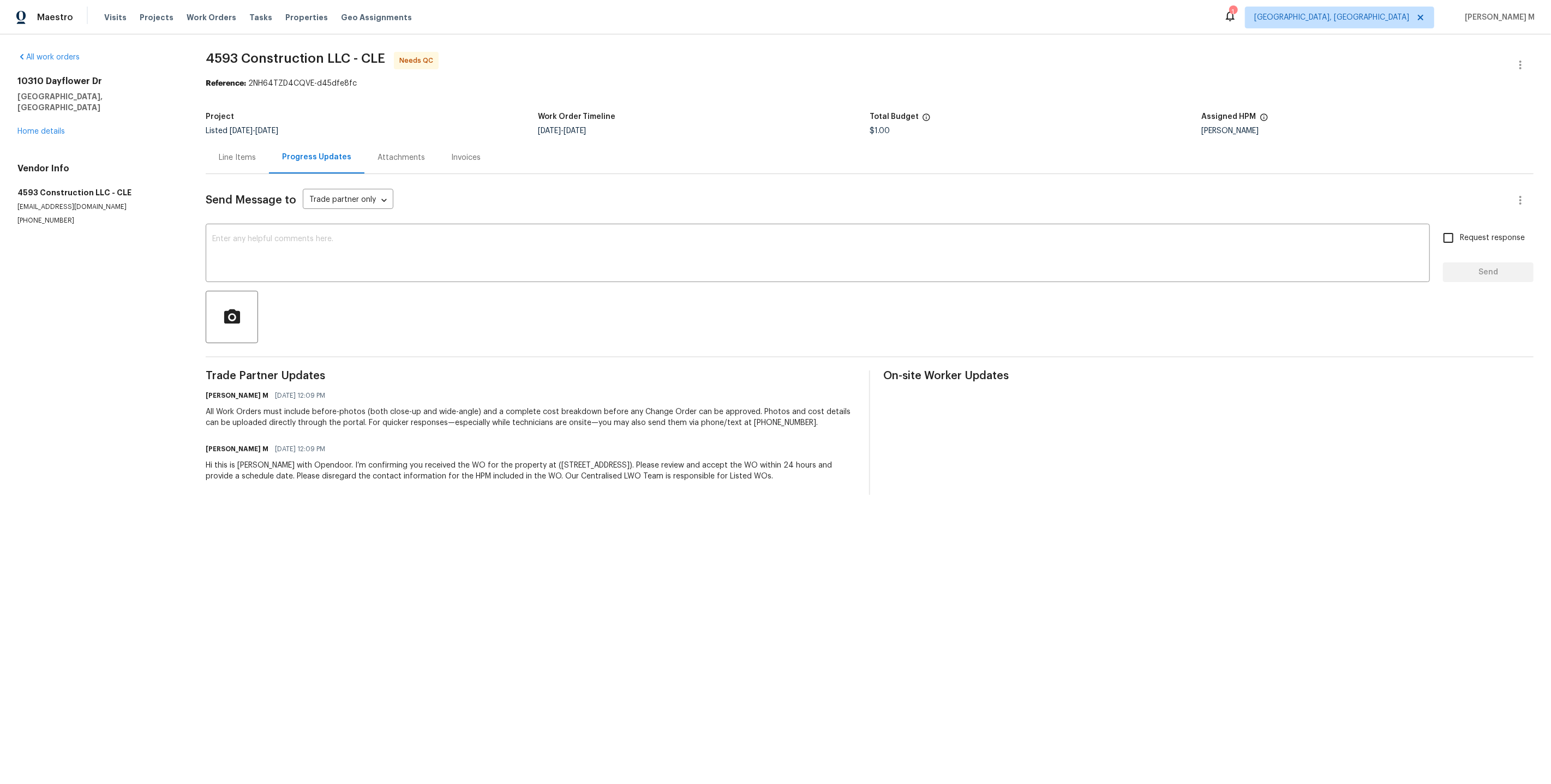
click at [245, 157] on div "Line Items" at bounding box center [237, 157] width 37 height 11
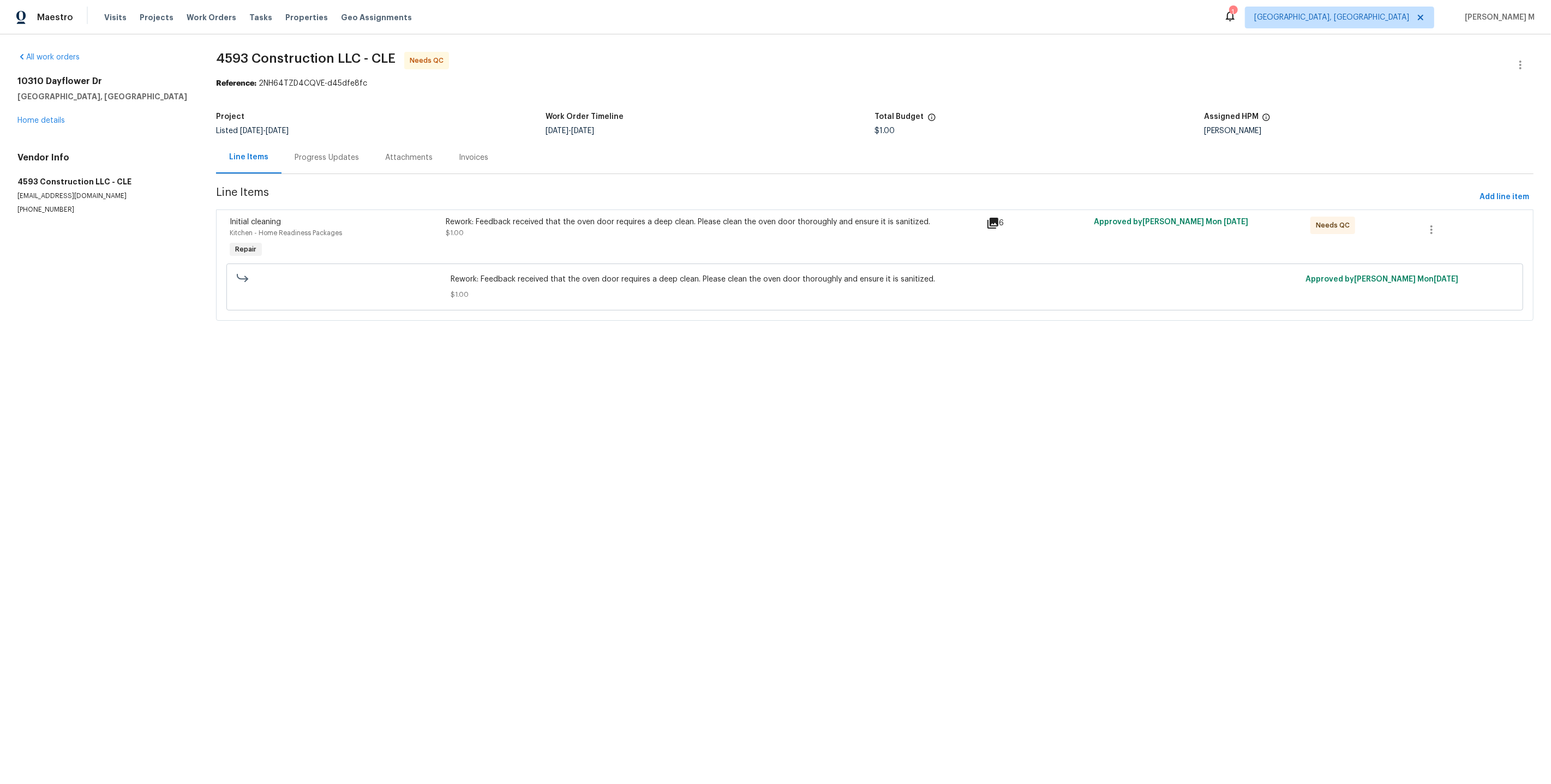
click at [698, 233] on div "Rework: Feedback received that the oven door requires a deep clean. Please clea…" at bounding box center [712, 238] width 540 height 50
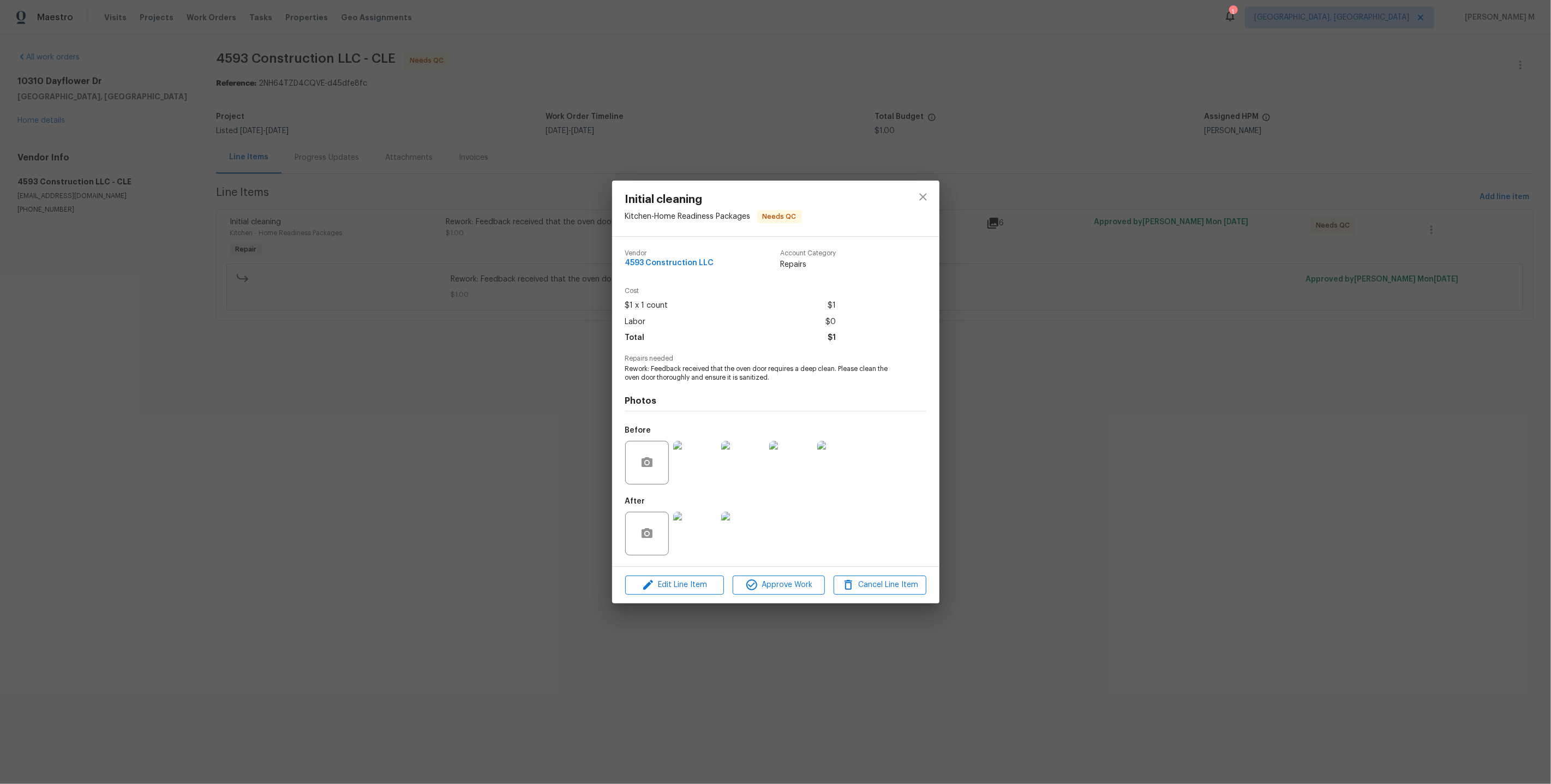
click at [691, 459] on img at bounding box center [695, 463] width 43 height 43
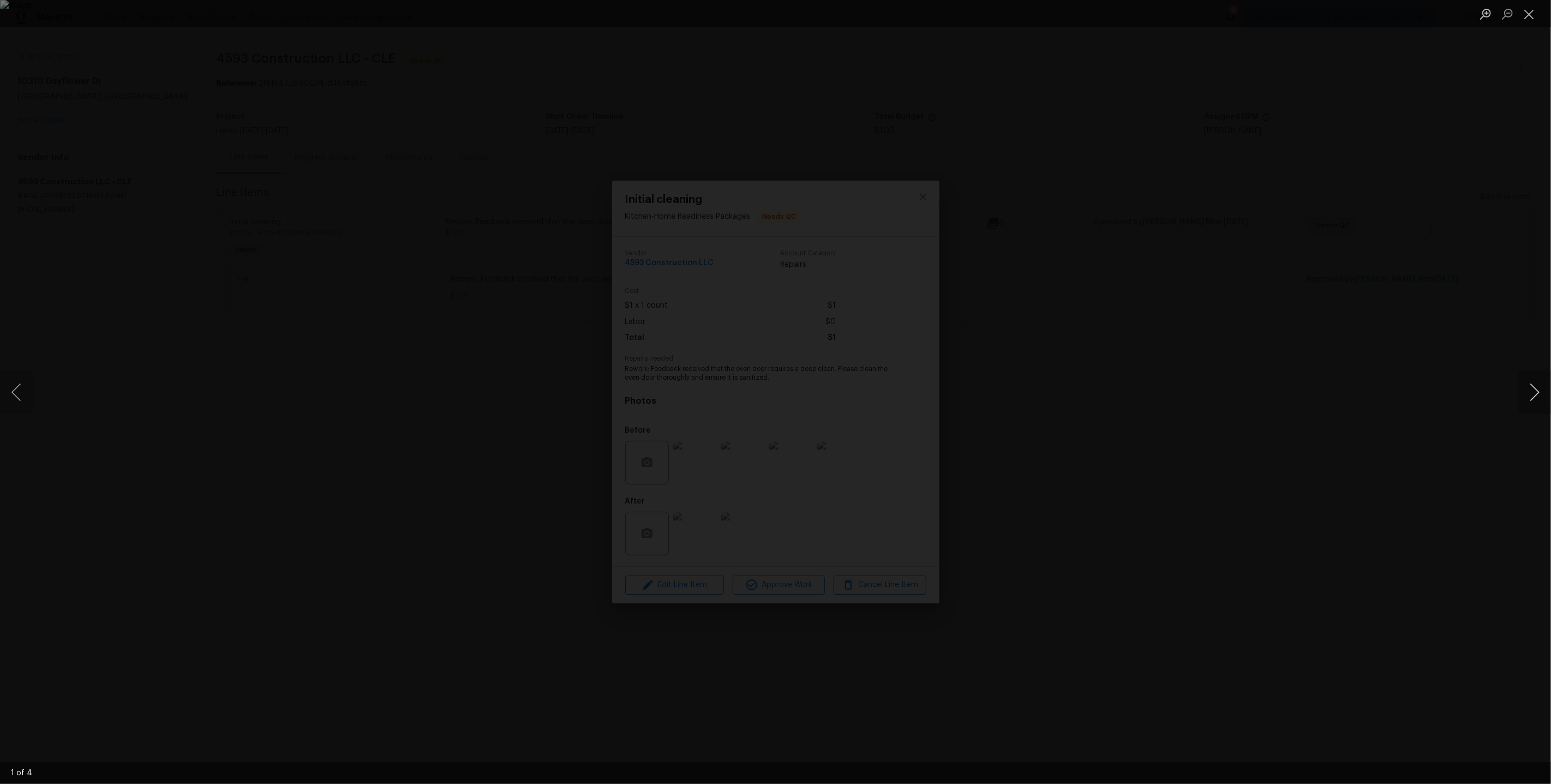
click at [1523, 387] on button "Next image" at bounding box center [1534, 392] width 33 height 43
click at [1401, 242] on div "Lightbox" at bounding box center [775, 392] width 1551 height 784
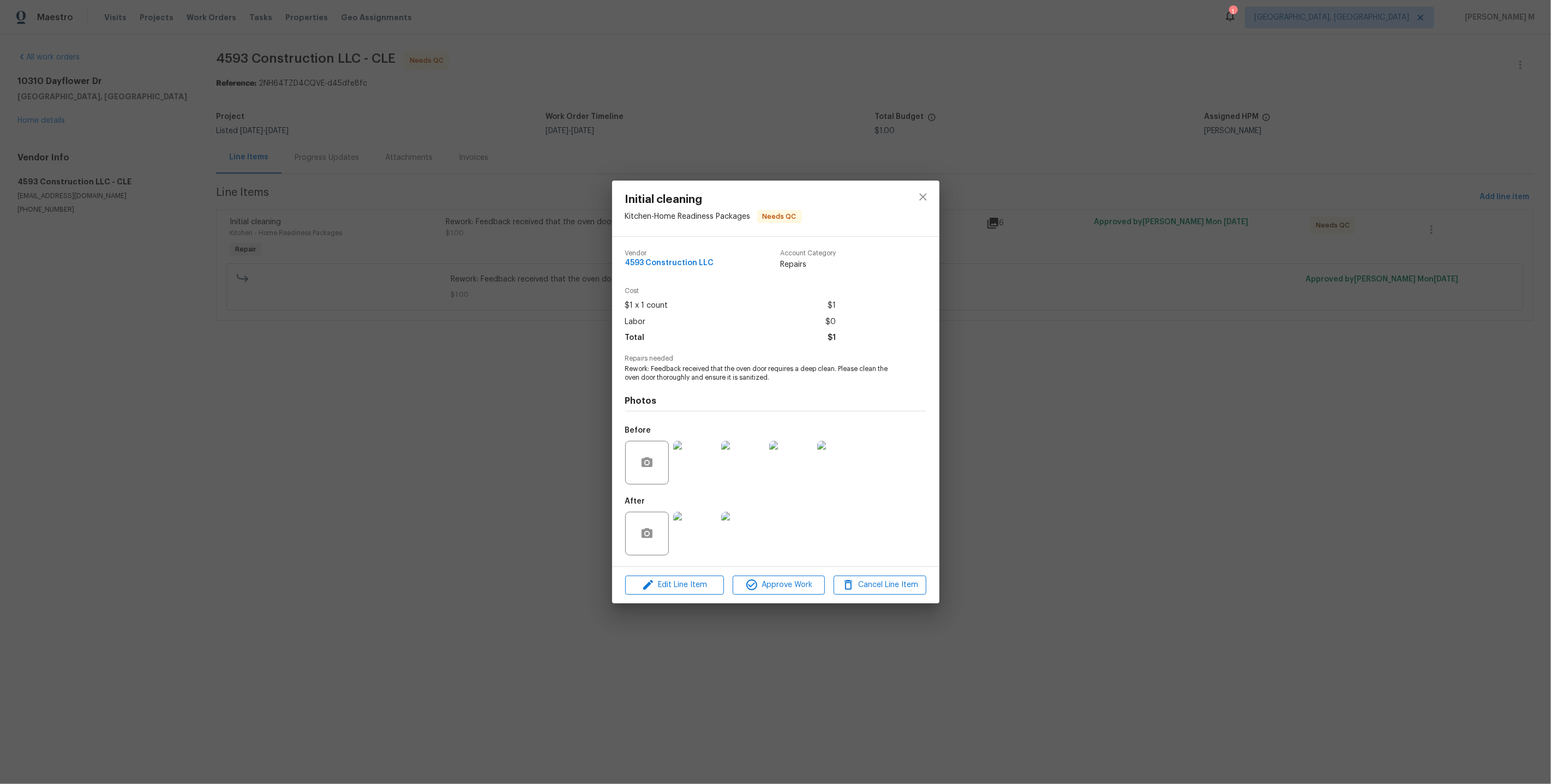
click at [688, 522] on img at bounding box center [695, 534] width 43 height 43
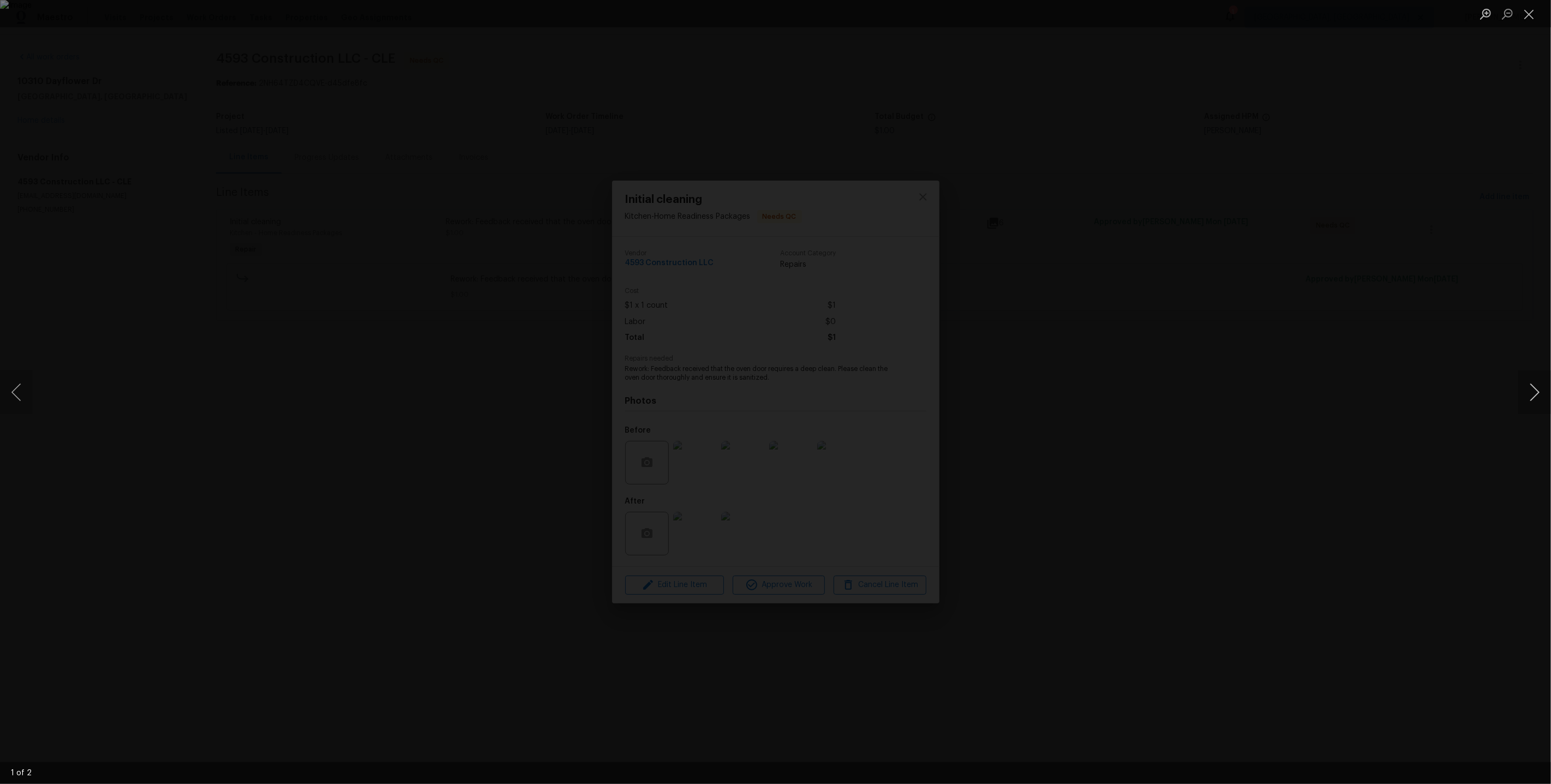
click at [1527, 397] on button "Next image" at bounding box center [1534, 392] width 33 height 43
click at [1461, 281] on div "Lightbox" at bounding box center [775, 392] width 1551 height 784
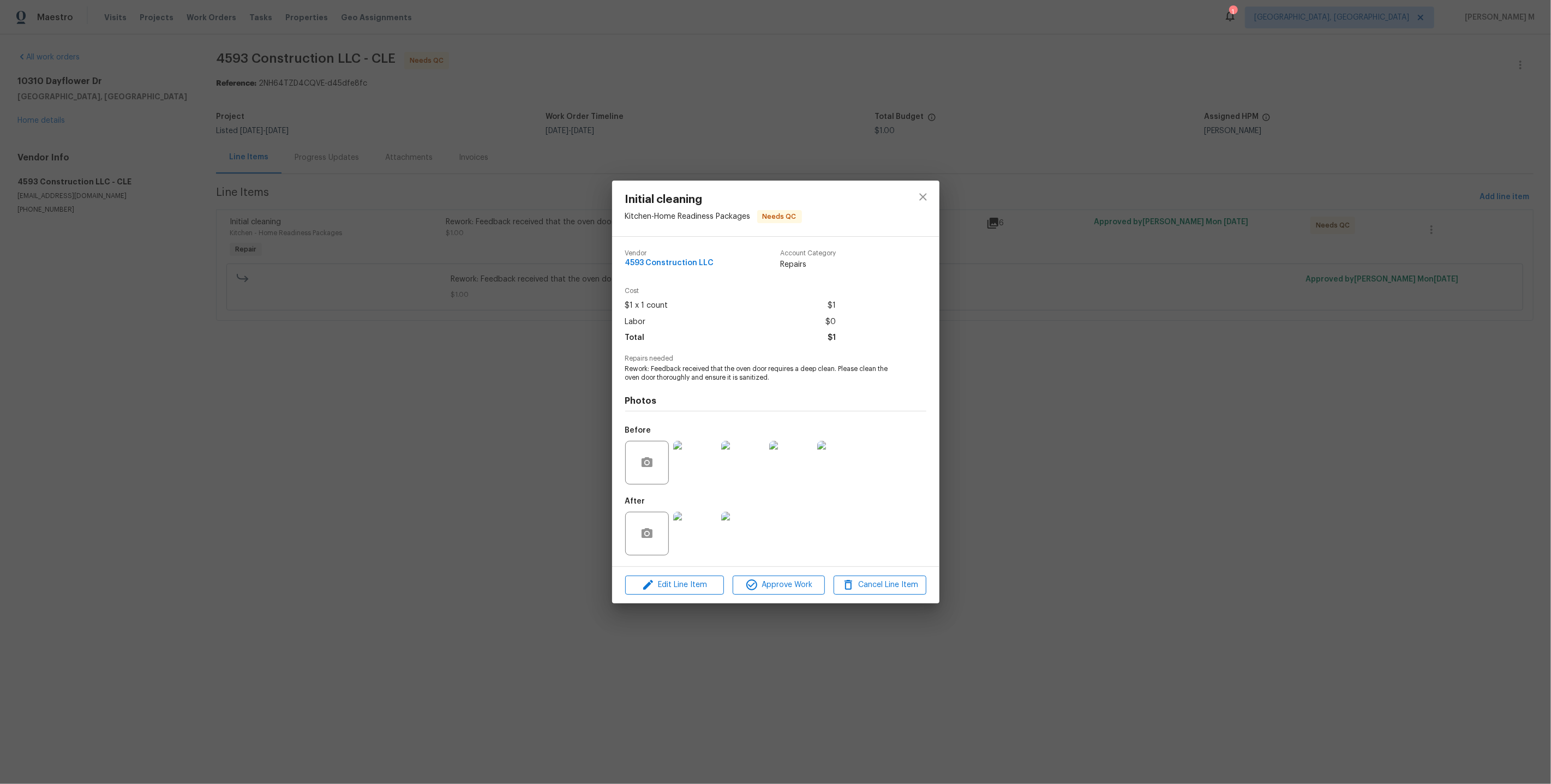
click at [711, 451] on img at bounding box center [695, 463] width 43 height 43
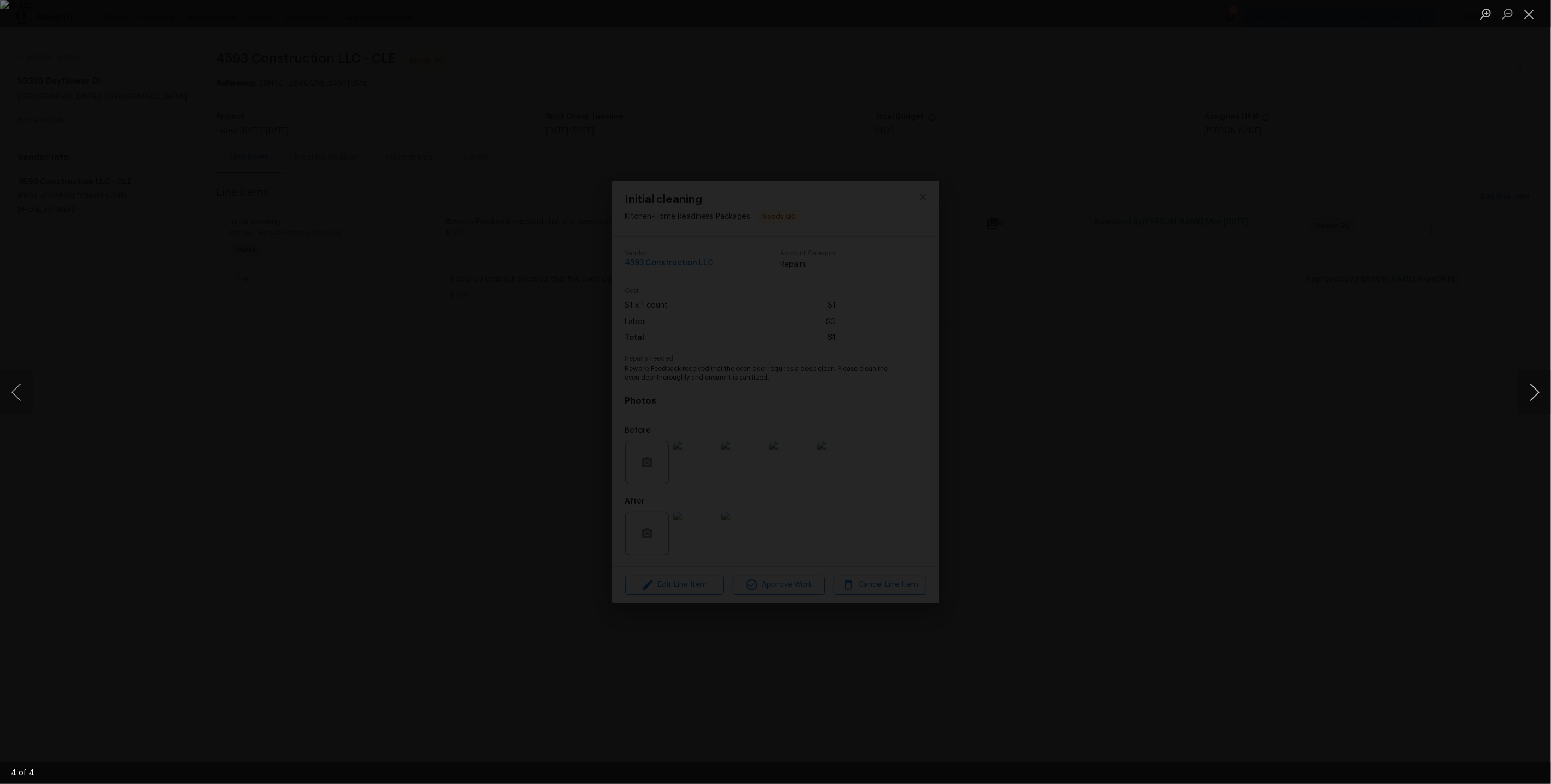
click at [1524, 392] on button "Next image" at bounding box center [1534, 392] width 33 height 43
click at [1231, 300] on div "Lightbox" at bounding box center [775, 392] width 1551 height 784
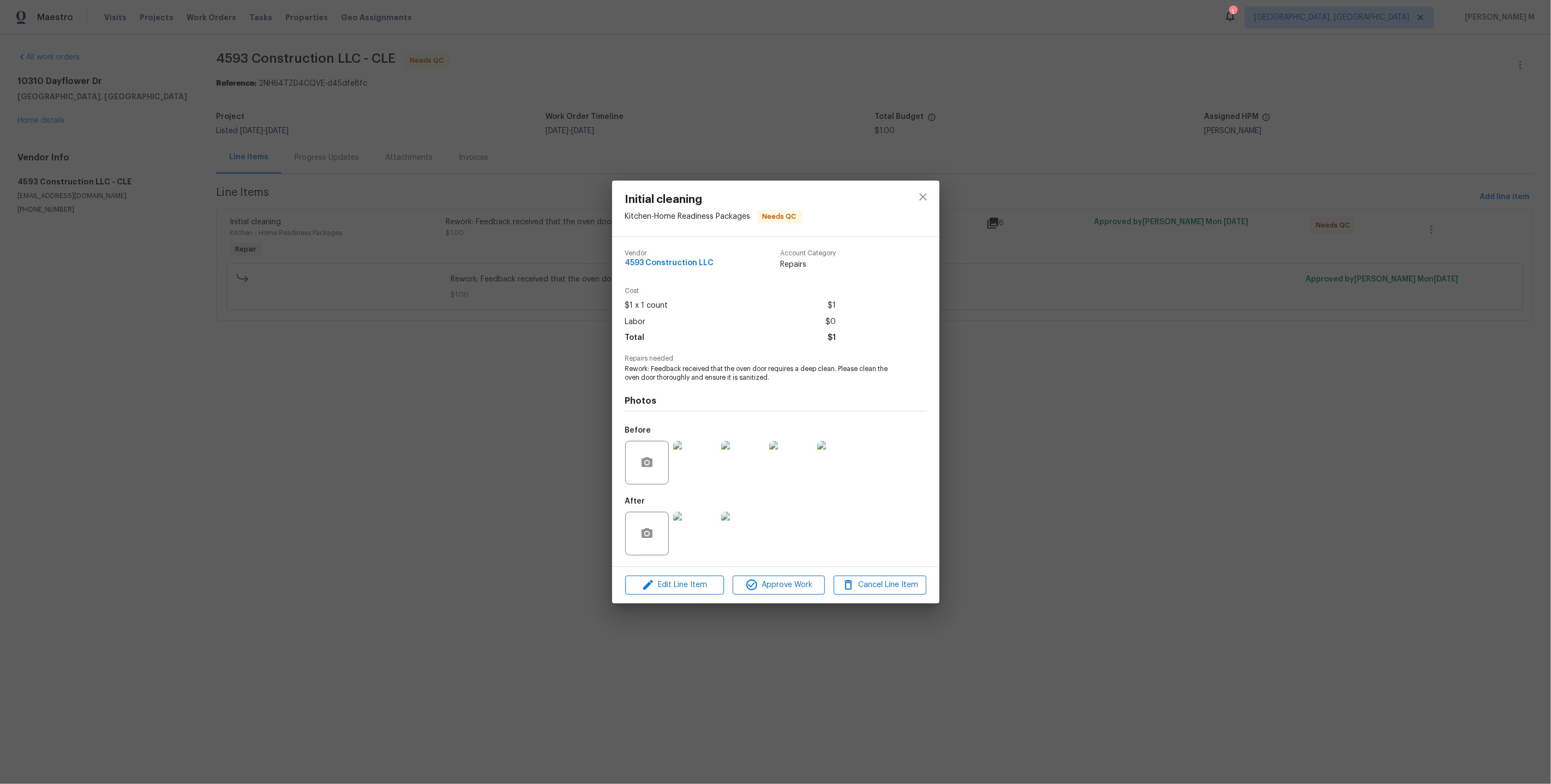
click at [1072, 293] on div "Initial cleaning Kitchen - Home Readiness Packages Needs QC Vendor 4593 Constru…" at bounding box center [775, 392] width 1551 height 784
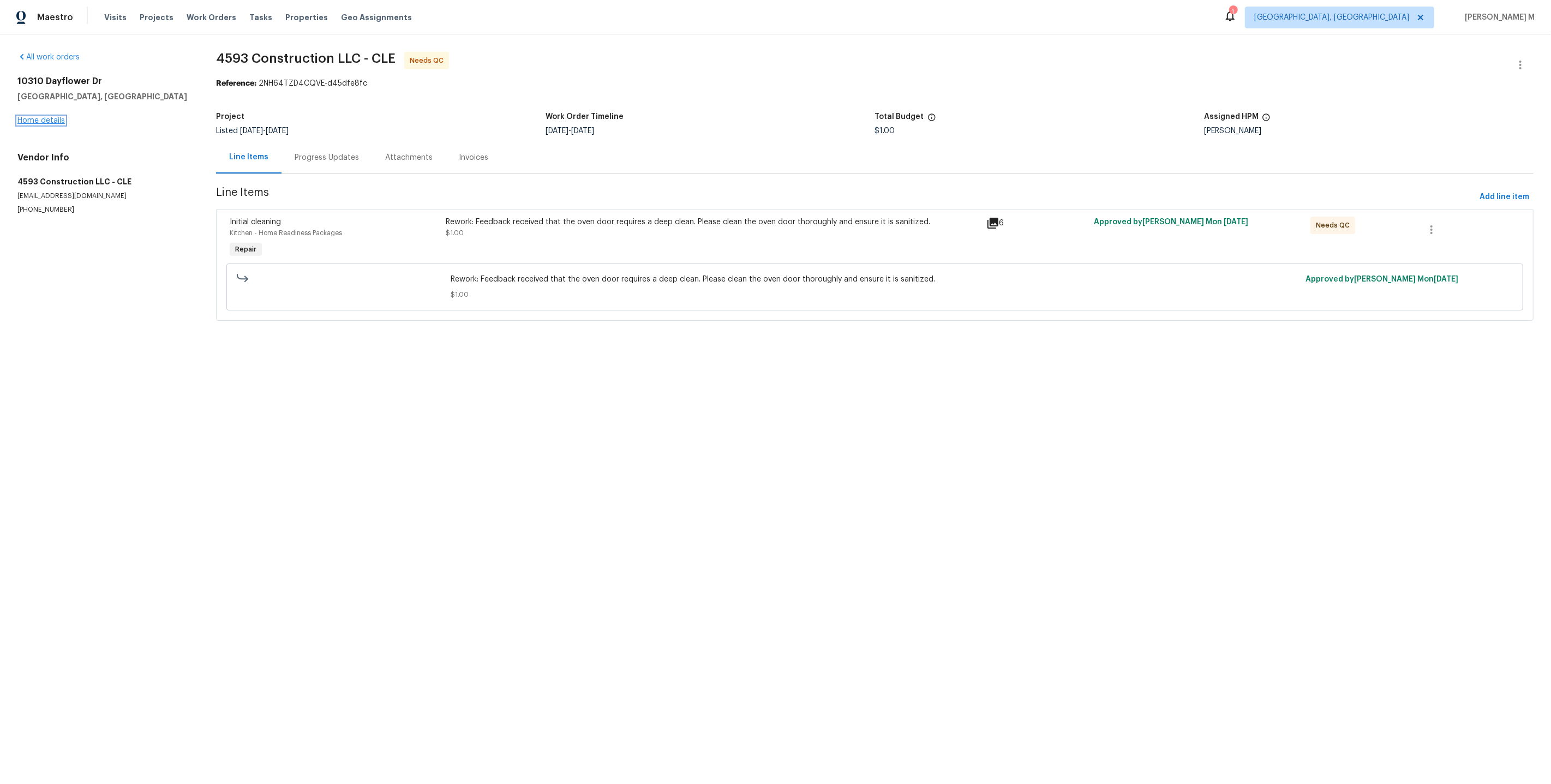
click at [38, 119] on link "Home details" at bounding box center [41, 121] width 47 height 8
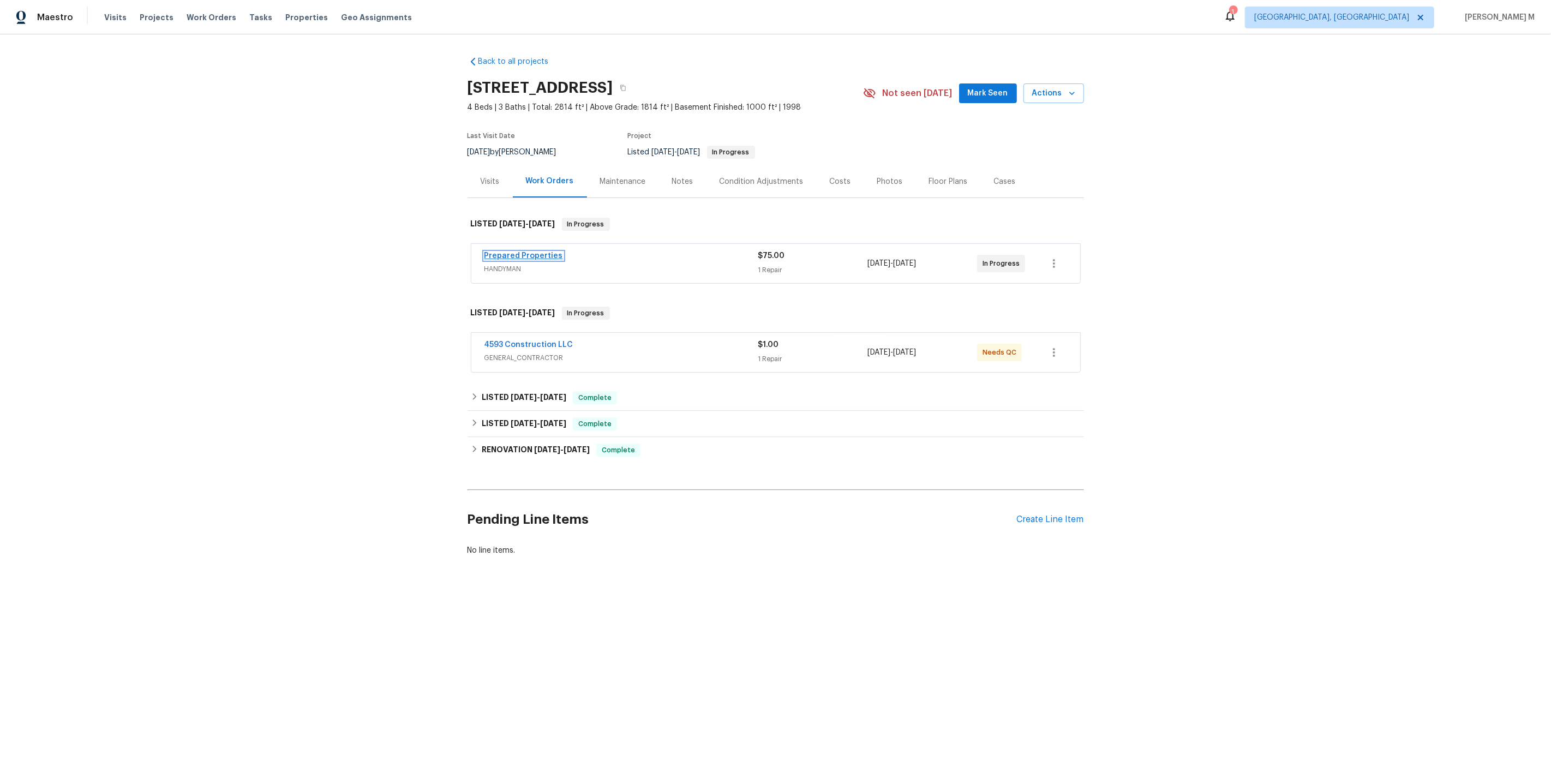
click at [523, 252] on link "Prepared Properties" at bounding box center [523, 256] width 79 height 8
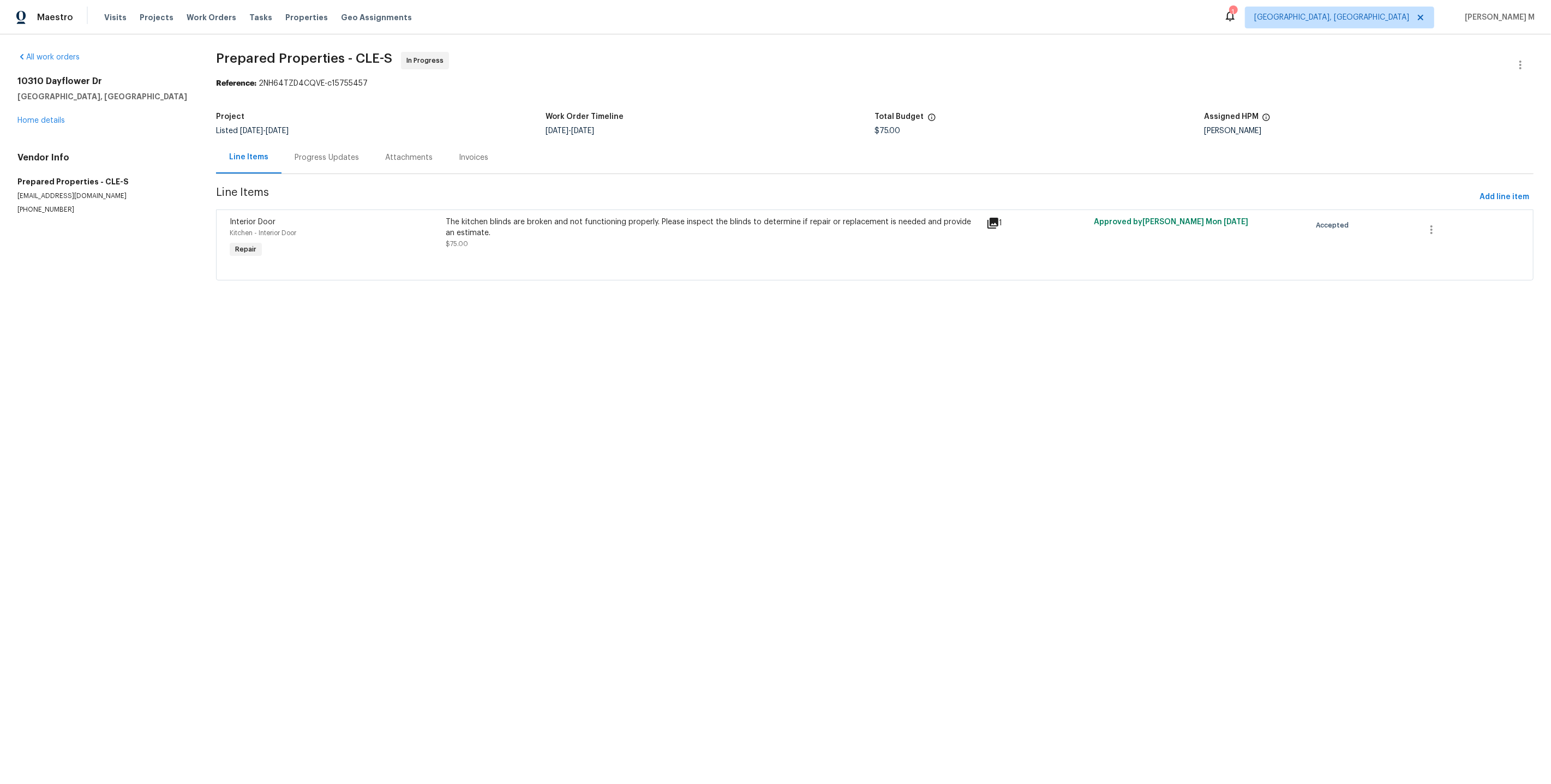
click at [318, 158] on div "Progress Updates" at bounding box center [327, 157] width 91 height 32
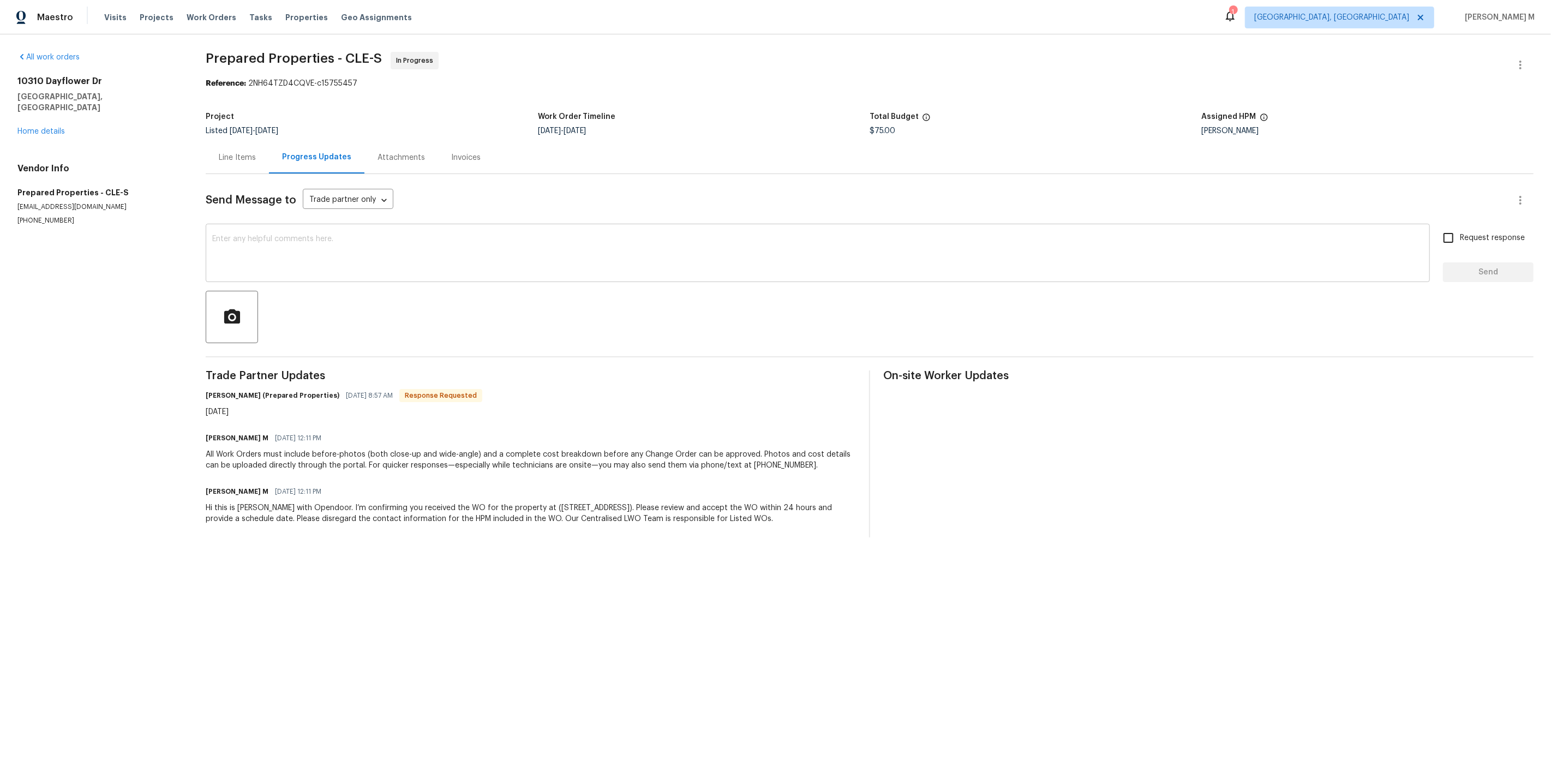
click at [386, 250] on textarea at bounding box center [817, 254] width 1211 height 38
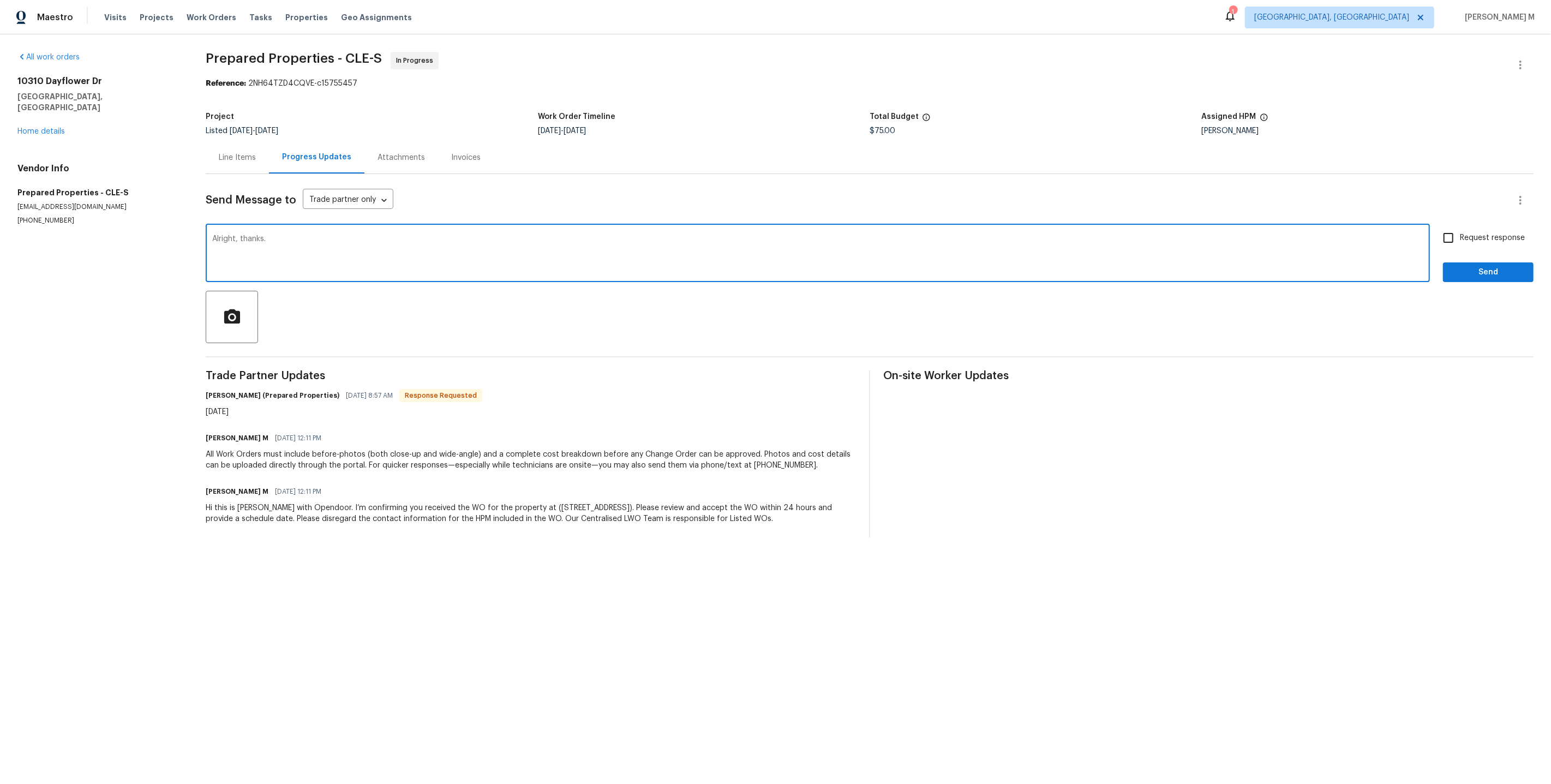
type textarea "Alright, thanks."
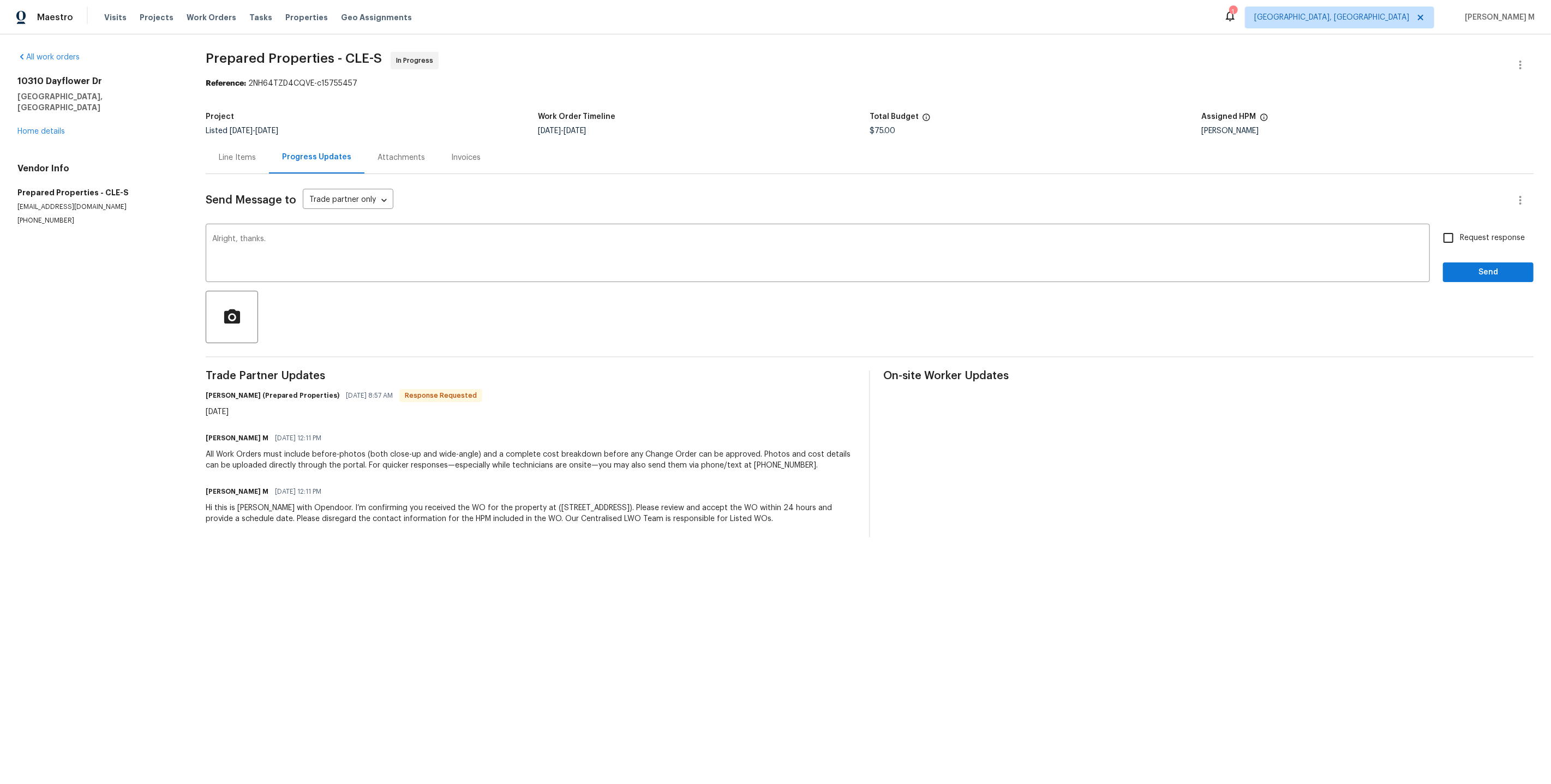
click at [1480, 233] on span "Request response" at bounding box center [1492, 238] width 65 height 12
click at [1460, 233] on input "Request response" at bounding box center [1448, 238] width 23 height 23
checkbox input "true"
click at [1479, 278] on div "Send Message to Trade partner only Trade partner only ​ Alright, thanks. x ​ Re…" at bounding box center [870, 355] width 1328 height 364
click at [1485, 266] on span "Send" at bounding box center [1488, 272] width 73 height 13
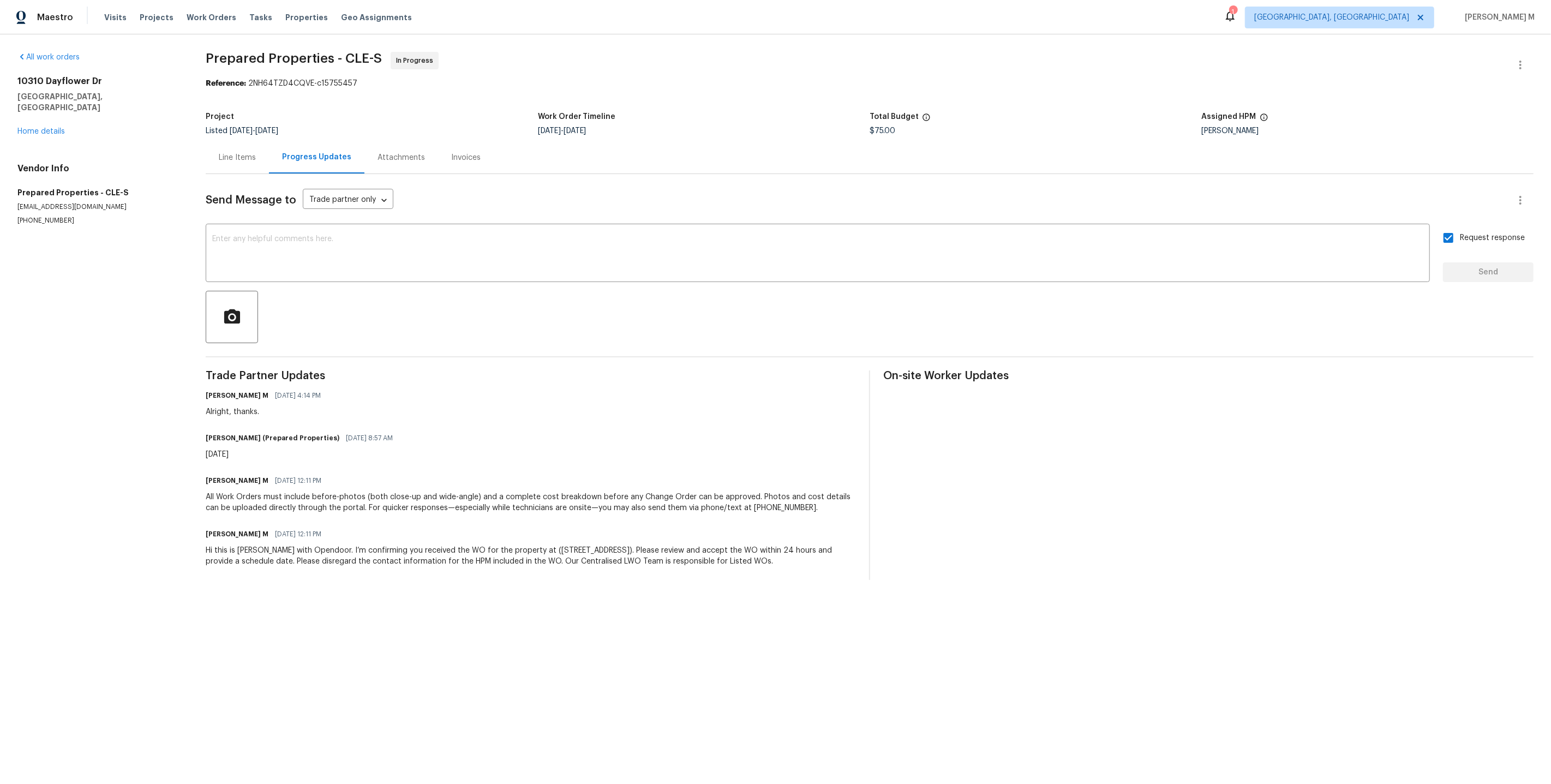
click at [634, 371] on span "Trade Partner Updates" at bounding box center [531, 376] width 651 height 11
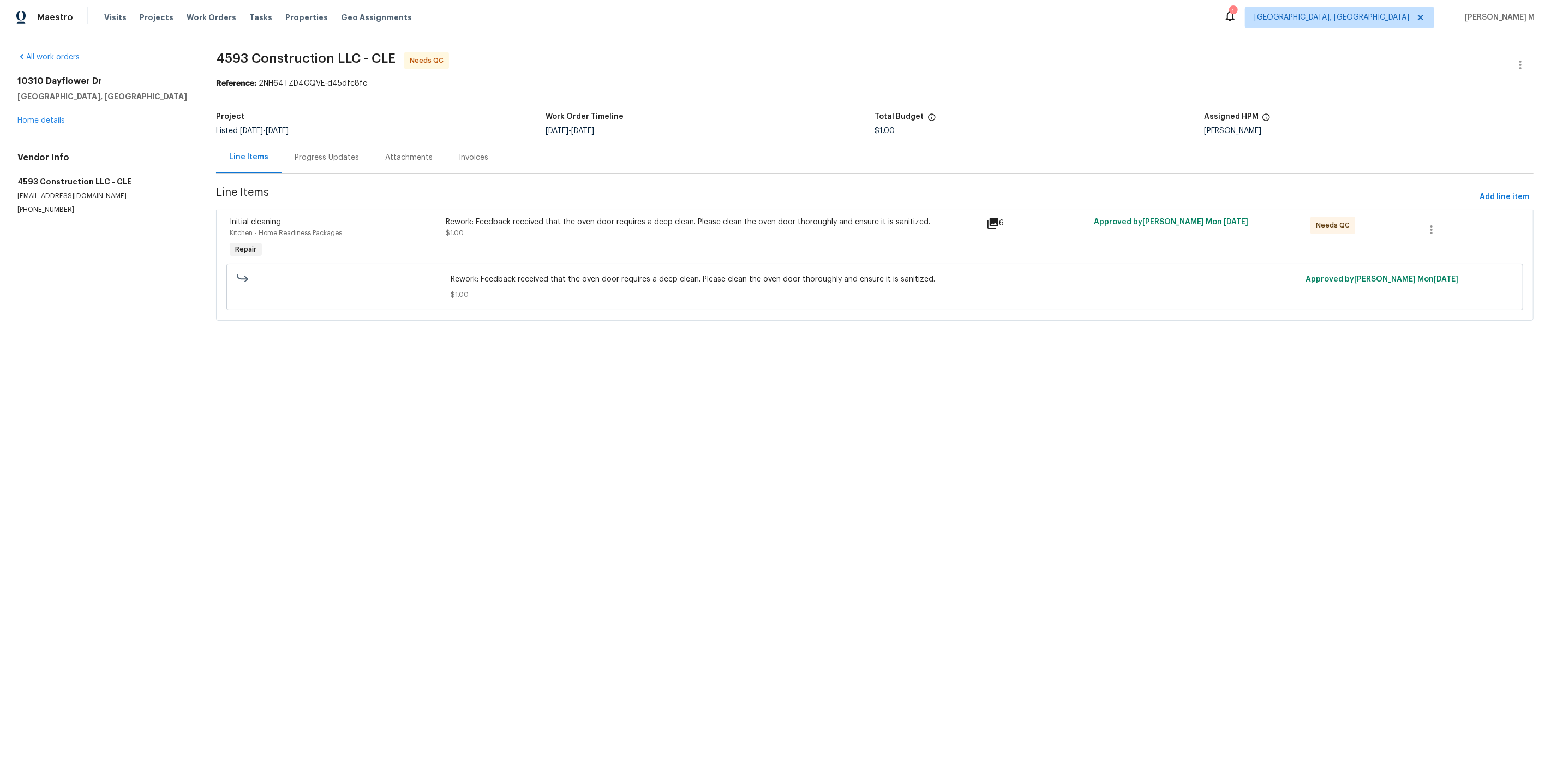
click at [635, 234] on div "Rework: Feedback received that the oven door requires a deep clean. Please clea…" at bounding box center [712, 238] width 540 height 50
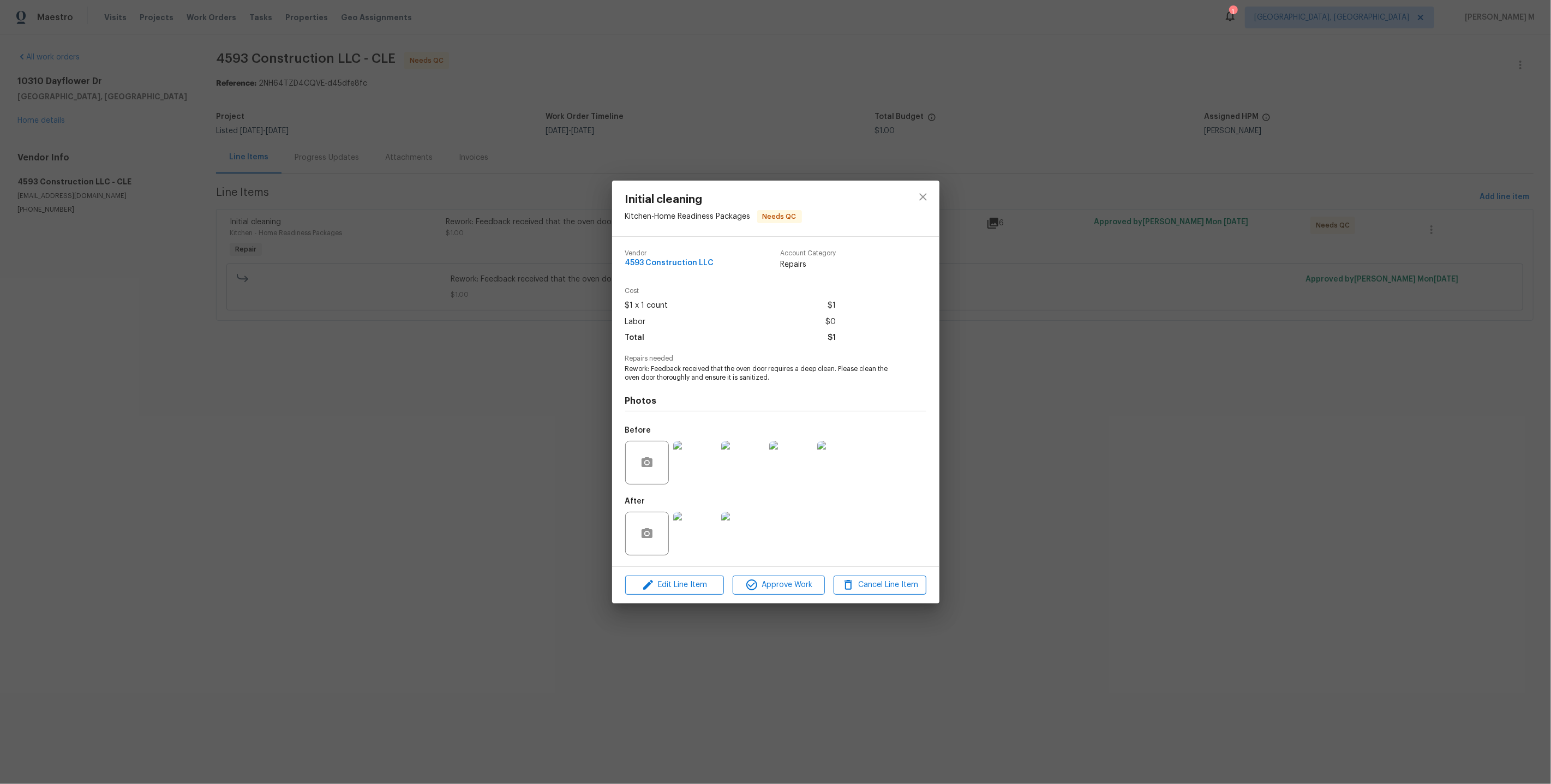
click at [741, 534] on img at bounding box center [743, 534] width 43 height 43
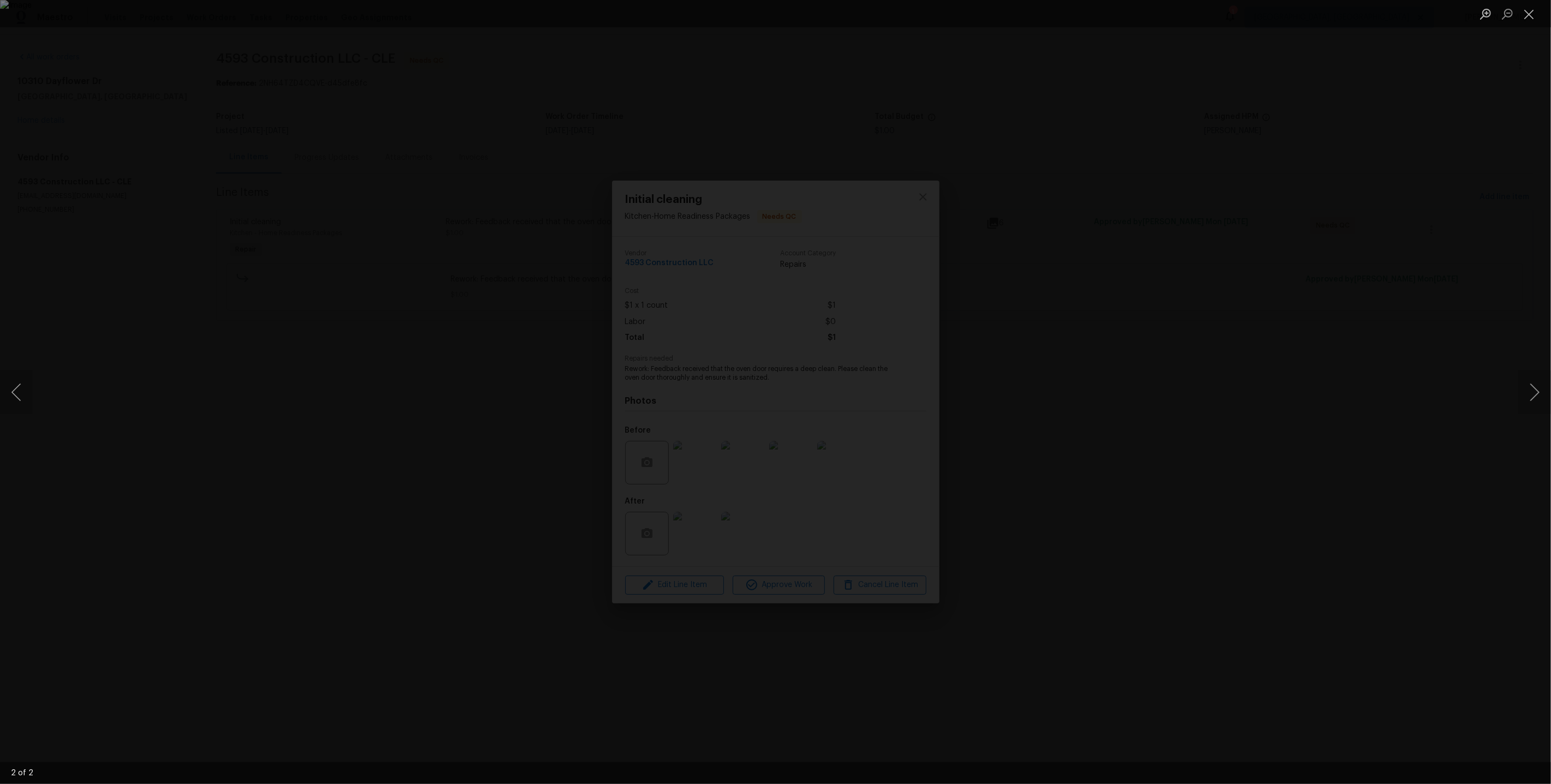
click at [1368, 446] on div "Lightbox" at bounding box center [775, 392] width 1551 height 784
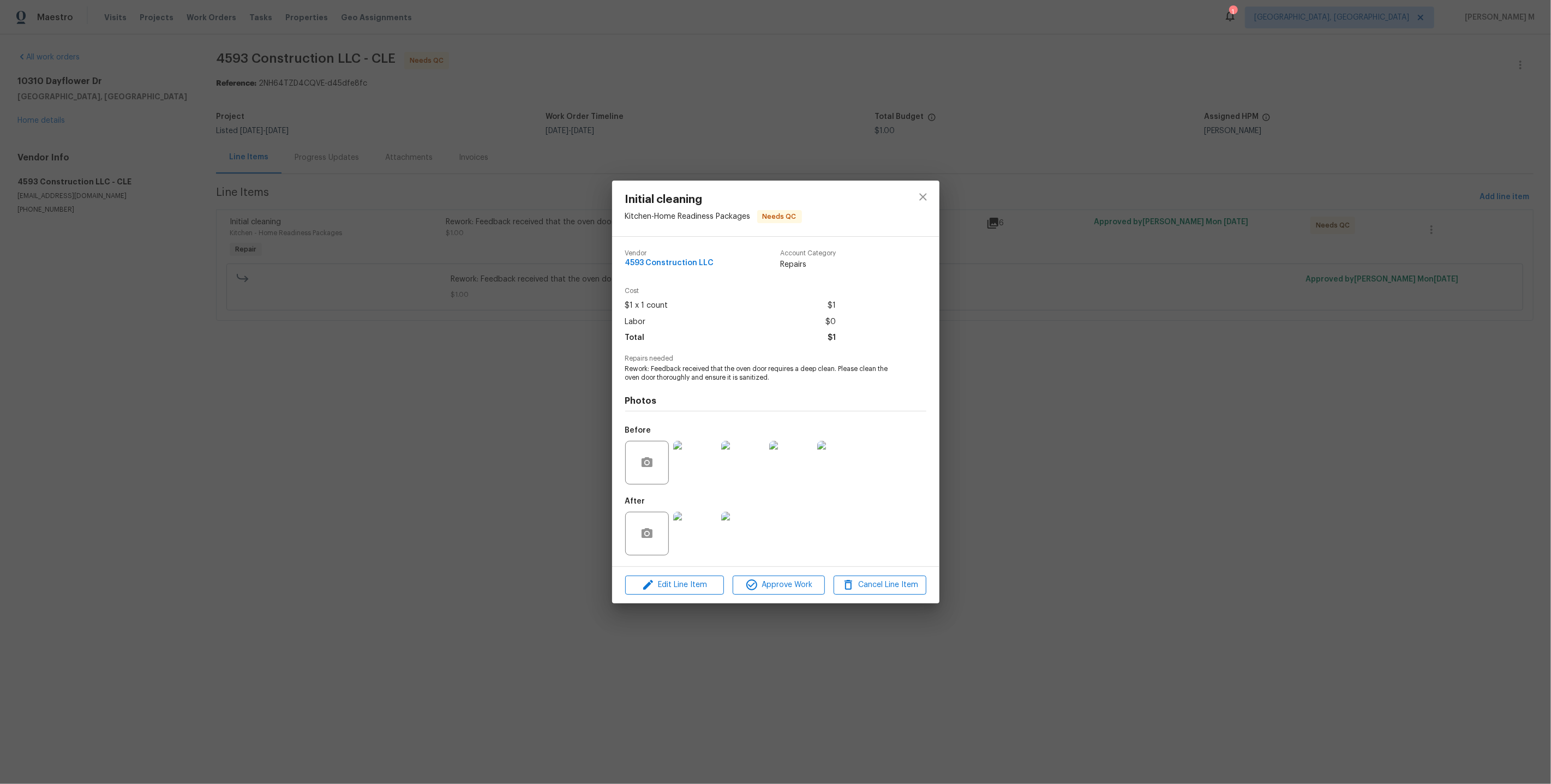
click at [706, 474] on img at bounding box center [695, 463] width 43 height 43
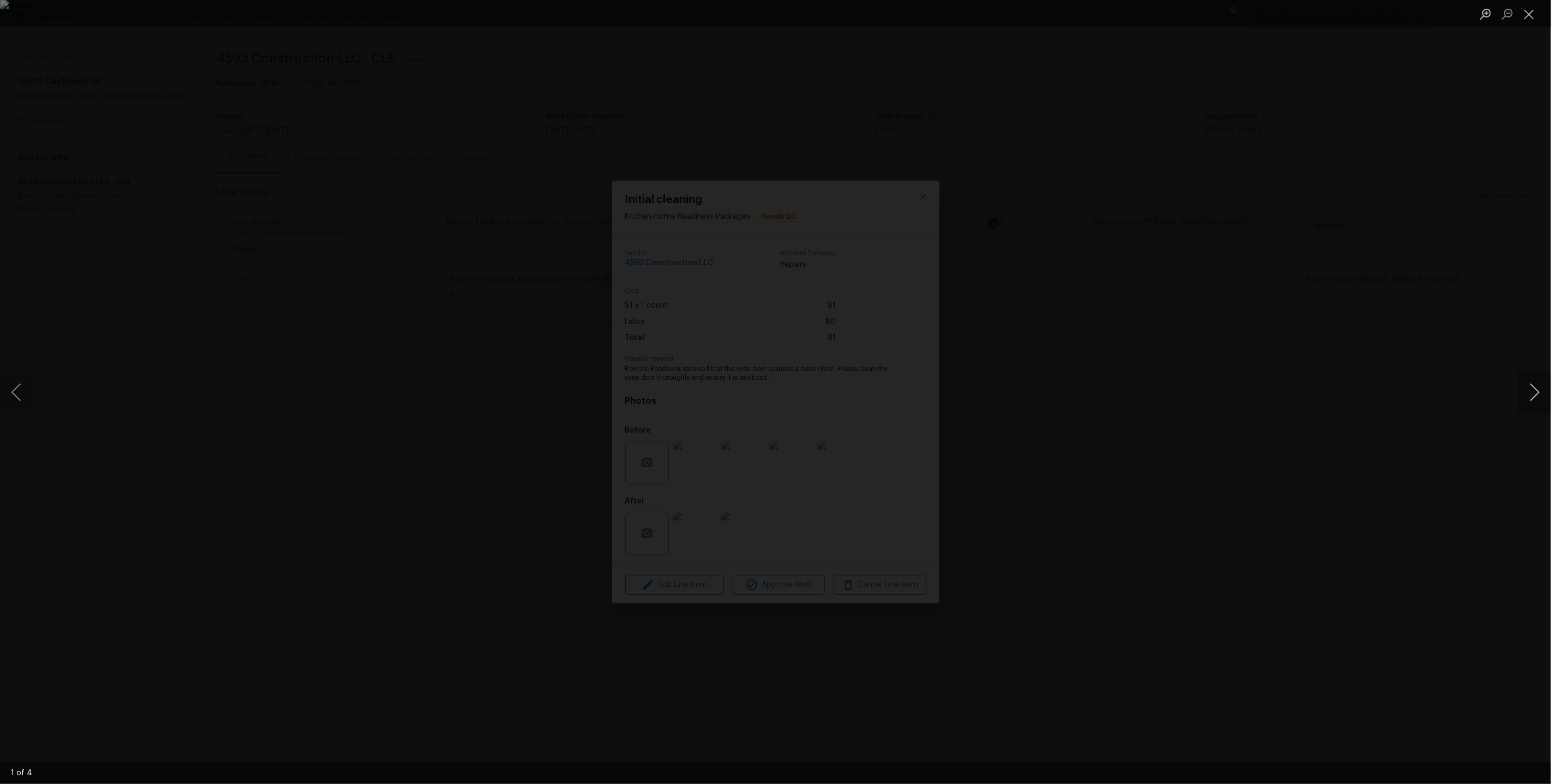
click at [1531, 375] on button "Next image" at bounding box center [1534, 392] width 33 height 43
click at [1532, 387] on button "Next image" at bounding box center [1534, 392] width 33 height 43
click at [1428, 211] on div "Lightbox" at bounding box center [775, 392] width 1551 height 784
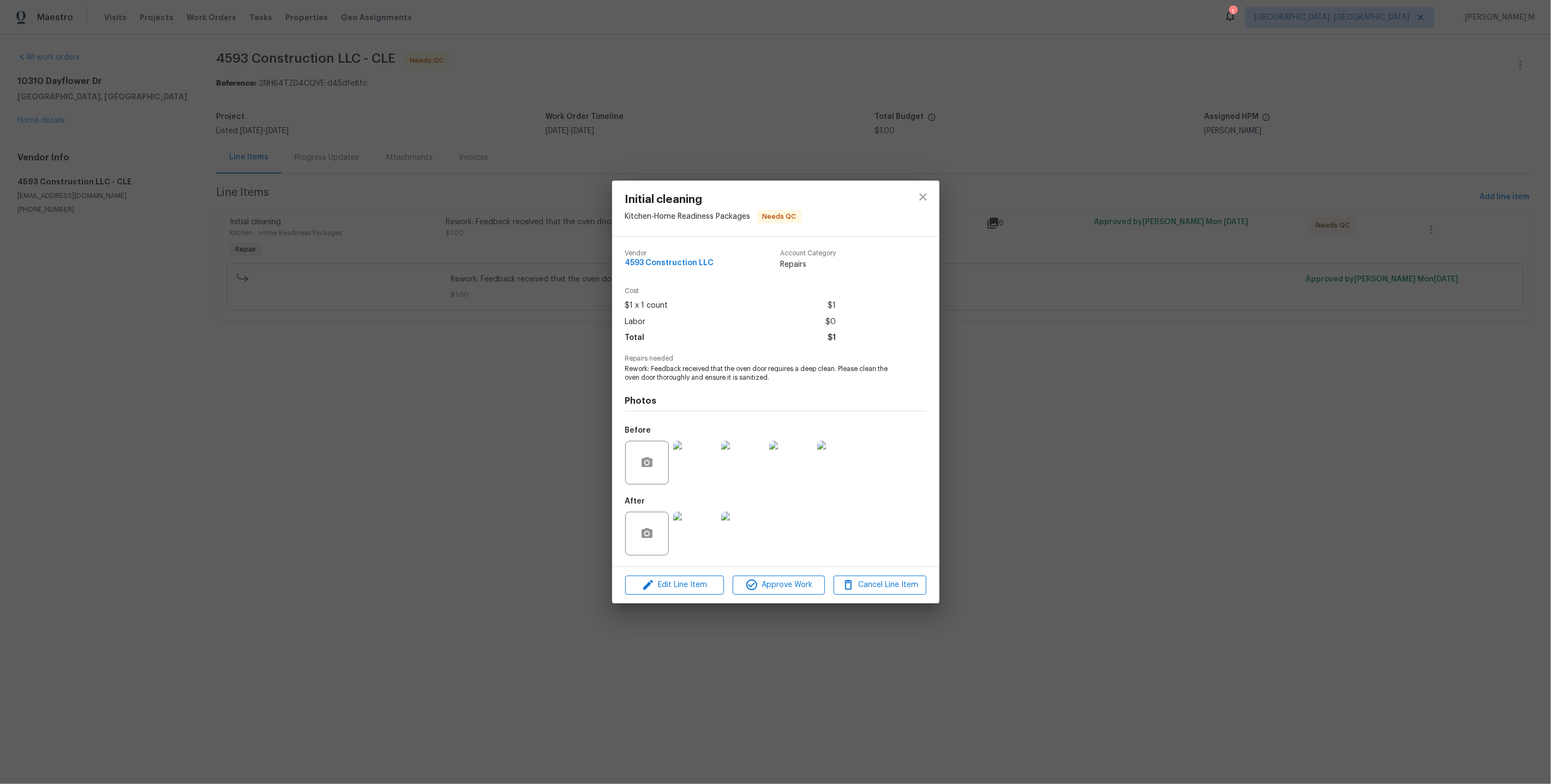
click at [1389, 212] on div "Initial cleaning Kitchen - Home Readiness Packages Needs QC Vendor 4593 Constru…" at bounding box center [775, 392] width 1551 height 784
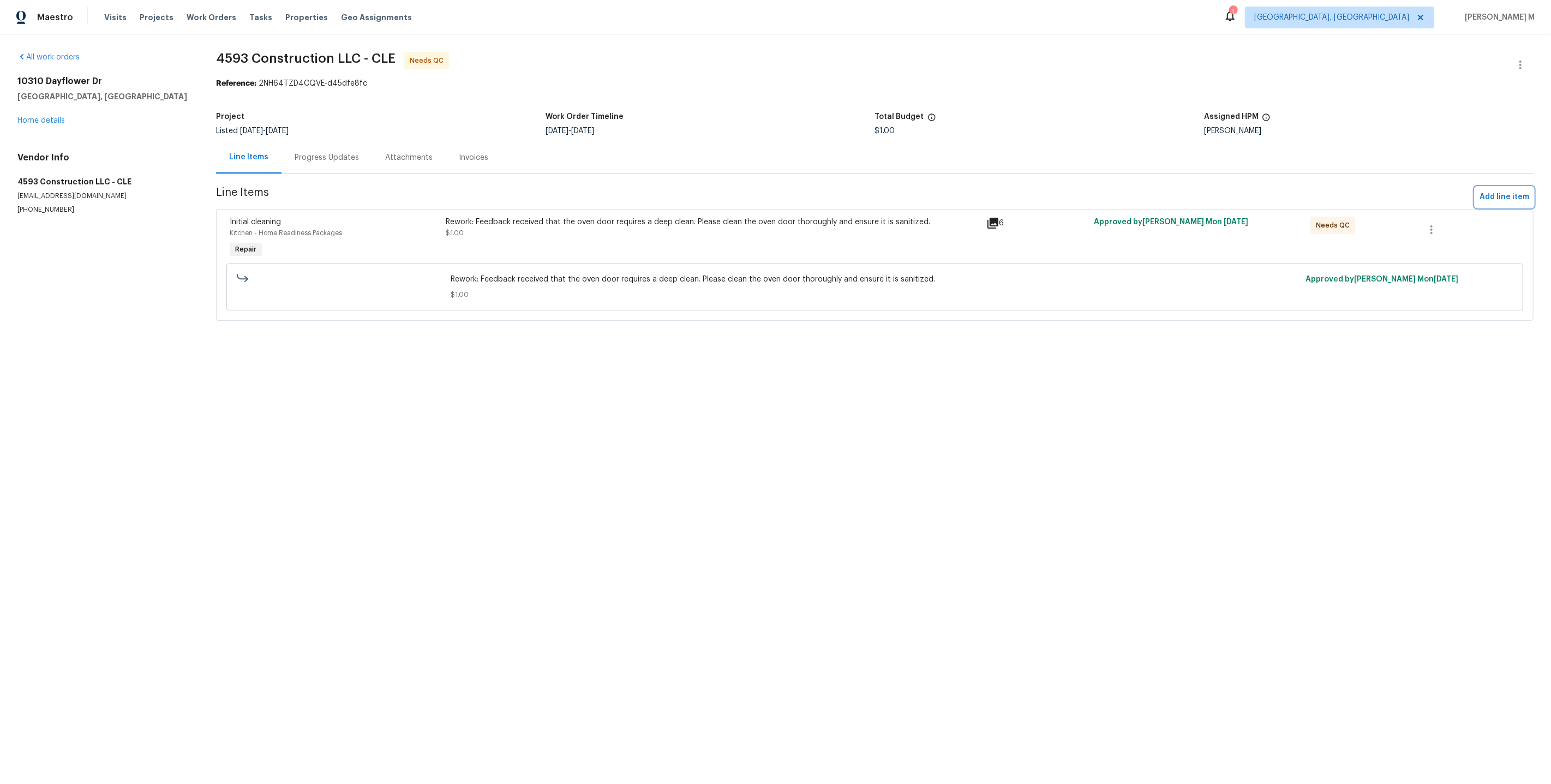
click at [1529, 190] on span "Add line item" at bounding box center [1504, 197] width 50 height 13
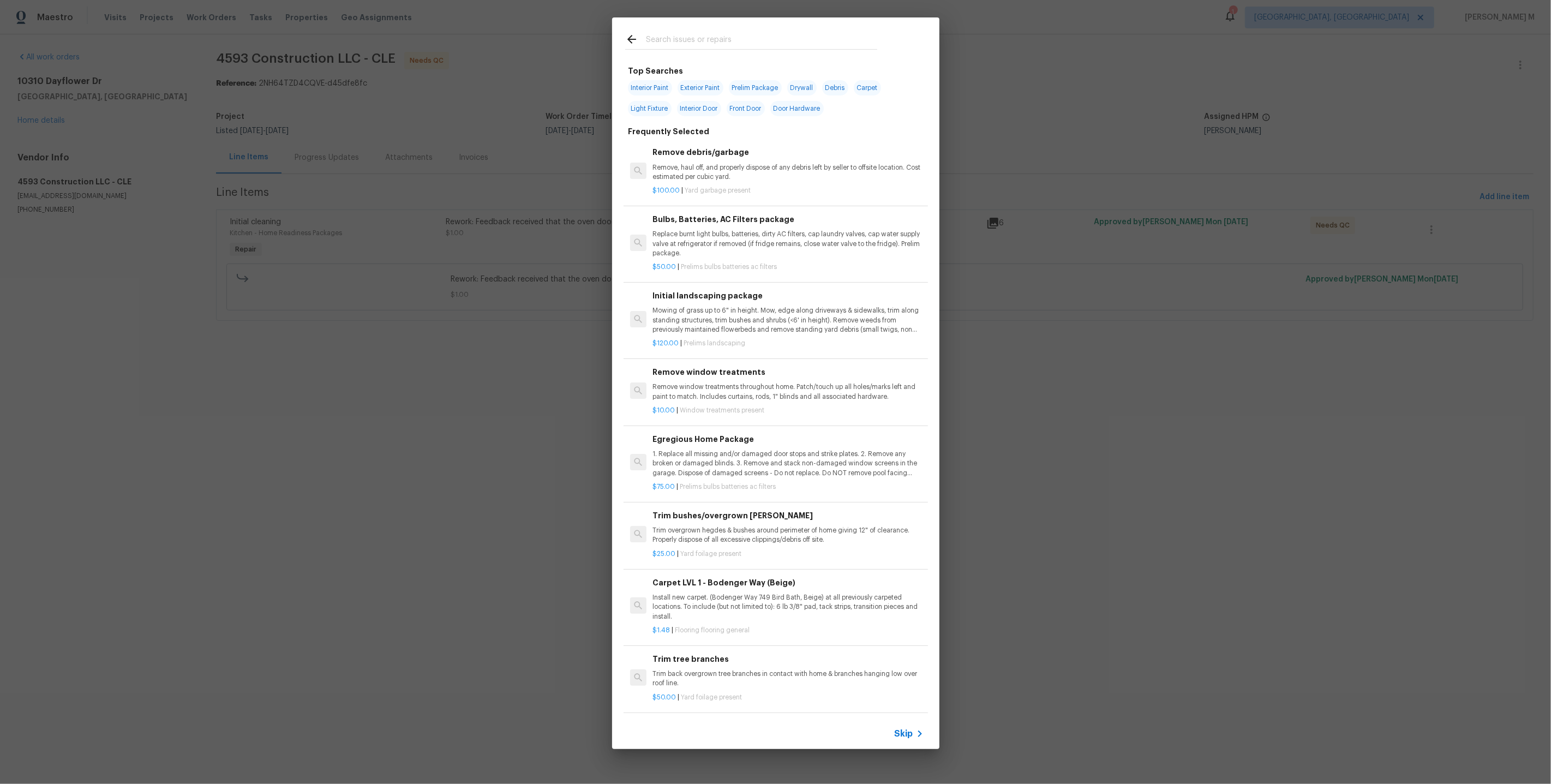
click at [736, 188] on span "Yard garbage present" at bounding box center [717, 190] width 66 height 6
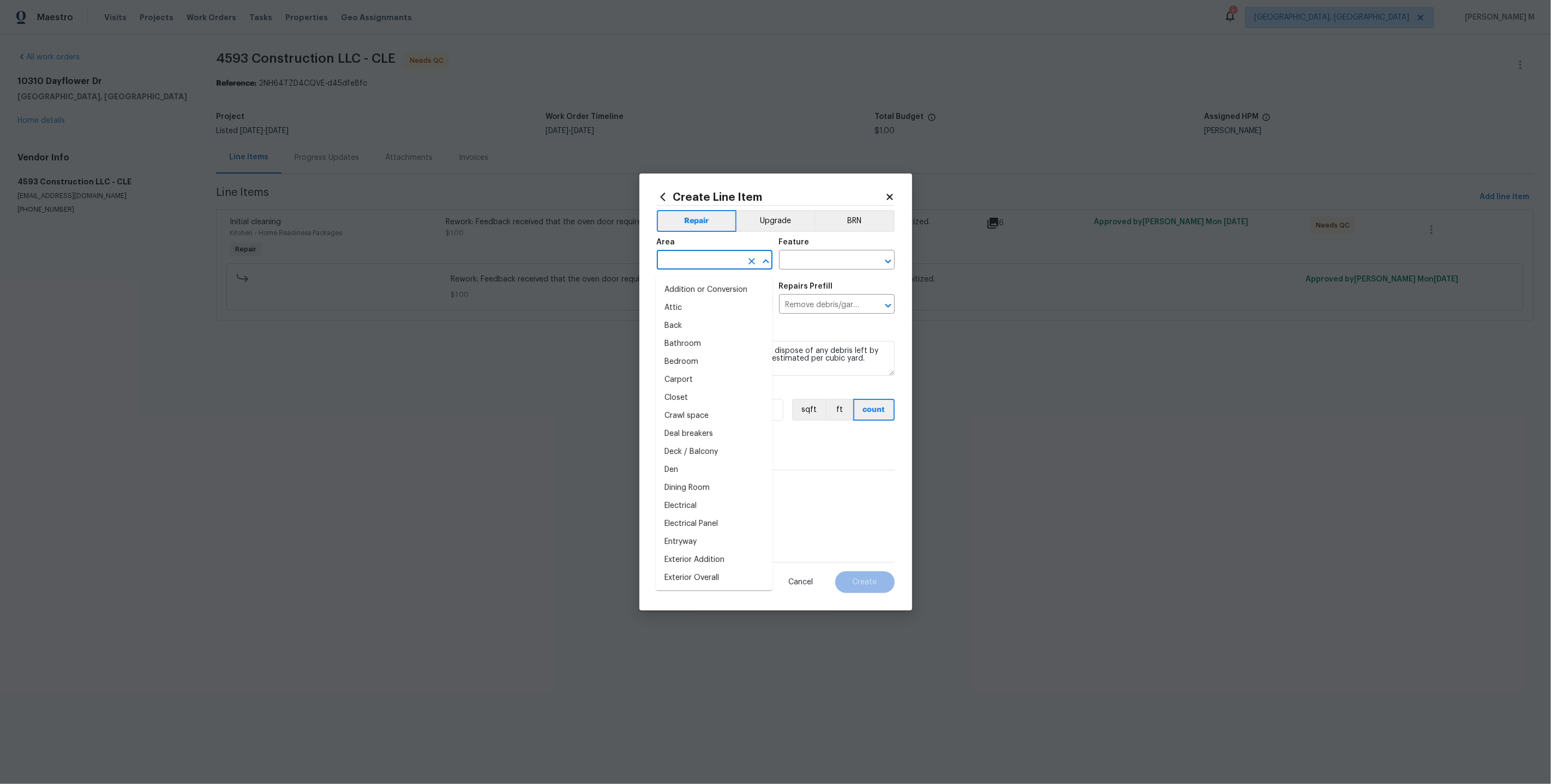
click at [704, 268] on input "text" at bounding box center [699, 261] width 85 height 17
click at [704, 317] on li "Back" at bounding box center [714, 326] width 117 height 18
type input "Back"
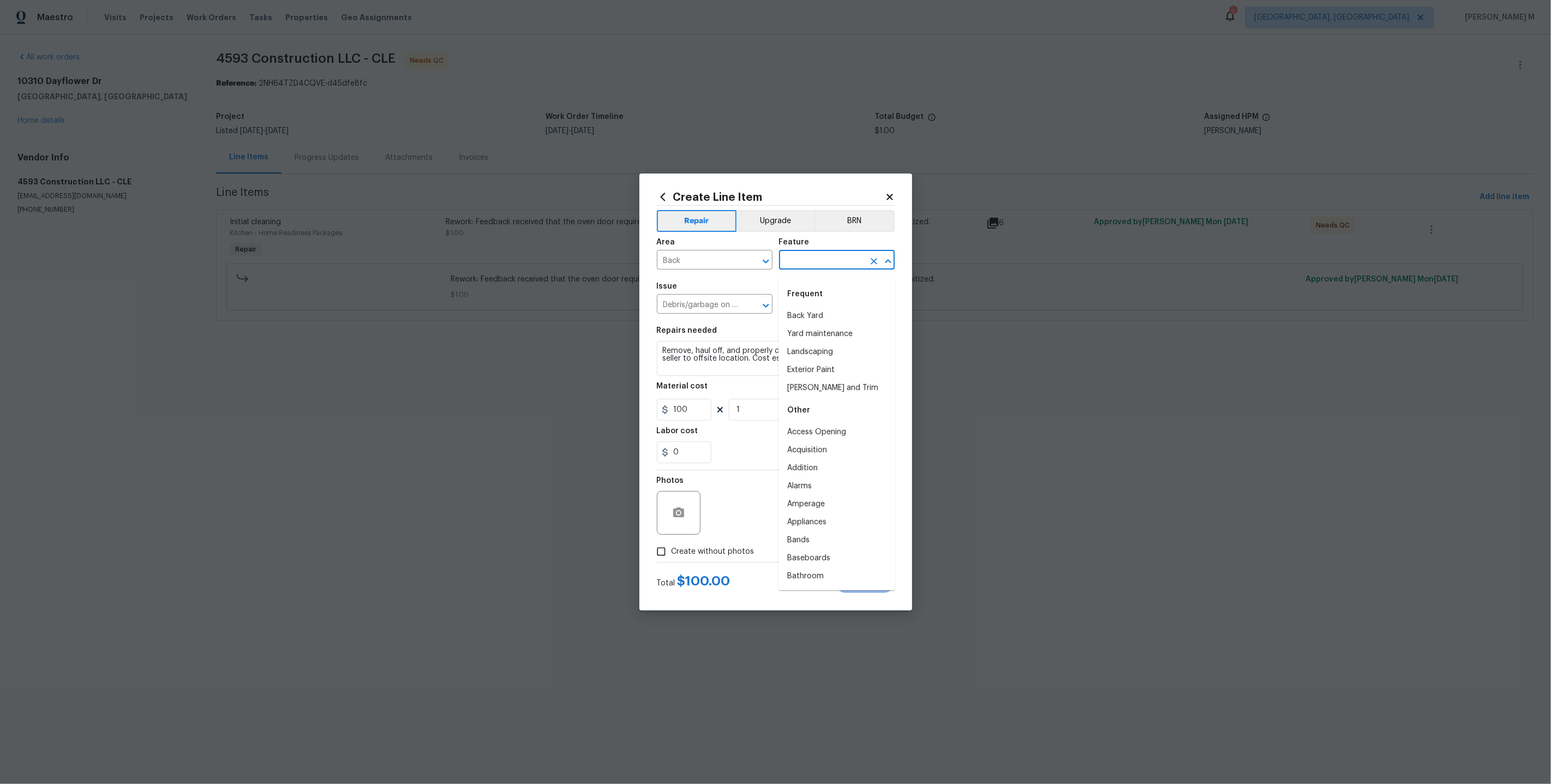
click at [809, 266] on input "text" at bounding box center [821, 261] width 85 height 17
click at [807, 336] on li "Yard maintenance" at bounding box center [837, 334] width 117 height 18
type input "Yard maintenance"
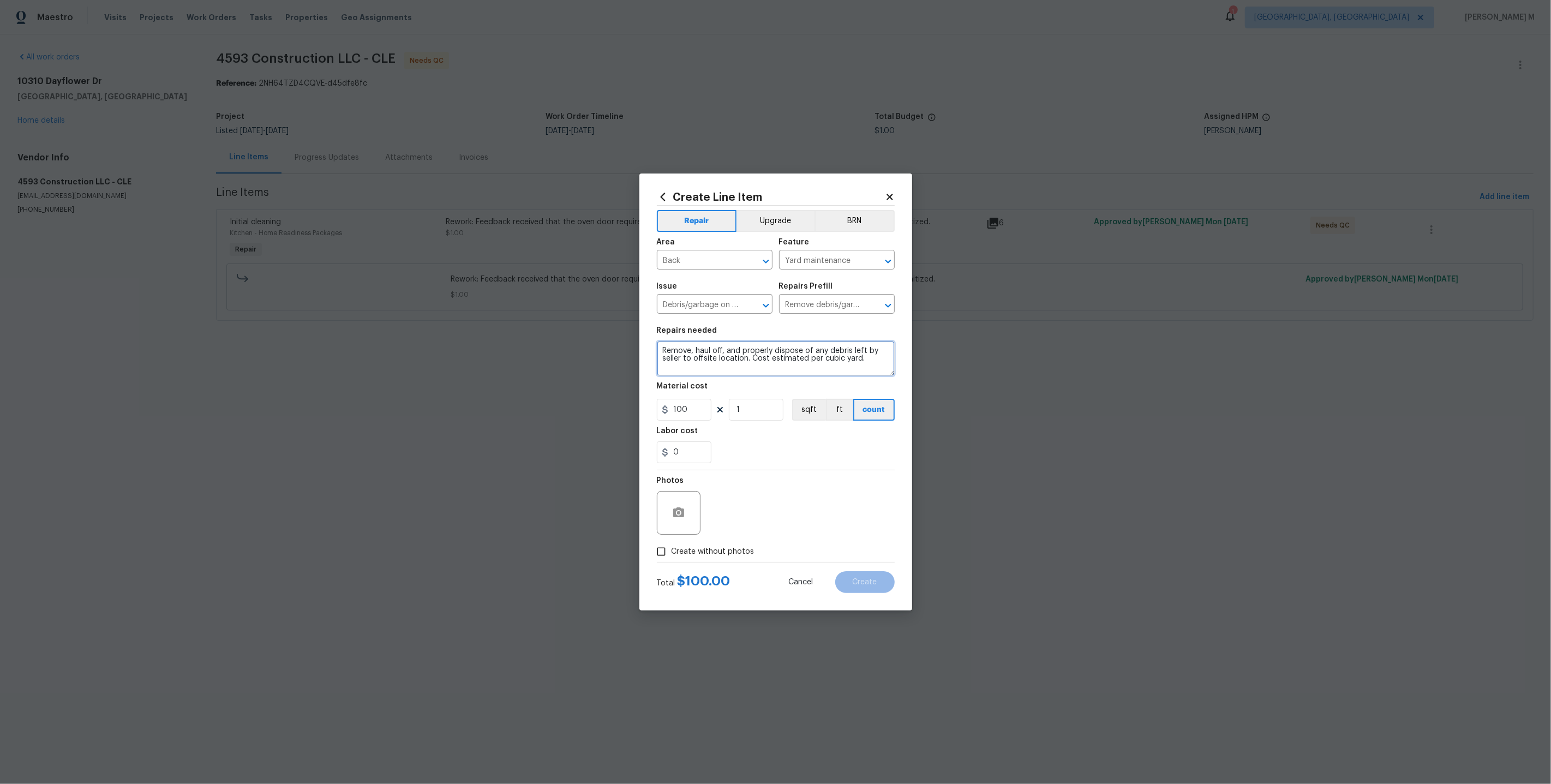
click at [726, 362] on textarea "Remove, haul off, and properly dispose of any debris left by seller to offsite …" at bounding box center [776, 358] width 238 height 35
click at [673, 352] on textarea "OM HOLD" at bounding box center [776, 358] width 238 height 35
type textarea "ON HOLD"
click at [679, 411] on input "100" at bounding box center [684, 410] width 54 height 22
type input "1"
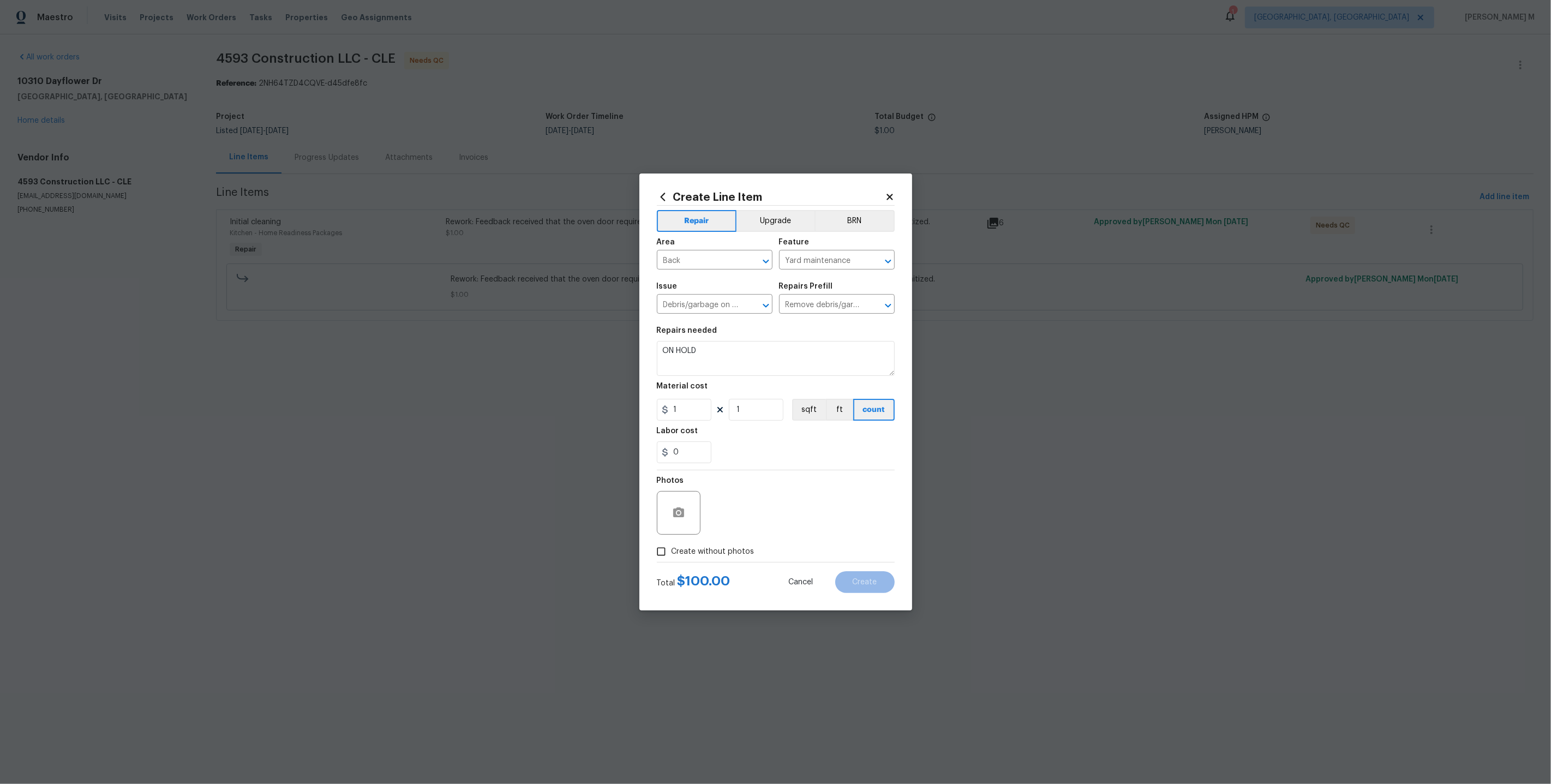
click at [699, 529] on div at bounding box center [680, 512] width 46 height 43
click at [697, 548] on span "Create without photos" at bounding box center [713, 551] width 83 height 12
click at [672, 548] on input "Create without photos" at bounding box center [661, 551] width 20 height 20
checkbox input "true"
click at [763, 505] on textarea at bounding box center [802, 512] width 185 height 43
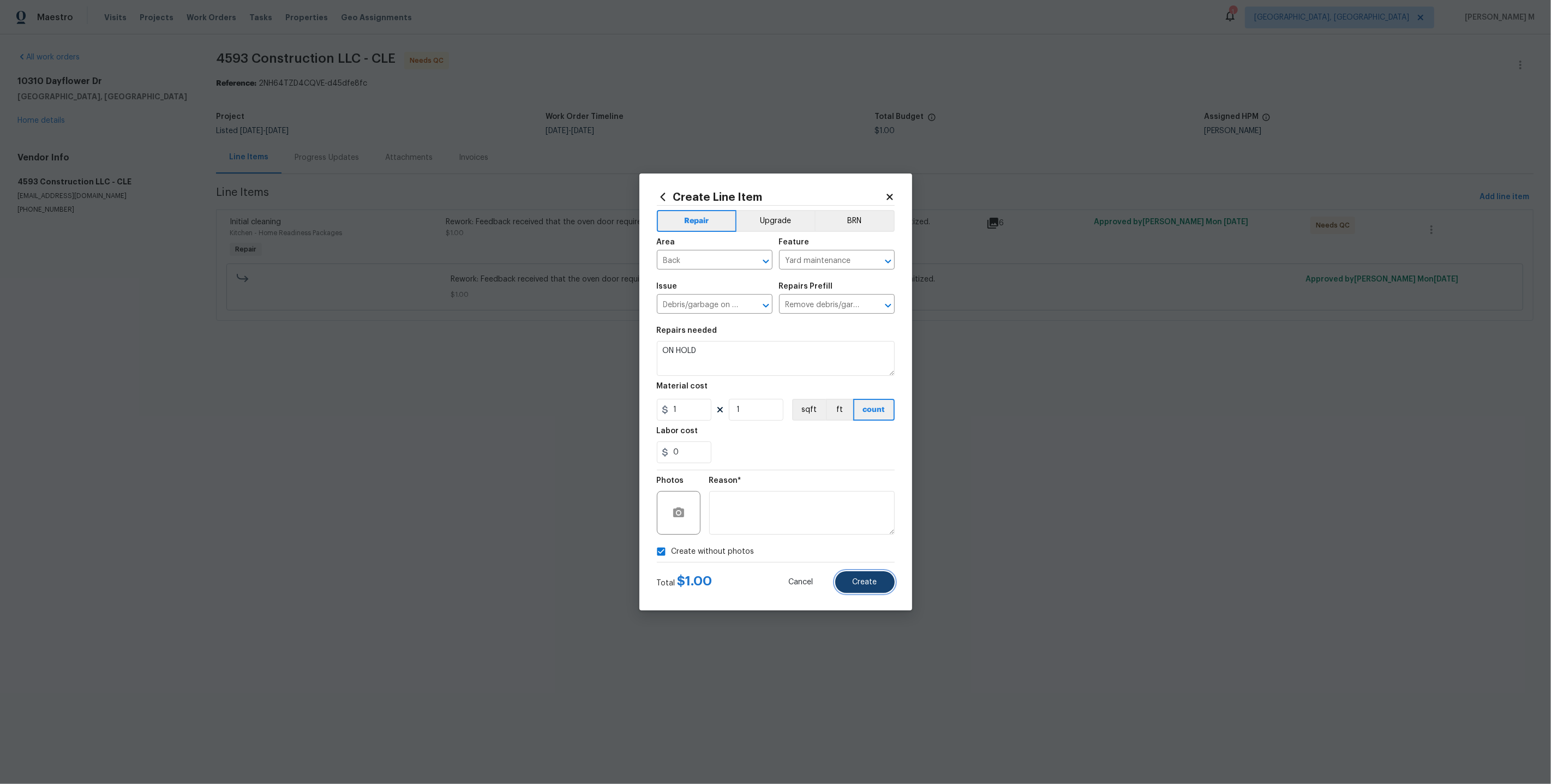
click at [872, 578] on span "Create" at bounding box center [865, 582] width 24 height 8
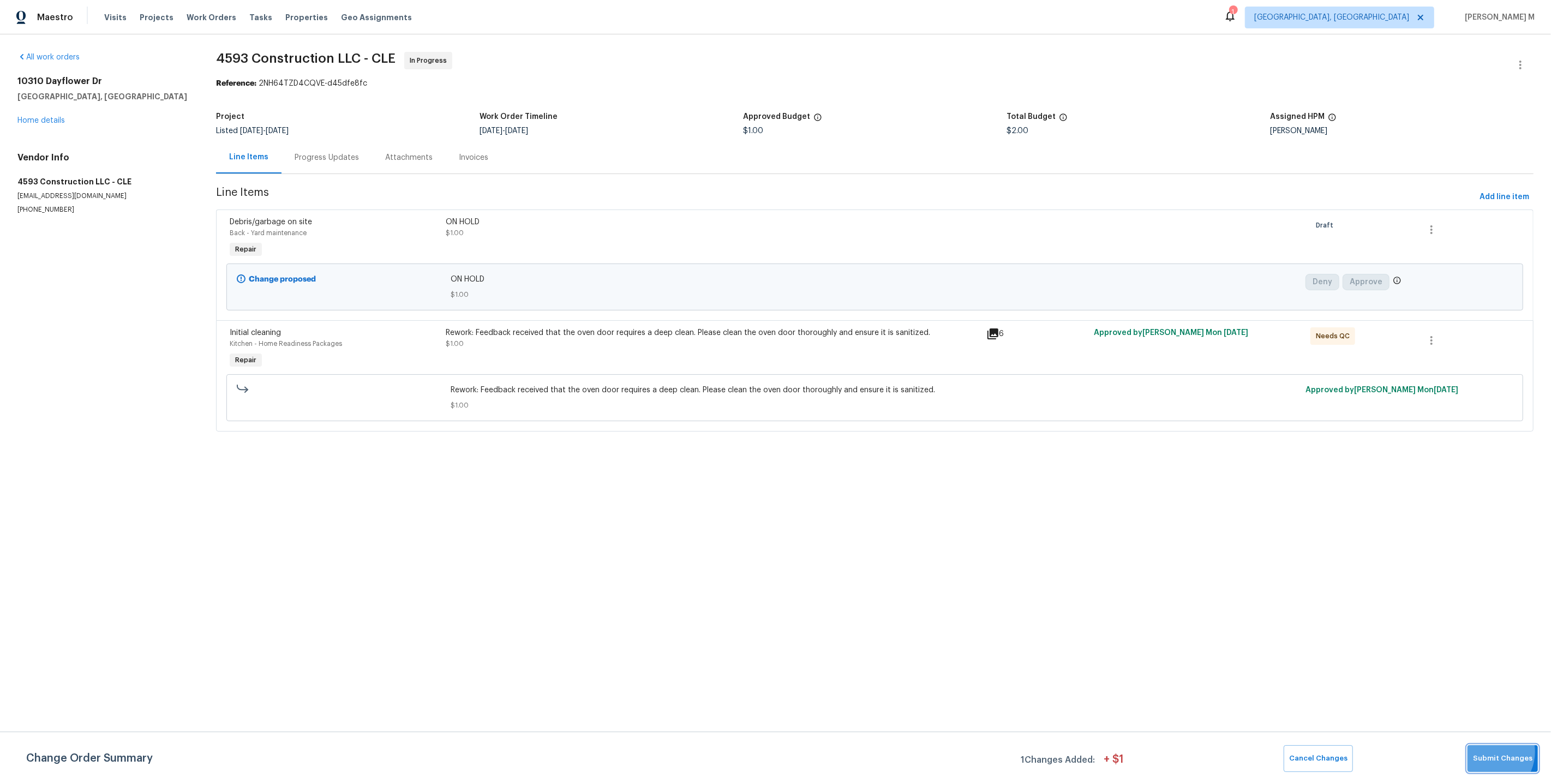
click at [1494, 755] on span "Submit Changes" at bounding box center [1502, 758] width 59 height 13
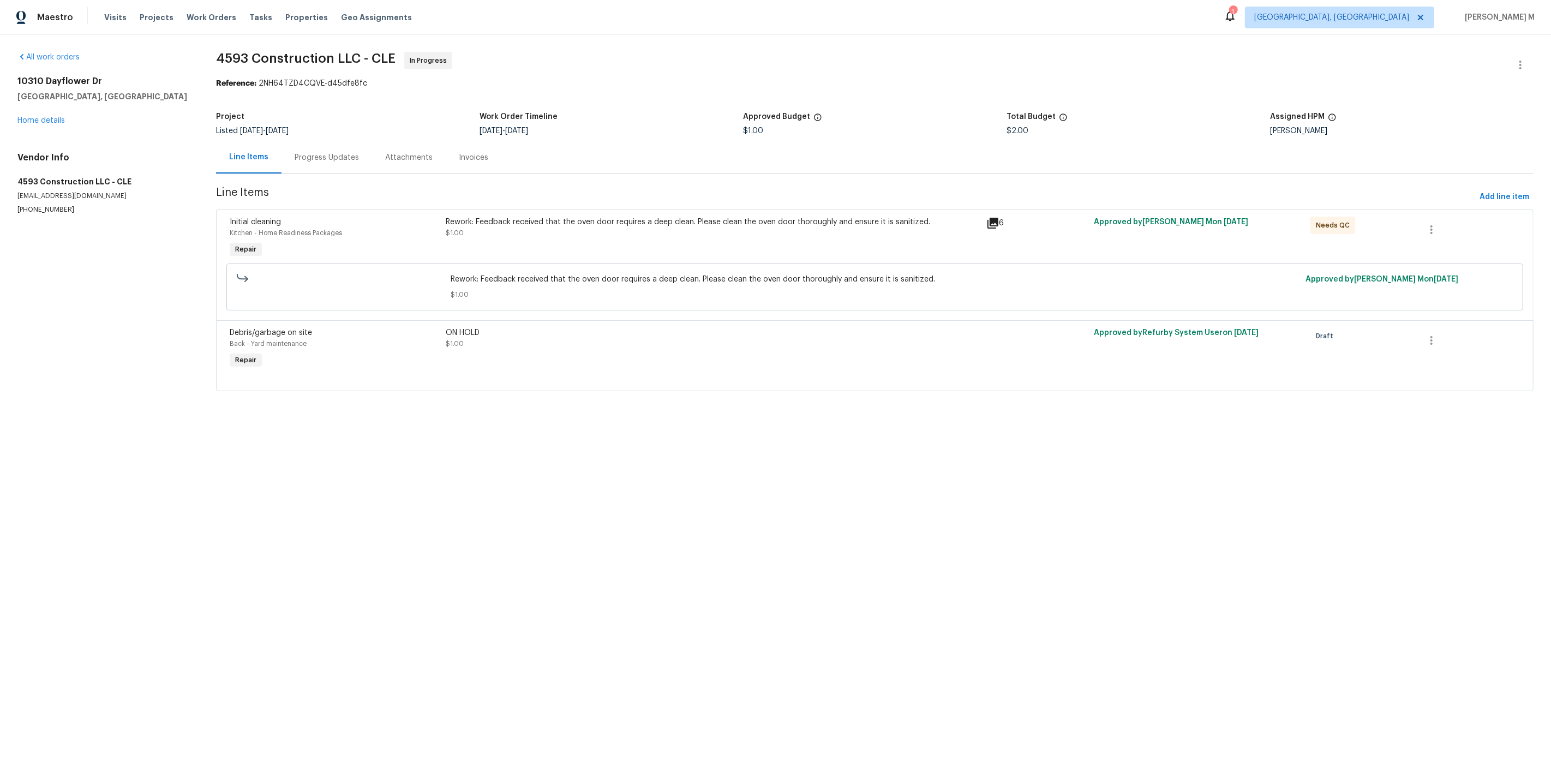
click at [331, 173] on section "4593 Construction LLC - CLE In Progress Reference: 2NH64TZD4CQVE-d45dfe8fc Proj…" at bounding box center [875, 227] width 1318 height 352
click at [312, 156] on div "Progress Updates" at bounding box center [327, 157] width 65 height 11
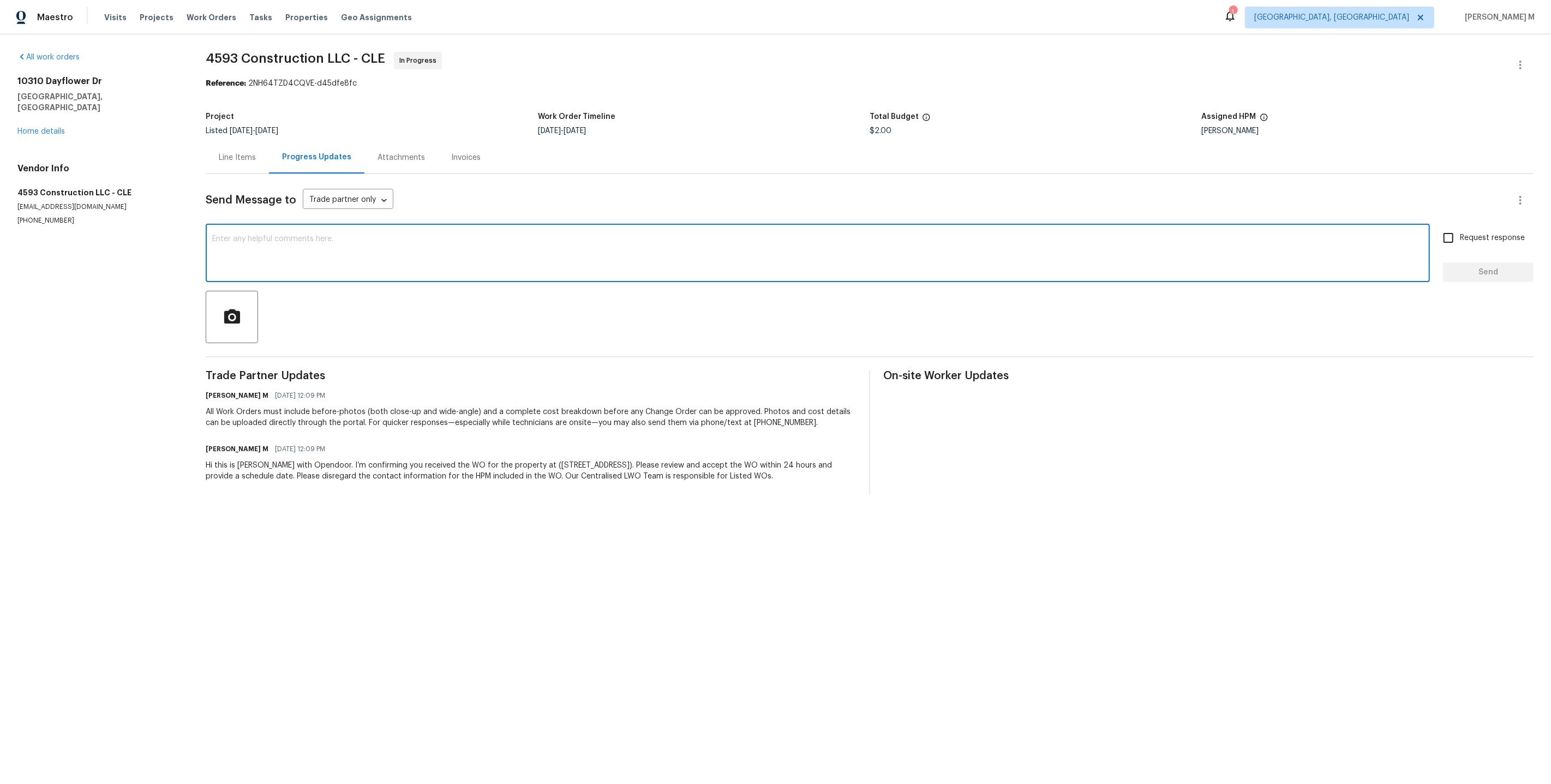
click at [330, 259] on textarea at bounding box center [817, 254] width 1211 height 38
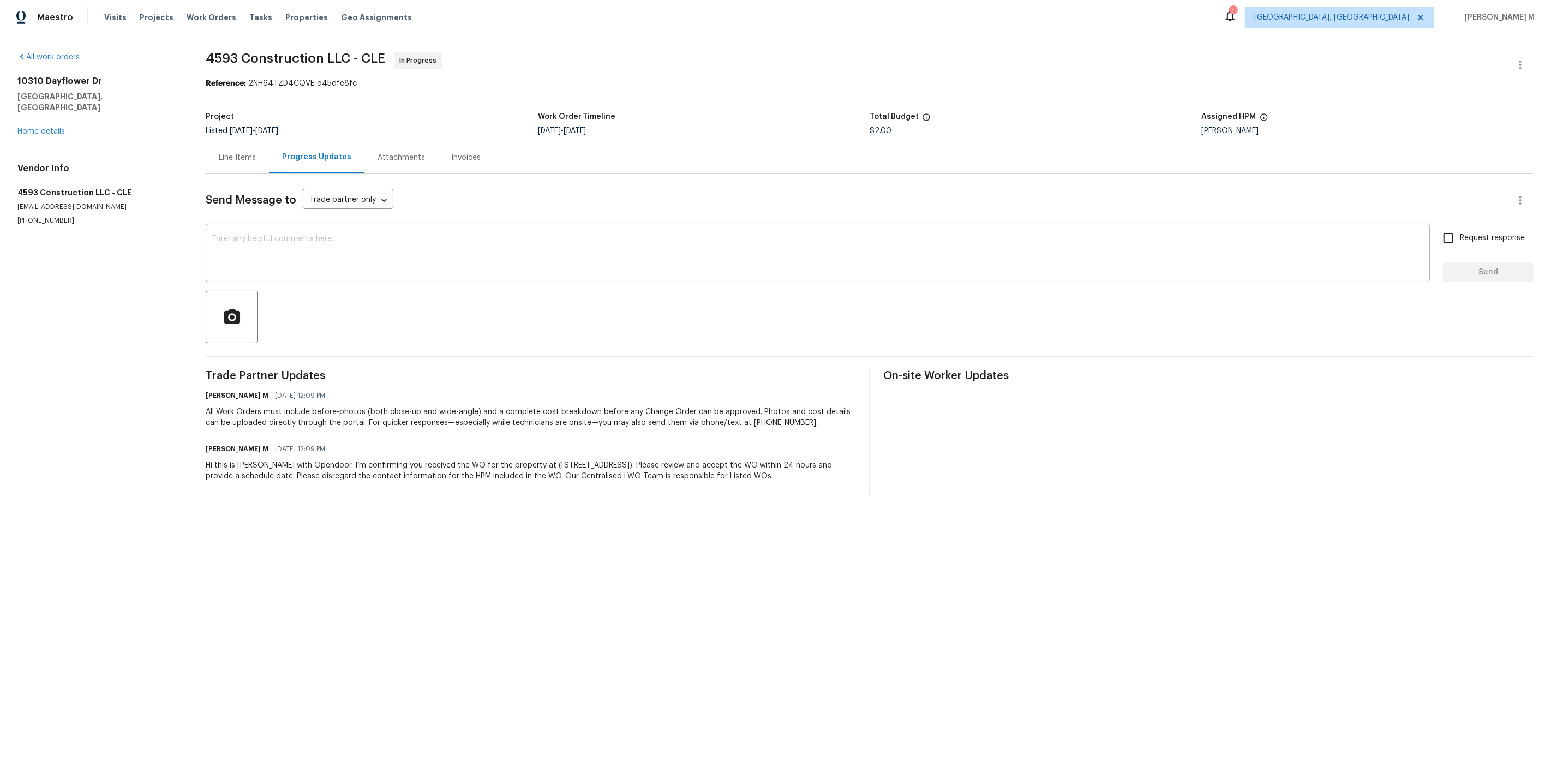
click at [277, 291] on div at bounding box center [870, 317] width 1328 height 52
click at [277, 252] on textarea at bounding box center [817, 254] width 1211 height 38
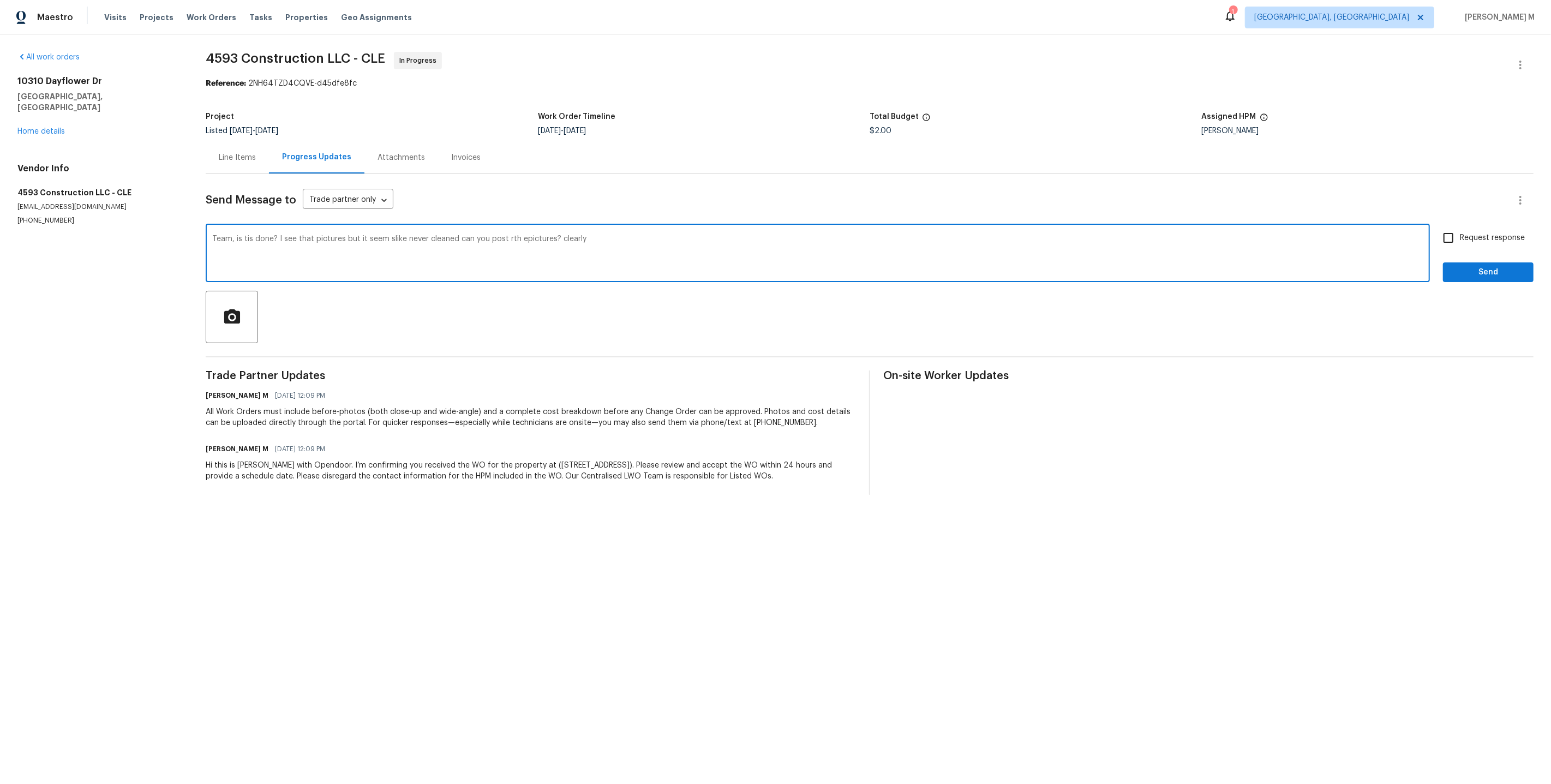
type textarea "Team, is tis done? I see that pictures but it seem slike never cleaned can you …"
click at [330, 216] on div "Send Message to Trade partner only Trade partner only ​ x ​ Request response Se…" at bounding box center [870, 334] width 1328 height 321
click at [315, 236] on textarea at bounding box center [817, 254] width 1211 height 38
paste textarea "“Team, is this done? I saw the pics but it doesn’t really look cleaned. Can you…"
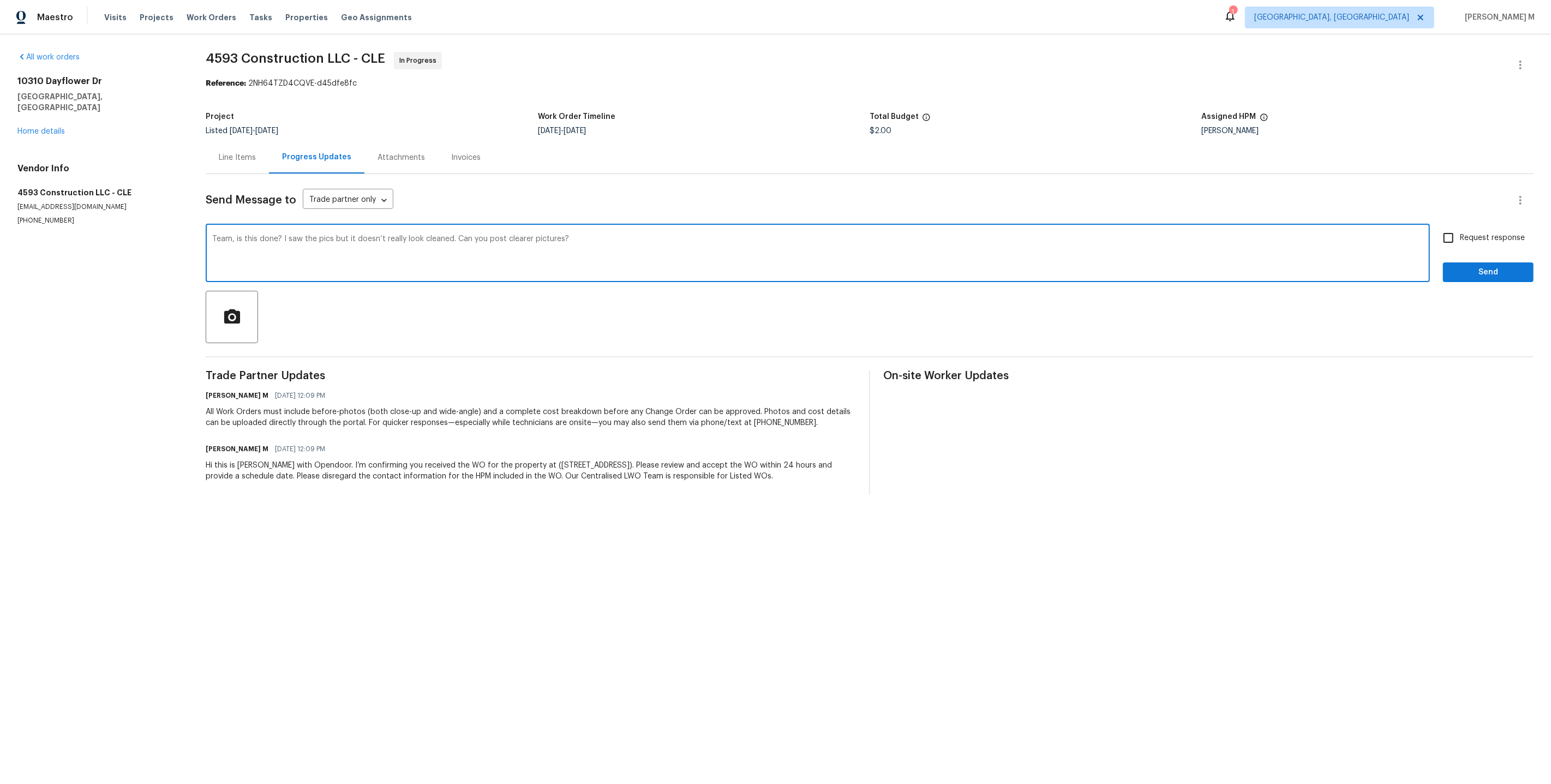
type textarea "Team, is this done? I saw the pics but it doesn’t really look cleaned. Can you …"
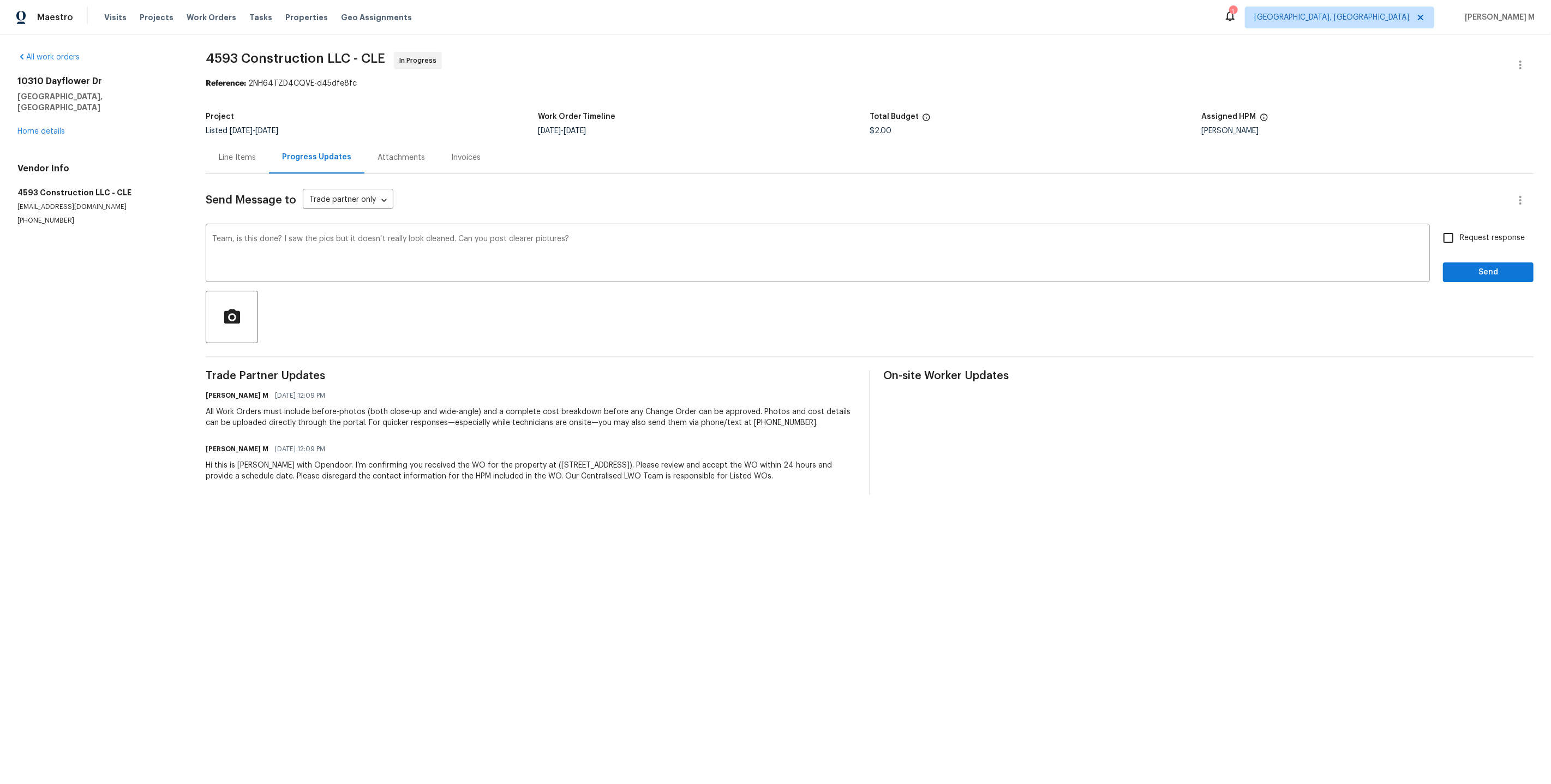
click at [1487, 233] on span "Request response" at bounding box center [1492, 238] width 65 height 12
click at [1460, 231] on input "Request response" at bounding box center [1448, 238] width 23 height 23
checkbox input "true"
click at [1480, 254] on div "Request response Send" at bounding box center [1488, 254] width 91 height 56
click at [1493, 273] on button "Send" at bounding box center [1488, 273] width 91 height 20
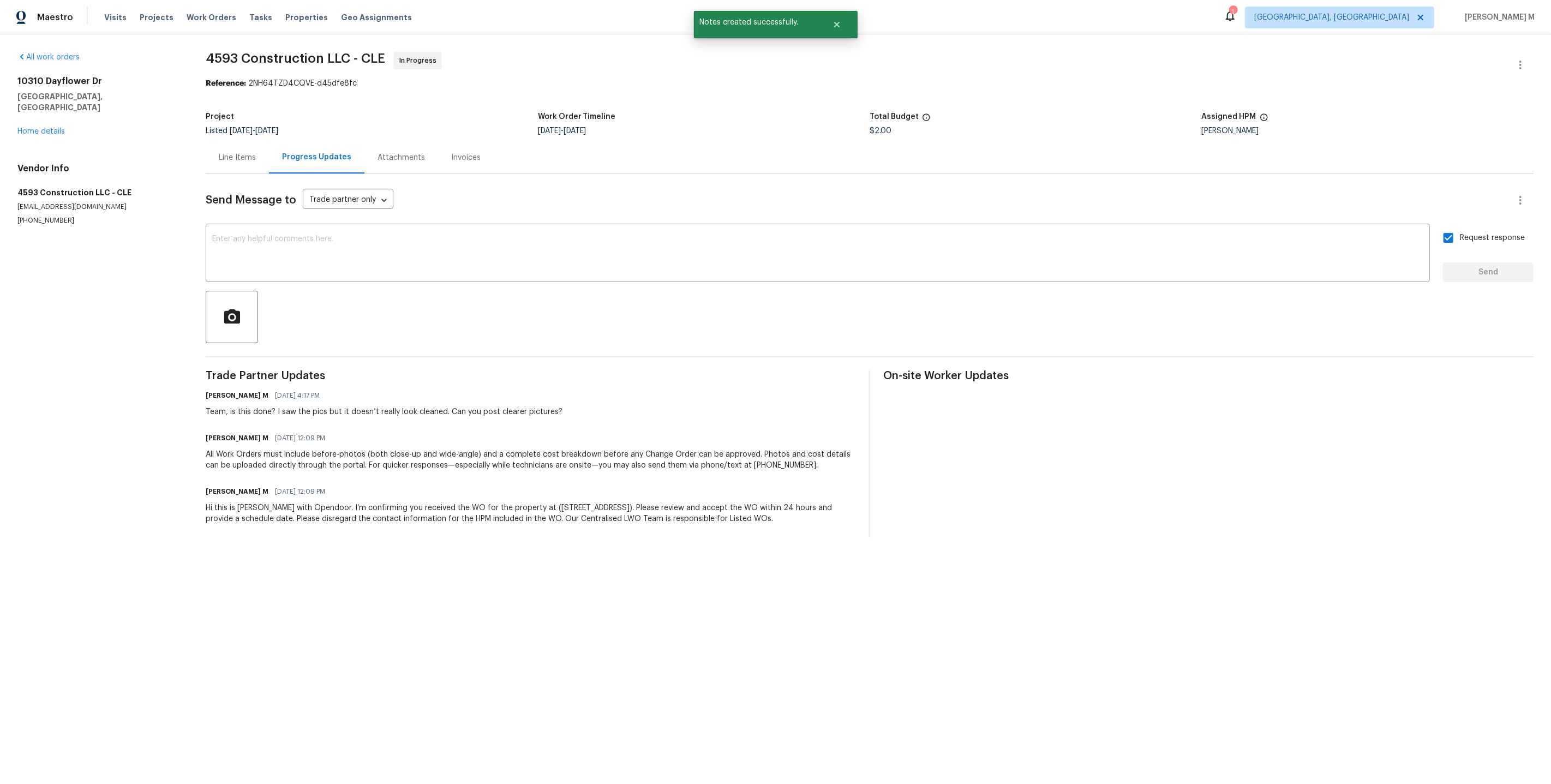
click at [42, 112] on div "10310 Dayflower Dr Twinsburg, OH 44087 Home details" at bounding box center [98, 107] width 162 height 61
click at [44, 128] on link "Home details" at bounding box center [41, 132] width 47 height 8
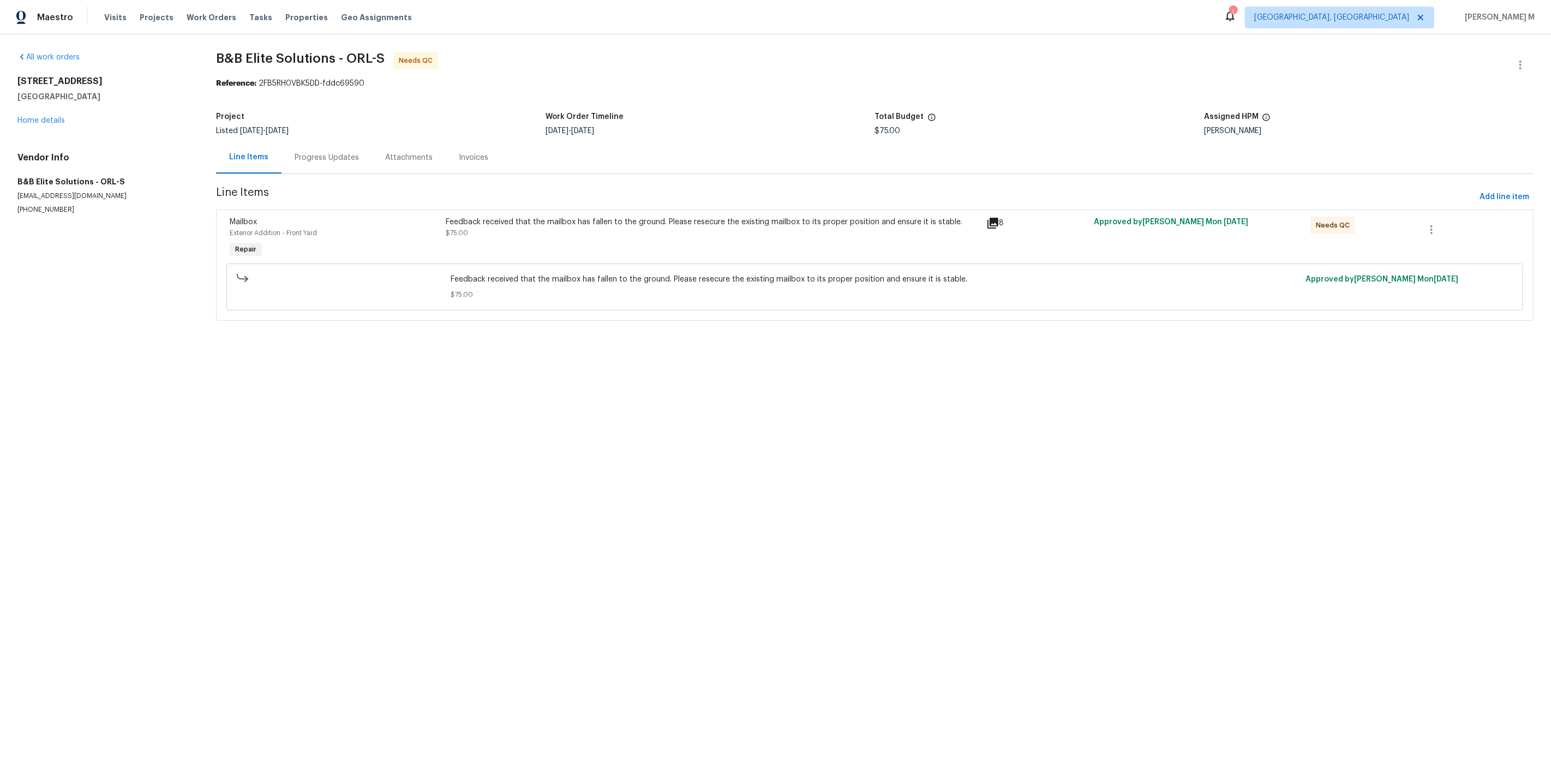
click at [334, 164] on div "Progress Updates" at bounding box center [327, 157] width 91 height 32
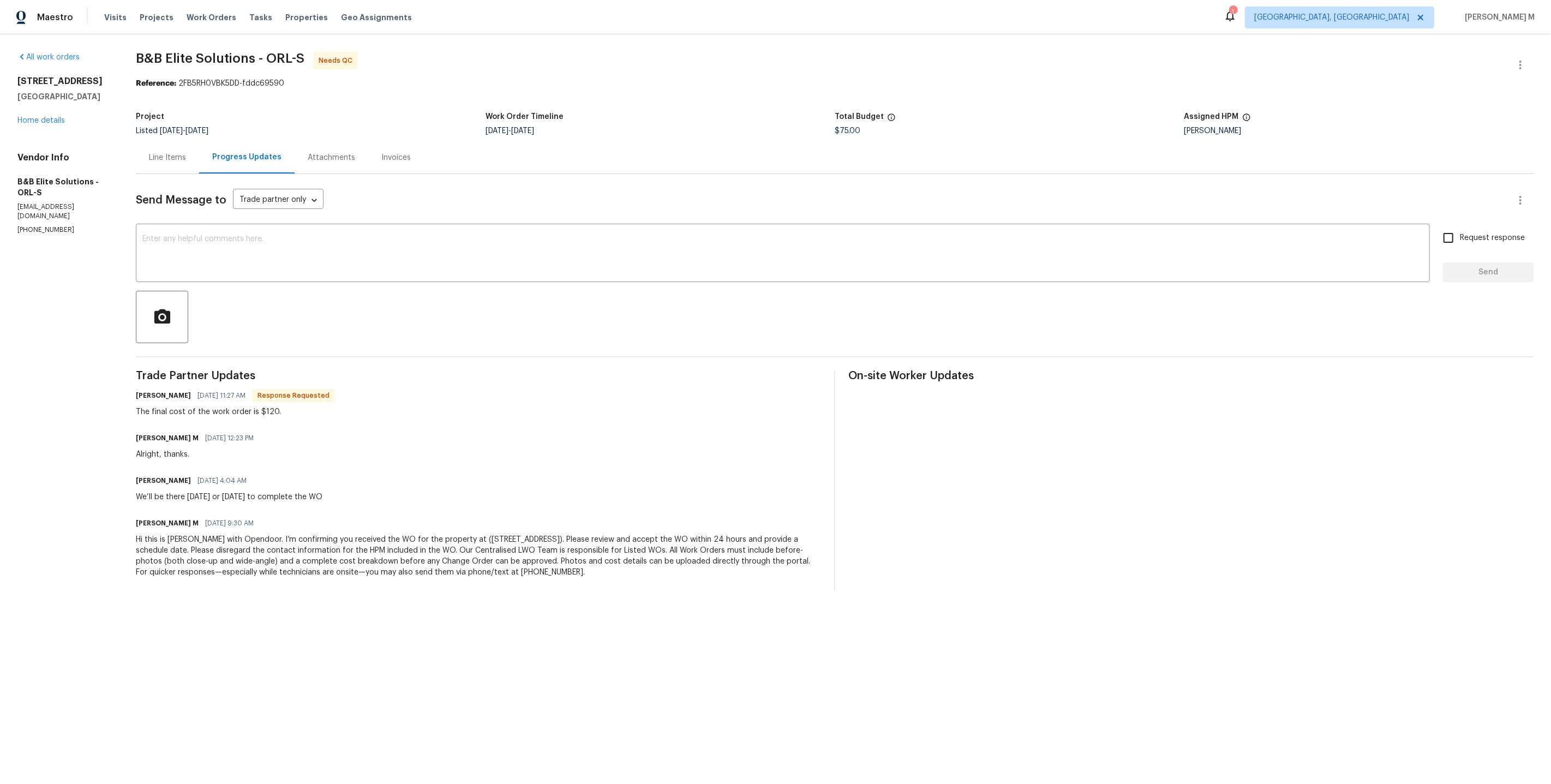
click at [173, 152] on div "Line Items" at bounding box center [167, 157] width 37 height 11
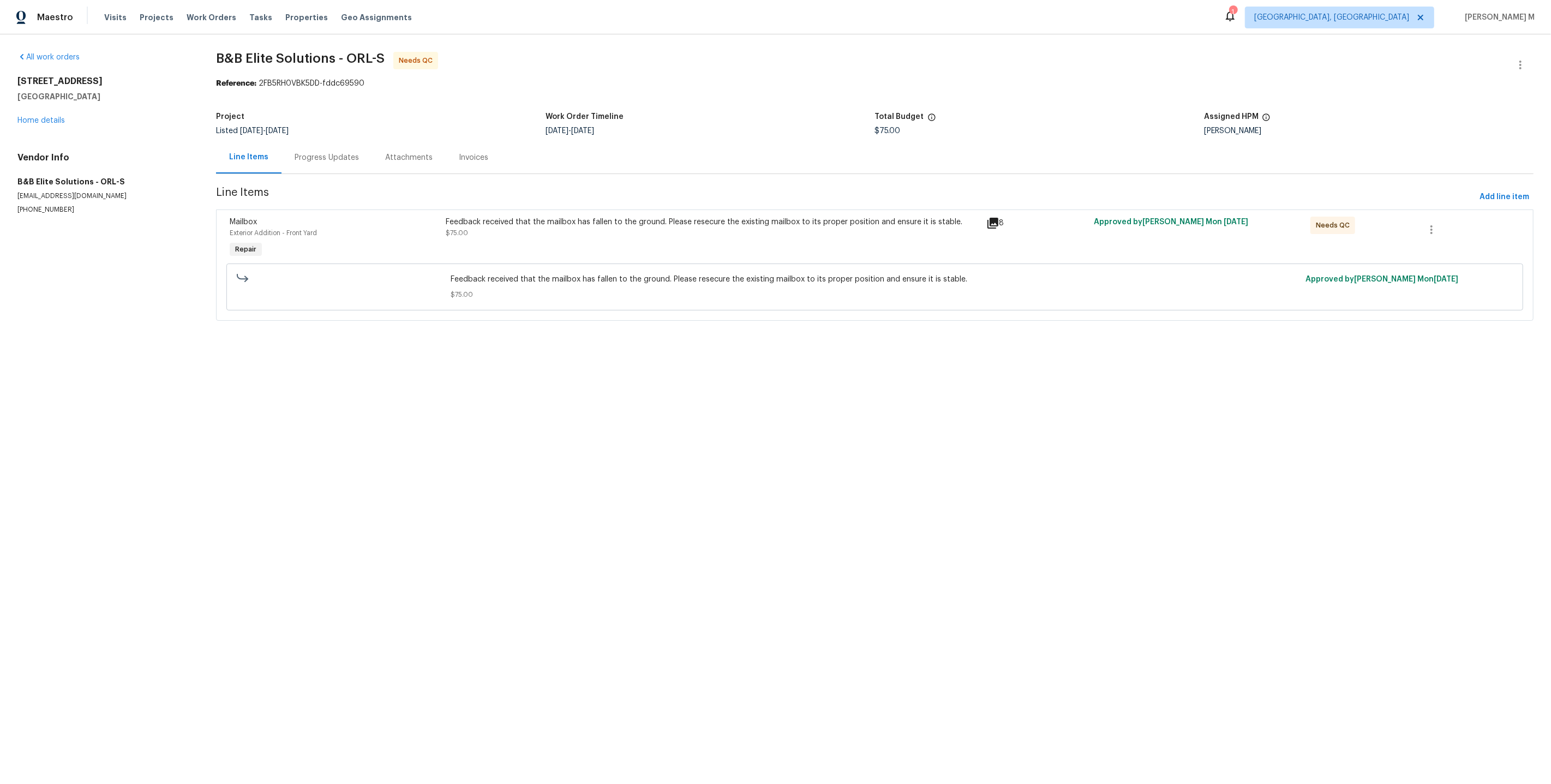
click at [587, 223] on div "Feedback received that the mailbox has fallen to the ground. Please resecure th…" at bounding box center [712, 227] width 534 height 22
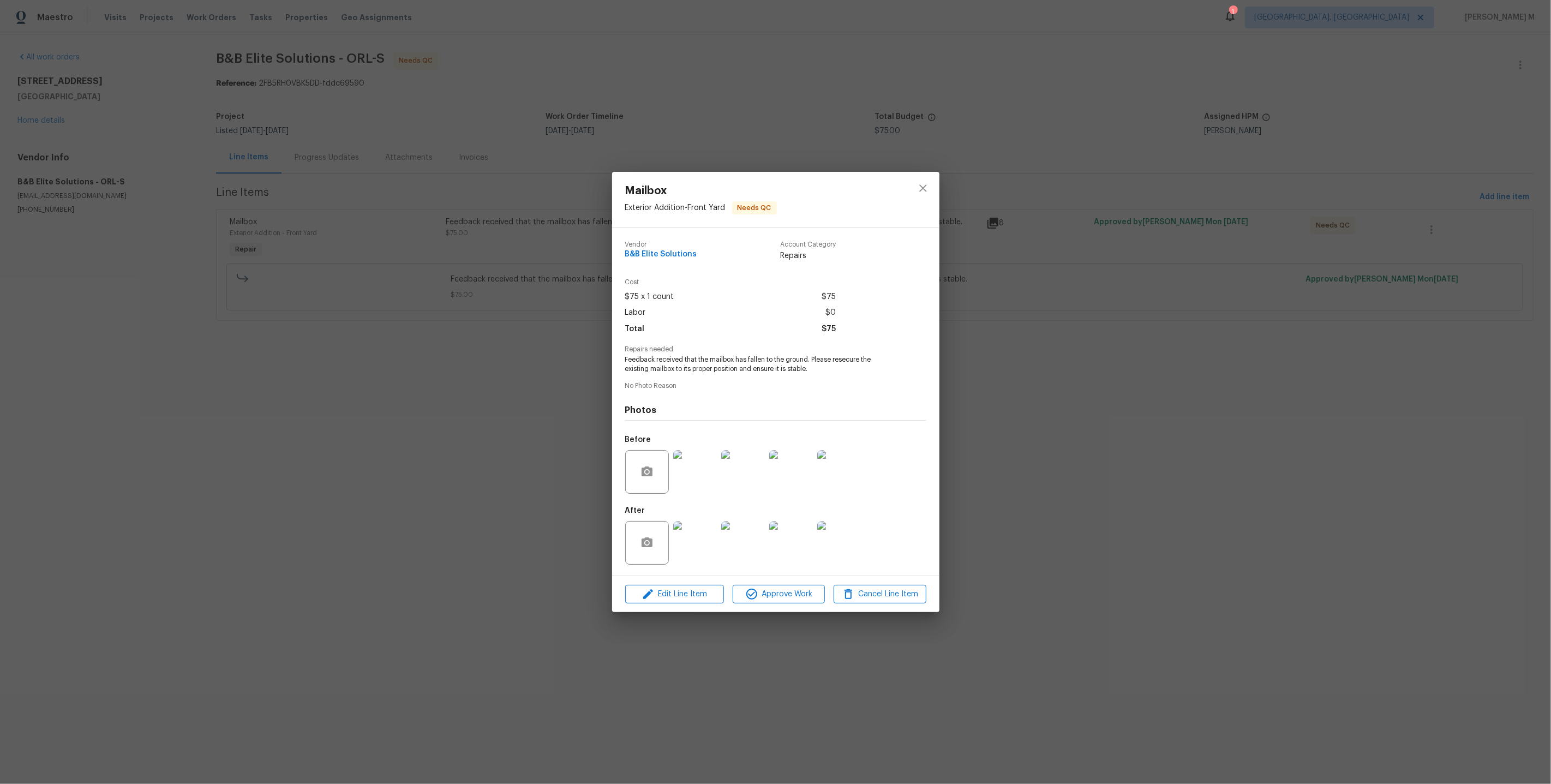
click at [704, 537] on img at bounding box center [695, 542] width 43 height 43
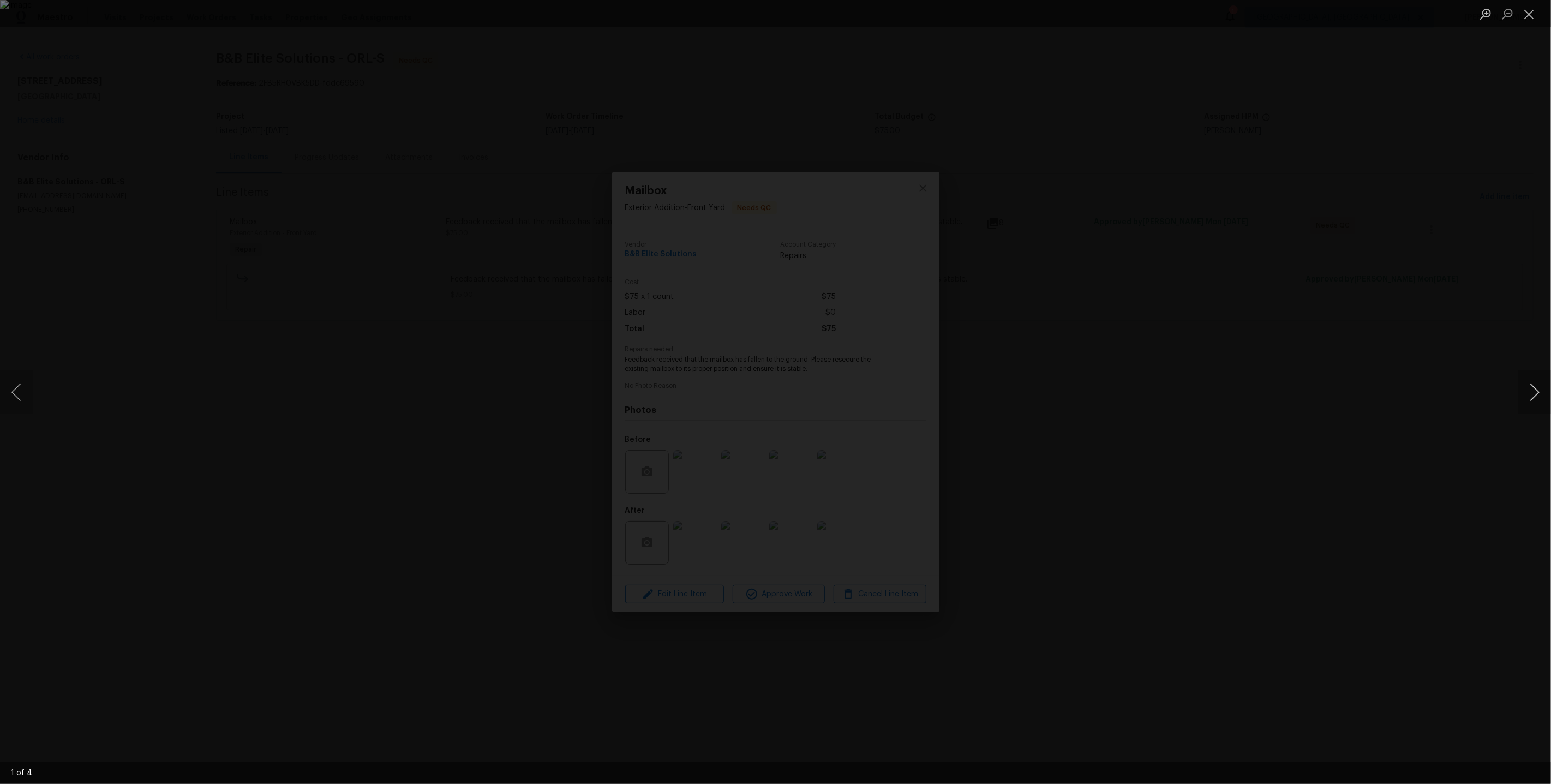
click at [1532, 395] on button "Next image" at bounding box center [1534, 392] width 33 height 43
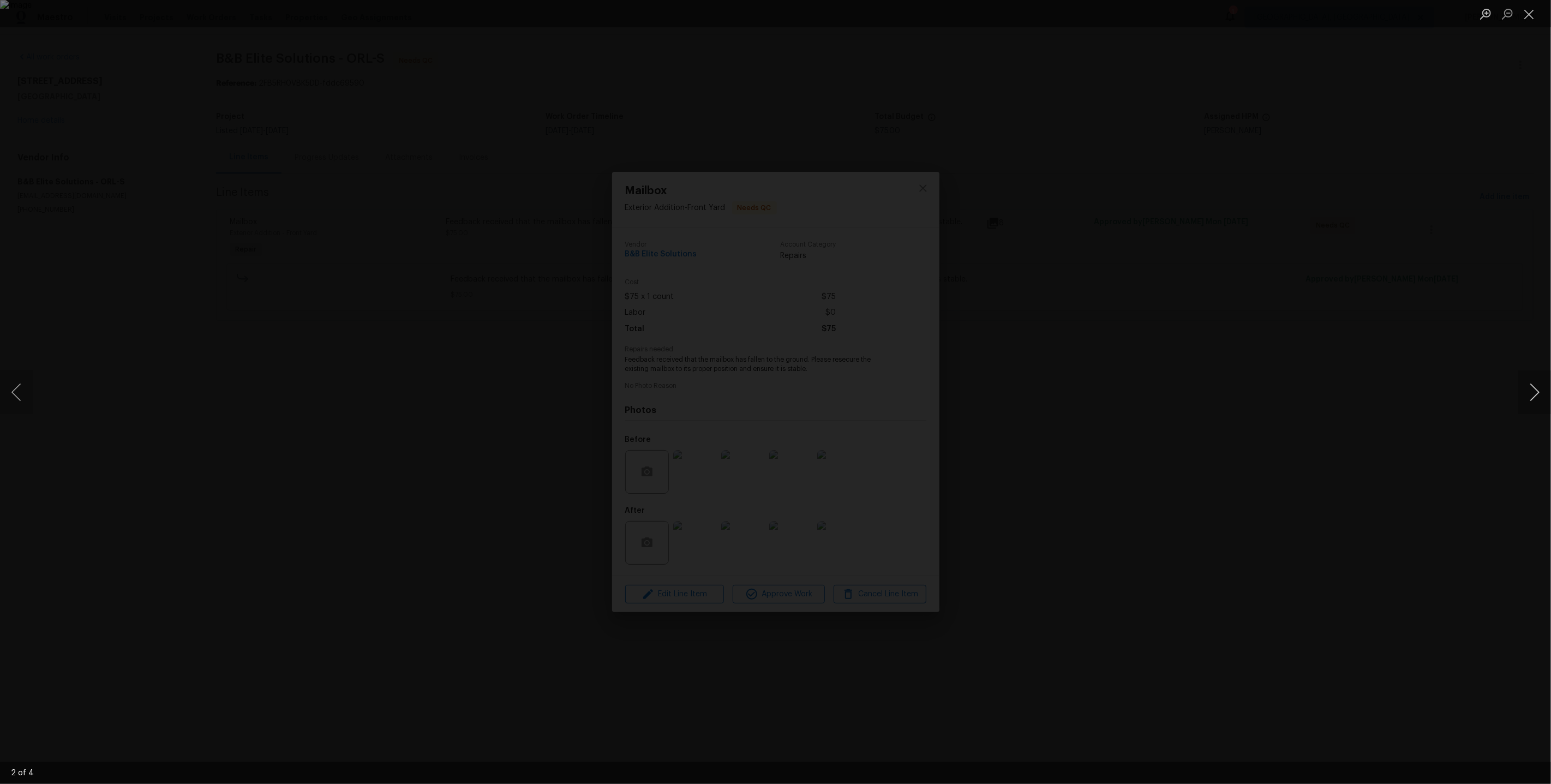
click at [1532, 395] on button "Next image" at bounding box center [1534, 392] width 33 height 43
click at [1427, 312] on div "Lightbox" at bounding box center [775, 392] width 1551 height 784
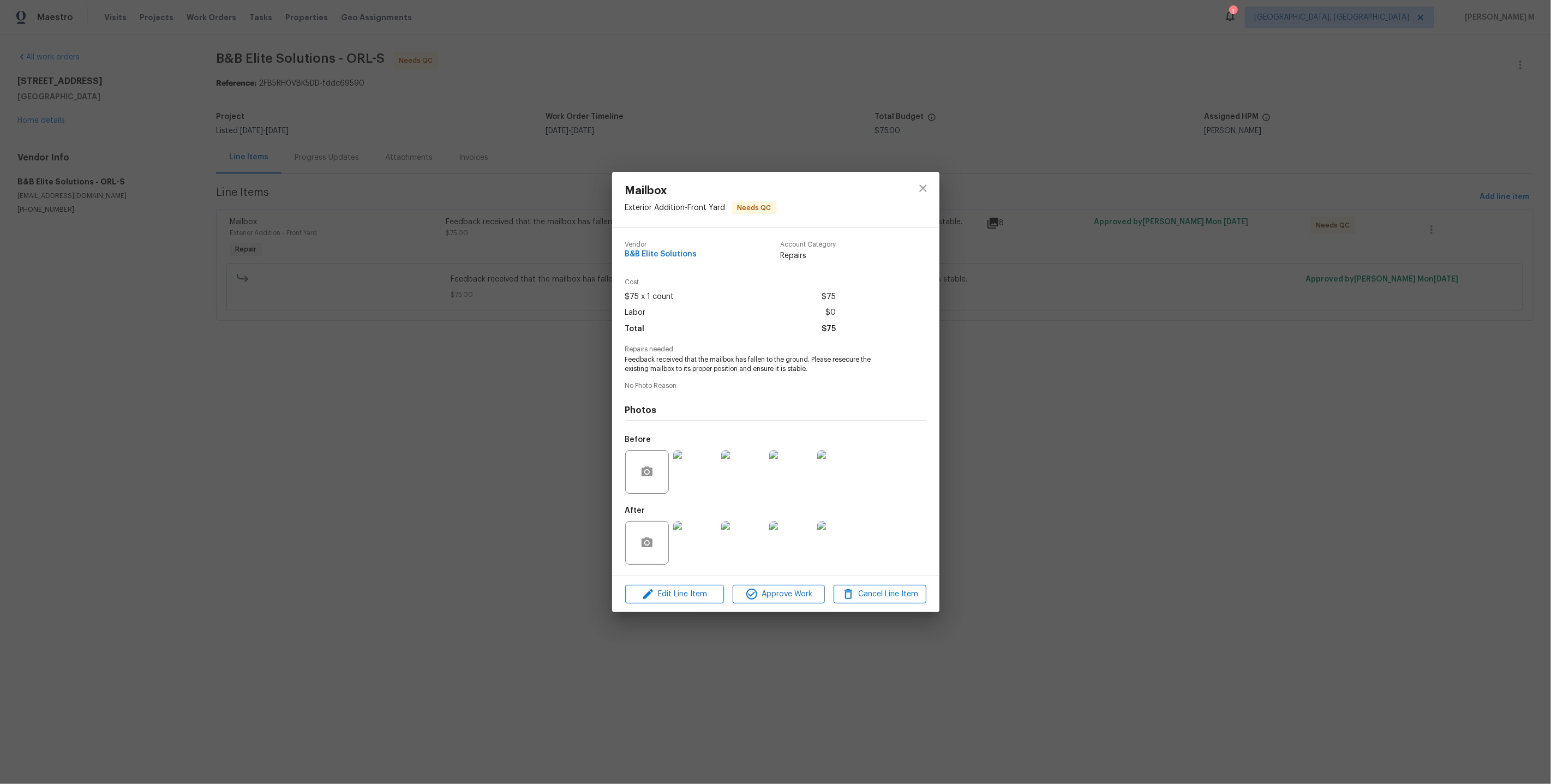
click at [708, 465] on img at bounding box center [695, 472] width 43 height 43
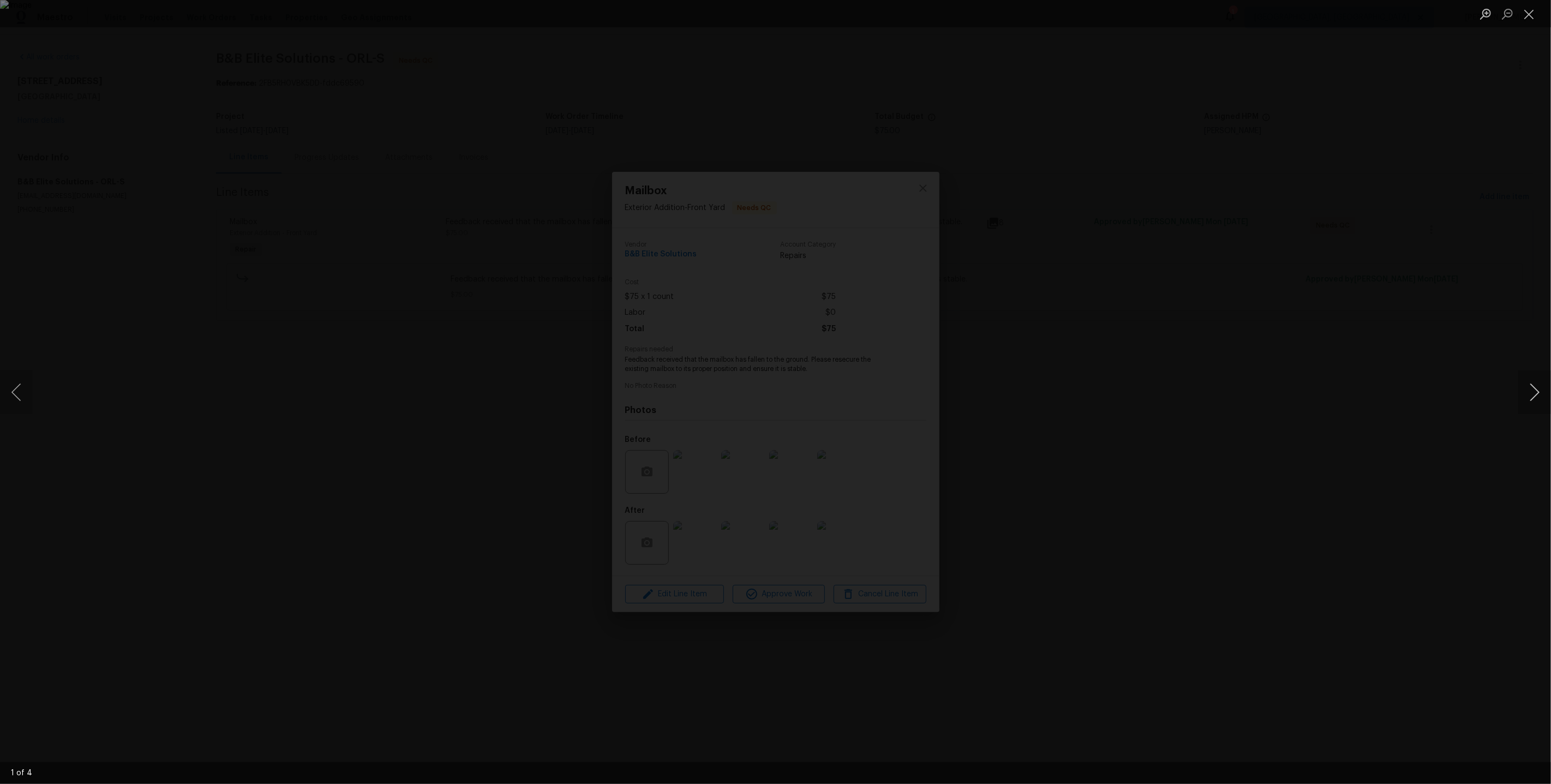
click at [1531, 393] on button "Next image" at bounding box center [1534, 392] width 33 height 43
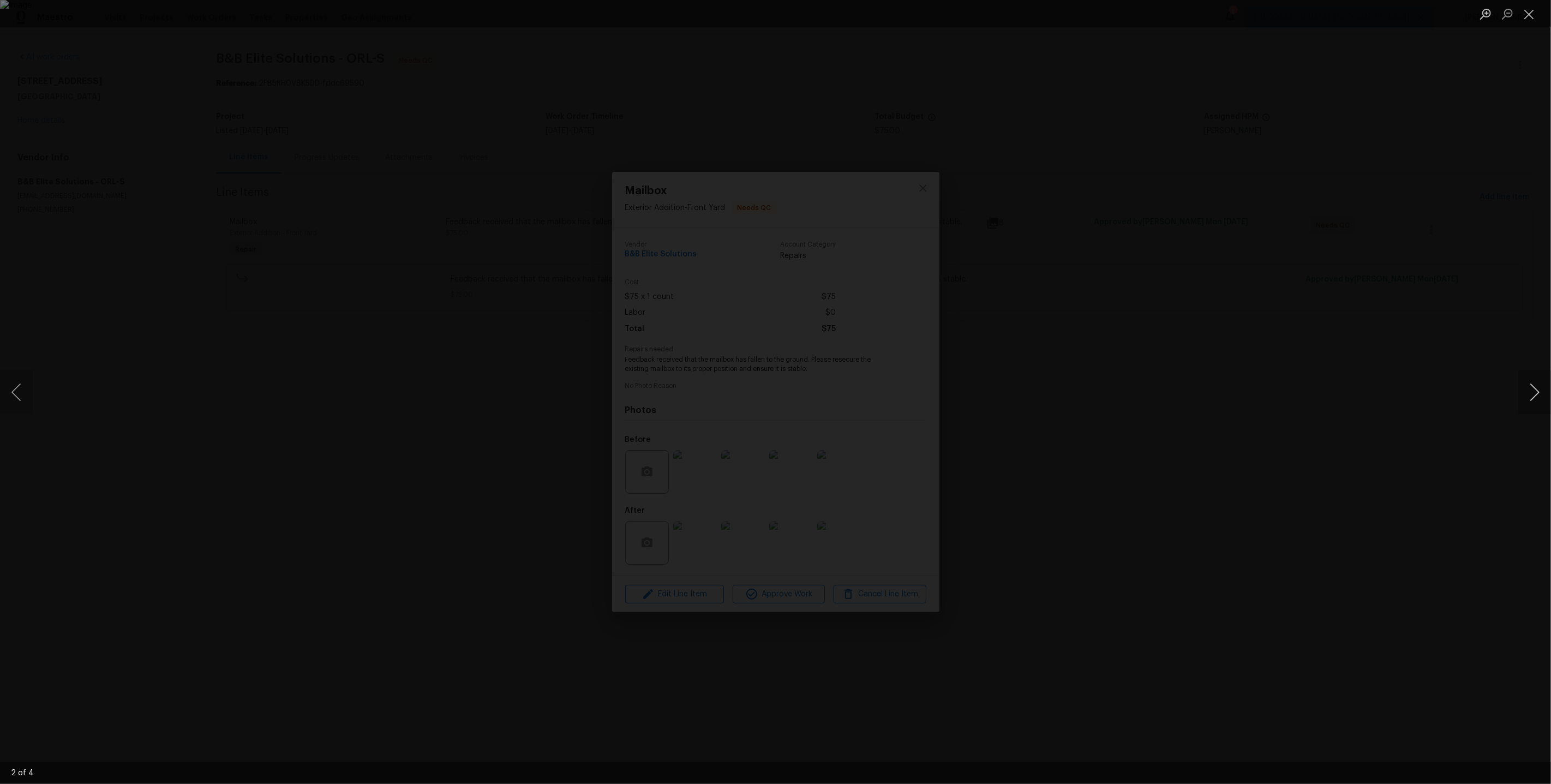
click at [1531, 393] on button "Next image" at bounding box center [1534, 392] width 33 height 43
click at [1246, 295] on div "Lightbox" at bounding box center [775, 392] width 1551 height 784
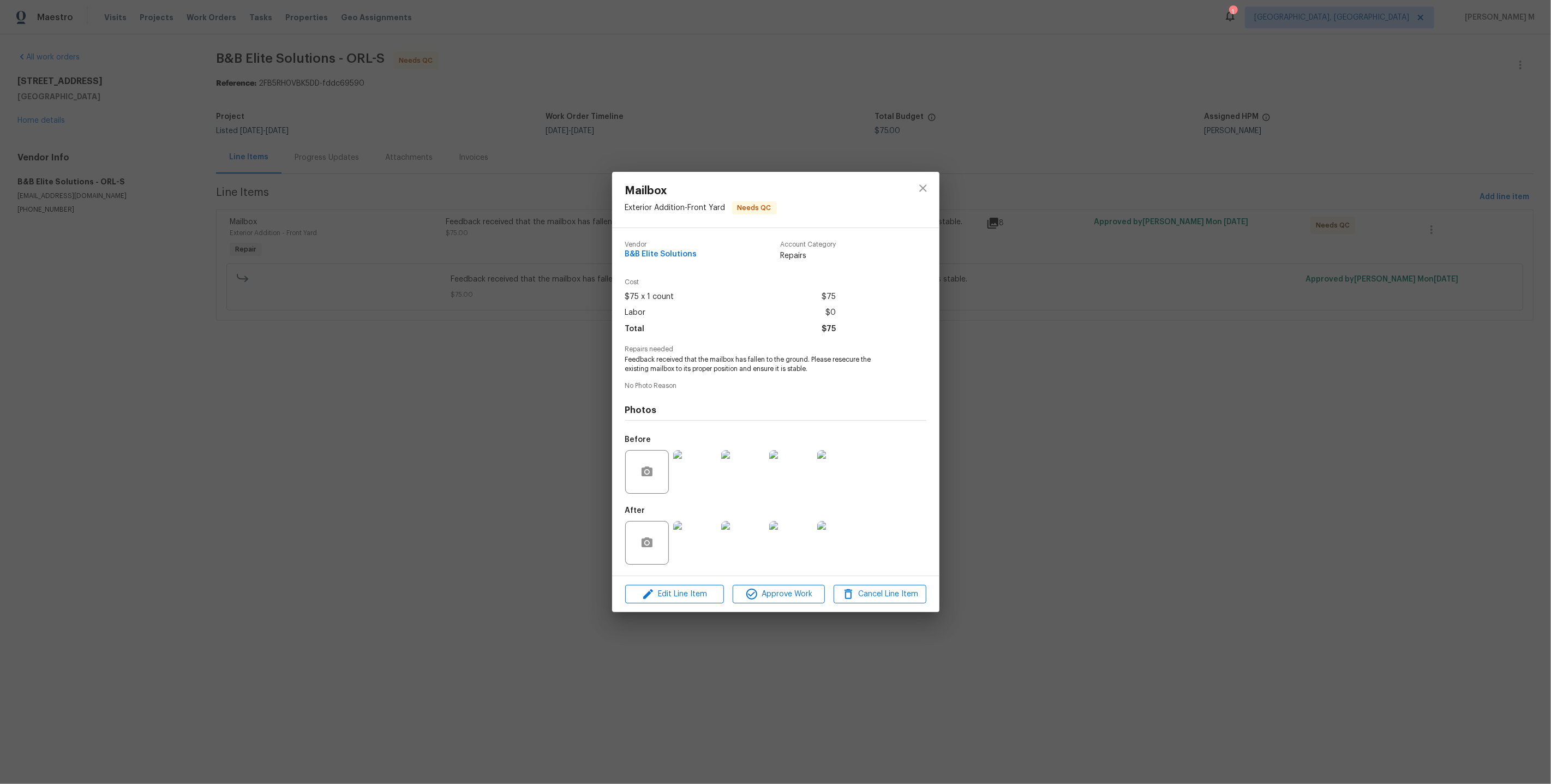
click at [408, 326] on div "Mailbox Exterior Addition - Front Yard Needs QC Vendor B&B Elite Solutions Acco…" at bounding box center [775, 392] width 1551 height 784
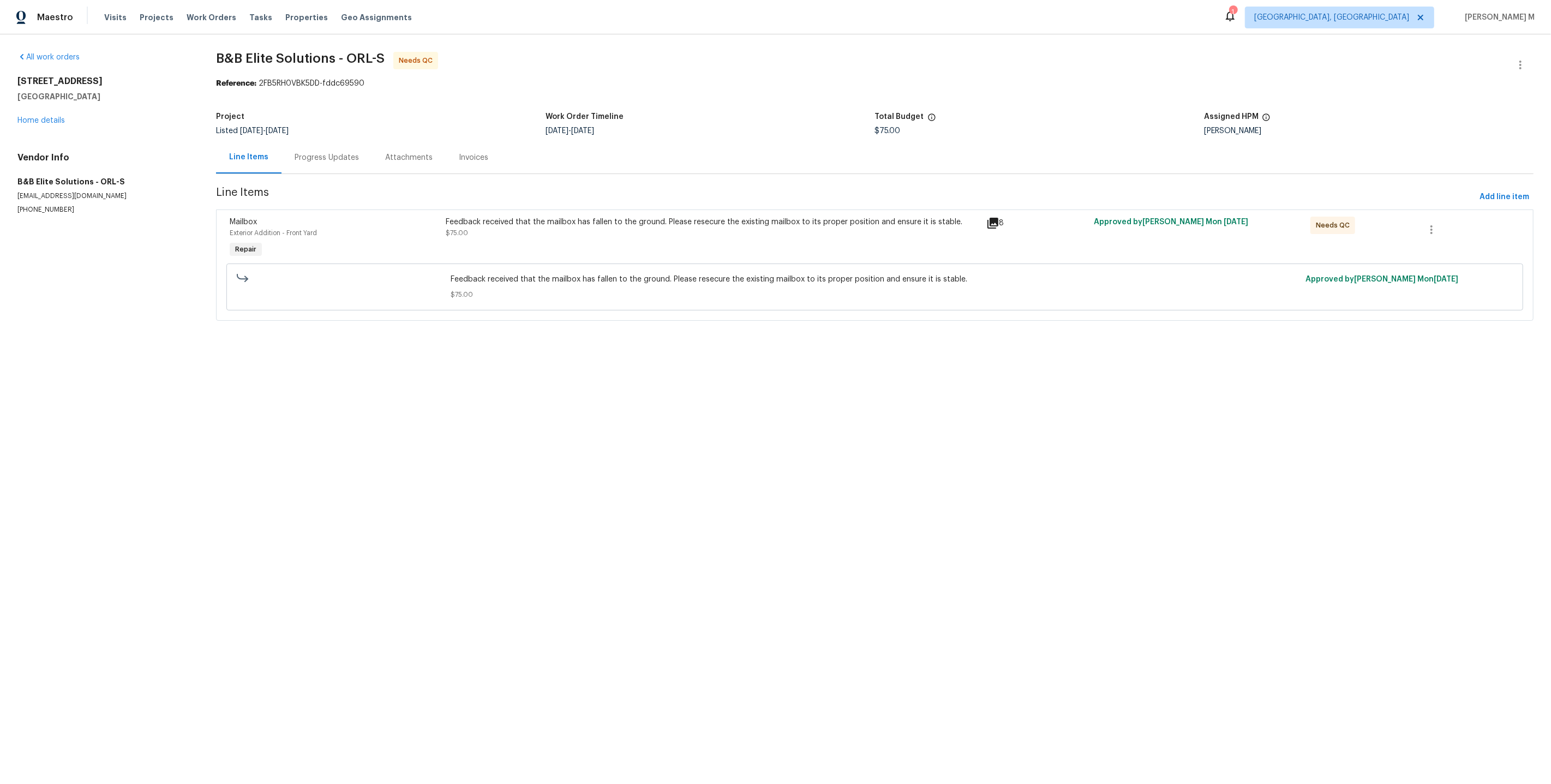
click at [305, 141] on div "Progress Updates" at bounding box center [327, 157] width 91 height 32
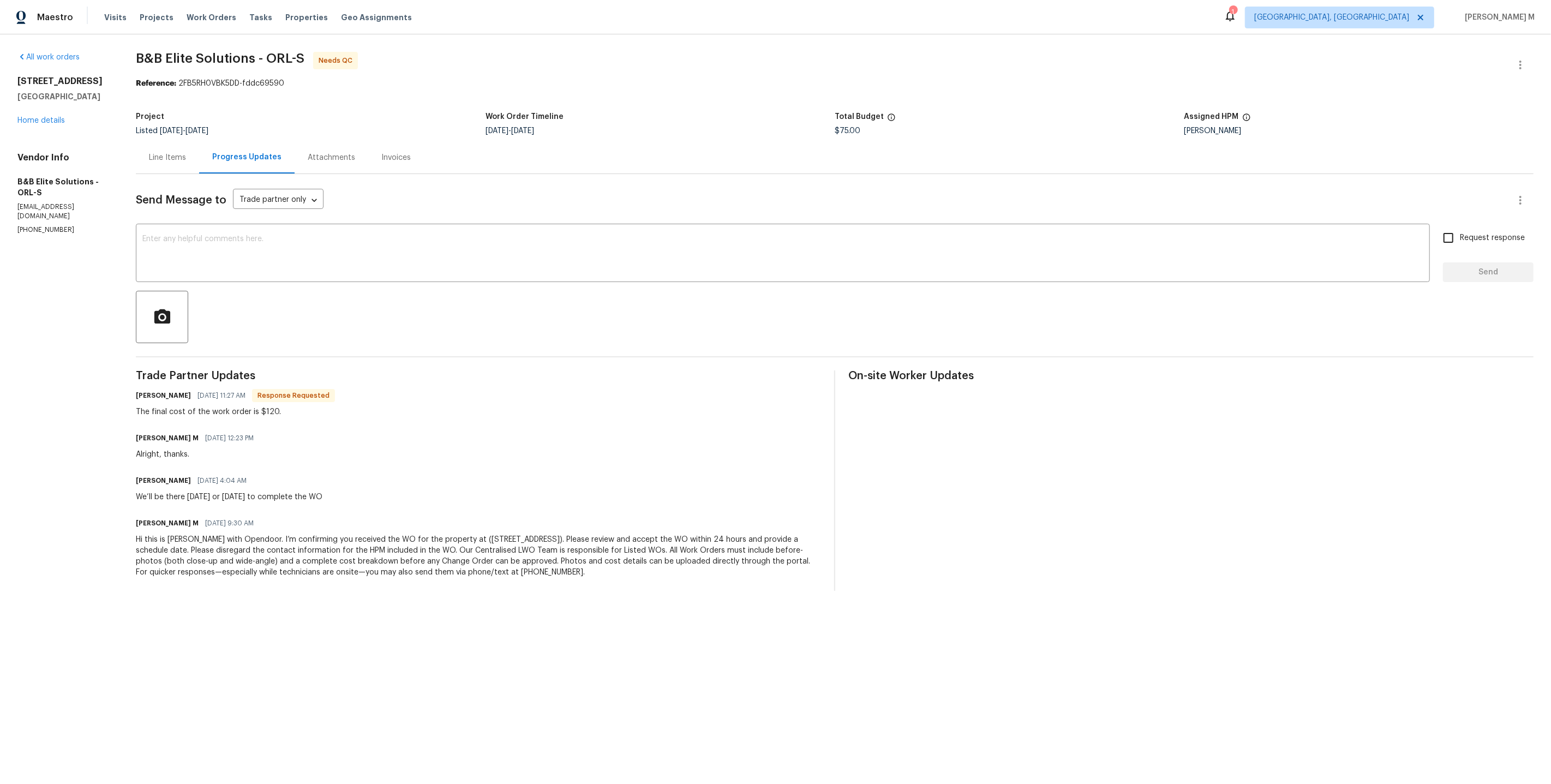
click at [167, 152] on div "Line Items" at bounding box center [167, 157] width 37 height 11
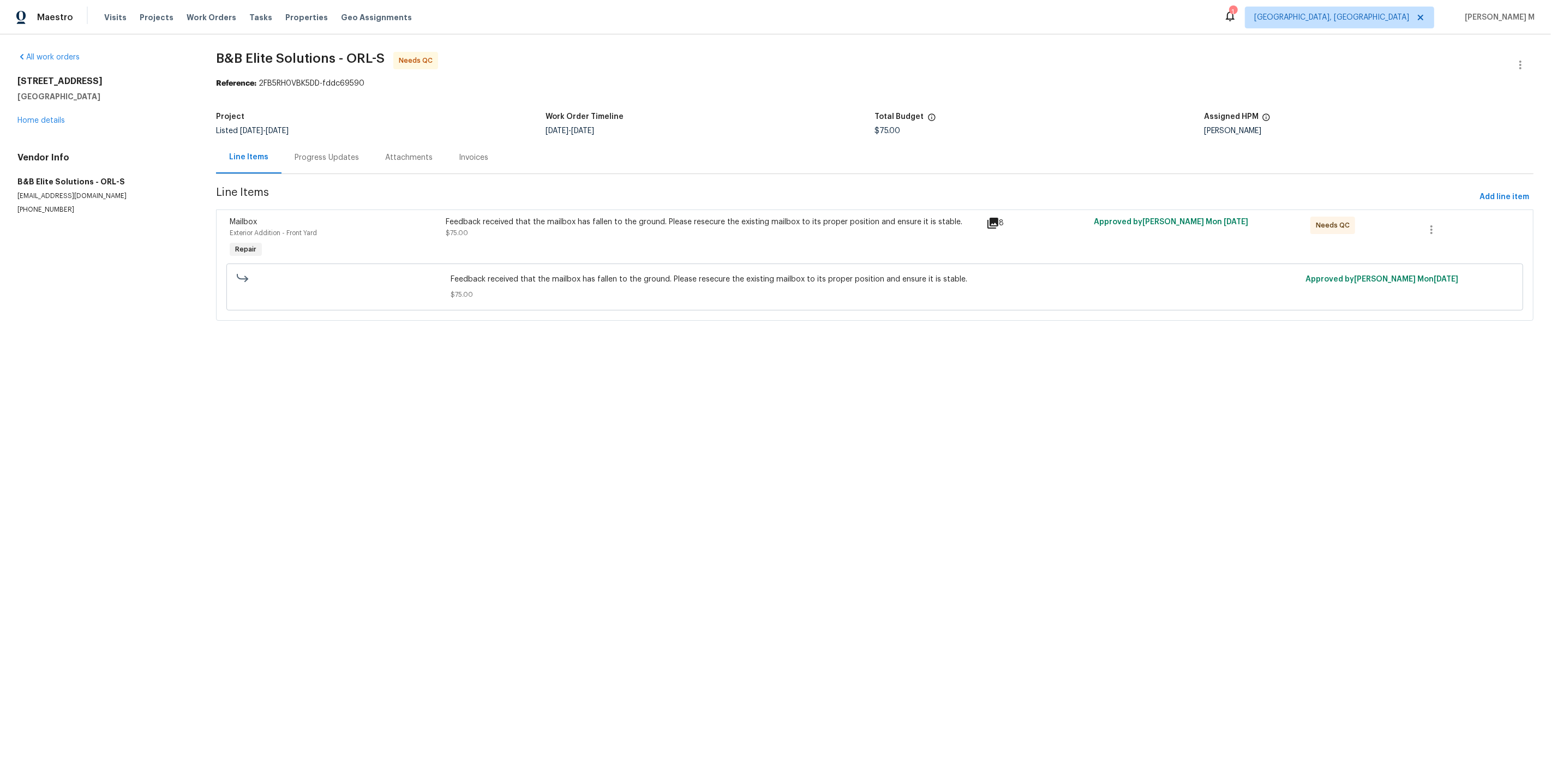
click at [561, 230] on div "Feedback received that the mailbox has fallen to the ground. Please resecure th…" at bounding box center [712, 227] width 534 height 22
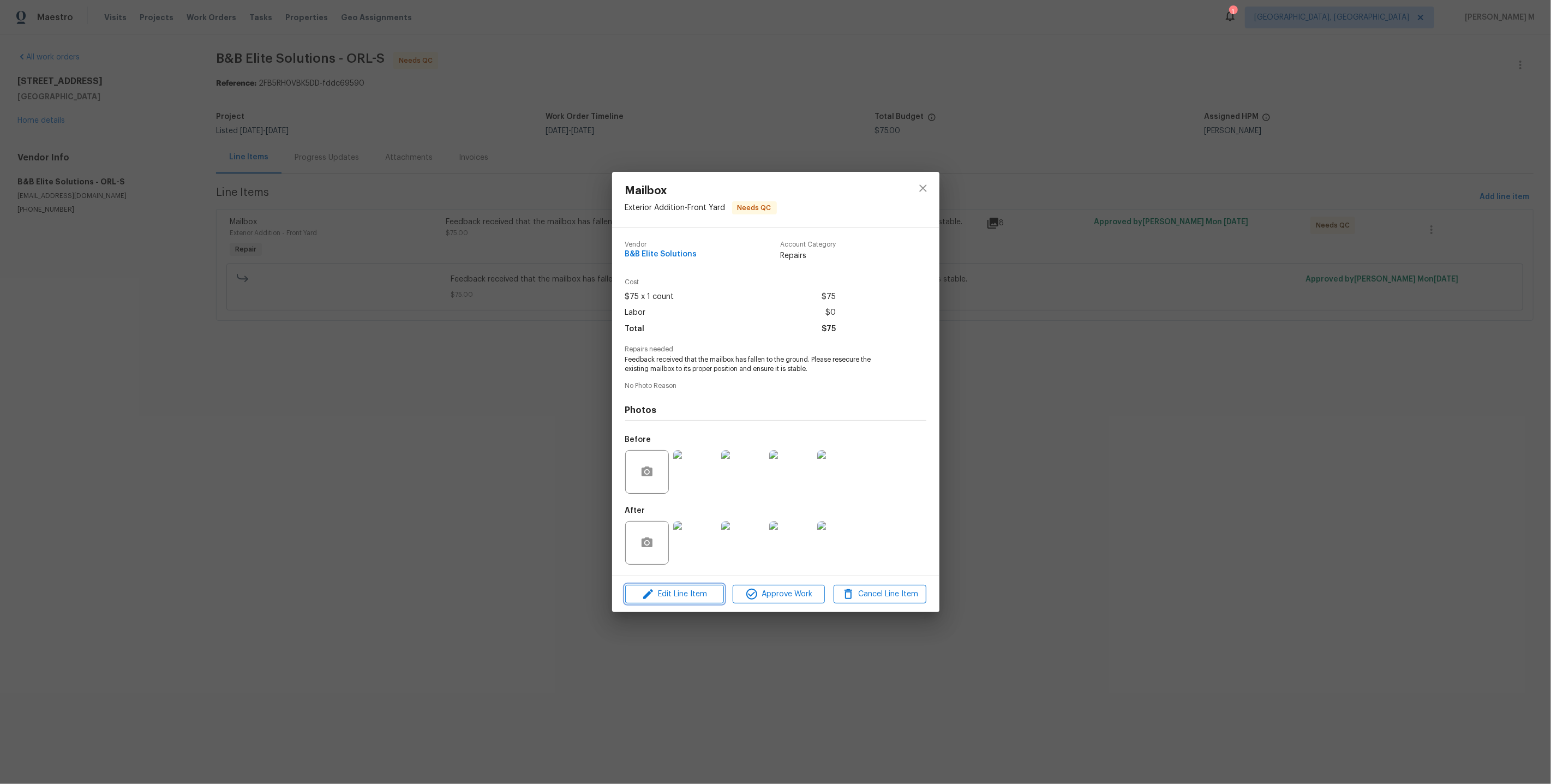
click at [673, 594] on span "Edit Line Item" at bounding box center [674, 594] width 92 height 13
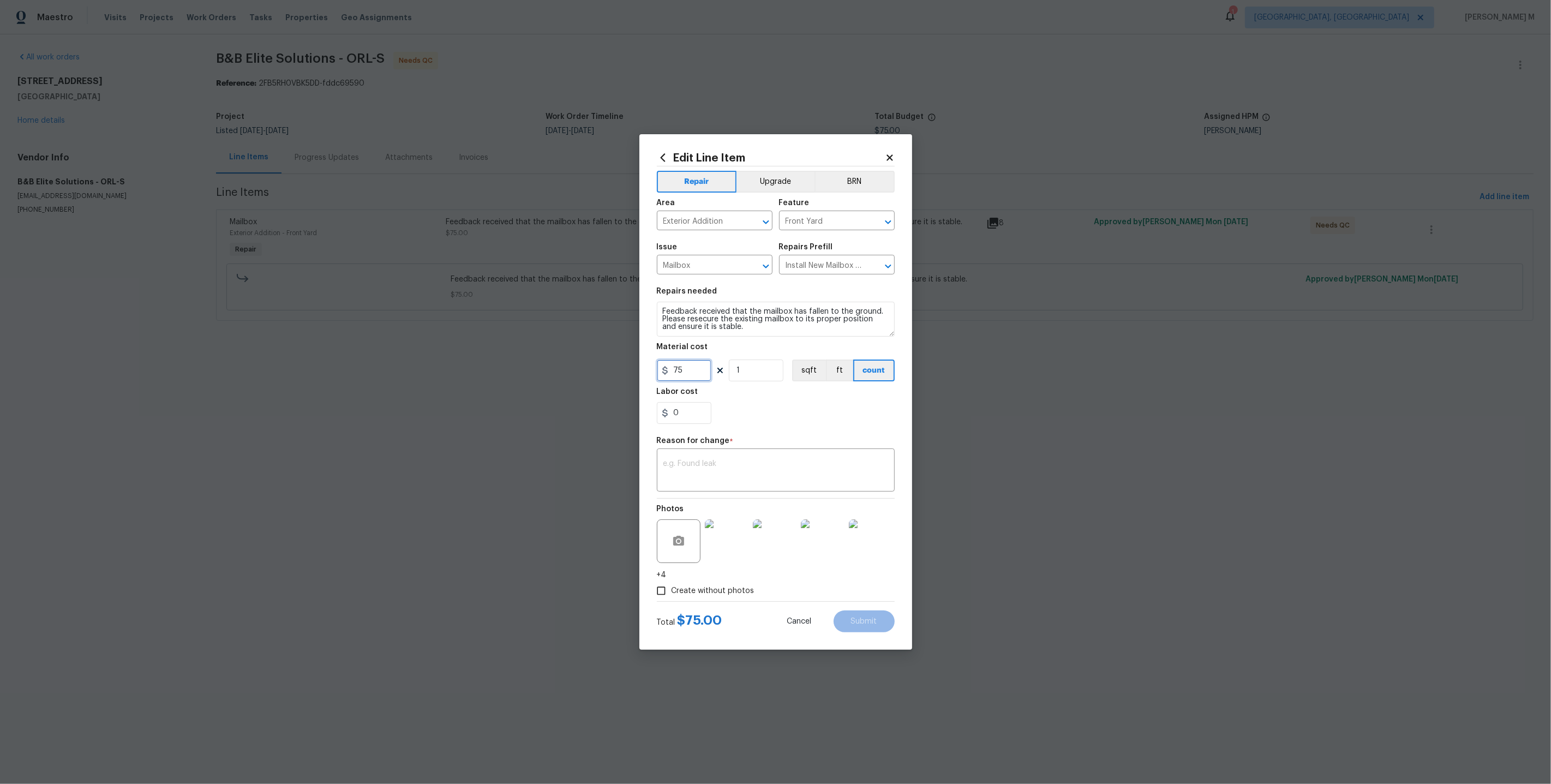
click at [684, 376] on input "75" at bounding box center [684, 371] width 54 height 22
type input "120"
click at [693, 463] on textarea at bounding box center [776, 472] width 225 height 23
paste textarea "(VM) Updated cost per vendor final cost."
type textarea "(VM) Updated cost per vendor final cost."
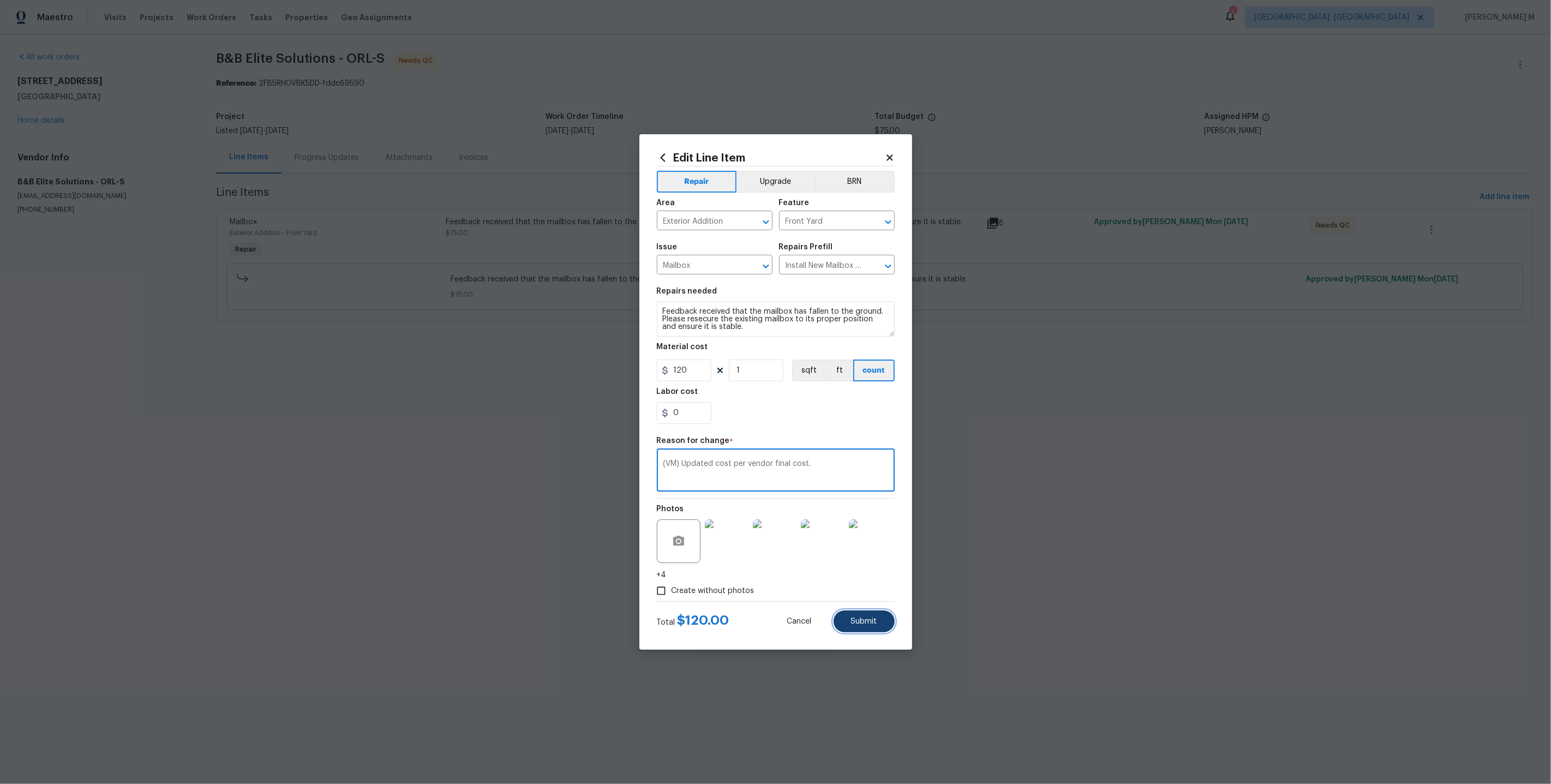
click at [847, 620] on button "Submit" at bounding box center [864, 621] width 61 height 22
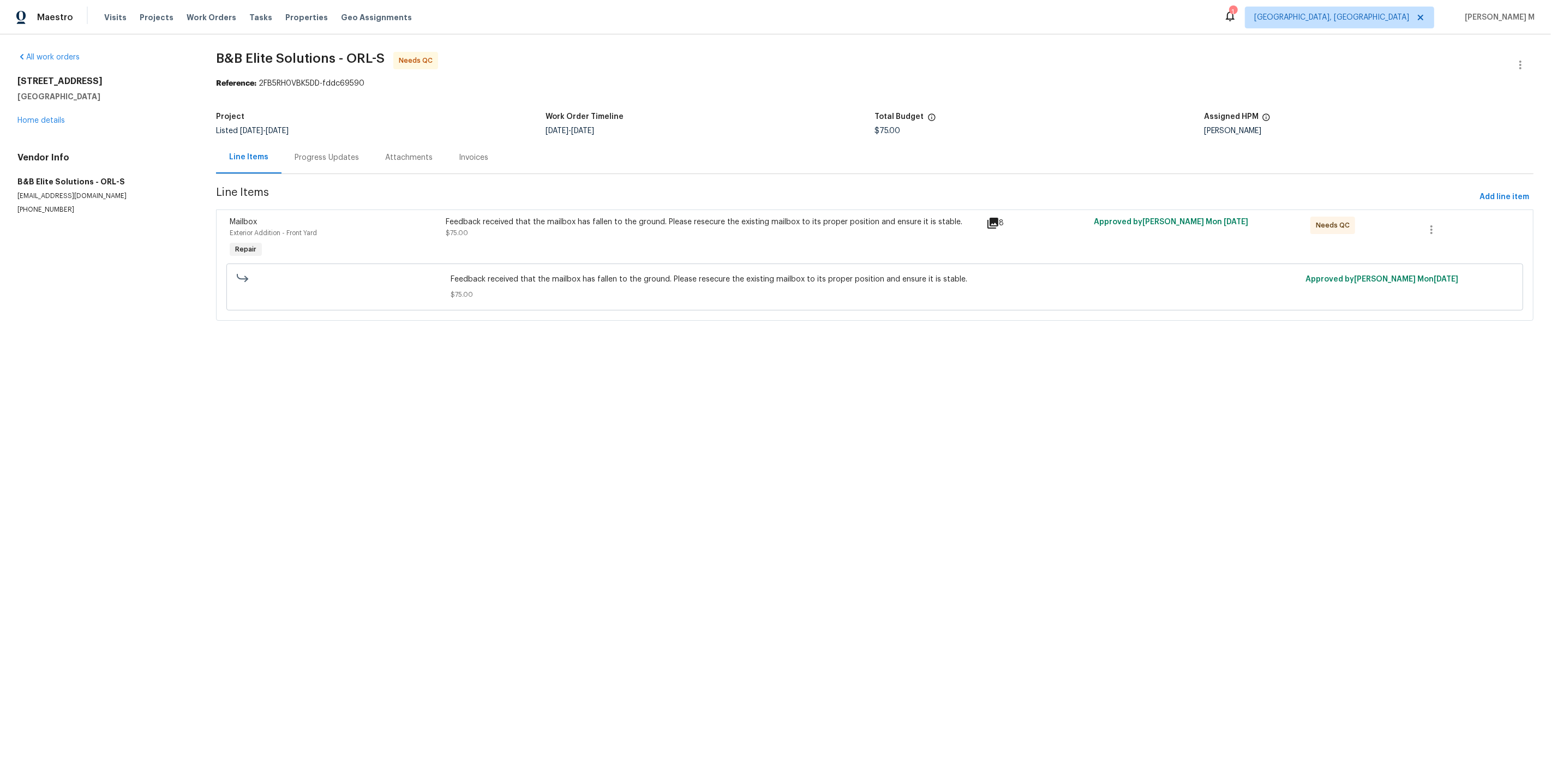
click at [1062, 351] on html "Maestro Visits Projects Work Orders Tasks Properties Geo Assignments 1 [GEOGRAP…" at bounding box center [775, 176] width 1551 height 351
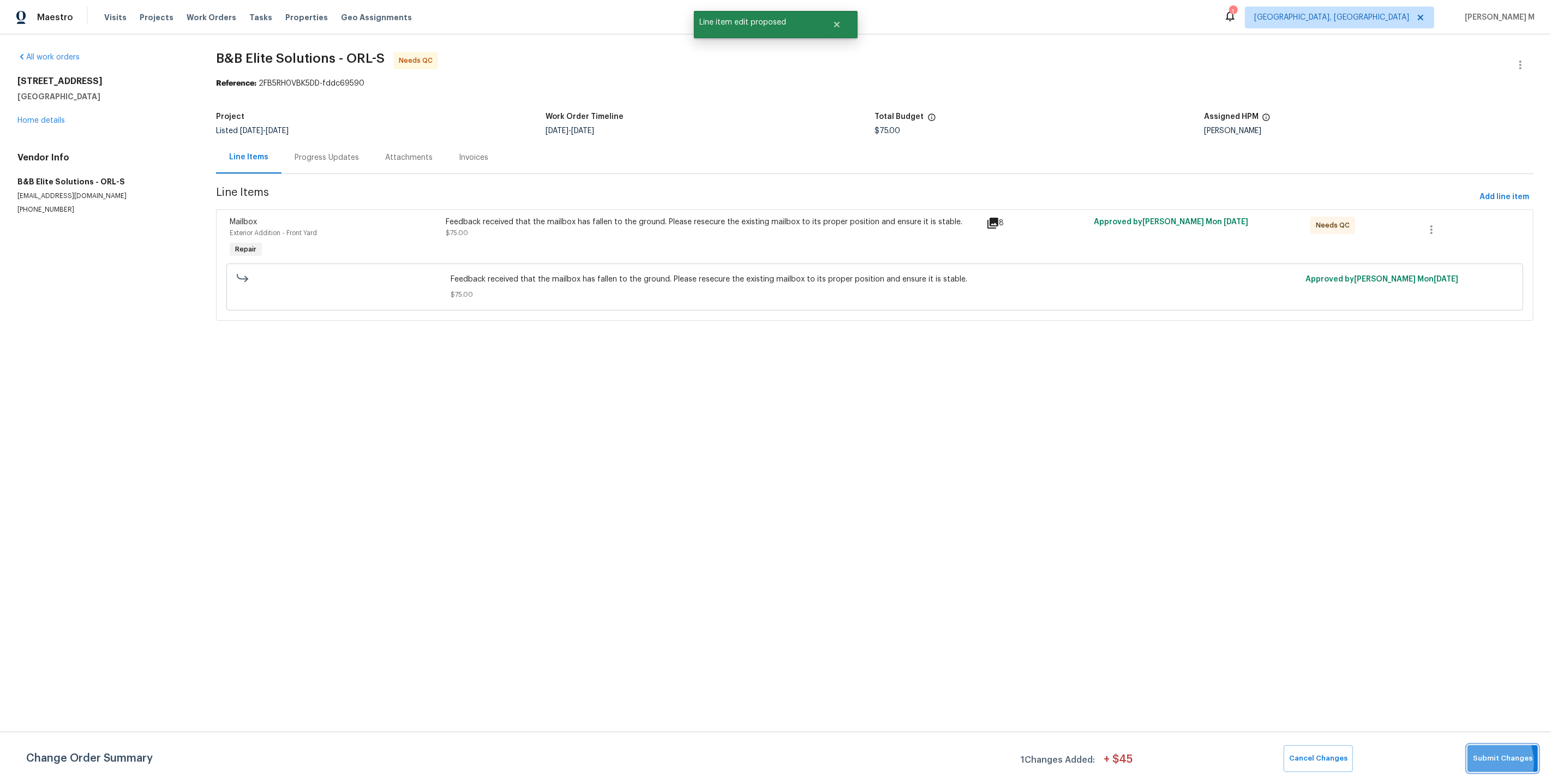
click at [1485, 765] on span "Submit Changes" at bounding box center [1502, 758] width 59 height 13
click at [297, 152] on div "Progress Updates" at bounding box center [327, 157] width 65 height 11
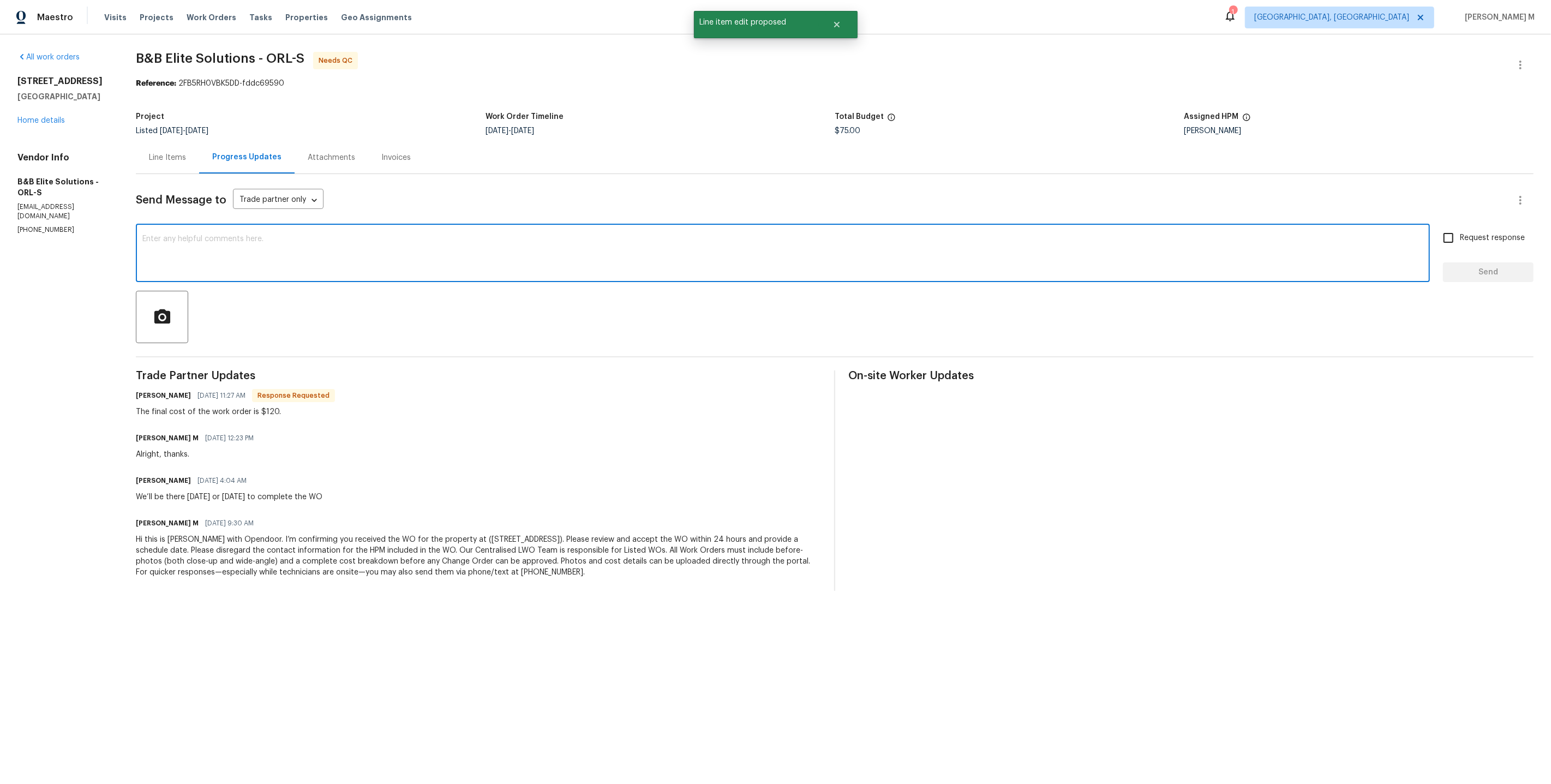
click at [364, 236] on textarea at bounding box center [783, 254] width 1281 height 38
type textarea "[PERSON_NAME], WO's approved. Thanks."
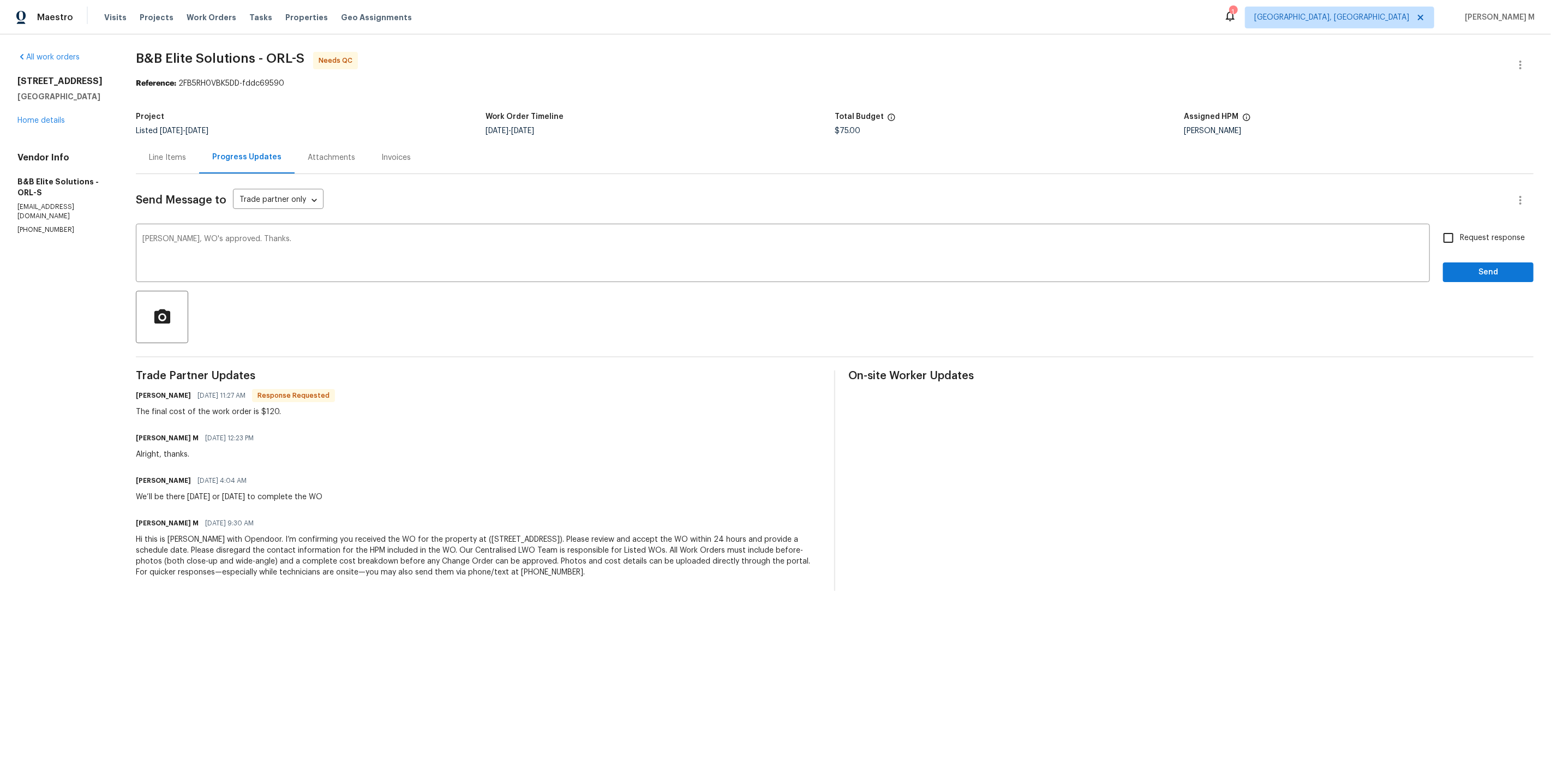
click at [1489, 234] on span "Request response" at bounding box center [1492, 238] width 65 height 12
click at [1460, 234] on input "Request response" at bounding box center [1448, 238] width 23 height 23
checkbox input "true"
click at [1478, 271] on button "Send" at bounding box center [1488, 273] width 91 height 20
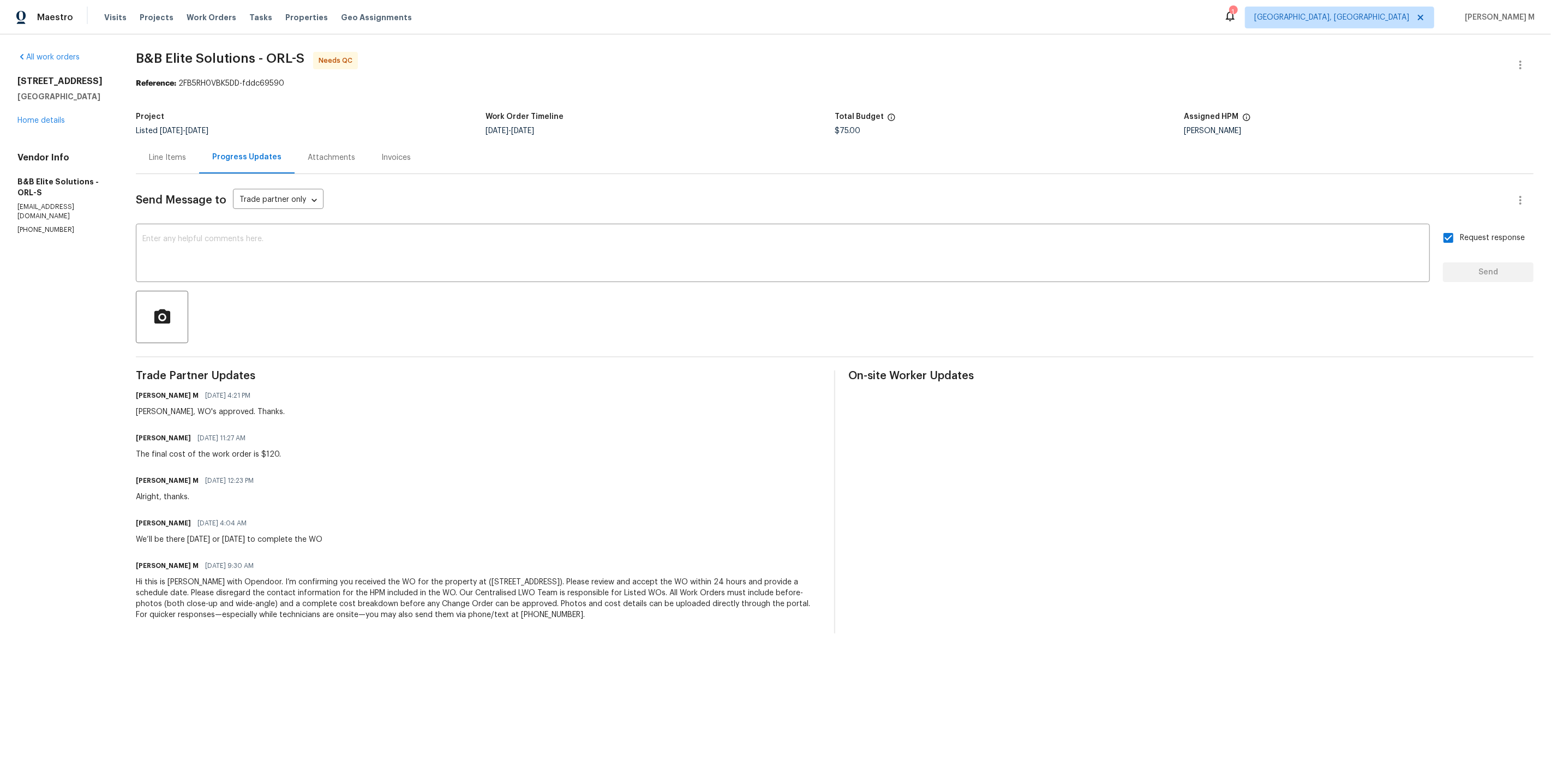
click at [1113, 146] on div "Line Items Progress Updates Attachments Invoices" at bounding box center [835, 157] width 1398 height 33
click at [1523, 56] on button "button" at bounding box center [1520, 65] width 26 height 26
click at [1523, 56] on li "Edit" at bounding box center [1491, 63] width 118 height 18
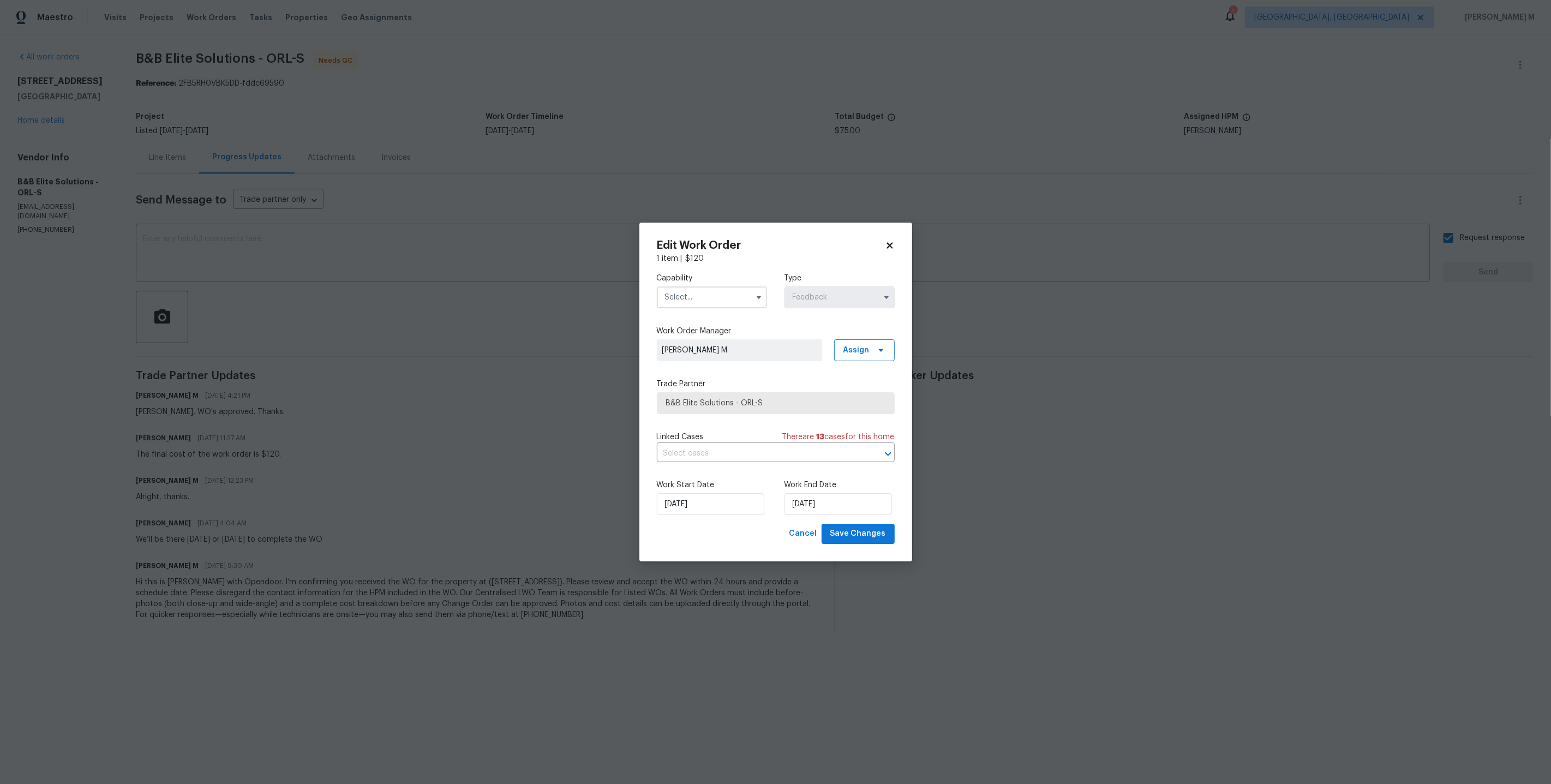
click at [702, 306] on input "text" at bounding box center [712, 297] width 110 height 22
click at [701, 419] on span "General Contractor" at bounding box center [702, 423] width 70 height 8
type input "General Contractor"
click at [689, 445] on input "text" at bounding box center [760, 454] width 207 height 17
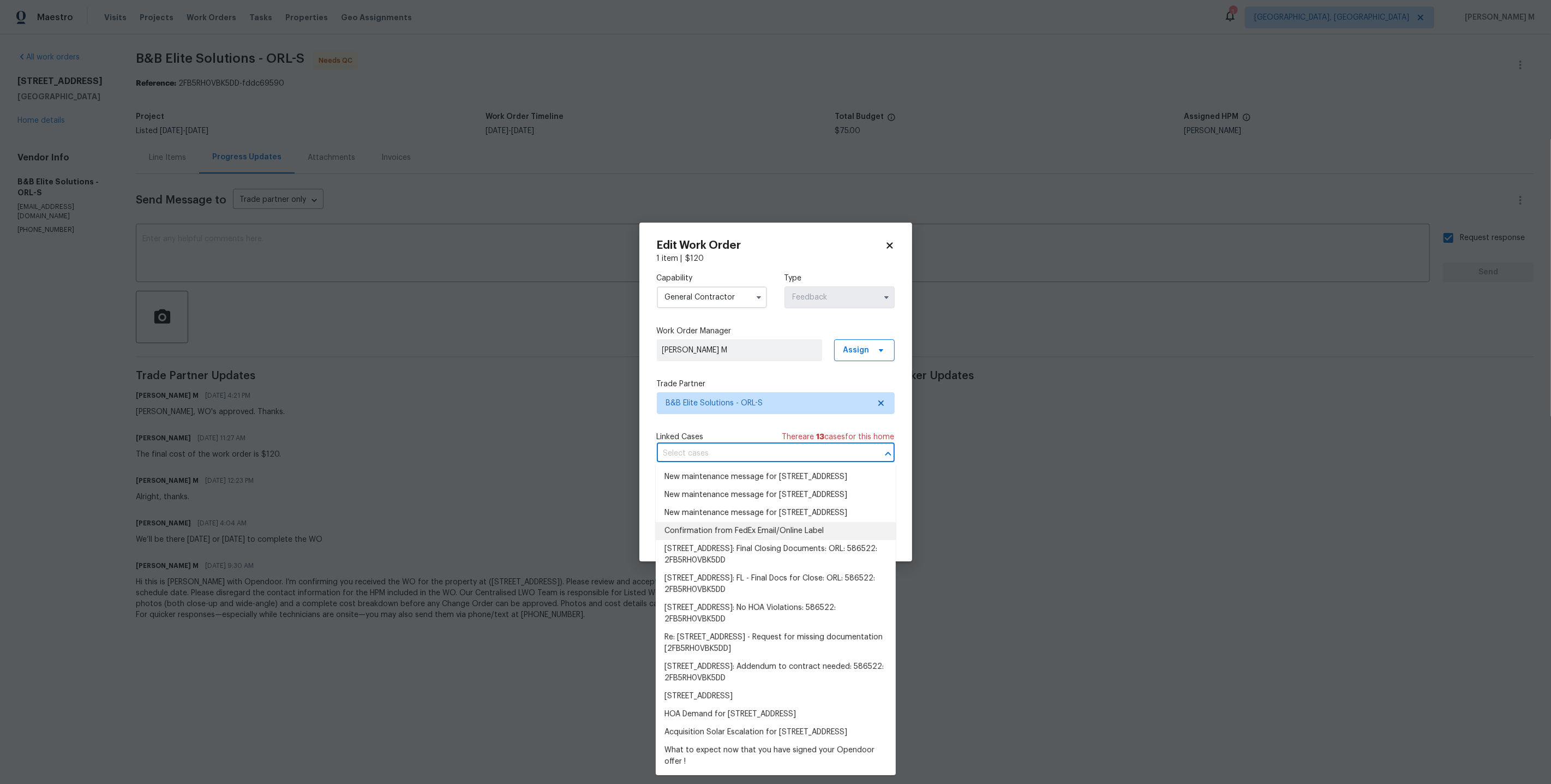
scroll to position [15, 0]
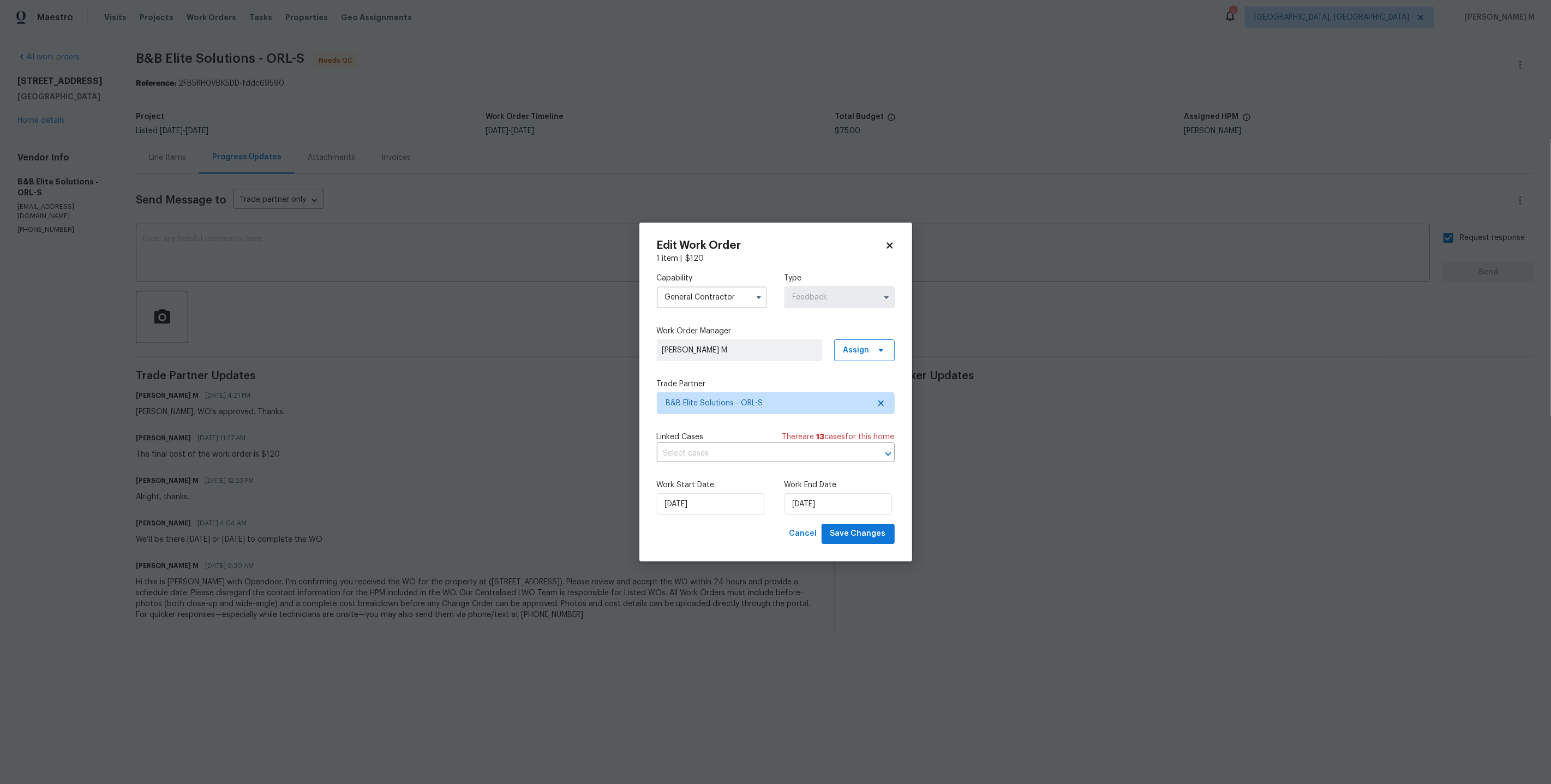
click at [709, 438] on div "Linked Cases There are 13 case s for this home" at bounding box center [776, 436] width 238 height 11
click at [695, 510] on input "[DATE]" at bounding box center [711, 504] width 107 height 22
click at [756, 442] on div "20" at bounding box center [761, 440] width 18 height 15
type input "[DATE]"
click at [803, 495] on input "[DATE]" at bounding box center [838, 504] width 107 height 22
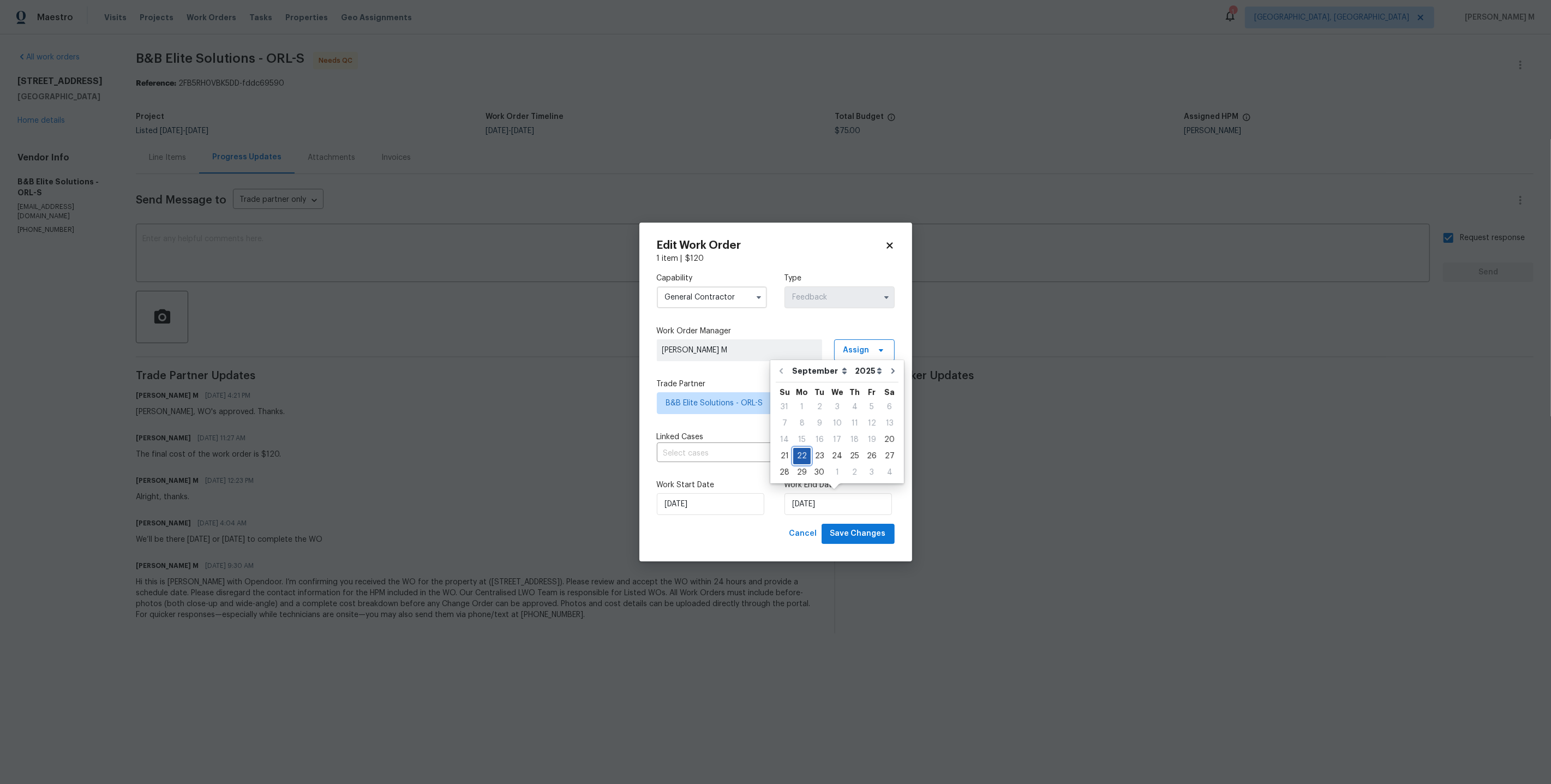
click at [794, 459] on div "22" at bounding box center [801, 456] width 17 height 15
click at [857, 527] on span "Save Changes" at bounding box center [858, 534] width 56 height 13
click at [962, 514] on body "Maestro Visits Projects Work Orders Tasks Properties Geo Assignments 1 [GEOGRAP…" at bounding box center [775, 325] width 1551 height 650
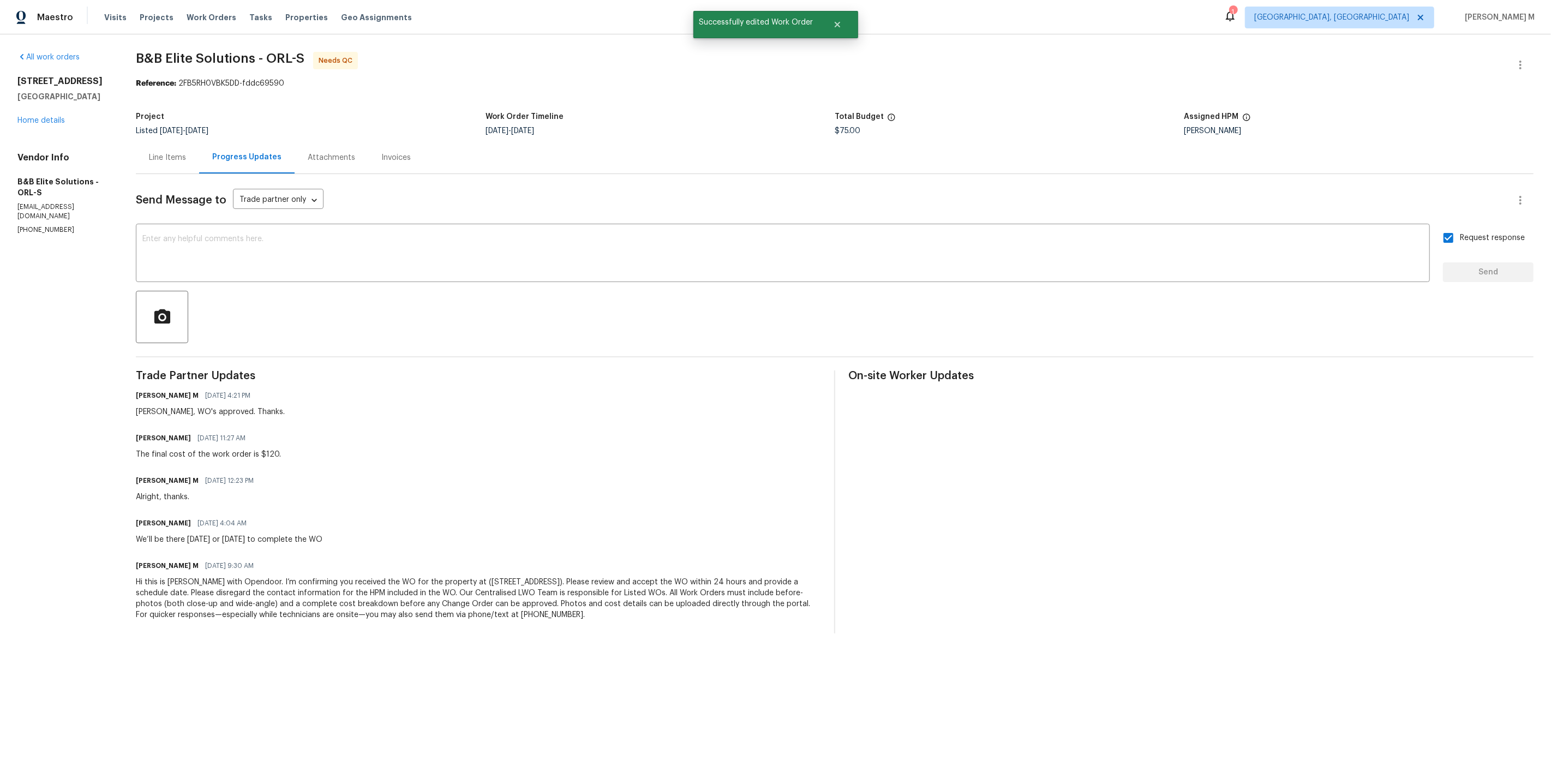
click at [169, 158] on div "Line Items" at bounding box center [167, 157] width 37 height 11
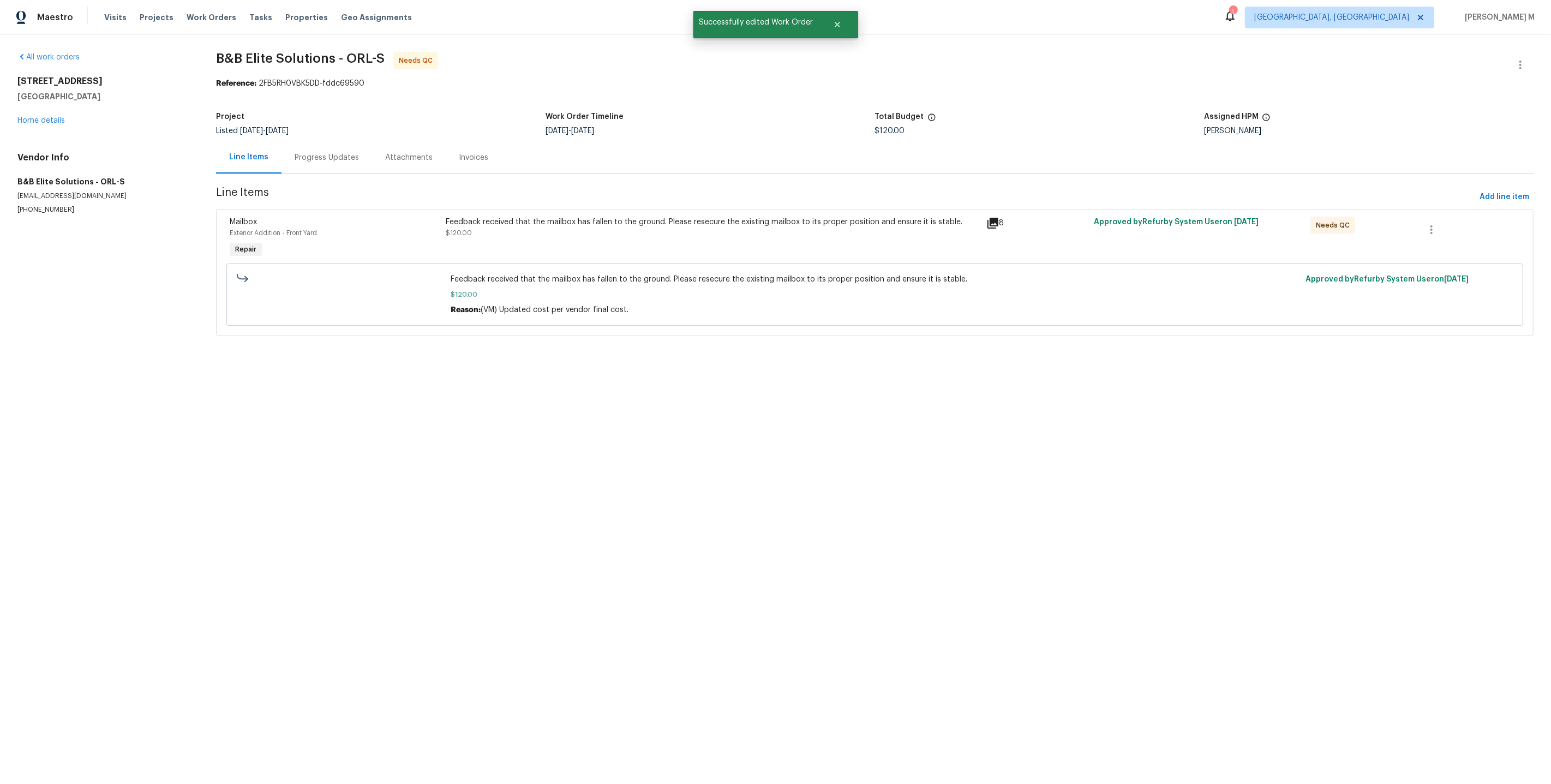
click at [610, 236] on div "Feedback received that the mailbox has fallen to the ground. Please resecure th…" at bounding box center [712, 238] width 540 height 50
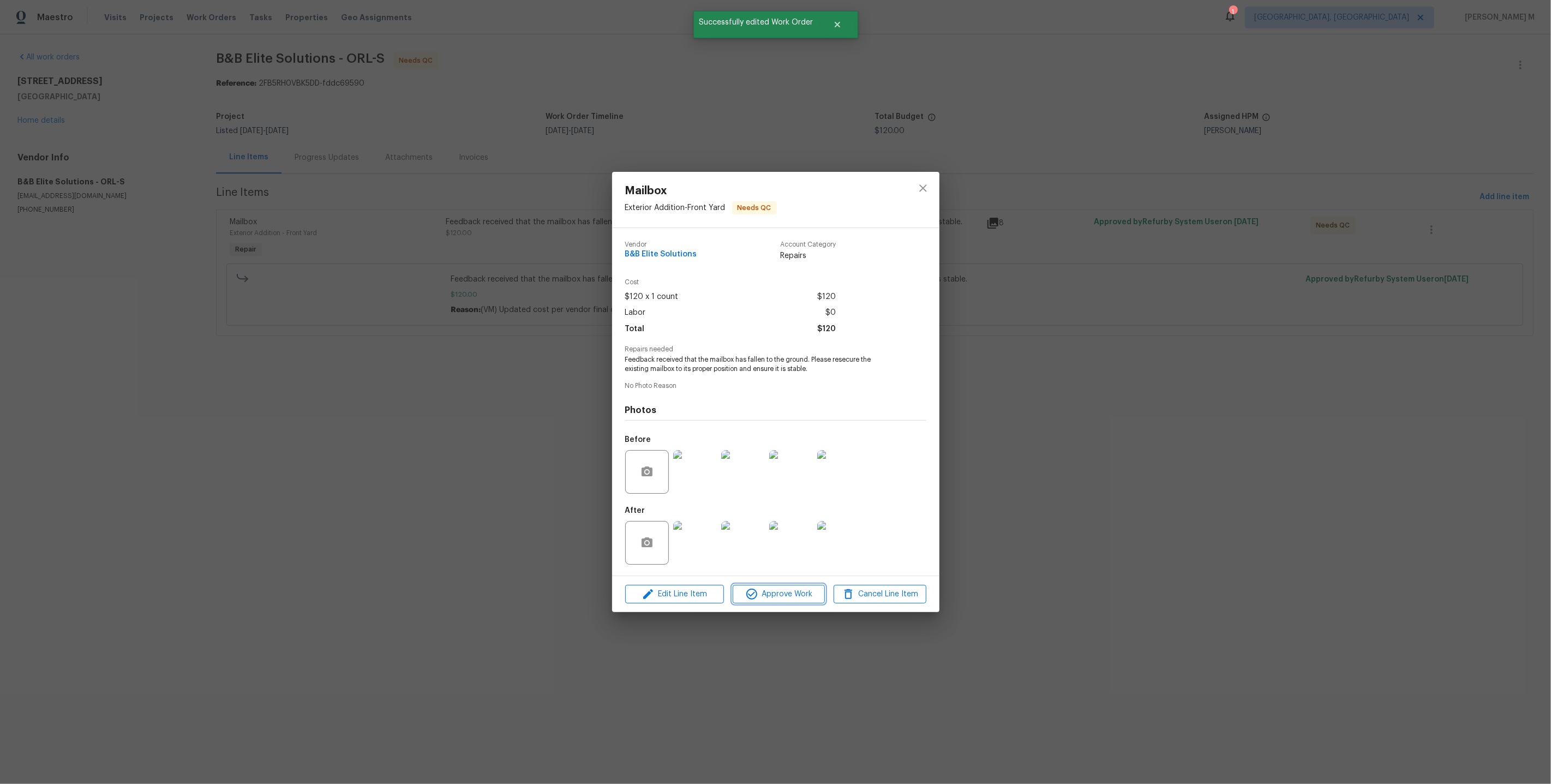
click at [799, 596] on button "Approve Work" at bounding box center [778, 594] width 92 height 19
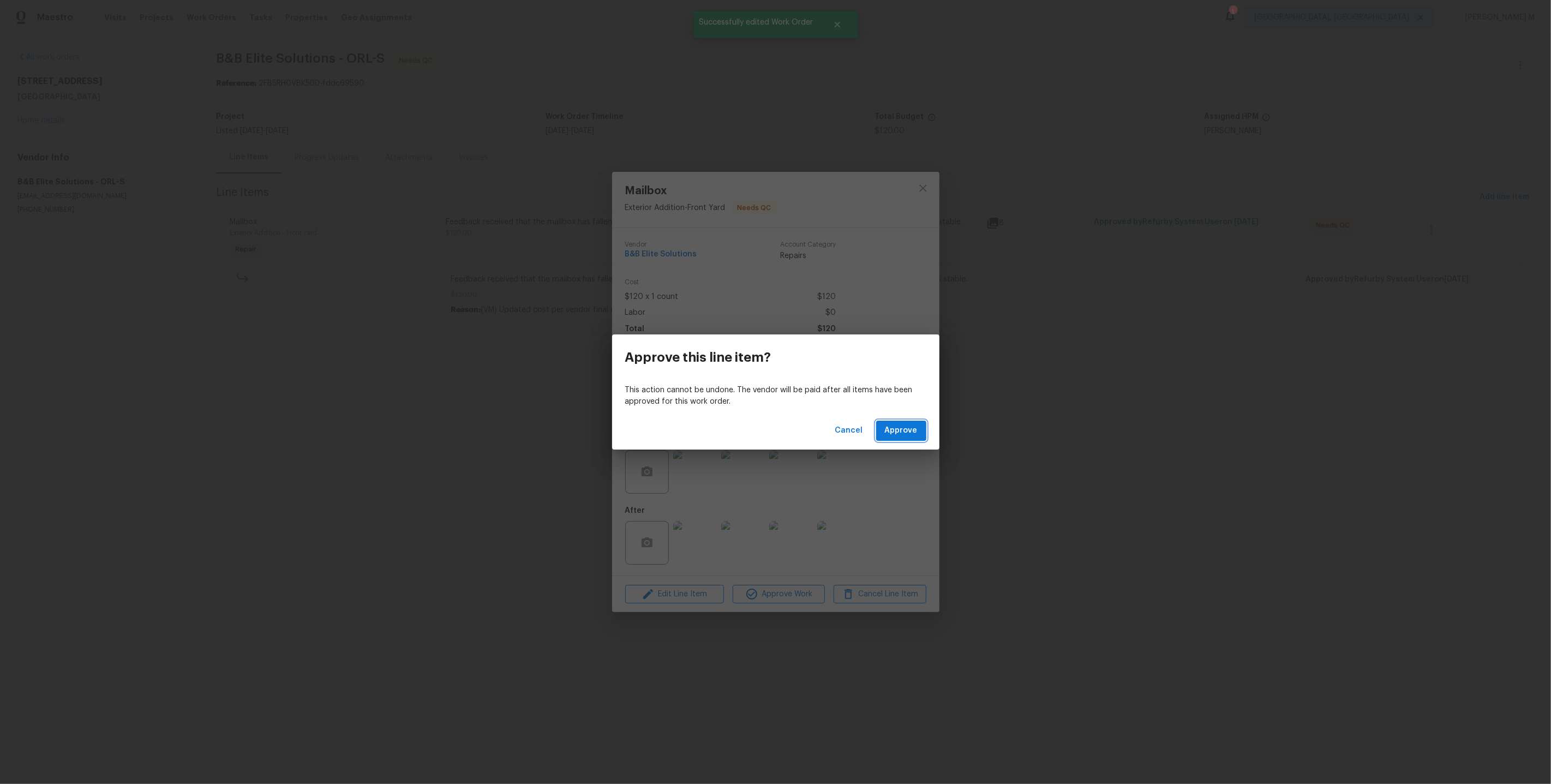
click at [885, 438] on button "Approve" at bounding box center [901, 431] width 50 height 20
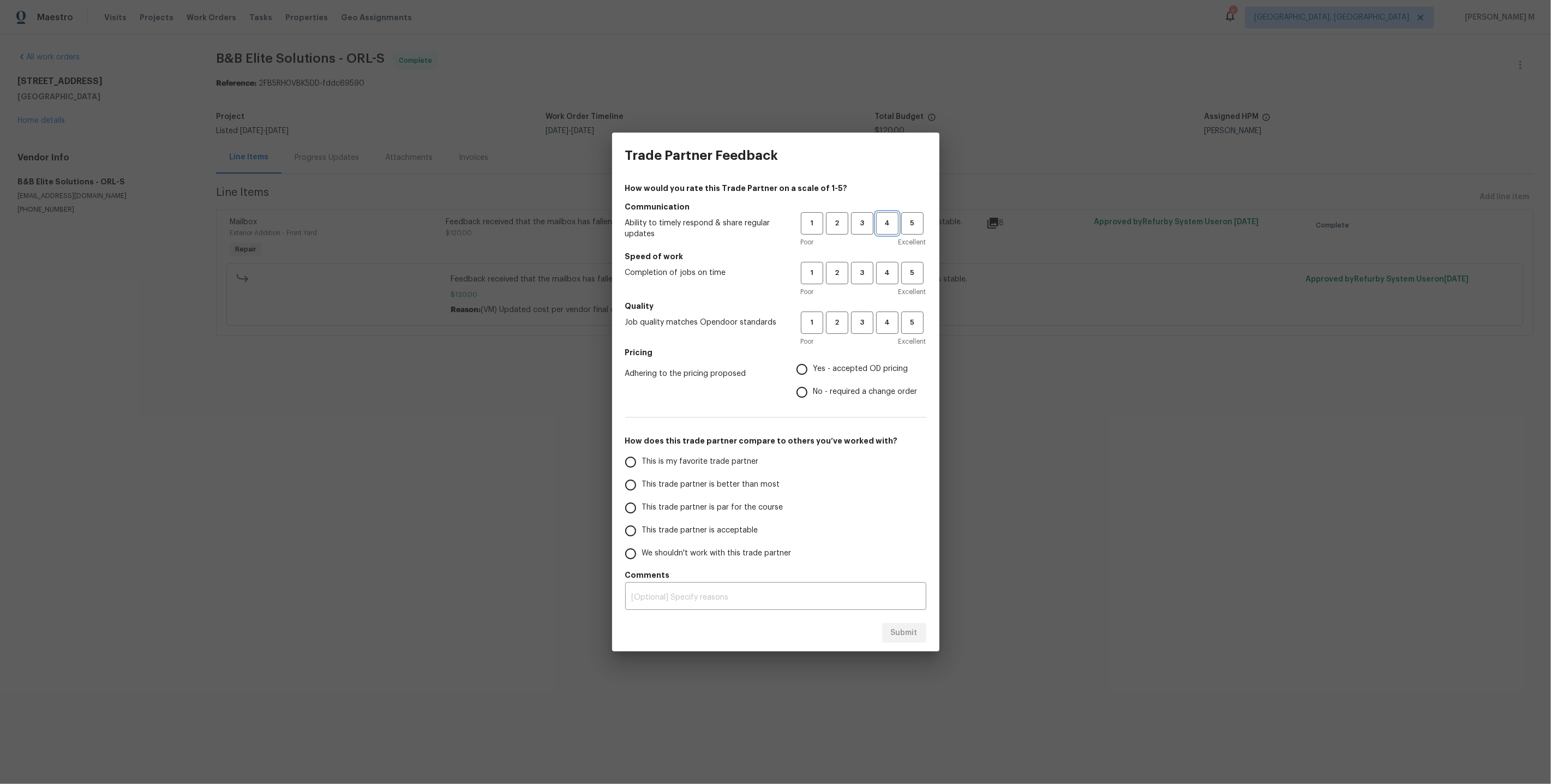
click at [889, 229] on span "4" at bounding box center [888, 224] width 20 height 13
click at [889, 292] on div "Poor Excellent" at bounding box center [863, 291] width 125 height 11
click at [889, 279] on span "4" at bounding box center [888, 273] width 20 height 13
click at [888, 324] on span "4" at bounding box center [888, 323] width 20 height 13
click at [847, 364] on label "Yes - accepted OD pricing" at bounding box center [854, 369] width 127 height 23
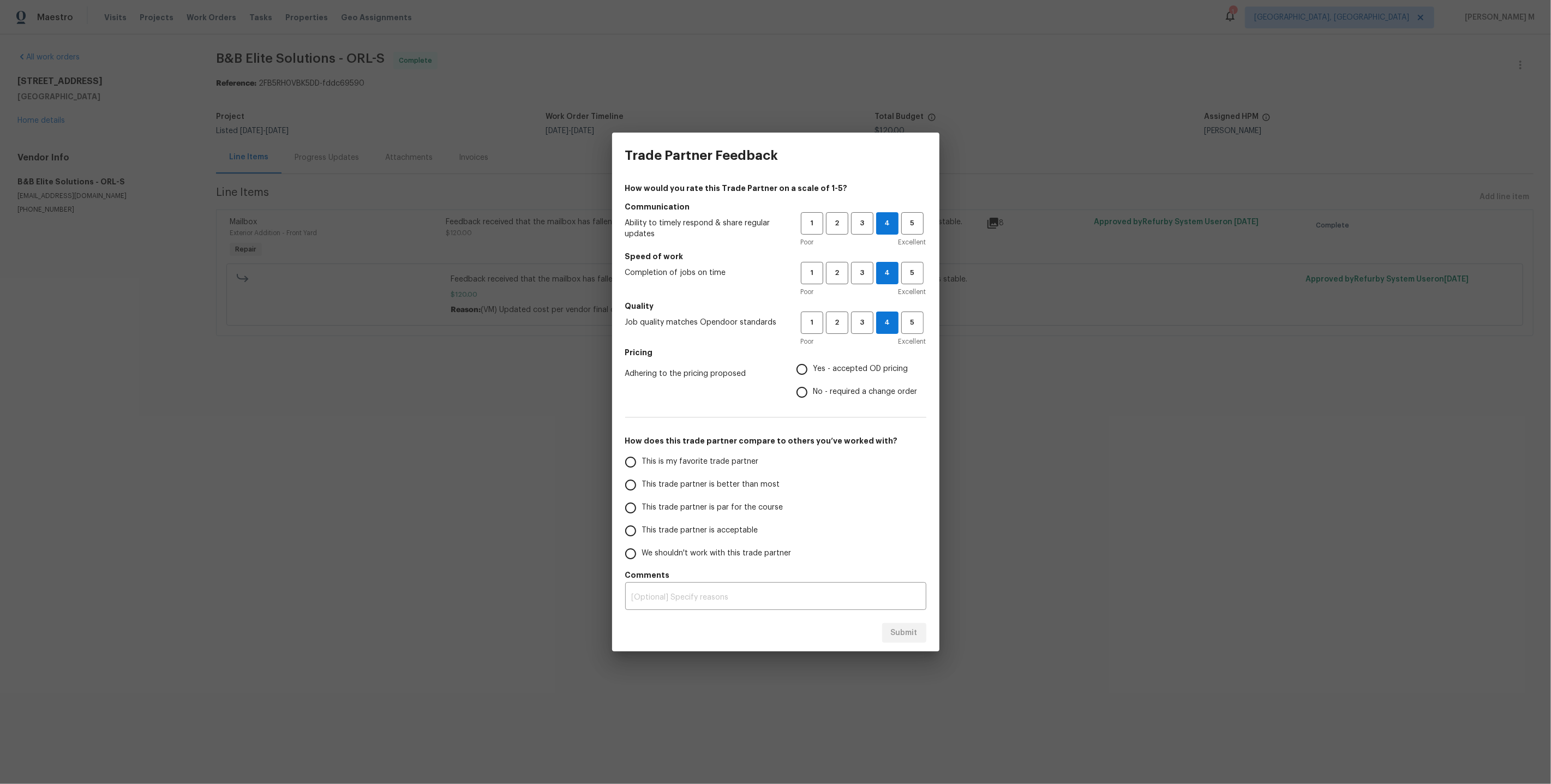
click at [814, 364] on input "Yes - accepted OD pricing" at bounding box center [802, 369] width 23 height 23
radio input "true"
click at [704, 465] on span "This is my favorite trade partner" at bounding box center [700, 462] width 117 height 12
click at [642, 465] on input "This is my favorite trade partner" at bounding box center [631, 462] width 23 height 23
click at [900, 626] on span "Submit" at bounding box center [904, 633] width 27 height 13
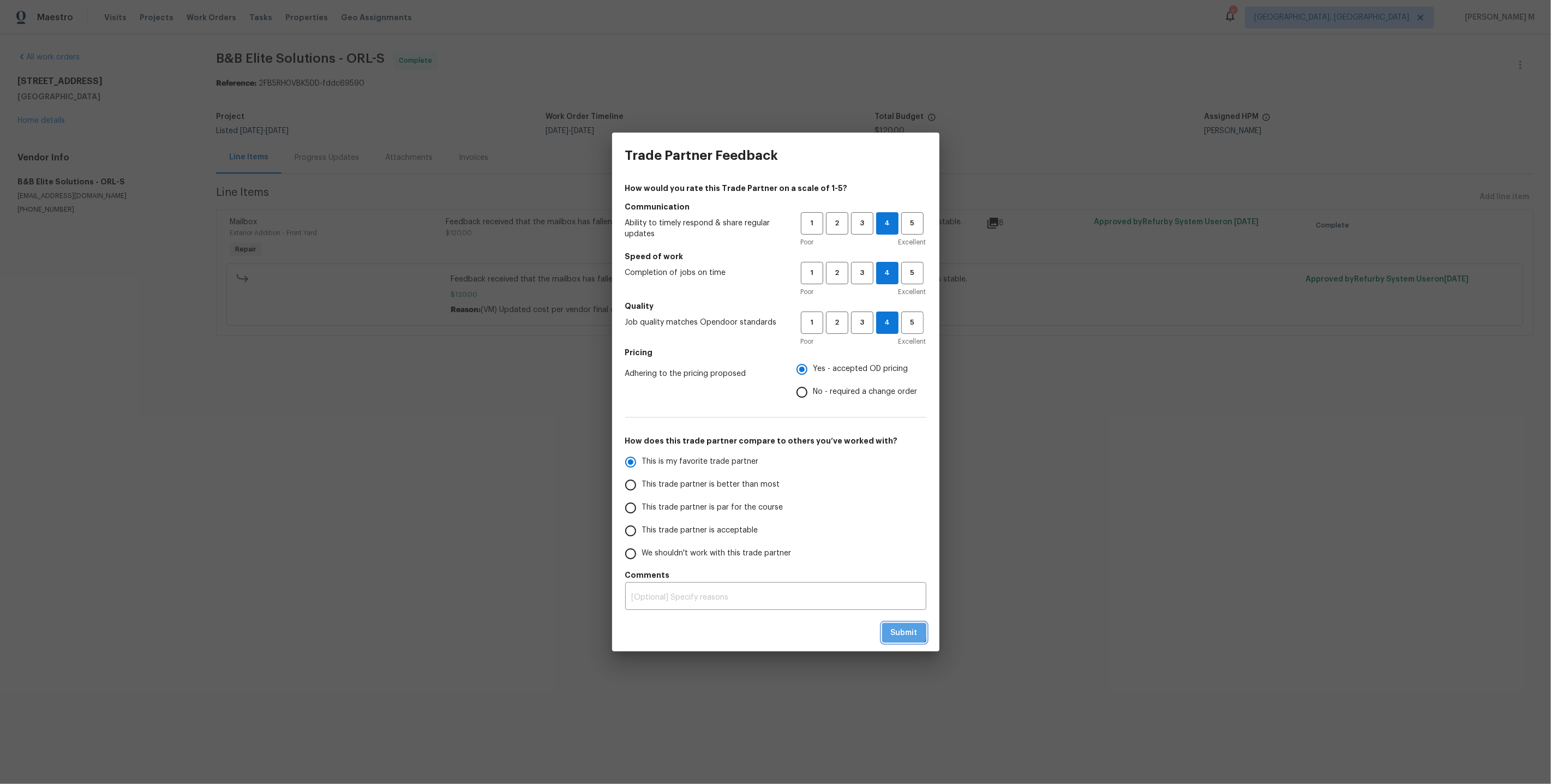
radio input "true"
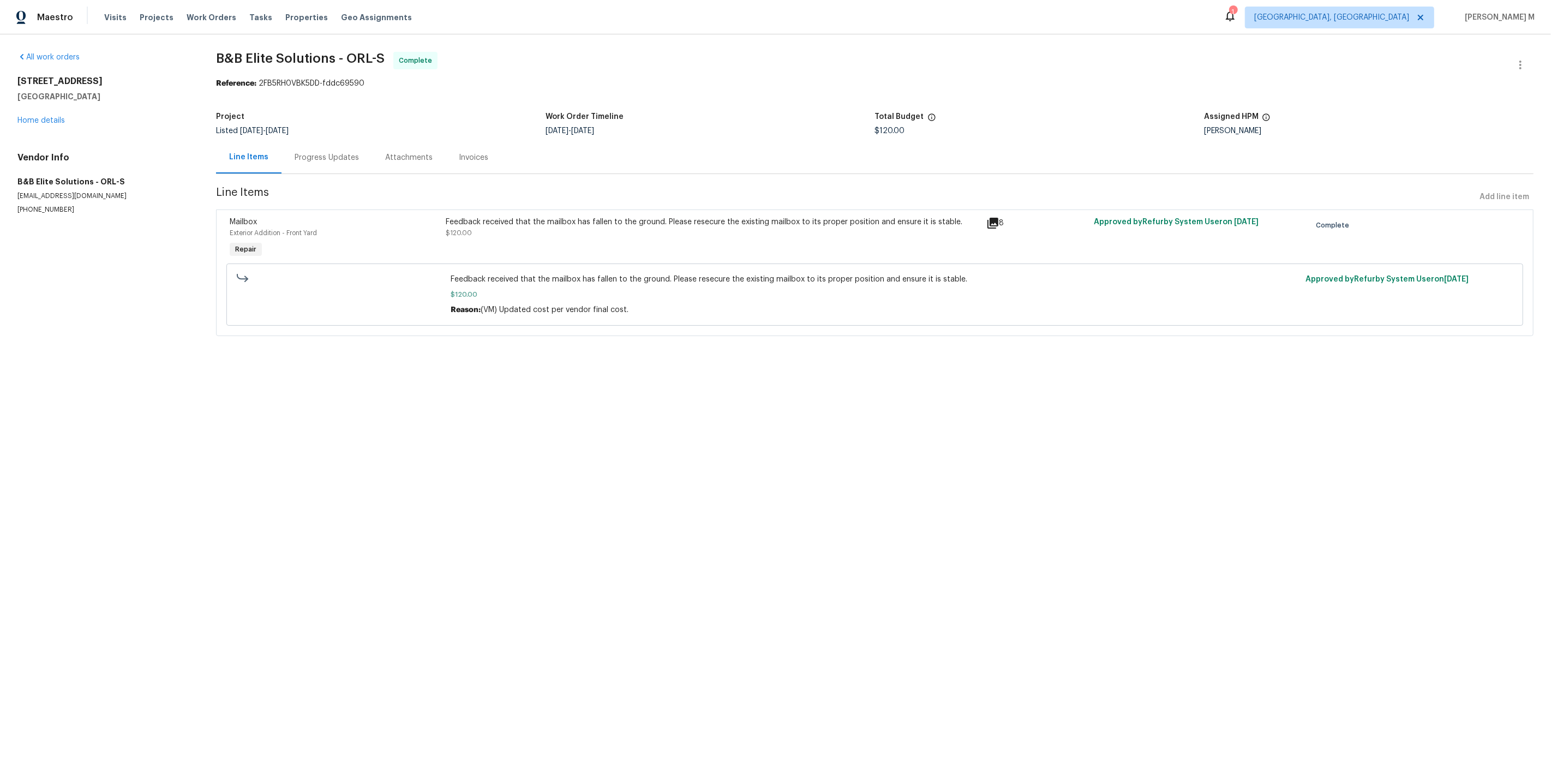
click at [950, 367] on html "Maestro Visits Projects Work Orders Tasks Properties Geo Assignments 1 [GEOGRAP…" at bounding box center [775, 183] width 1551 height 367
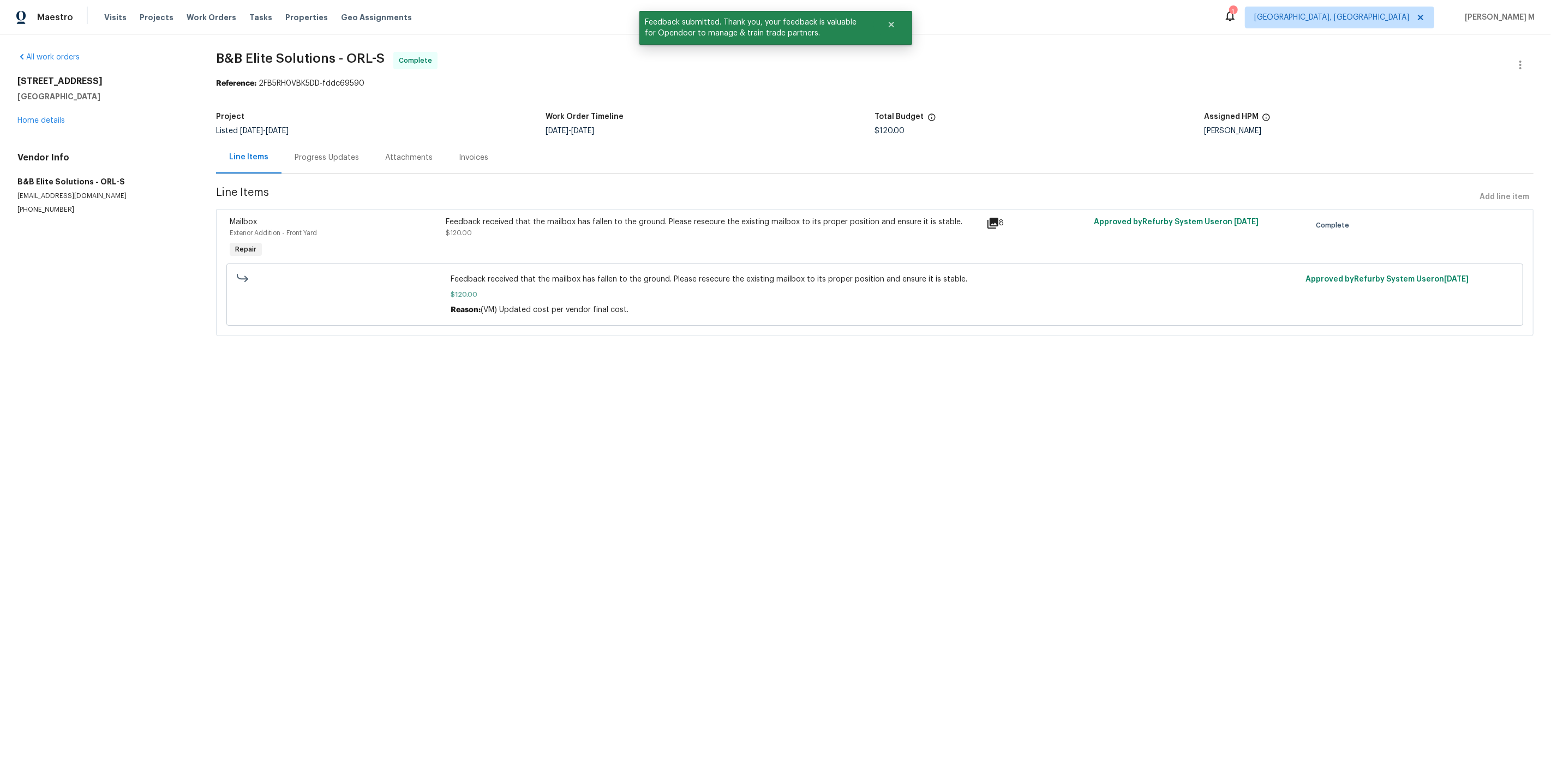
click at [442, 130] on div "Listed [DATE] - [DATE]" at bounding box center [381, 131] width 330 height 8
click at [311, 155] on div "Progress Updates" at bounding box center [327, 157] width 65 height 11
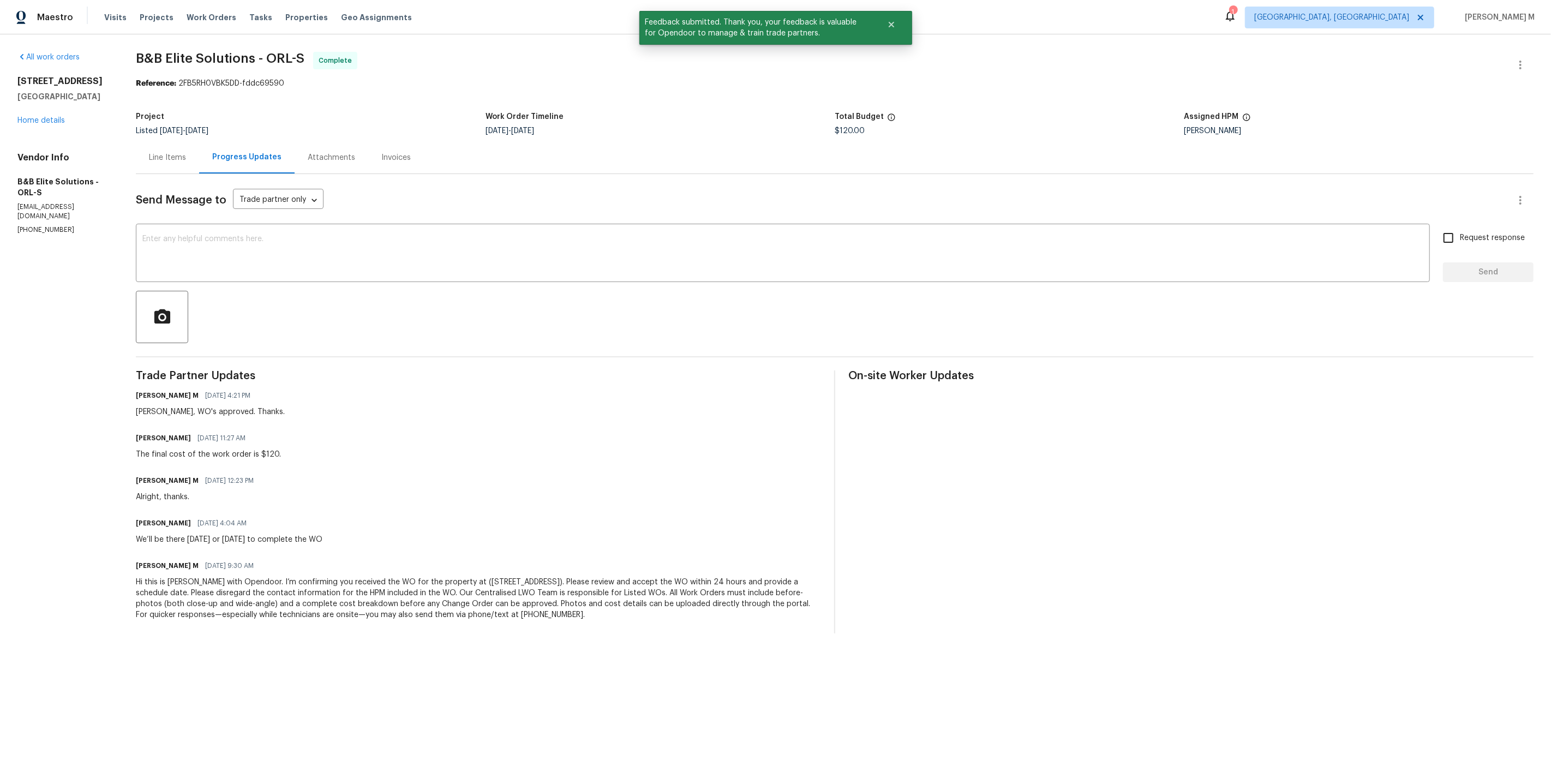
click at [188, 153] on div "Line Items" at bounding box center [167, 157] width 63 height 32
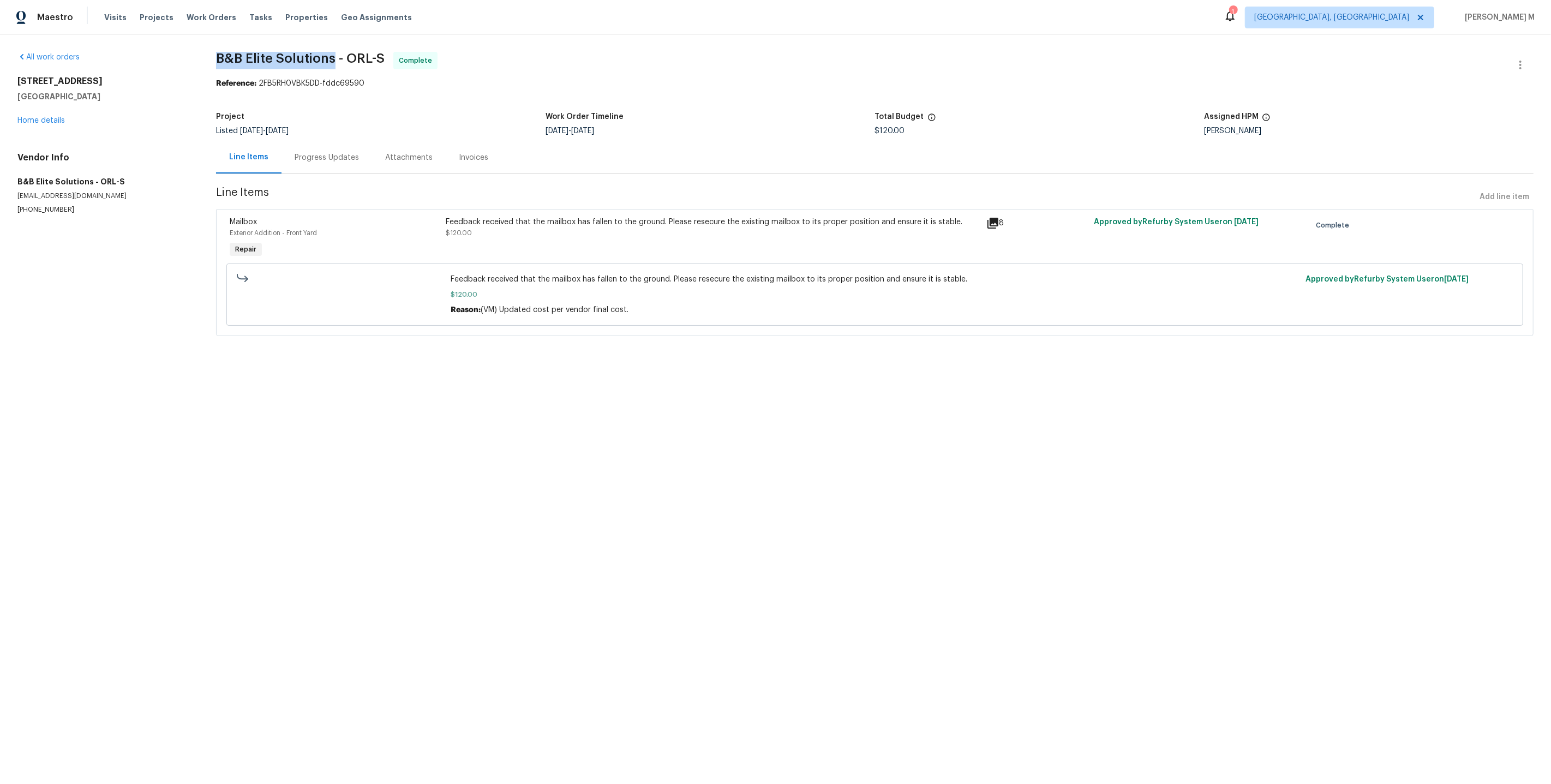
drag, startPoint x: 210, startPoint y: 51, endPoint x: 325, endPoint y: 54, distance: 115.0
click at [325, 54] on div "All work orders [STREET_ADDRESS] Home details Vendor Info B&B Elite Solutions -…" at bounding box center [775, 201] width 1551 height 332
copy span "B&B Elite Solutions"
